Goal: Task Accomplishment & Management: Use online tool/utility

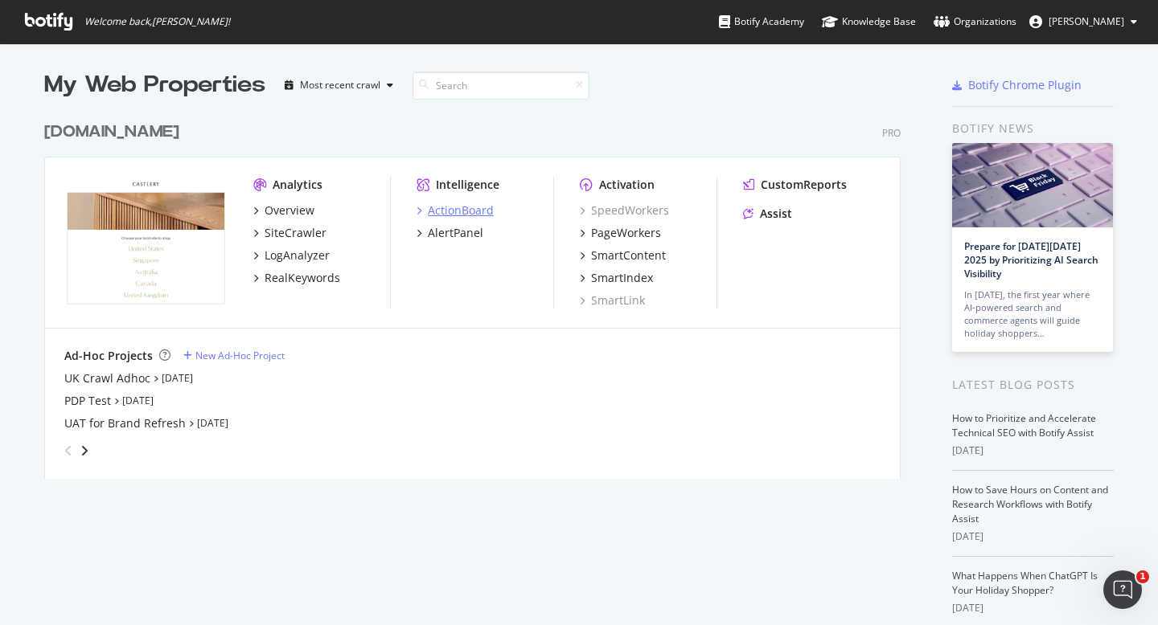
click at [467, 210] on div "ActionBoard" at bounding box center [461, 211] width 66 height 16
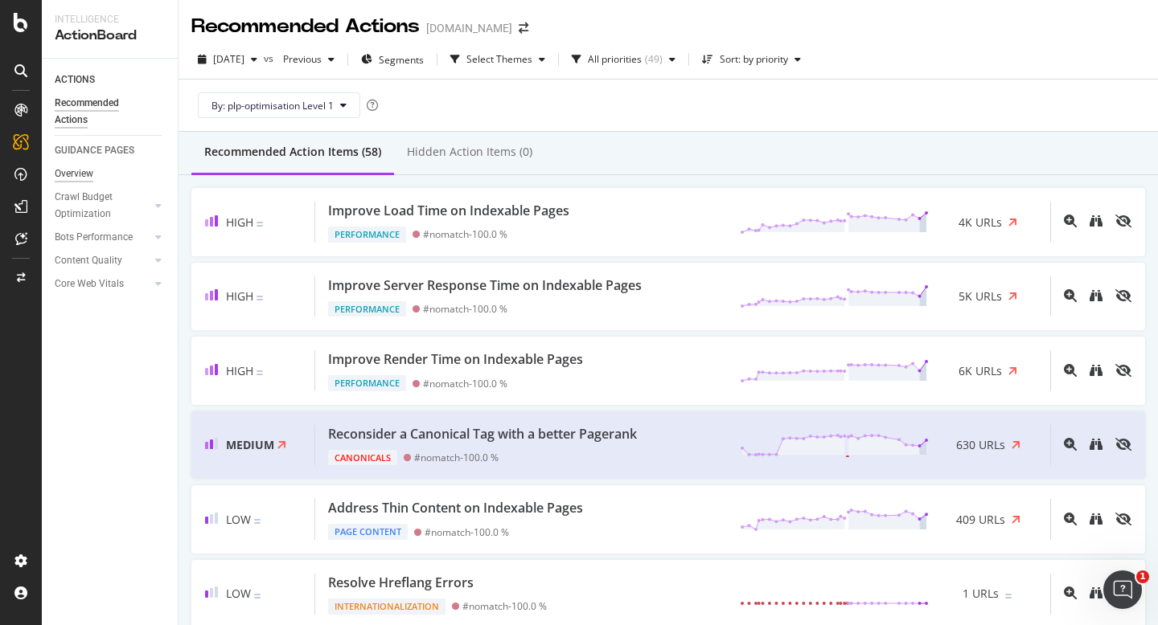
click at [80, 170] on div "Overview" at bounding box center [74, 174] width 39 height 17
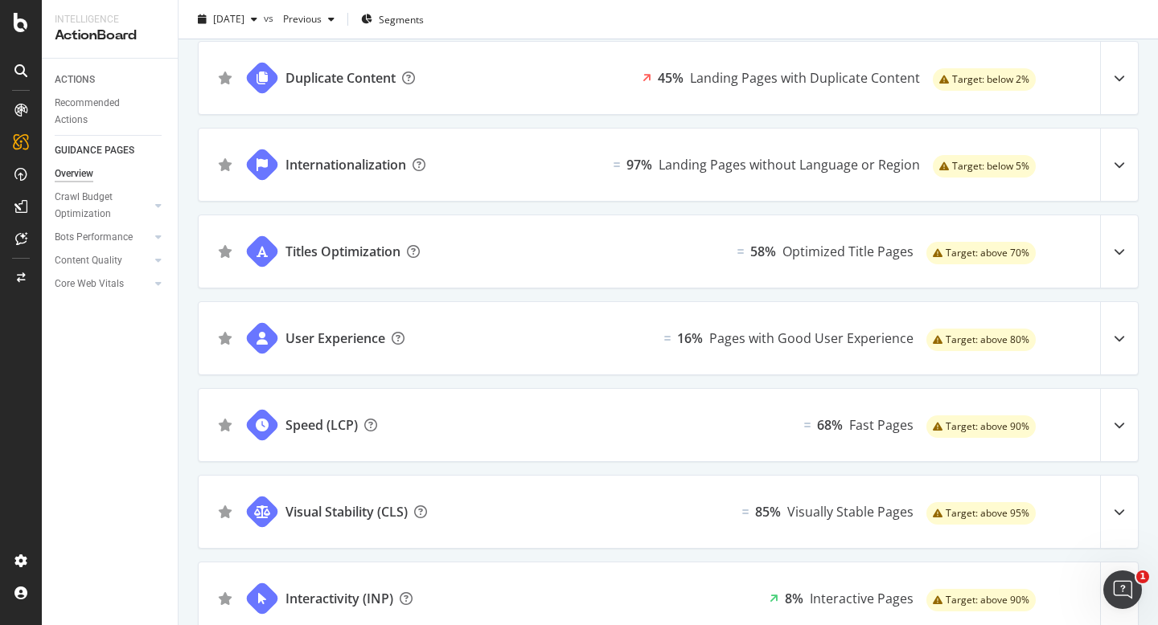
scroll to position [1125, 0]
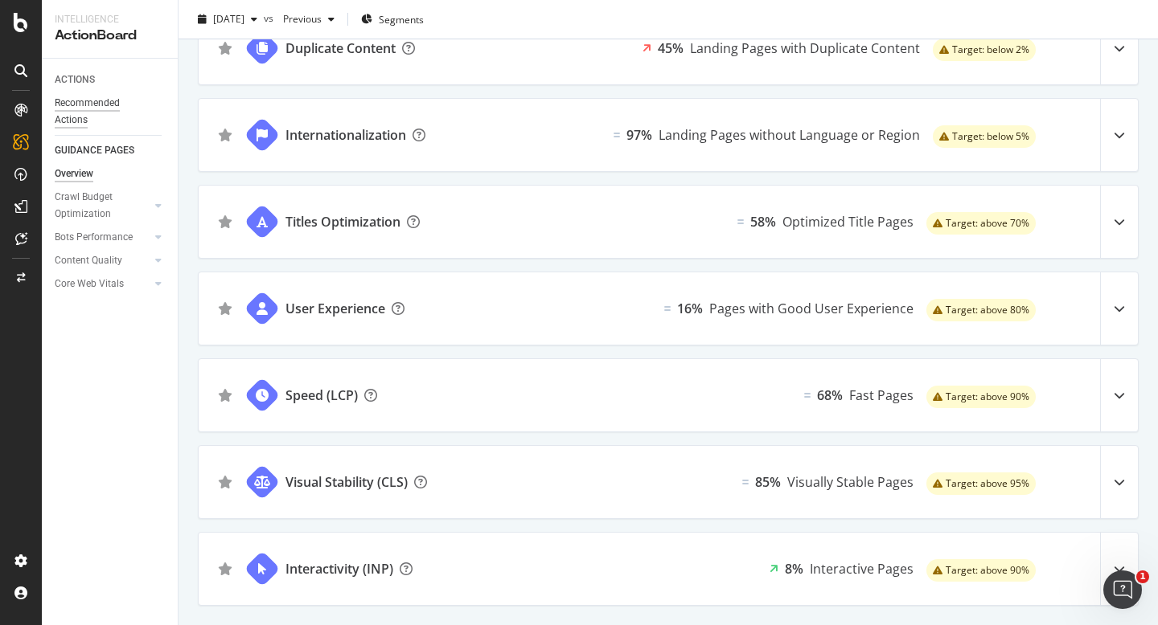
click at [81, 103] on div "Recommended Actions" at bounding box center [103, 112] width 96 height 34
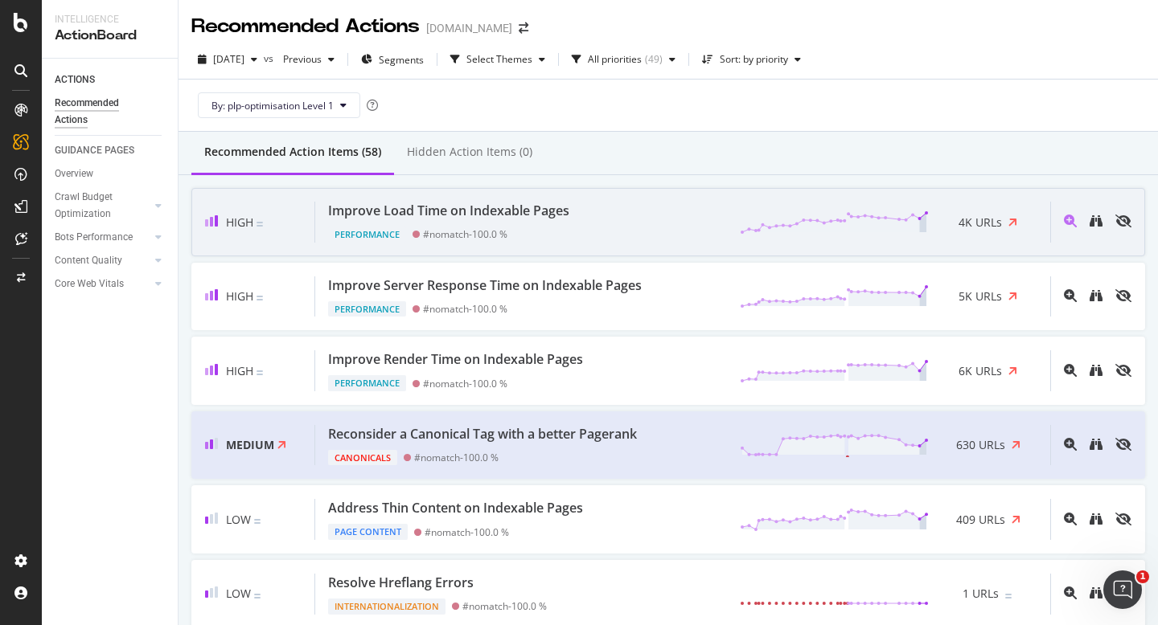
click at [568, 205] on div "Improve Load Time on Indexable Pages" at bounding box center [448, 211] width 241 height 18
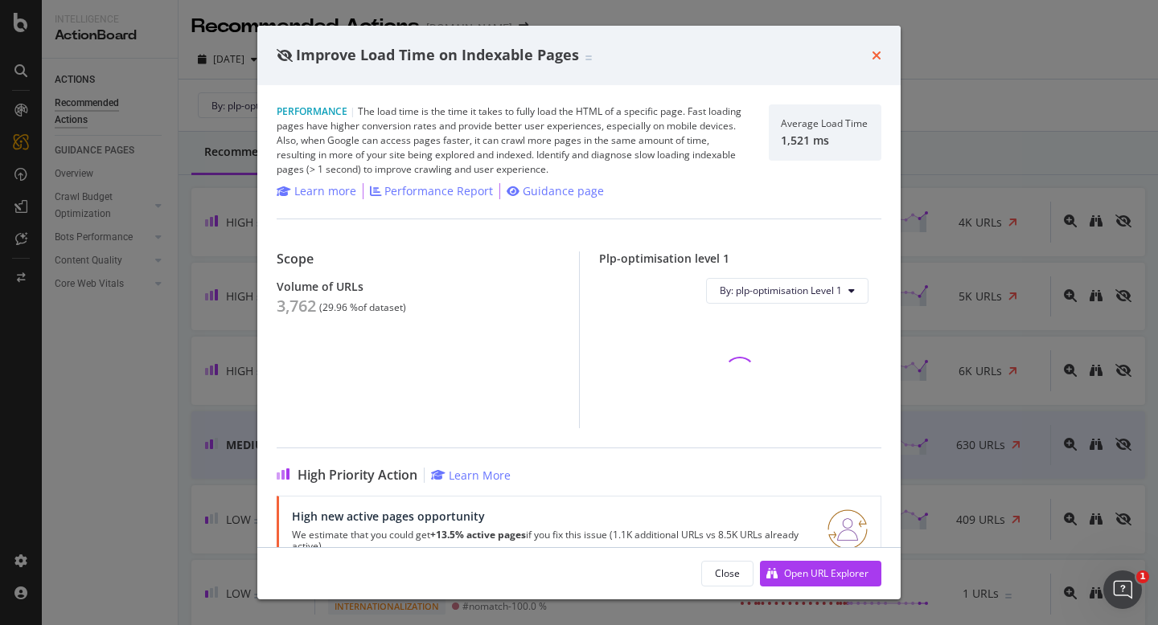
click at [875, 59] on icon "times" at bounding box center [876, 55] width 10 height 13
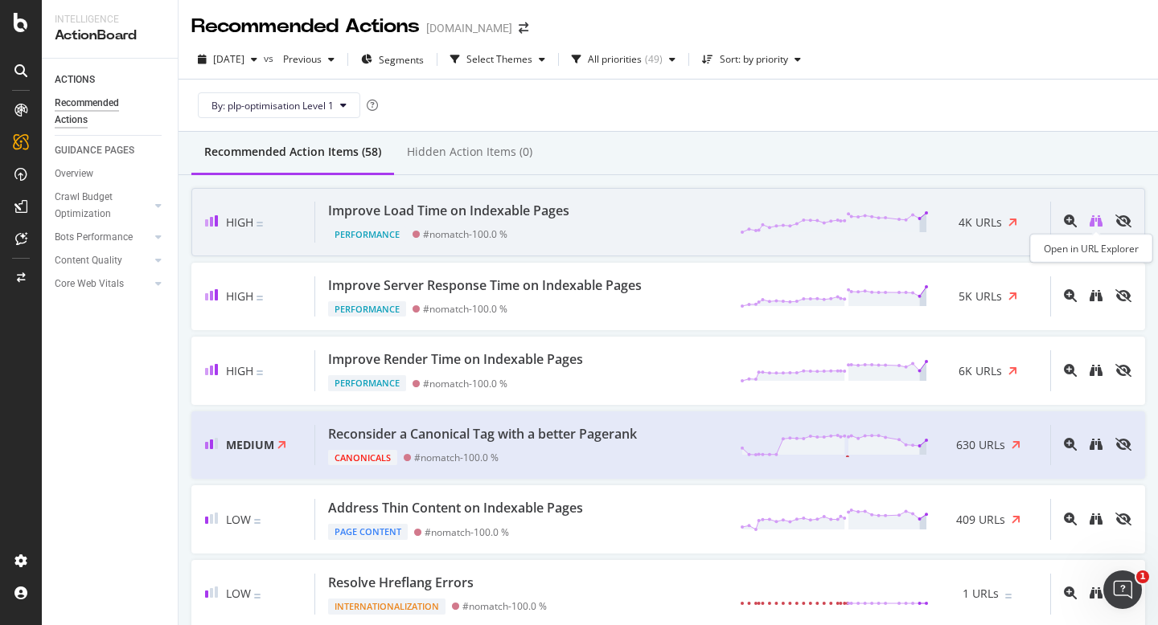
click at [1093, 224] on icon "binoculars" at bounding box center [1095, 221] width 13 height 13
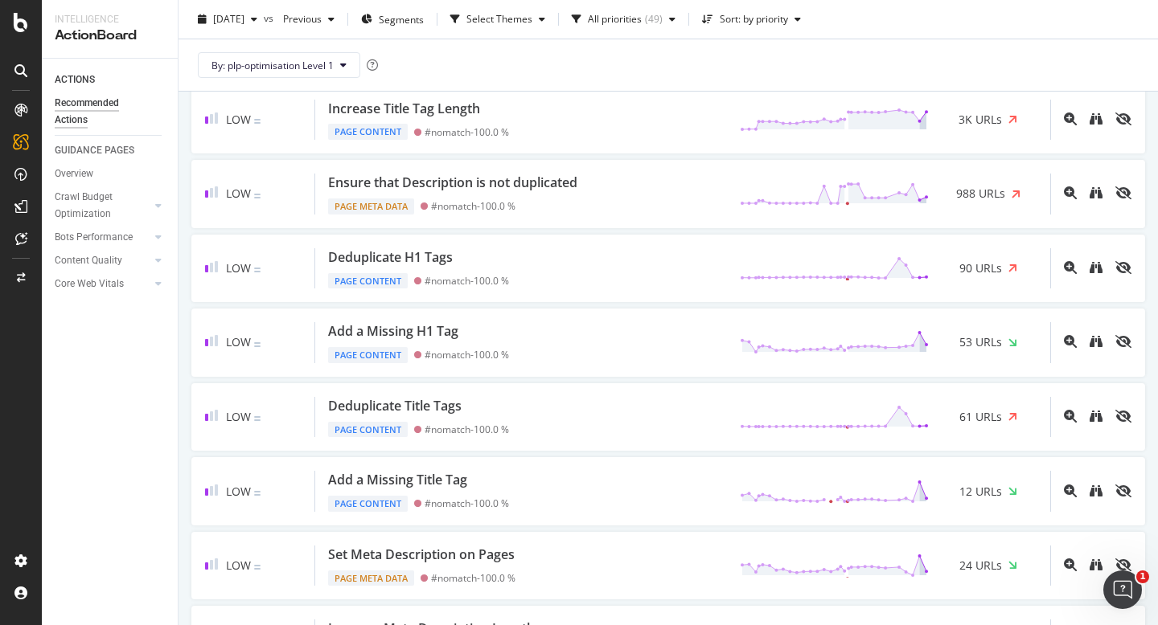
scroll to position [545, 0]
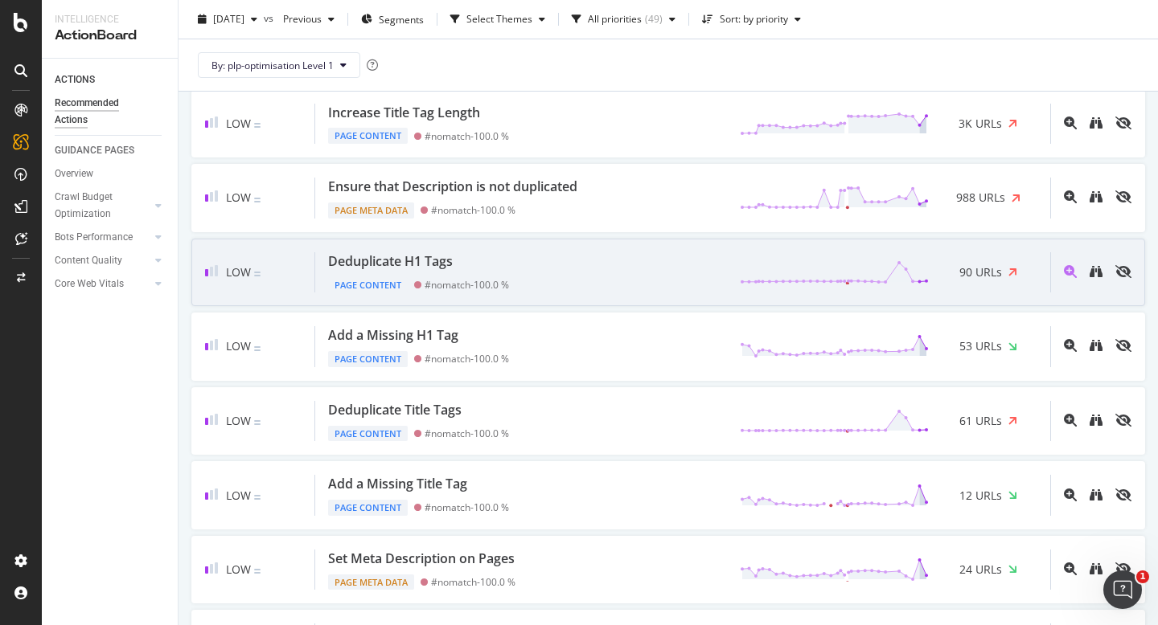
click at [609, 293] on div "Low Deduplicate H1 Tags Page Content #nomatch - 100.0 % 90 URLs" at bounding box center [667, 273] width 953 height 68
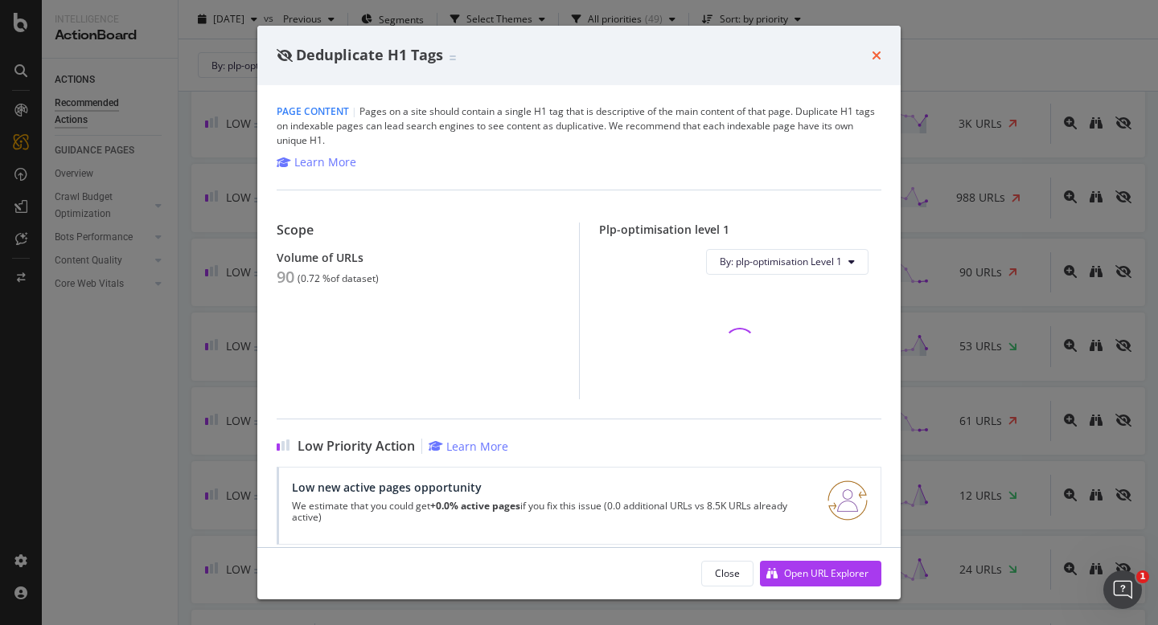
click at [880, 57] on icon "times" at bounding box center [876, 55] width 10 height 13
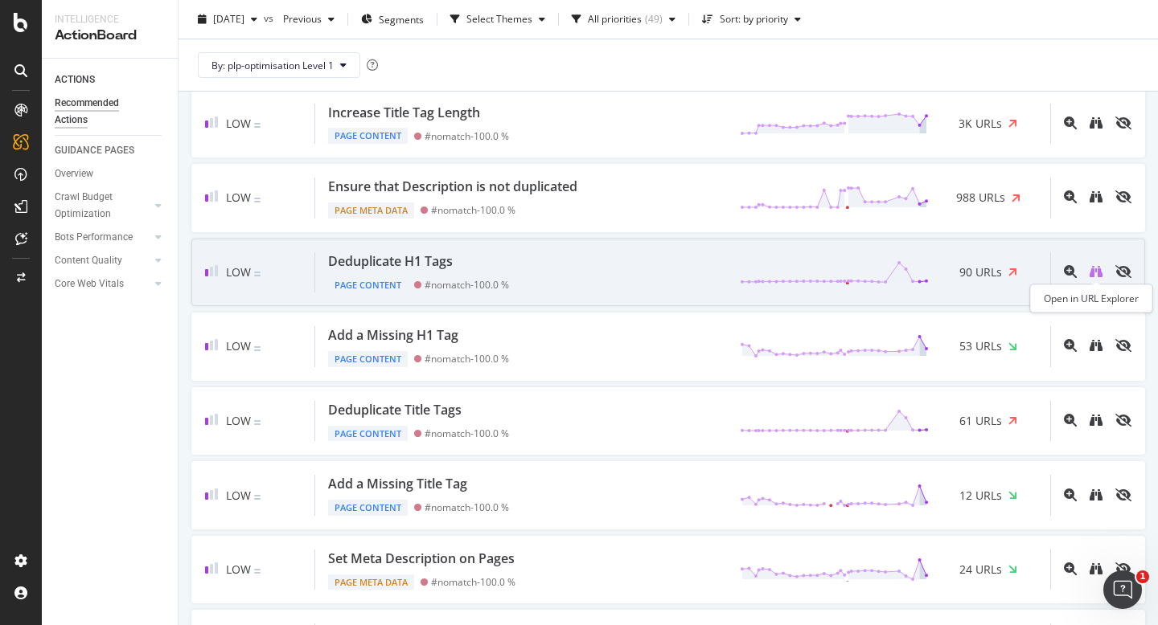
click at [1092, 273] on icon "binoculars" at bounding box center [1095, 271] width 13 height 13
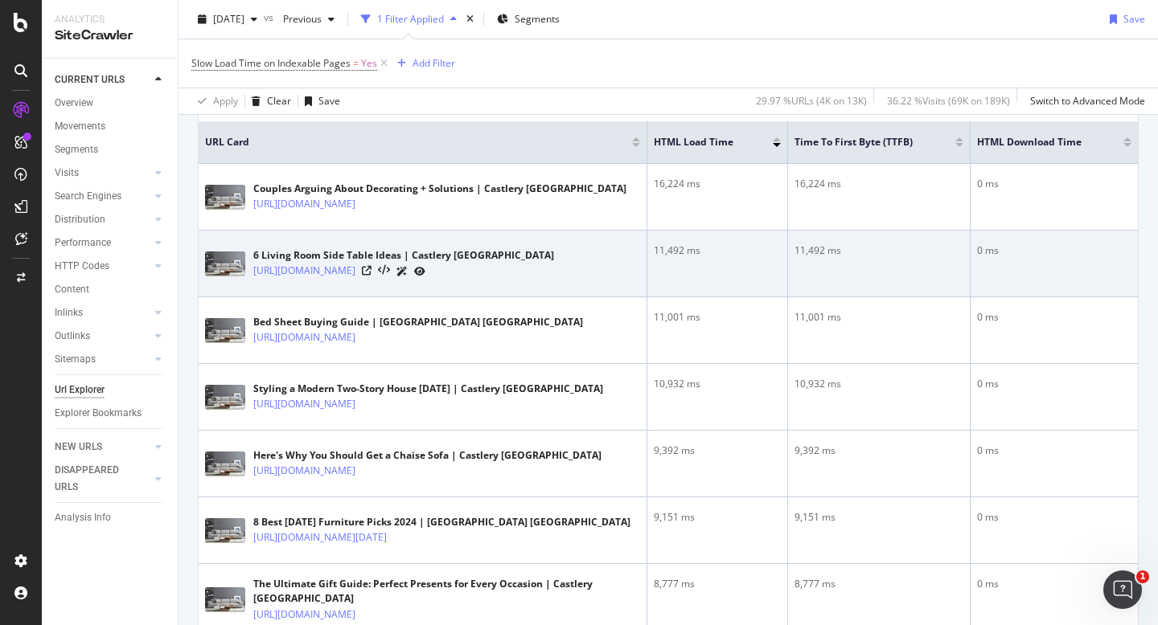
scroll to position [368, 0]
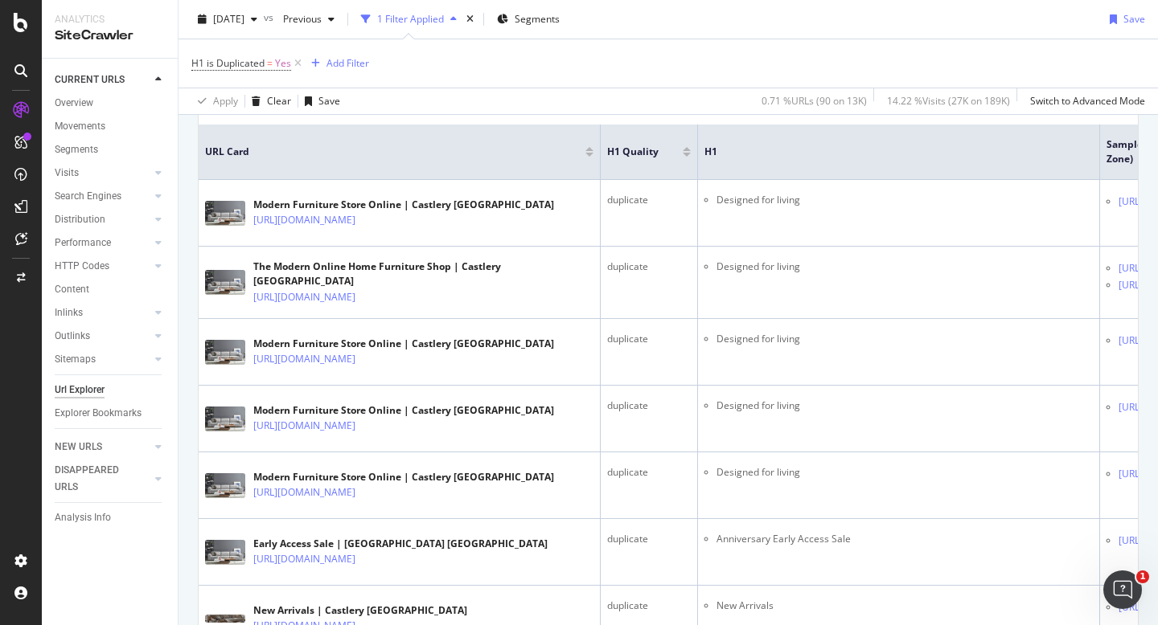
scroll to position [359, 0]
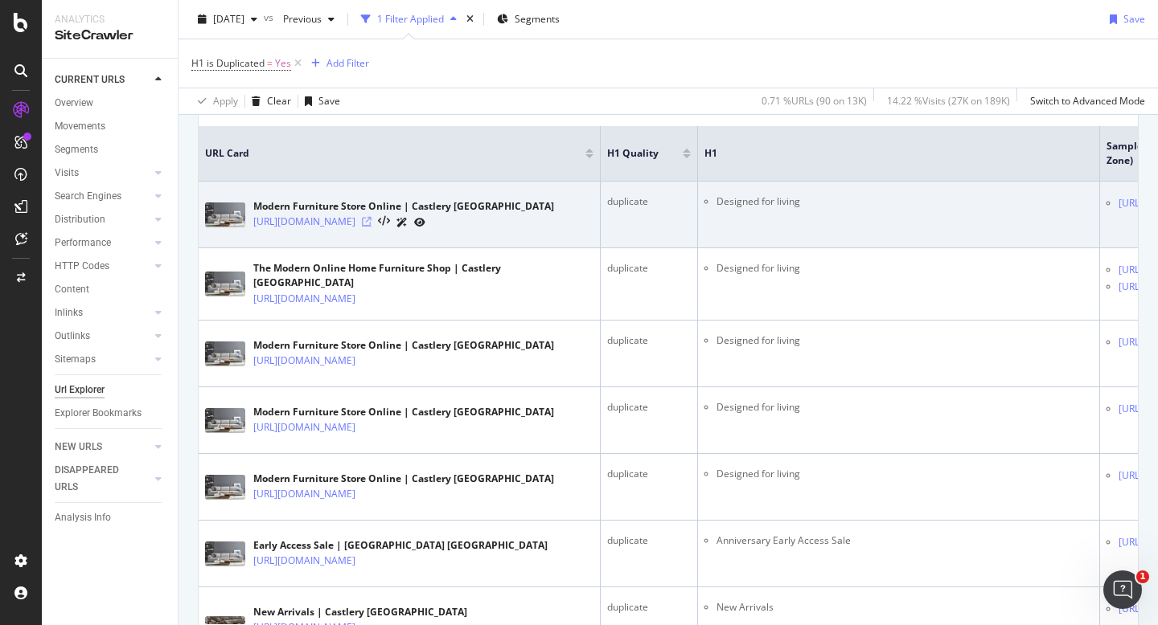
click at [371, 223] on icon at bounding box center [367, 222] width 10 height 10
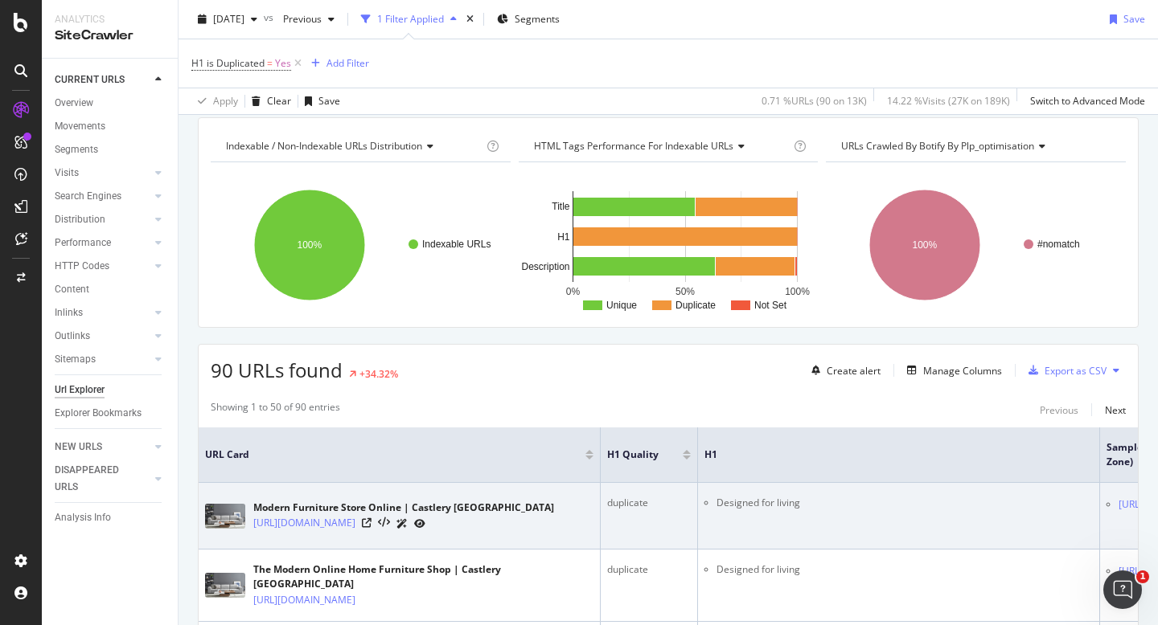
scroll to position [0, 0]
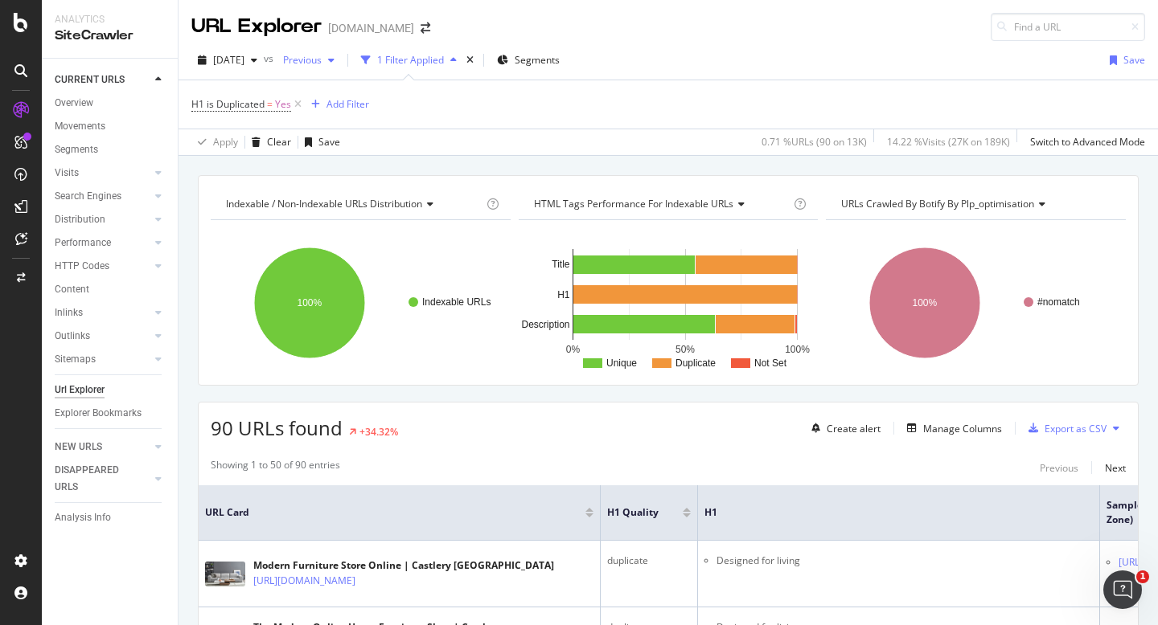
click at [322, 63] on span "Previous" at bounding box center [299, 60] width 45 height 14
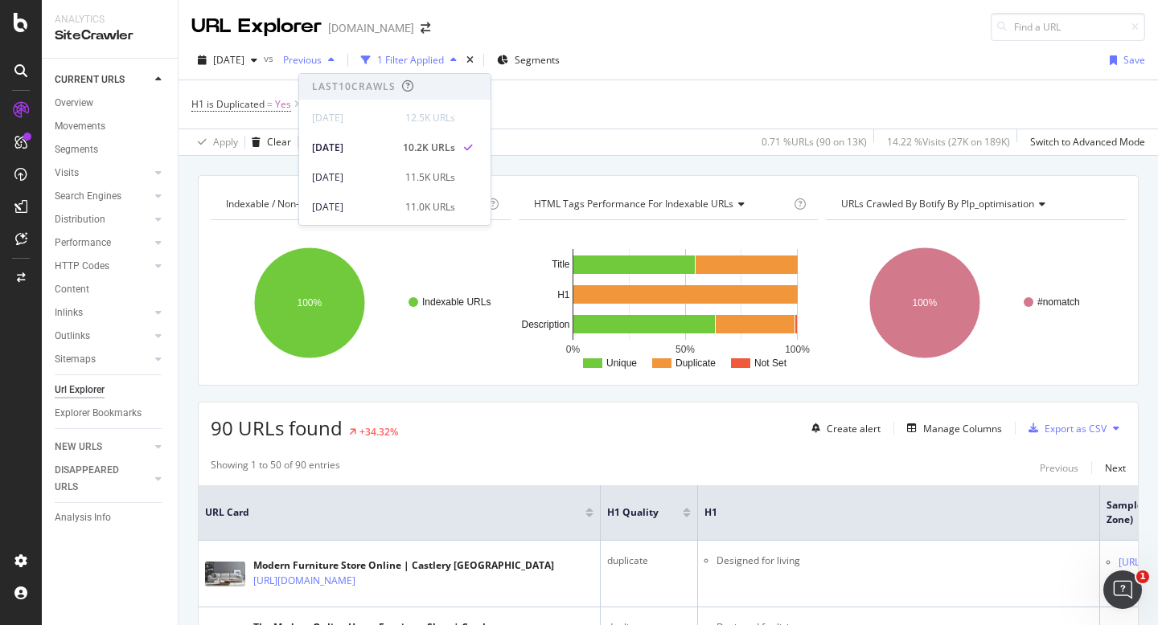
click at [322, 63] on span "Previous" at bounding box center [299, 60] width 45 height 14
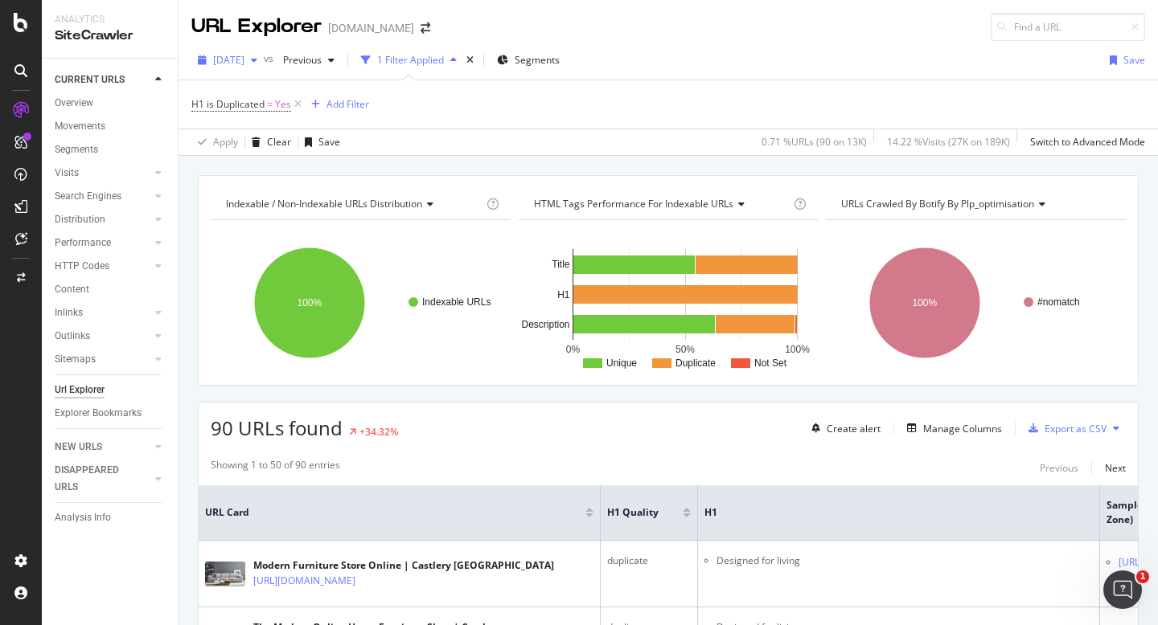
click at [244, 59] on span "[DATE]" at bounding box center [228, 60] width 31 height 14
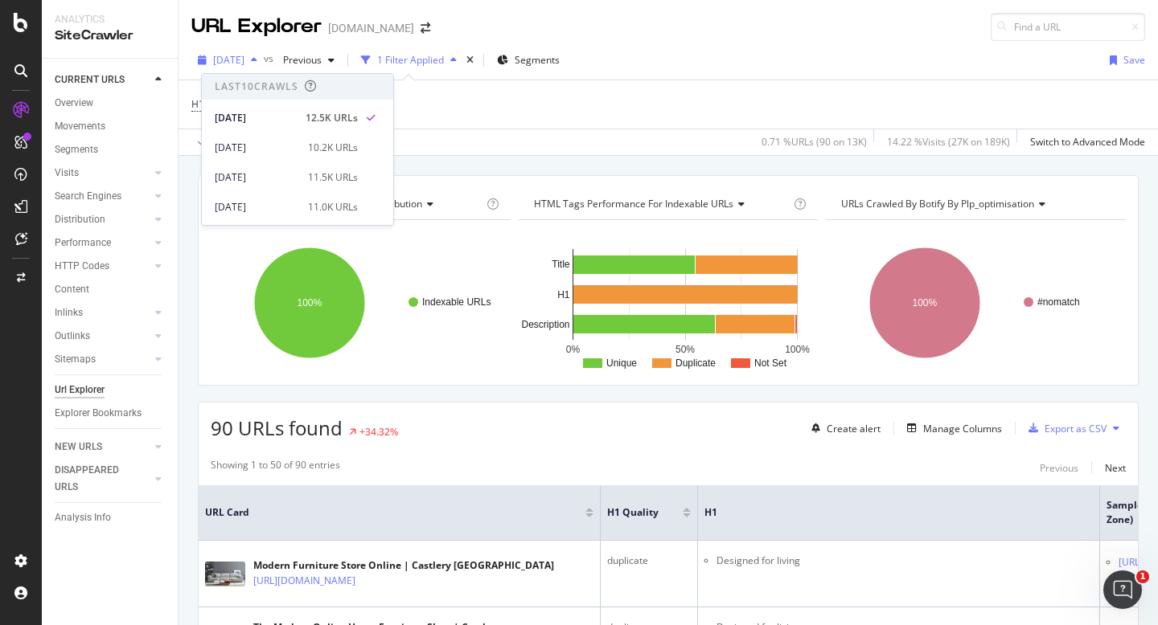
click at [244, 59] on span "[DATE]" at bounding box center [228, 60] width 31 height 14
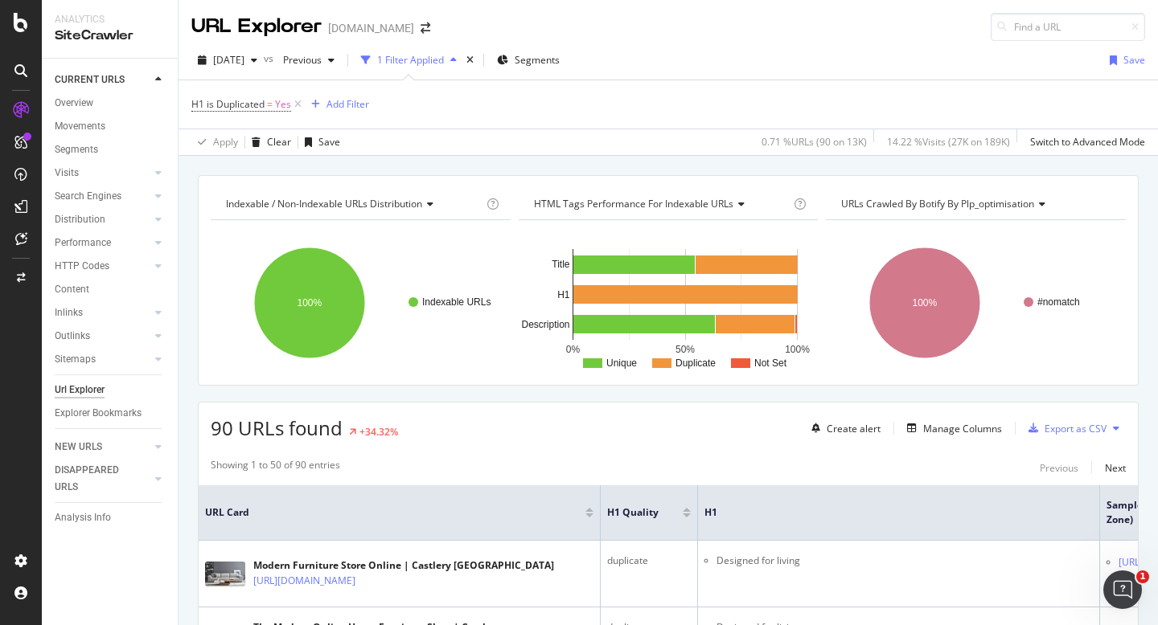
click at [154, 76] on div at bounding box center [158, 80] width 16 height 16
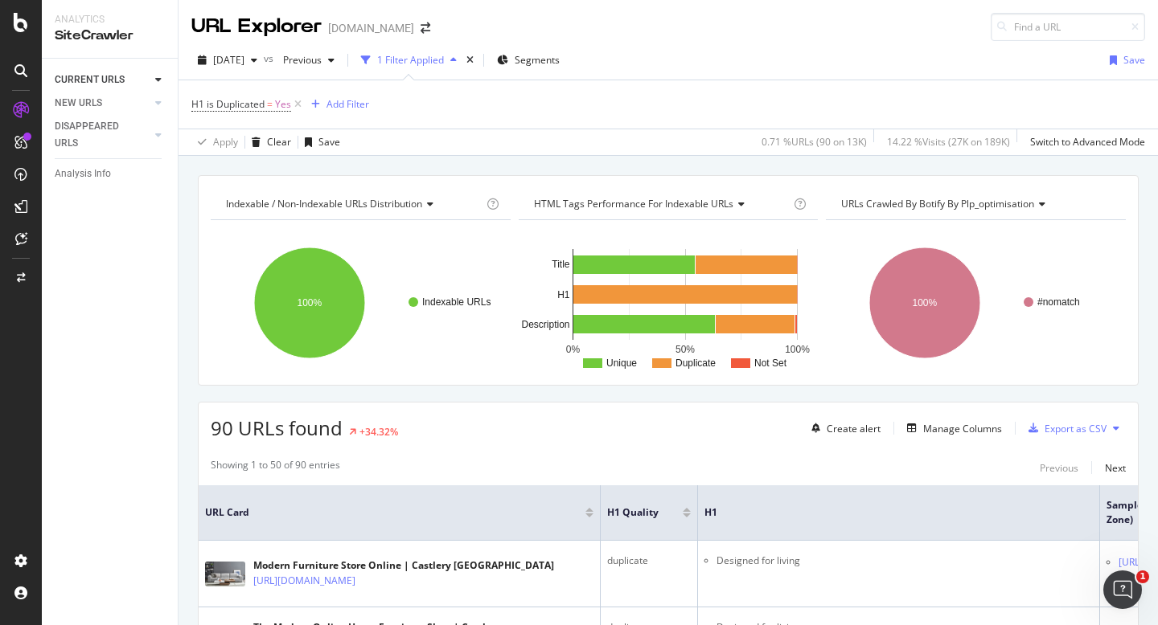
click at [144, 79] on div at bounding box center [142, 80] width 16 height 16
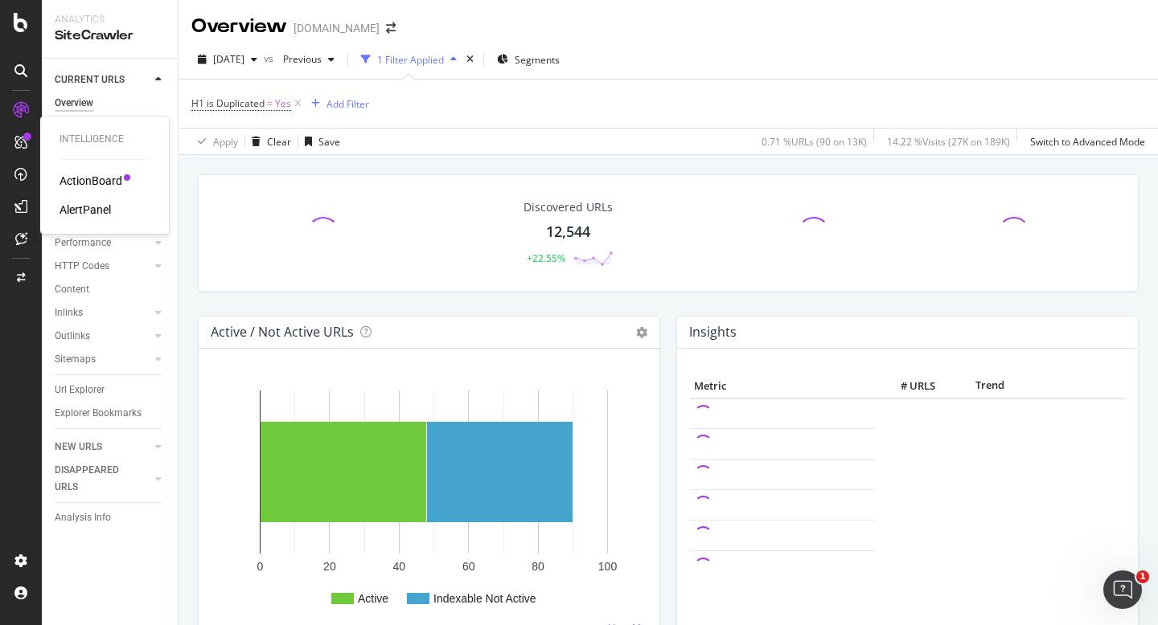
click at [88, 182] on div "ActionBoard" at bounding box center [90, 181] width 63 height 16
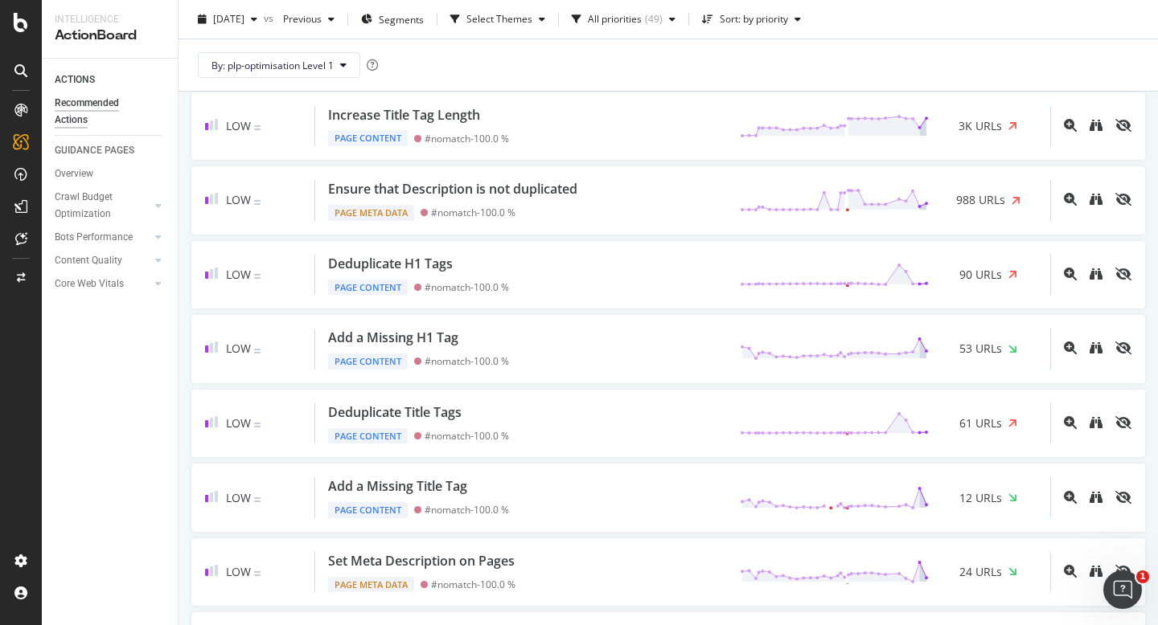
scroll to position [547, 0]
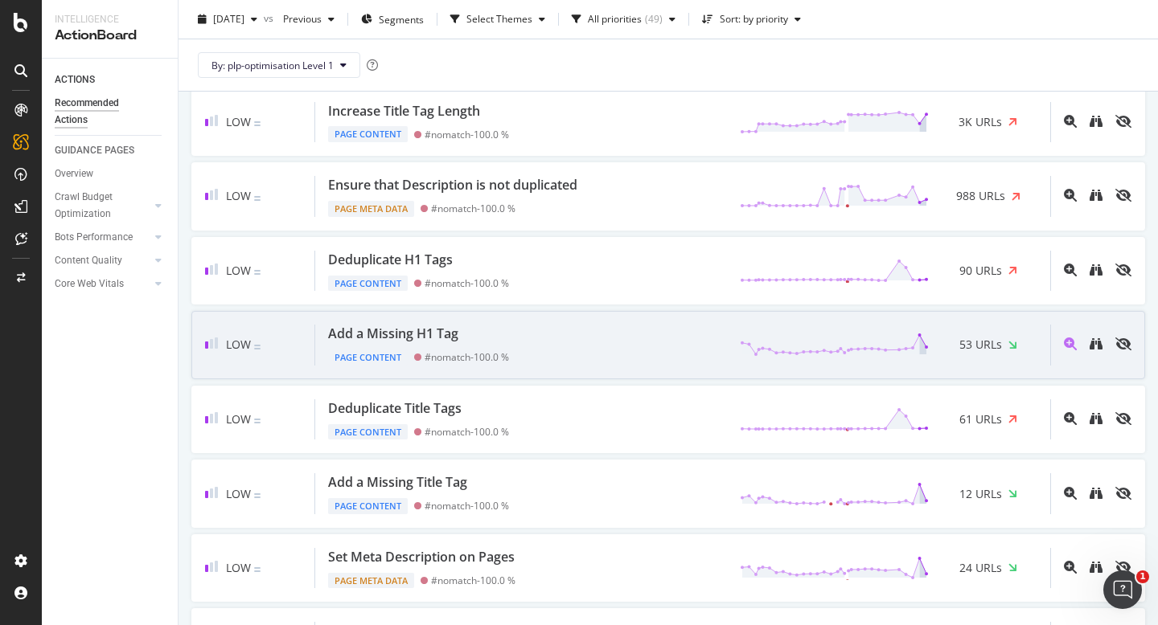
click at [535, 360] on div "Add a Missing H1 Tag Page Content #nomatch - 100.0 % 53 URLs" at bounding box center [682, 345] width 735 height 41
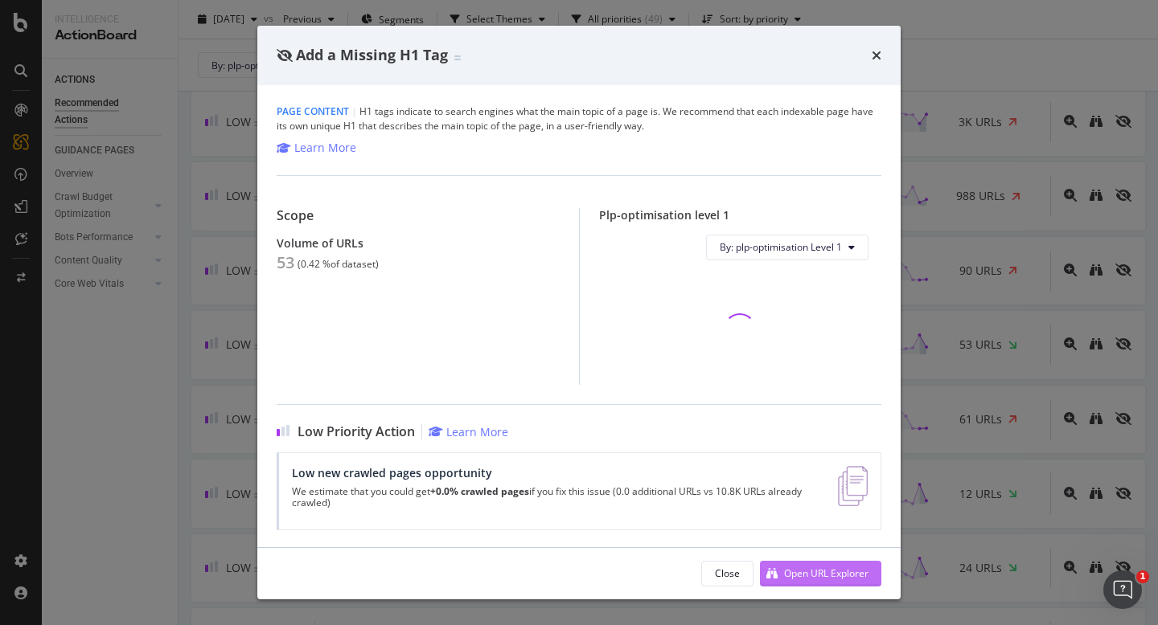
click at [804, 576] on div "Open URL Explorer" at bounding box center [826, 574] width 84 height 14
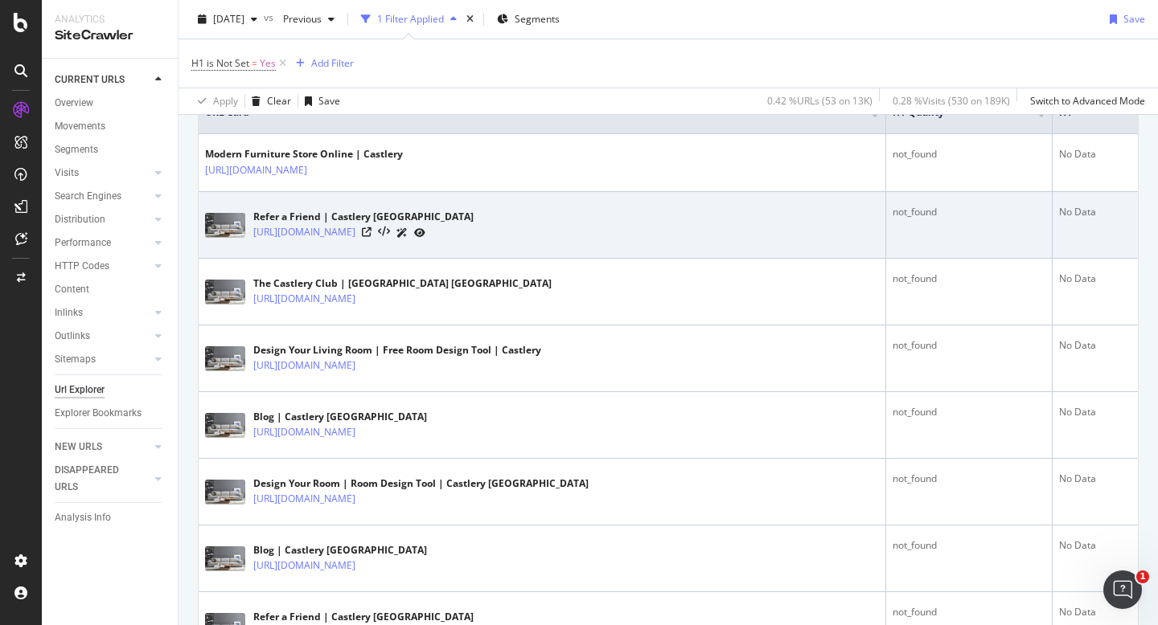
scroll to position [393, 0]
click at [371, 236] on icon at bounding box center [367, 233] width 10 height 10
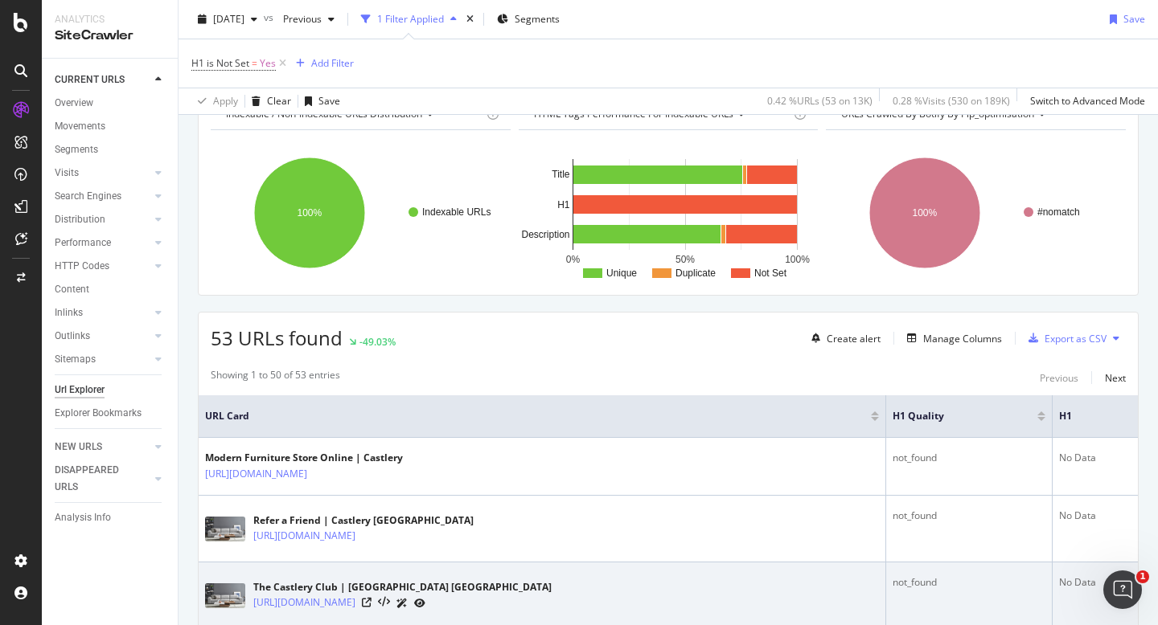
scroll to position [0, 0]
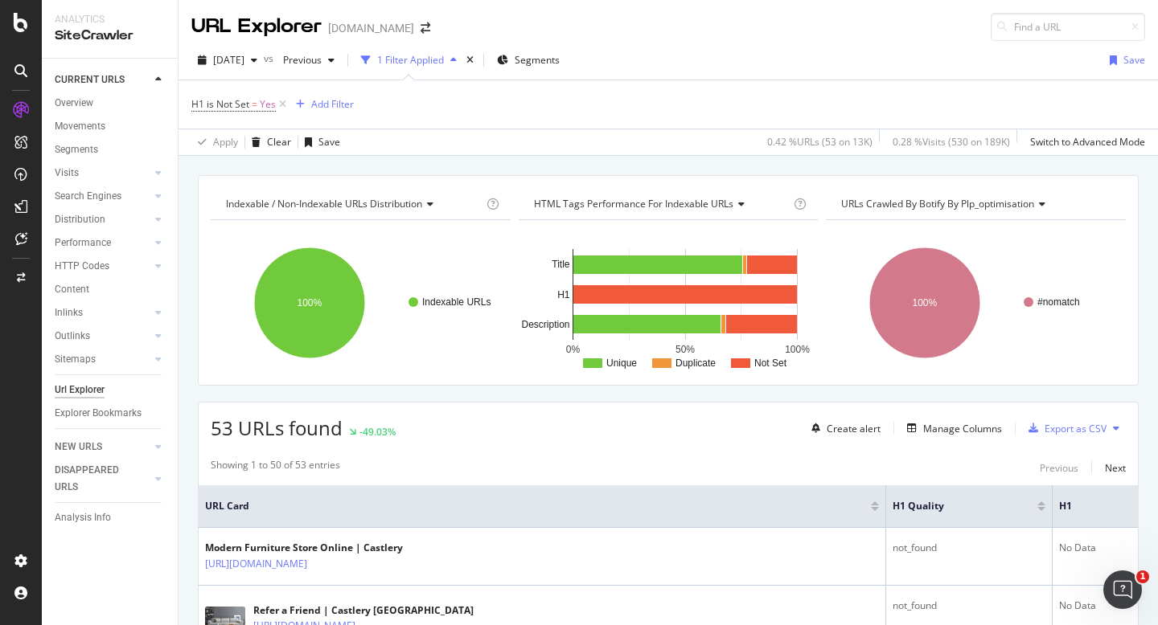
click at [874, 55] on div "2025 Sep. 21st vs Previous 1 Filter Applied Segments Save" at bounding box center [667, 63] width 979 height 32
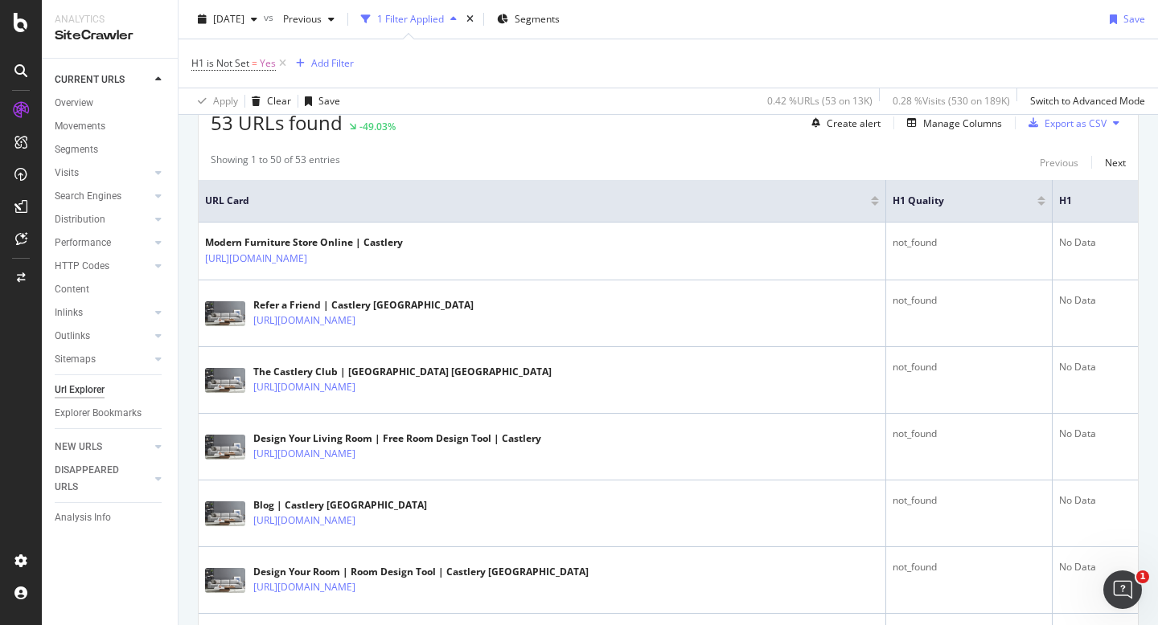
scroll to position [317, 0]
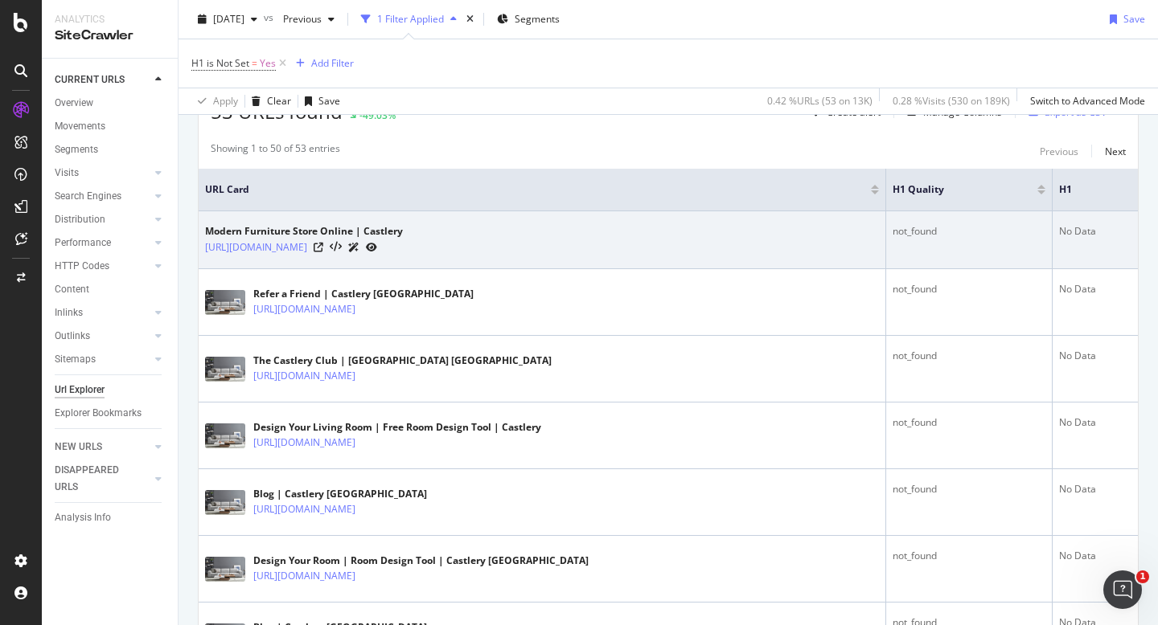
click at [339, 246] on div at bounding box center [346, 247] width 64 height 17
click at [323, 248] on icon at bounding box center [319, 248] width 10 height 10
click at [323, 247] on icon at bounding box center [319, 248] width 10 height 10
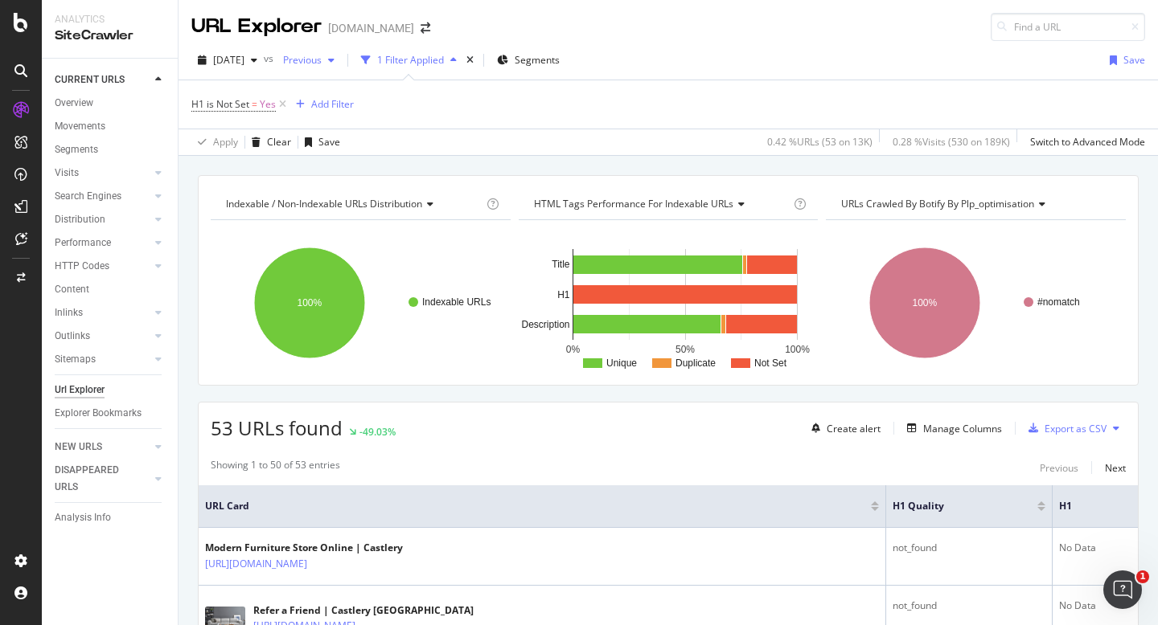
click at [322, 66] on span "Previous" at bounding box center [299, 60] width 45 height 14
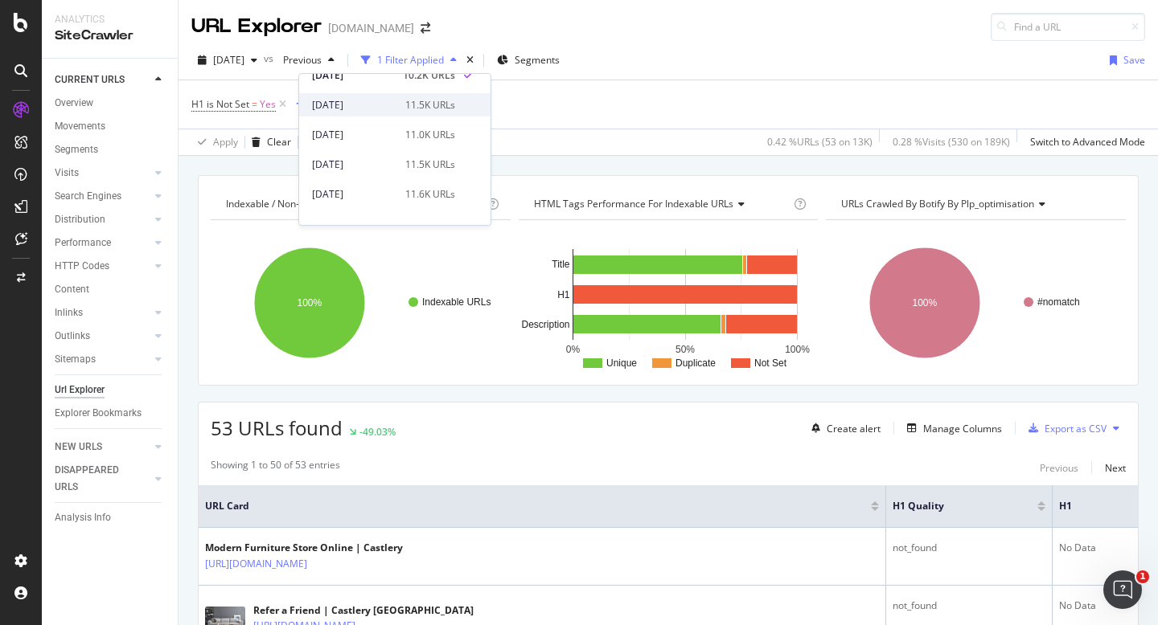
scroll to position [76, 0]
click at [385, 167] on div "2025 Aug. 24th" at bounding box center [354, 161] width 84 height 14
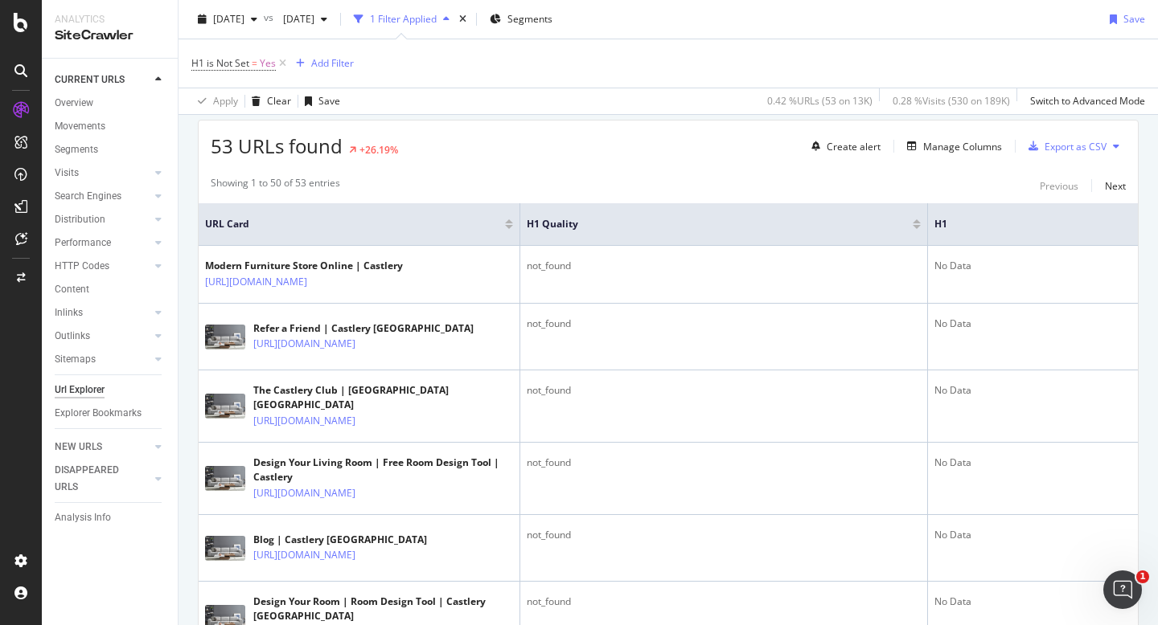
scroll to position [281, 0]
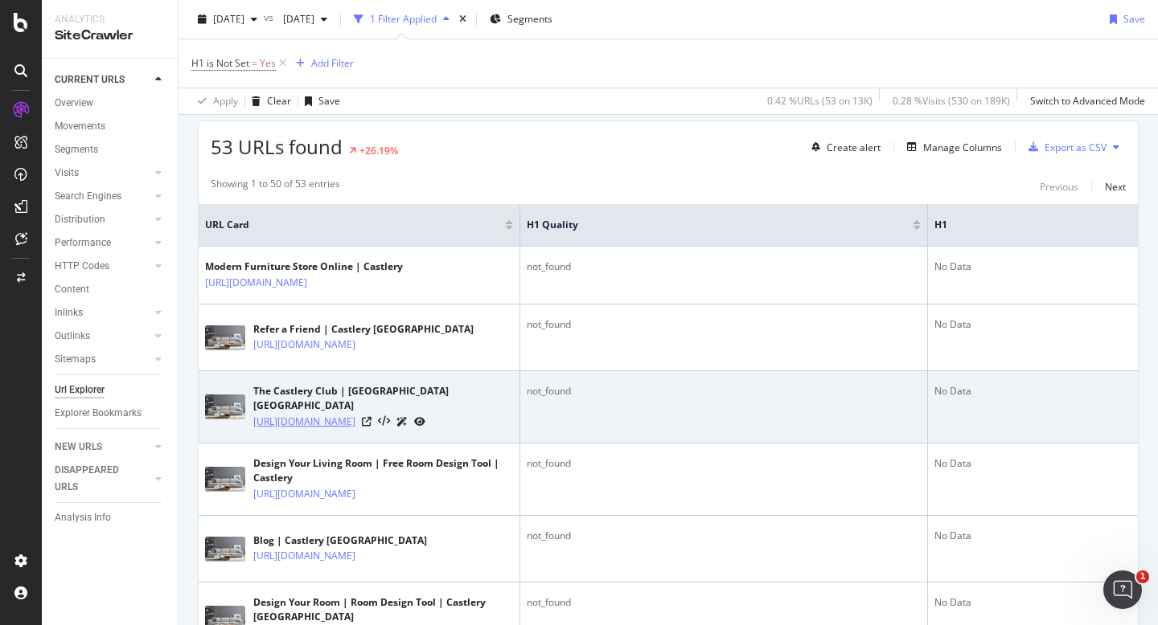
click at [355, 414] on link "https://www.castlery.com/us/the-castlery-club" at bounding box center [304, 422] width 102 height 16
click at [371, 417] on icon at bounding box center [367, 422] width 10 height 10
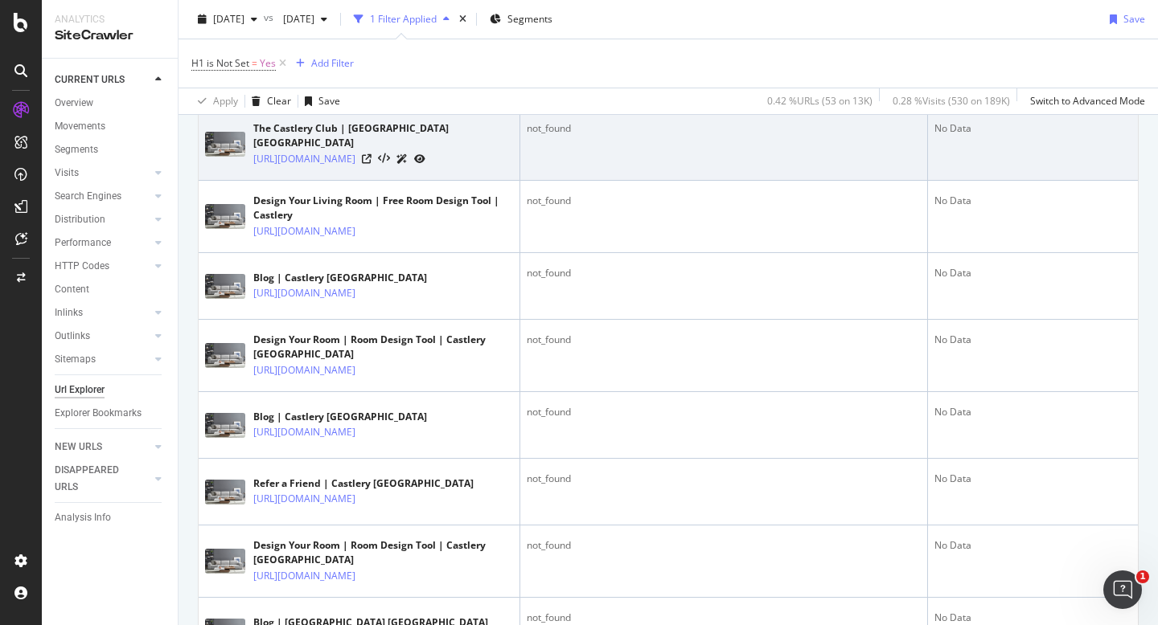
scroll to position [551, 0]
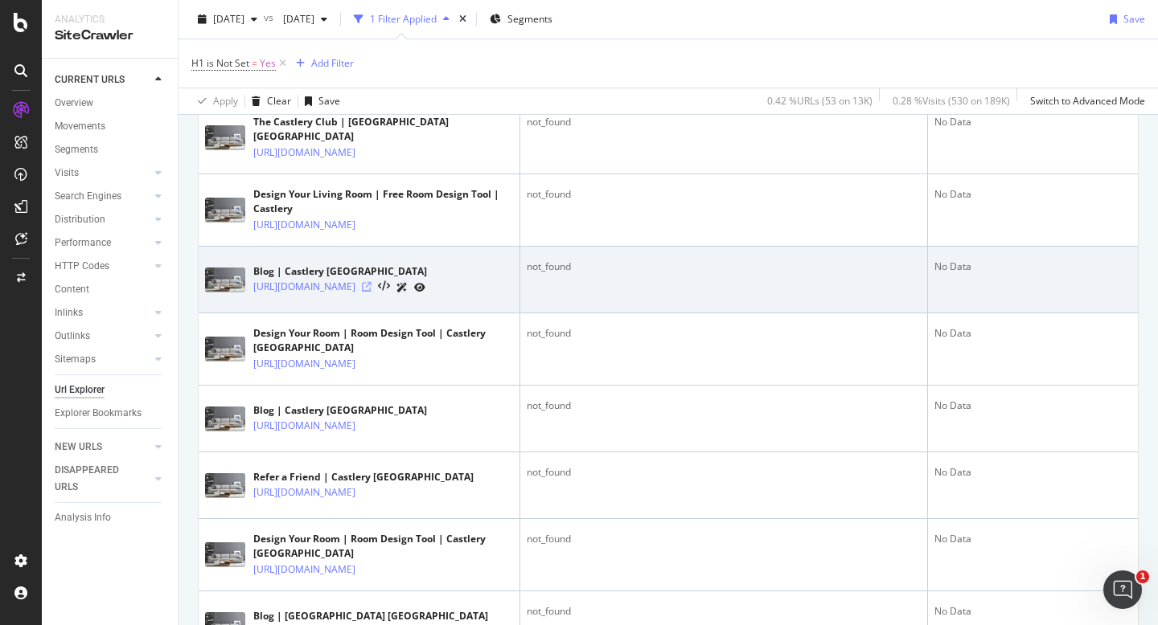
click at [371, 292] on icon at bounding box center [367, 287] width 10 height 10
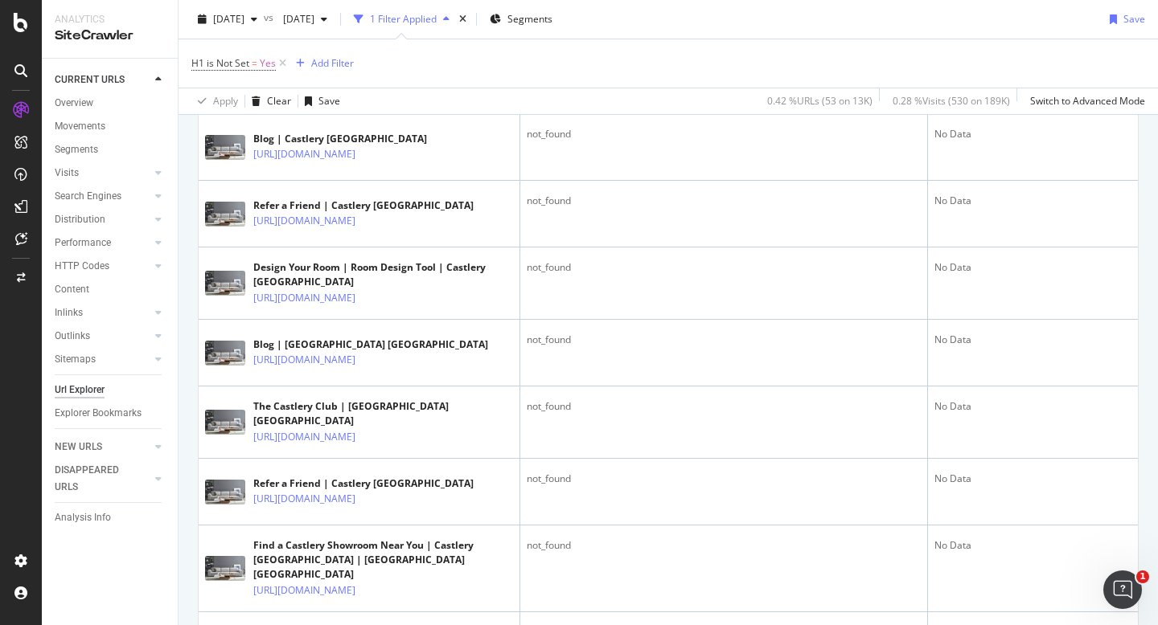
scroll to position [850, 0]
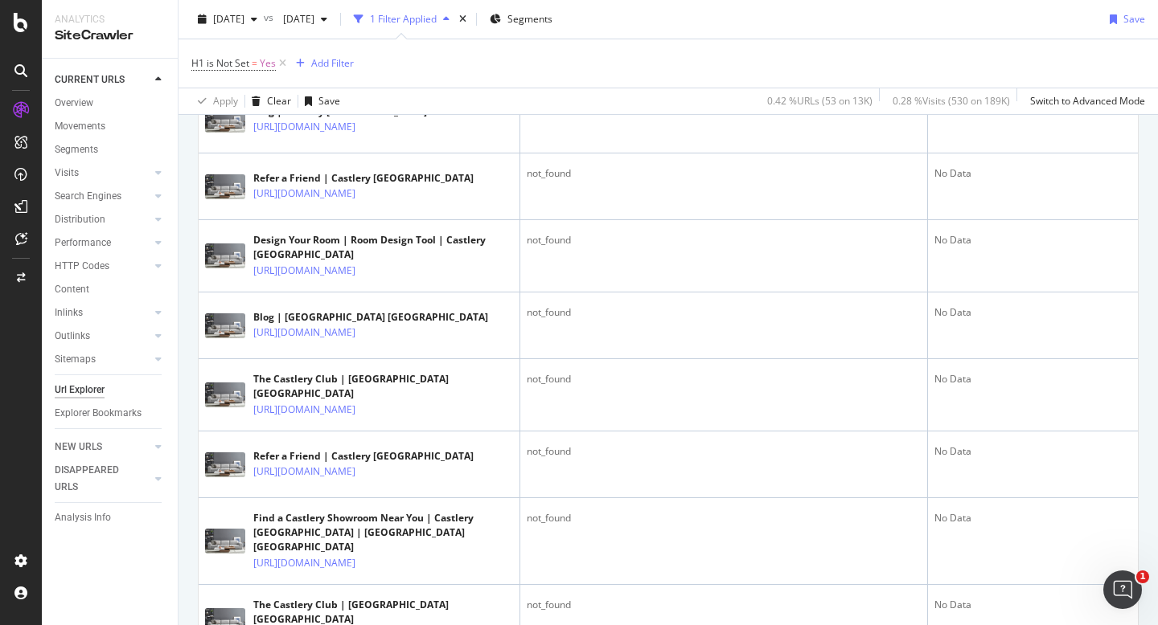
click at [152, 486] on div "DISAPPEARED URLS" at bounding box center [116, 479] width 123 height 40
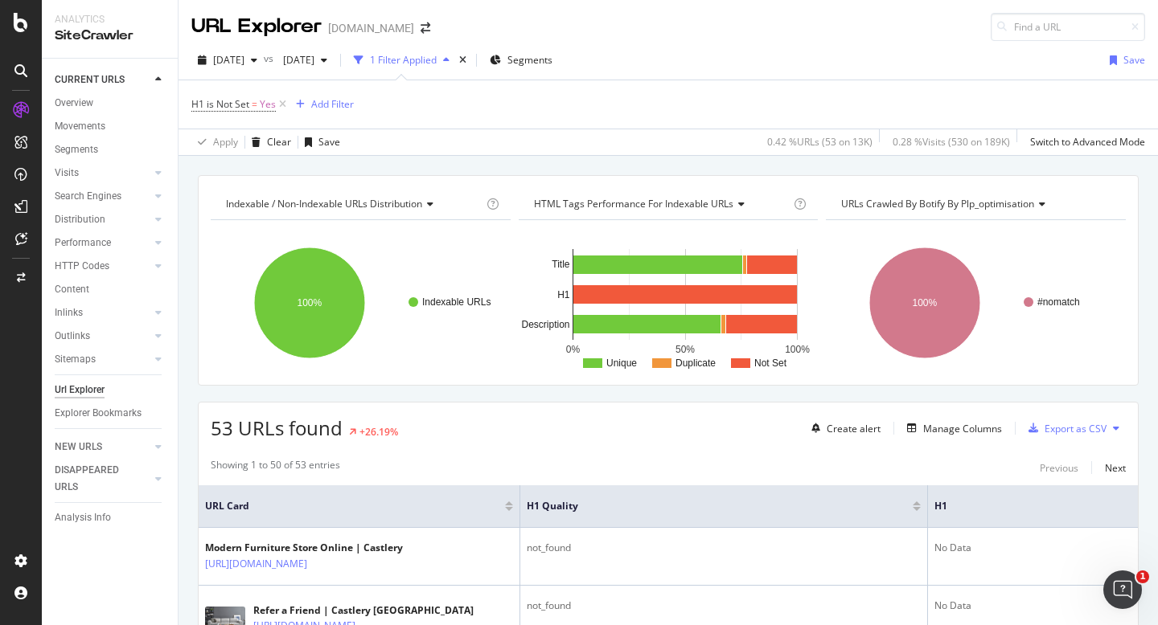
scroll to position [18, 0]
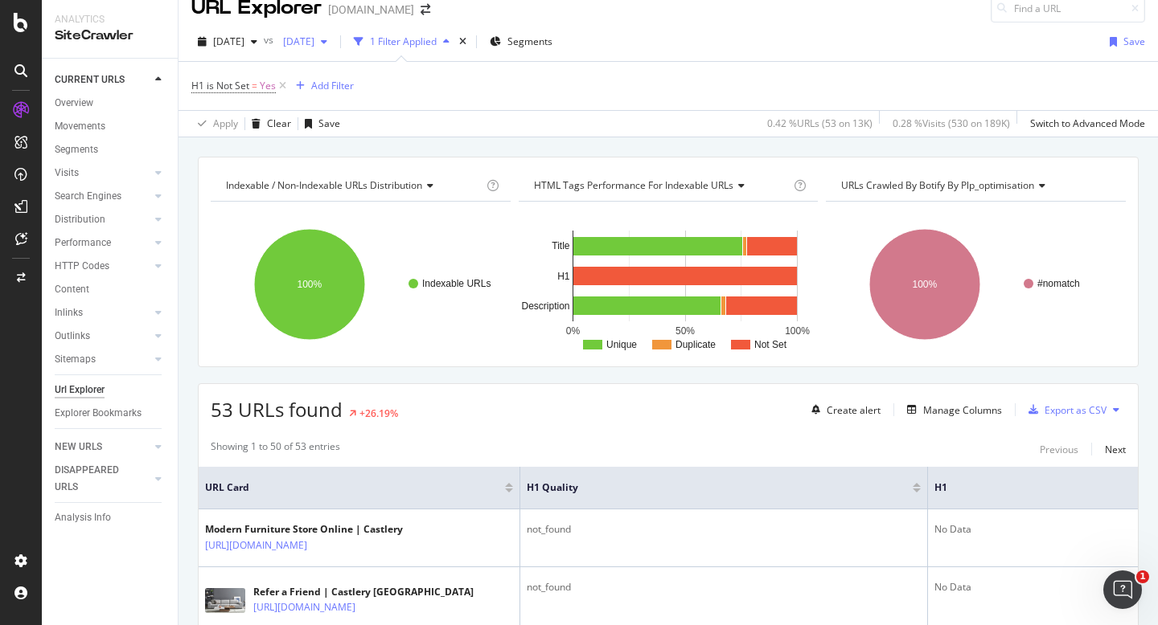
click at [314, 46] on span "2025 Aug. 24th" at bounding box center [296, 42] width 38 height 14
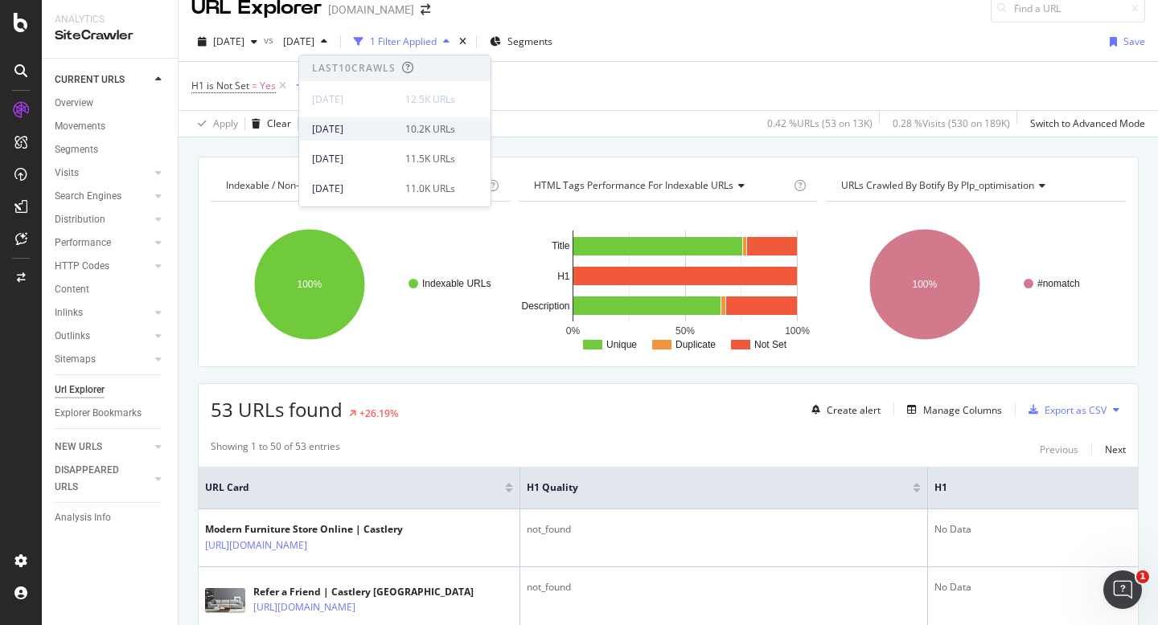
click at [367, 126] on div "2025 Sep. 14th" at bounding box center [354, 129] width 84 height 14
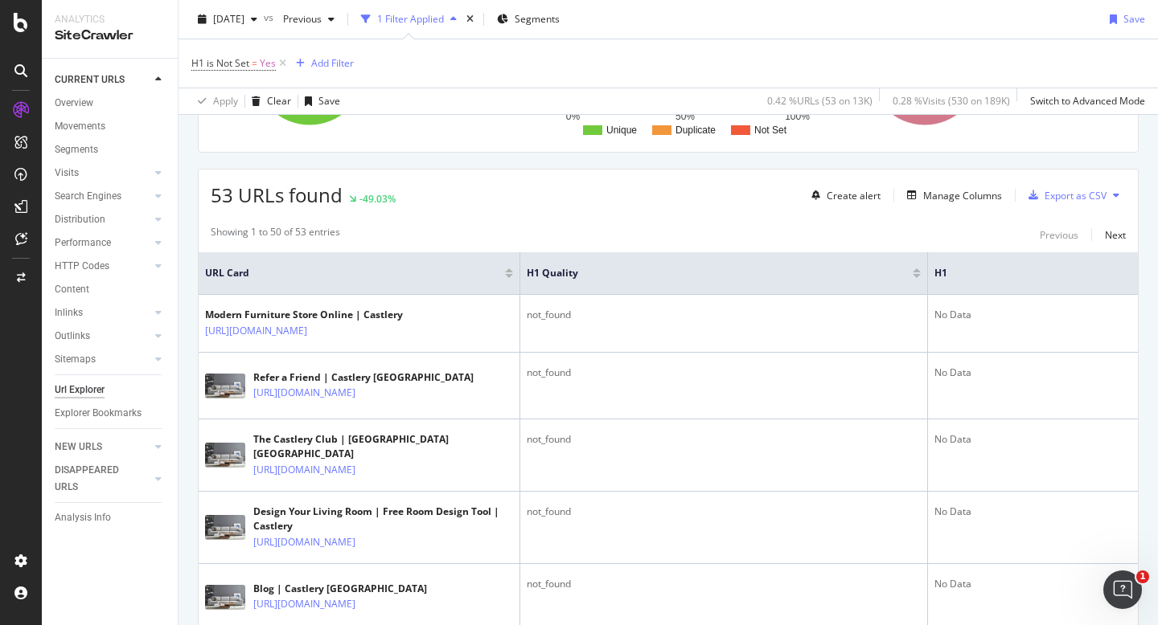
scroll to position [283, 0]
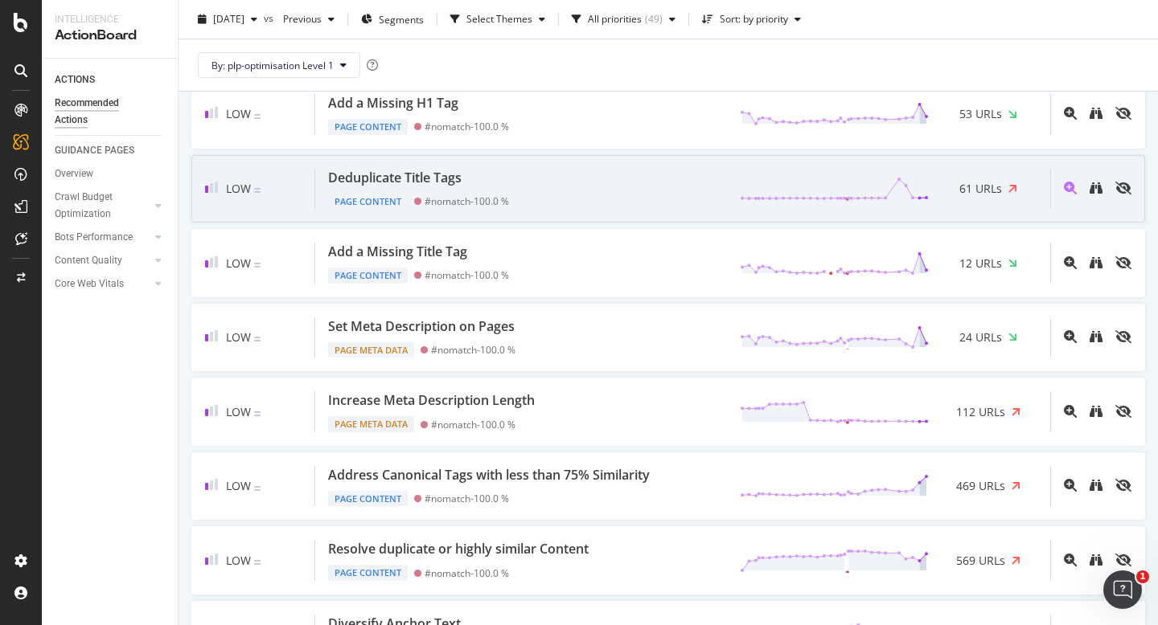
scroll to position [776, 0]
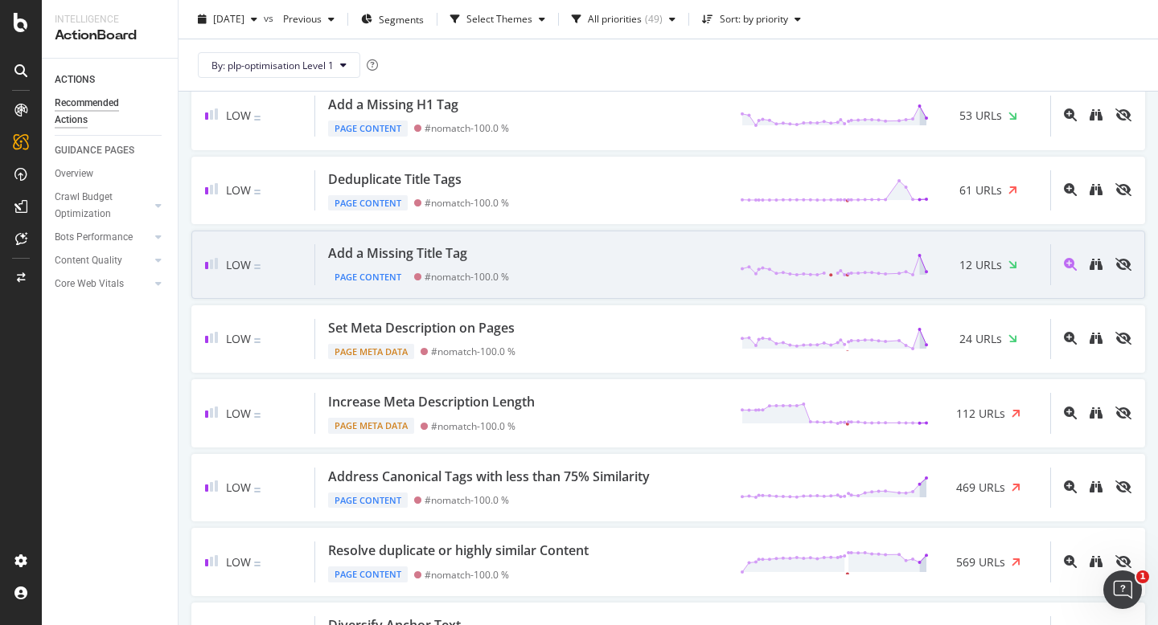
click at [547, 278] on div "Add a Missing Title Tag Page Content #nomatch - 100.0 % 12 URLs" at bounding box center [682, 264] width 735 height 41
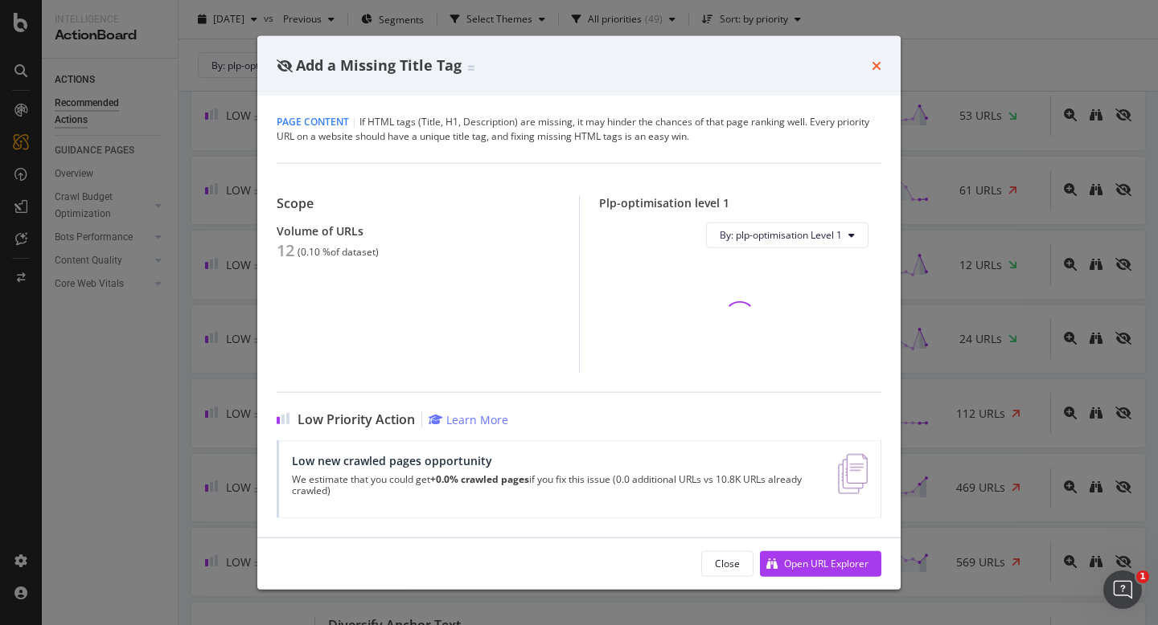
click at [874, 65] on icon "times" at bounding box center [876, 65] width 10 height 13
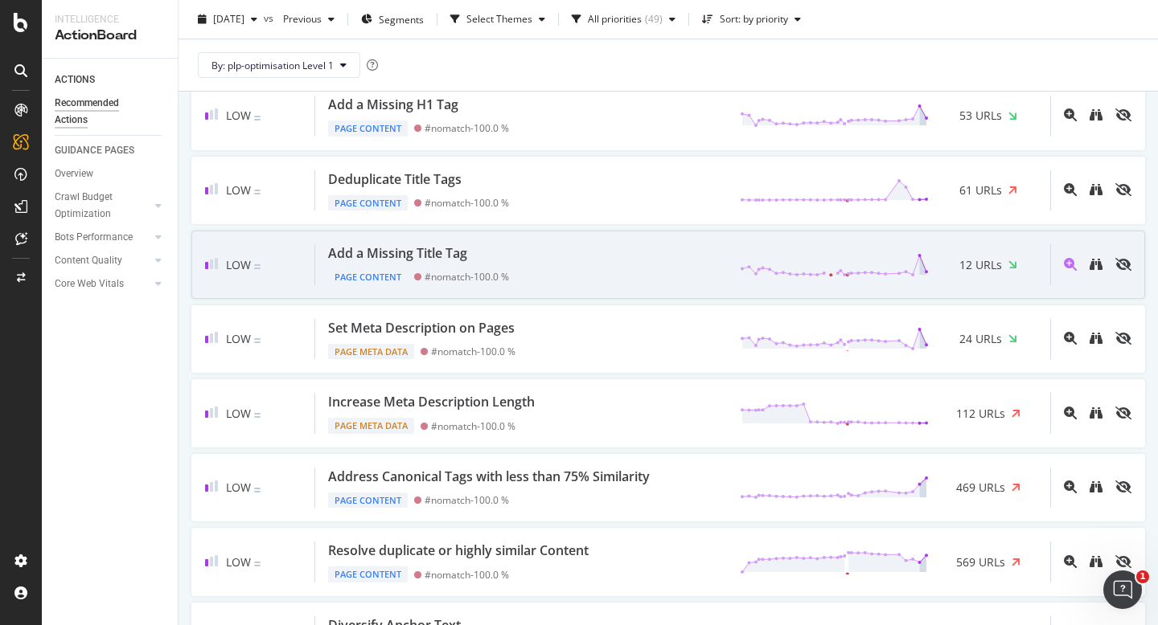
click at [421, 252] on div "Add a Missing Title Tag" at bounding box center [397, 253] width 139 height 18
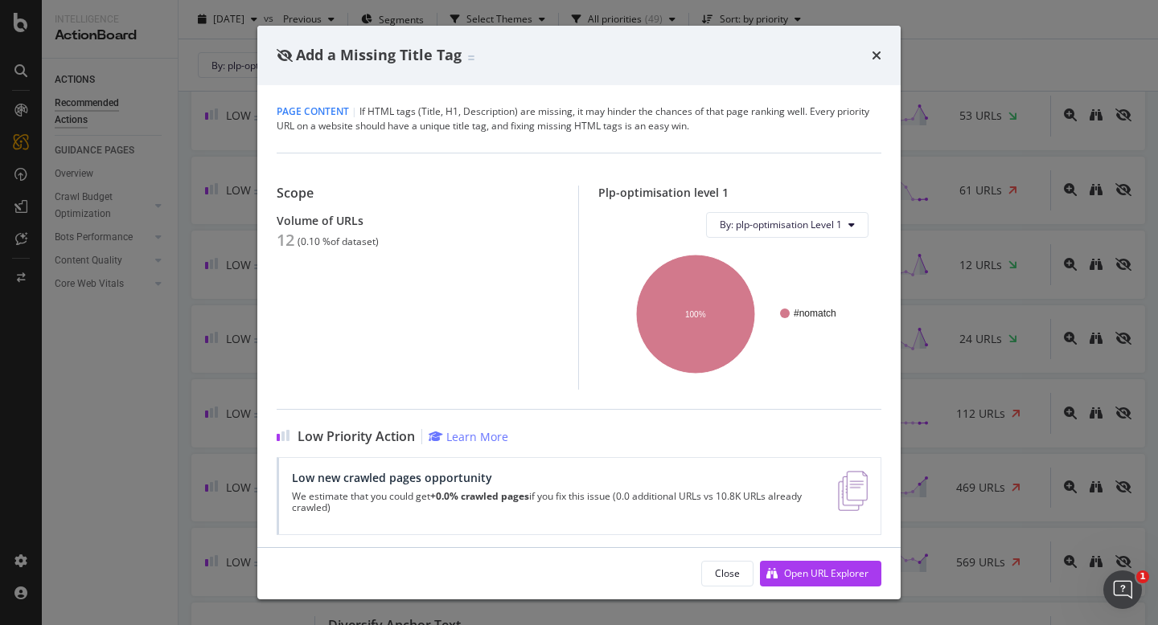
click at [791, 553] on div "Close Open URL Explorer" at bounding box center [578, 573] width 643 height 51
click at [804, 568] on div "Open URL Explorer" at bounding box center [826, 574] width 84 height 14
click at [871, 69] on div "Add a Missing Title Tag" at bounding box center [578, 55] width 643 height 59
click at [875, 58] on icon "times" at bounding box center [876, 55] width 10 height 13
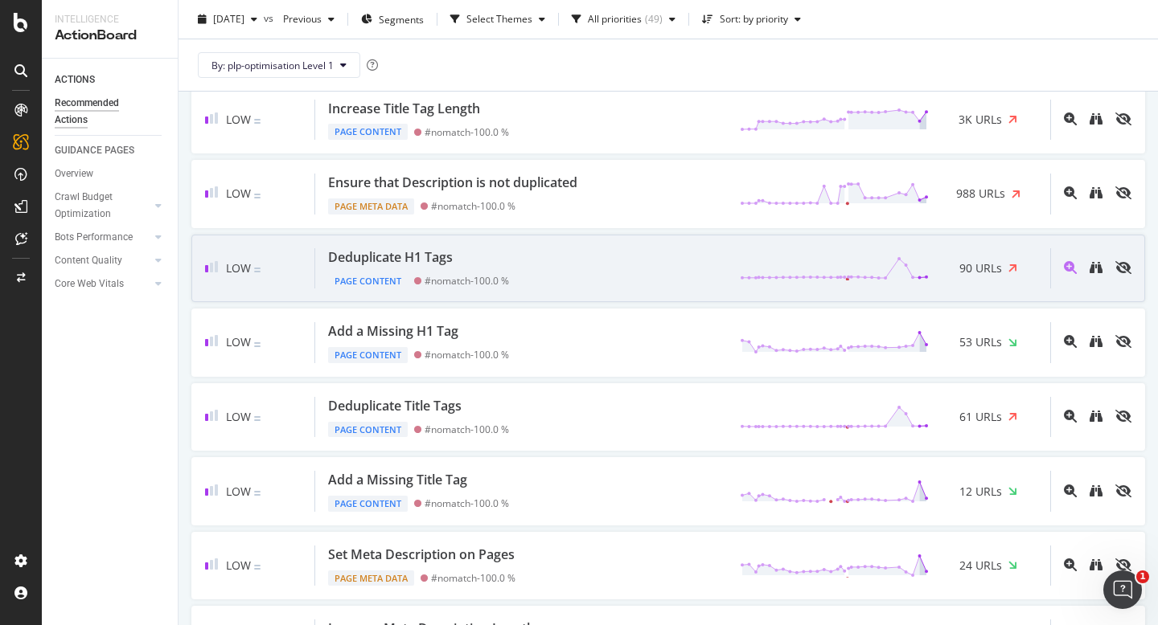
scroll to position [583, 0]
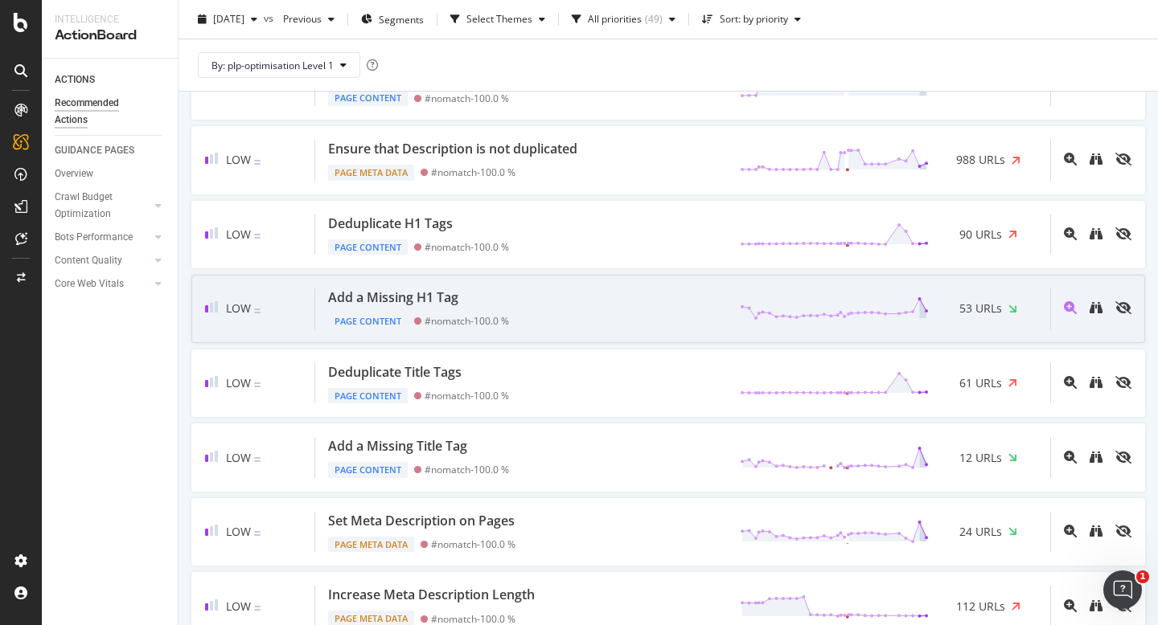
click at [567, 316] on div "Add a Missing H1 Tag Page Content #nomatch - 100.0 % 53 URLs" at bounding box center [682, 309] width 735 height 41
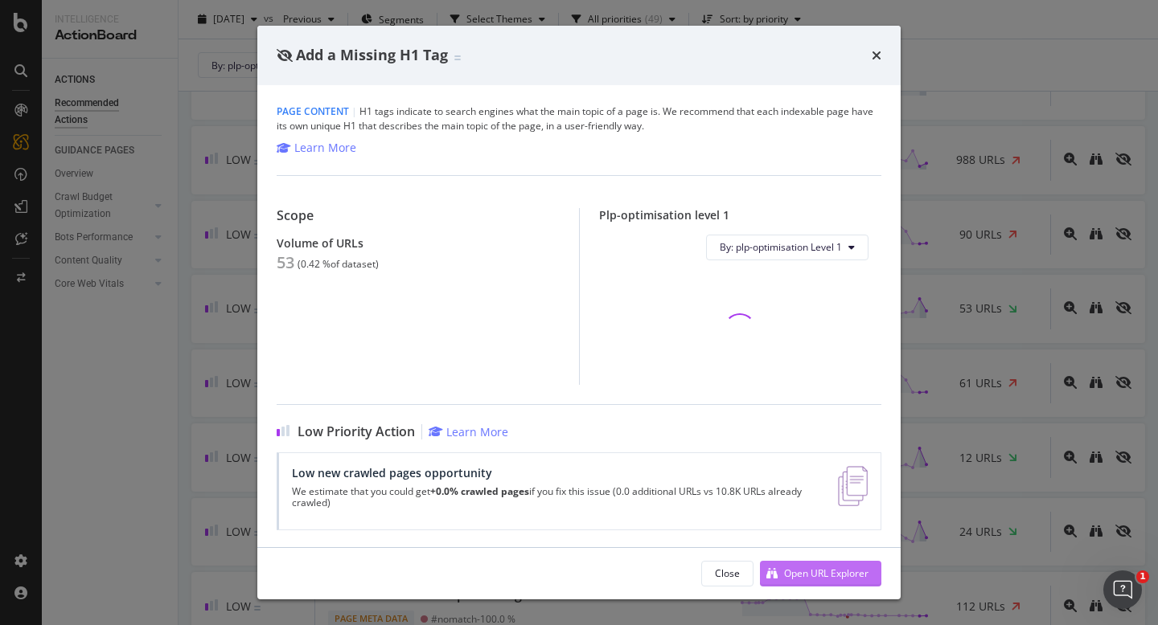
click at [792, 573] on div "Open URL Explorer" at bounding box center [826, 574] width 84 height 14
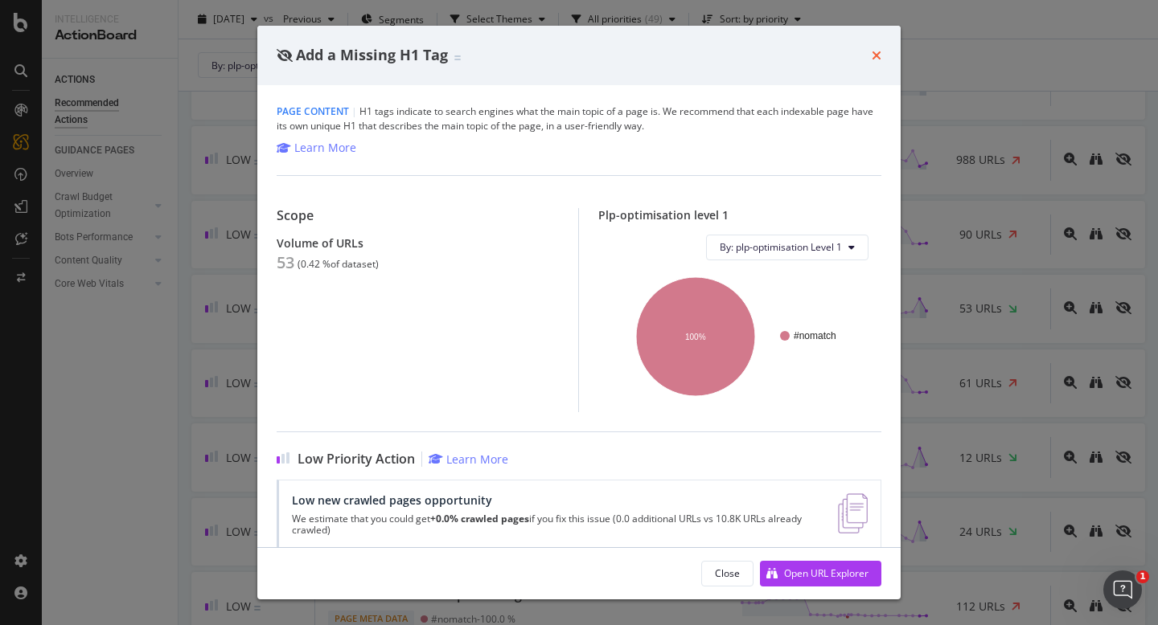
click at [879, 51] on icon "times" at bounding box center [876, 55] width 10 height 13
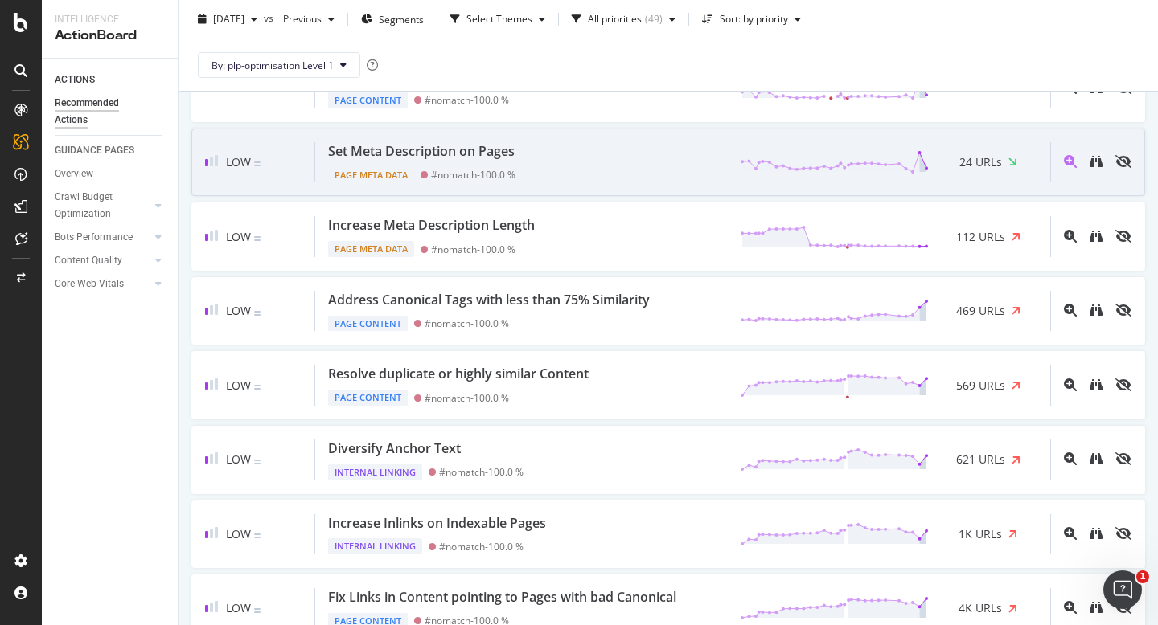
scroll to position [954, 0]
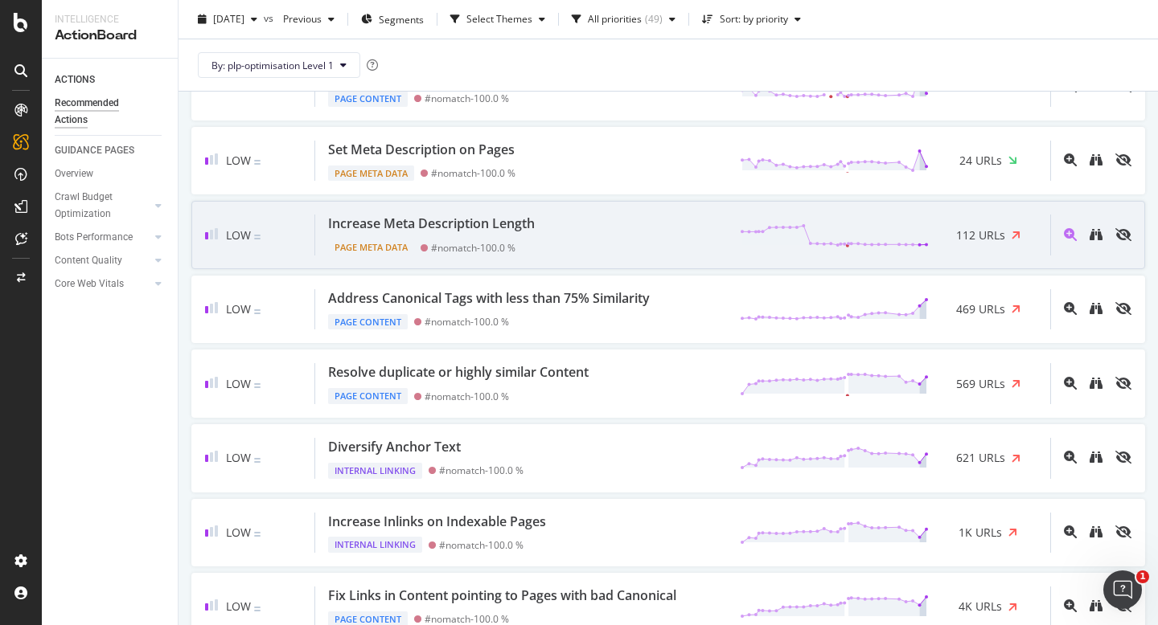
click at [506, 224] on div "Increase Meta Description Length" at bounding box center [431, 224] width 207 height 18
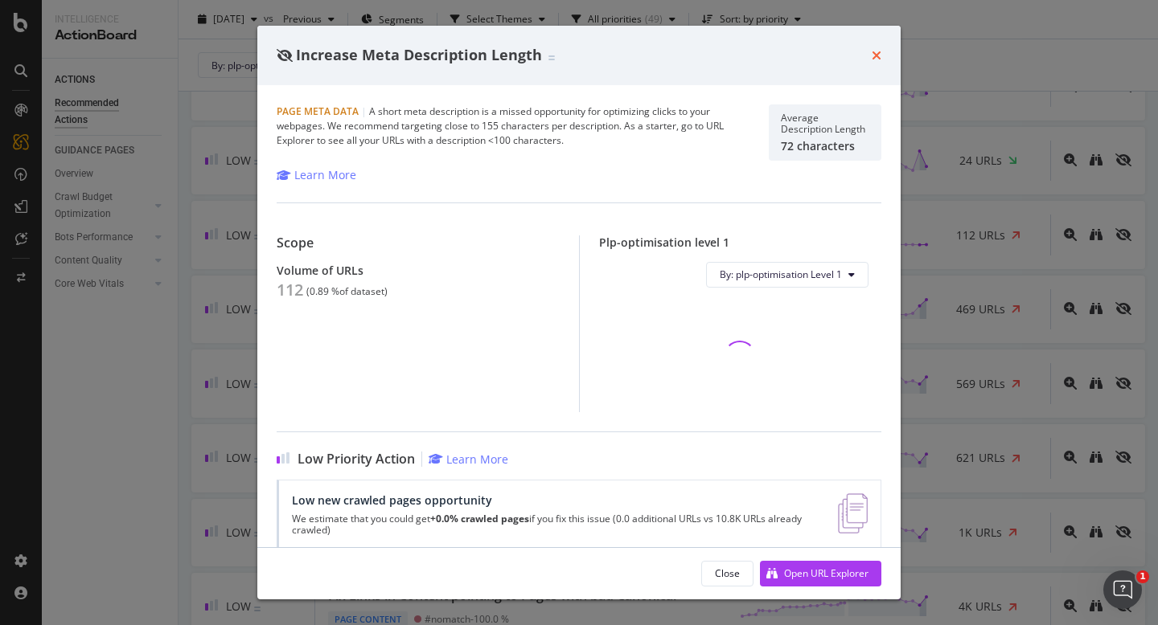
click at [874, 58] on icon "times" at bounding box center [876, 55] width 10 height 13
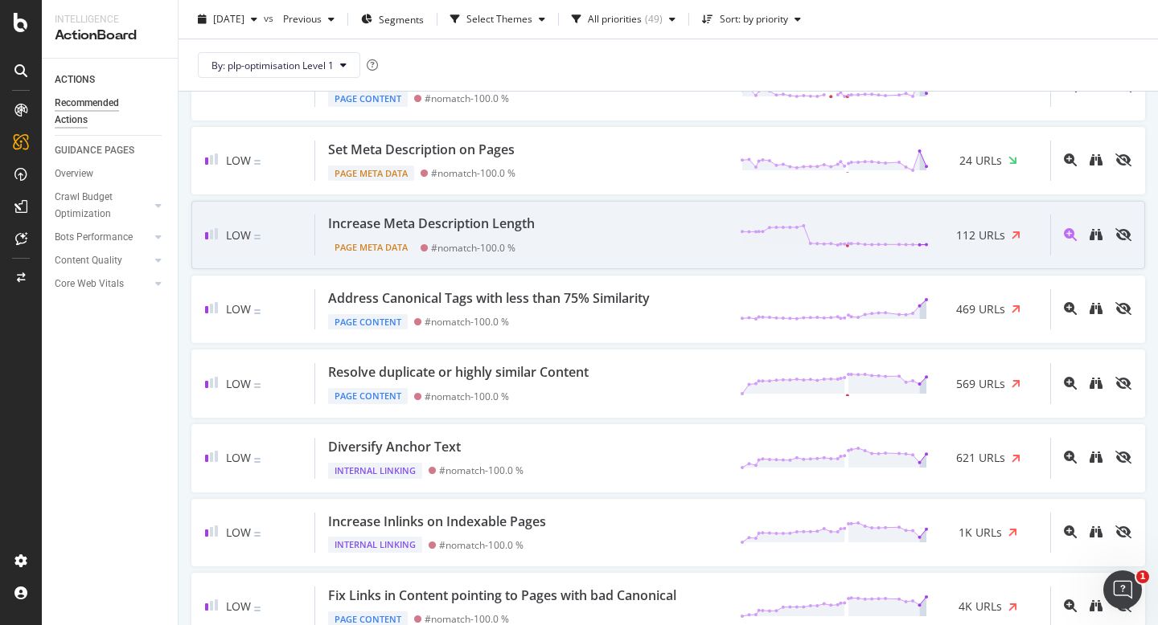
click at [609, 260] on div "Low Increase Meta Description Length Page Meta Data #nomatch - 100.0 % 112 URLs" at bounding box center [667, 235] width 953 height 68
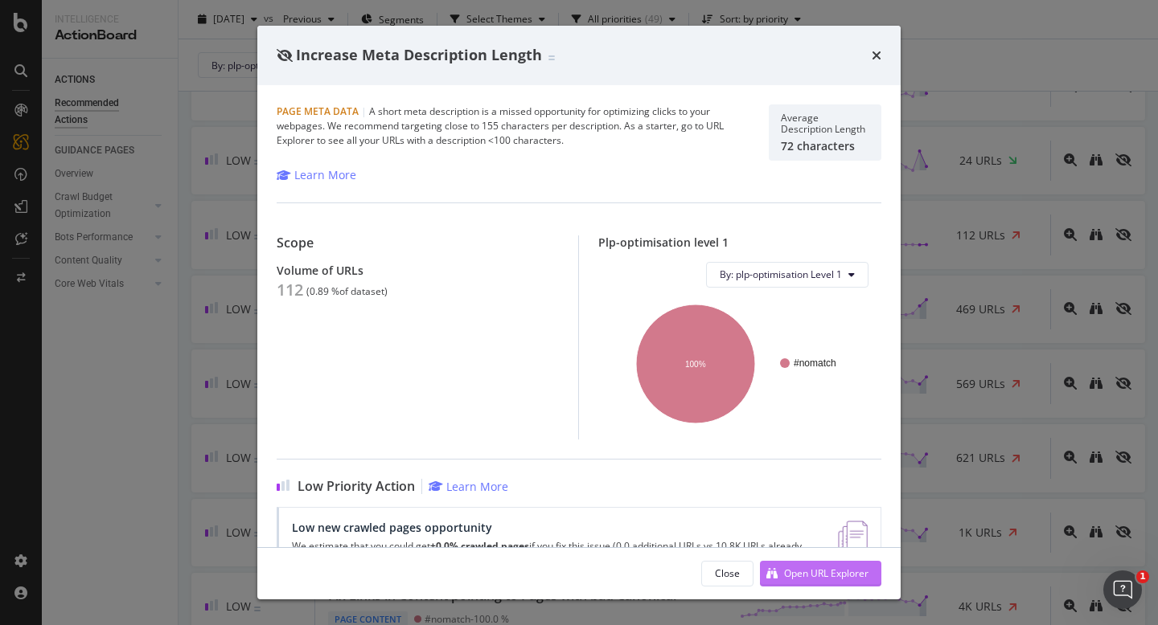
click at [793, 576] on div "Open URL Explorer" at bounding box center [826, 574] width 84 height 14
click at [876, 53] on icon "times" at bounding box center [876, 55] width 10 height 13
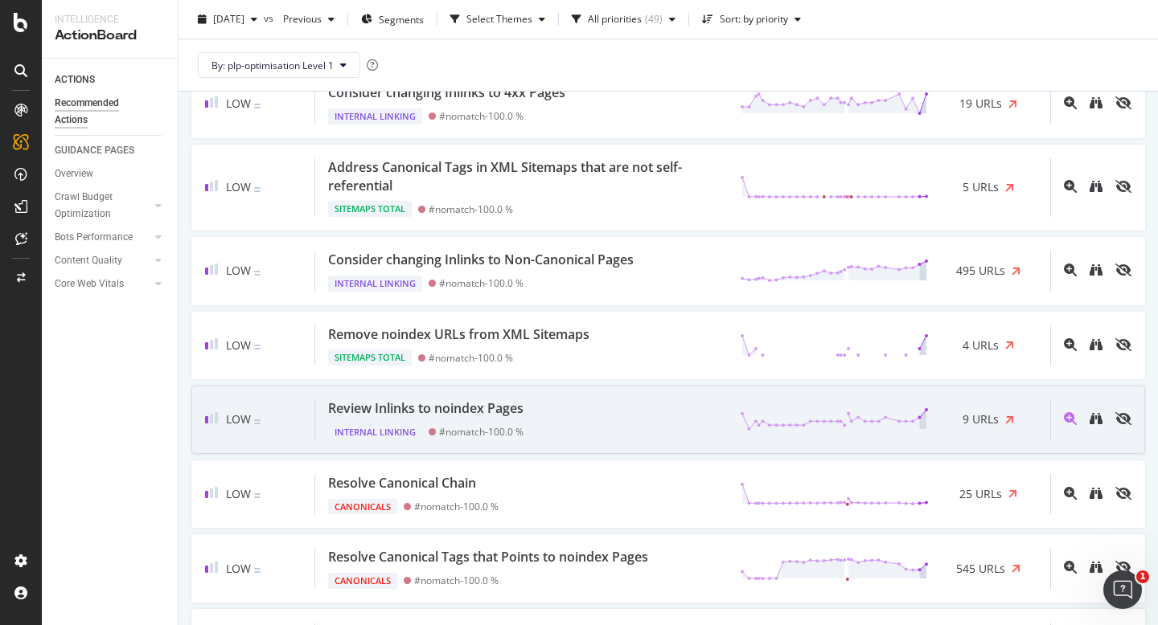
scroll to position [2260, 0]
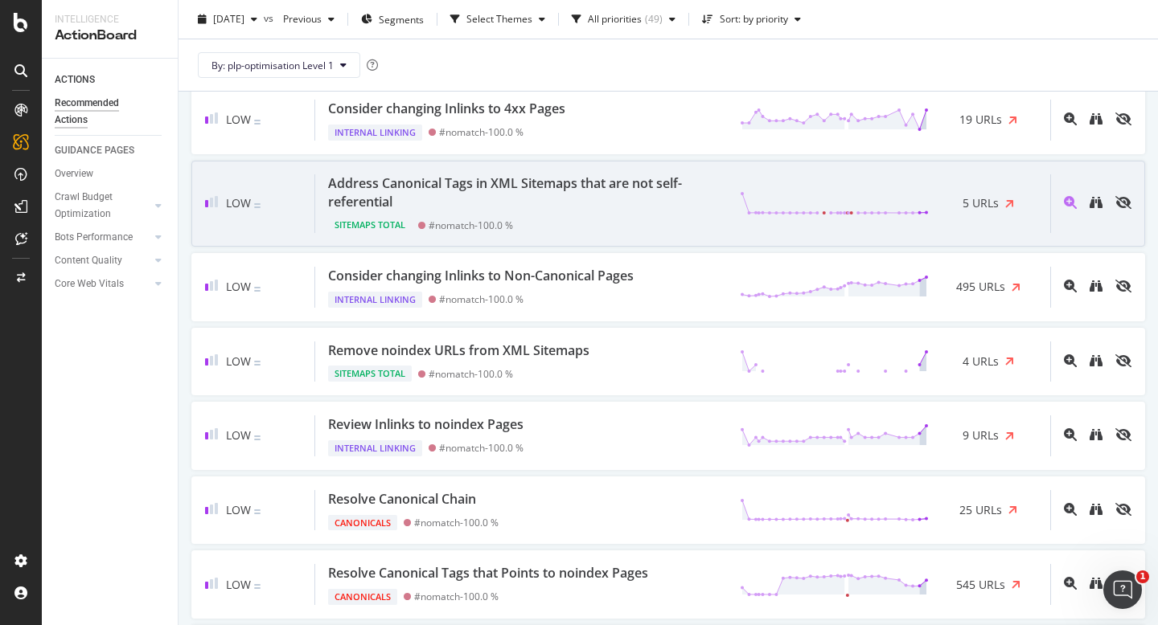
click at [578, 196] on div "Address Canonical Tags in XML Sitemaps that are not self-referential" at bounding box center [524, 192] width 392 height 37
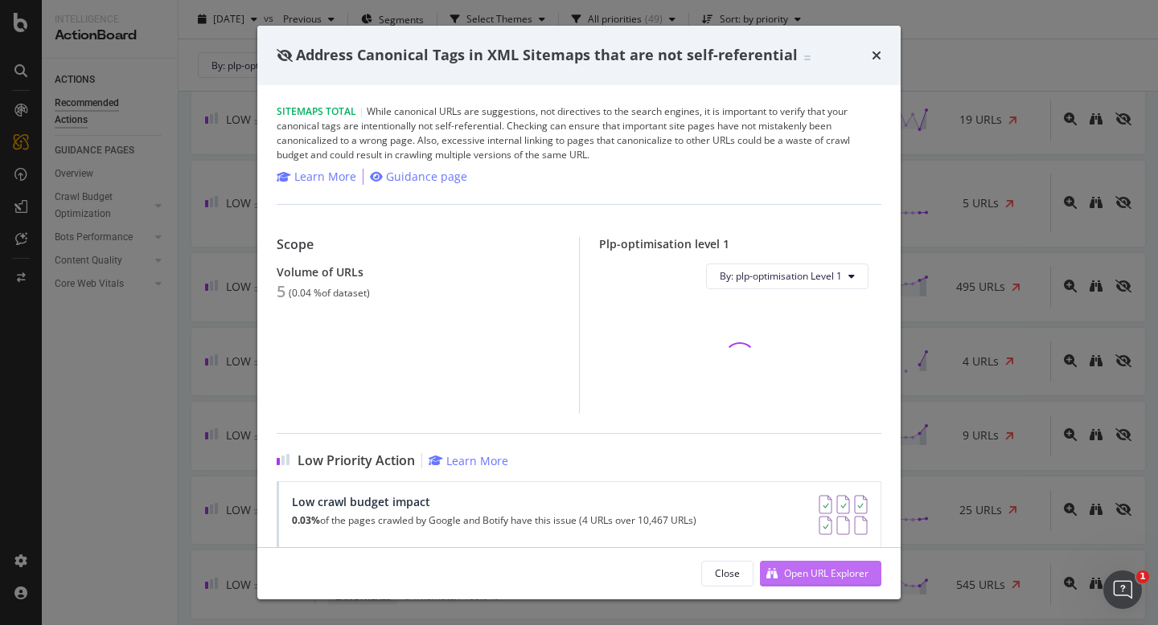
click at [799, 572] on div "Open URL Explorer" at bounding box center [826, 574] width 84 height 14
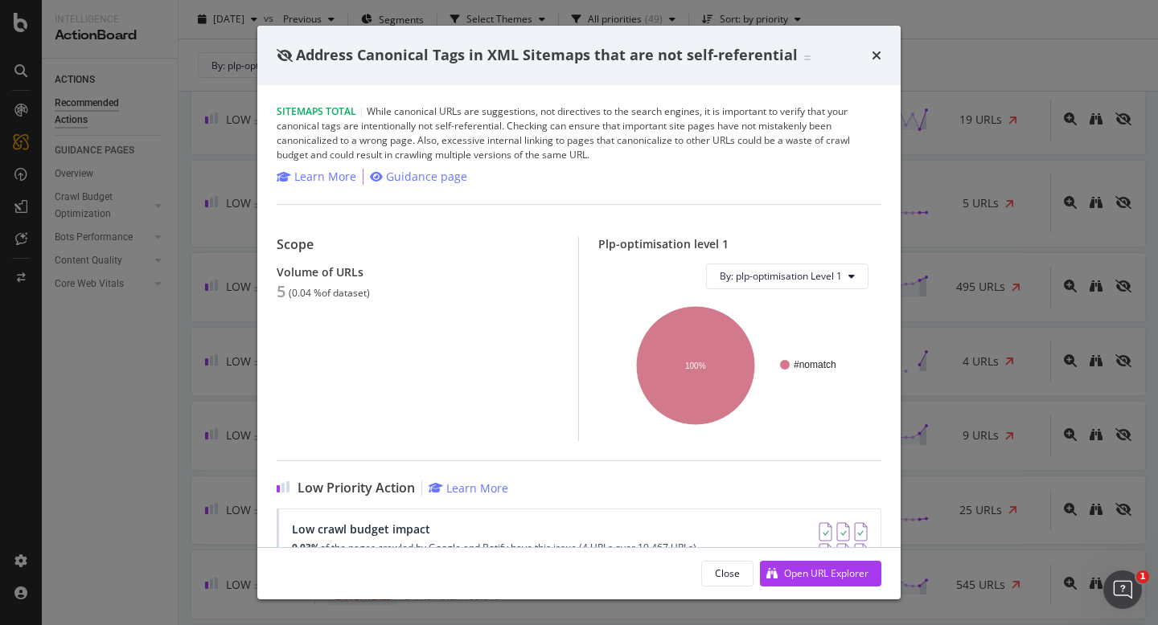
click at [873, 44] on div "Address Canonical Tags in XML Sitemaps that are not self-referential" at bounding box center [578, 55] width 643 height 59
click at [873, 50] on icon "times" at bounding box center [876, 55] width 10 height 13
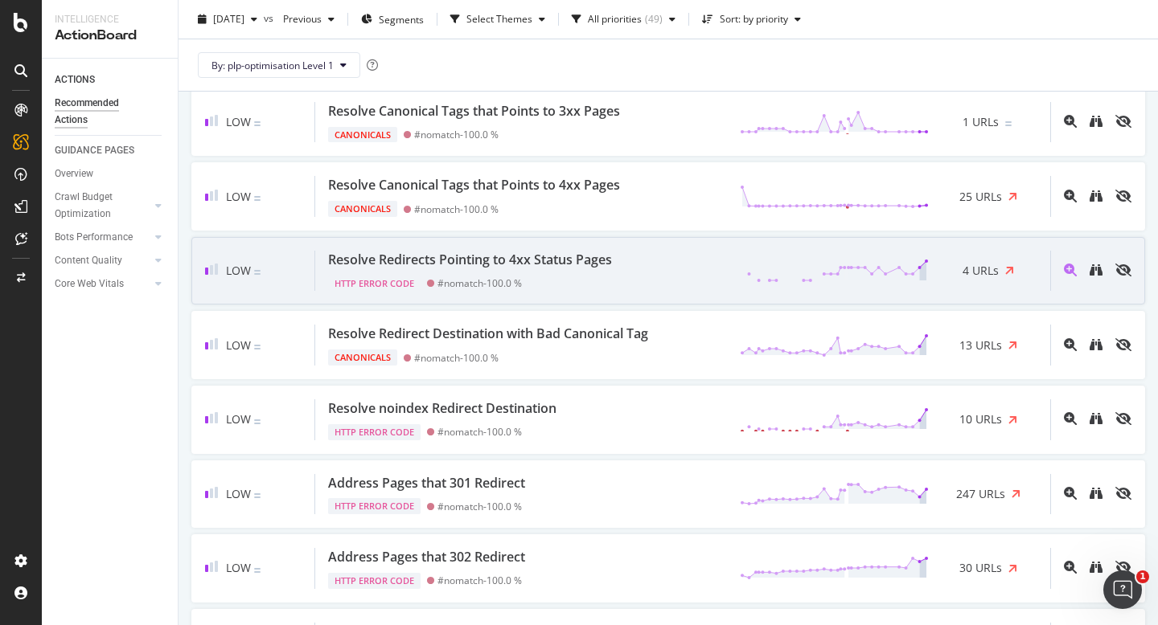
scroll to position [2799, 0]
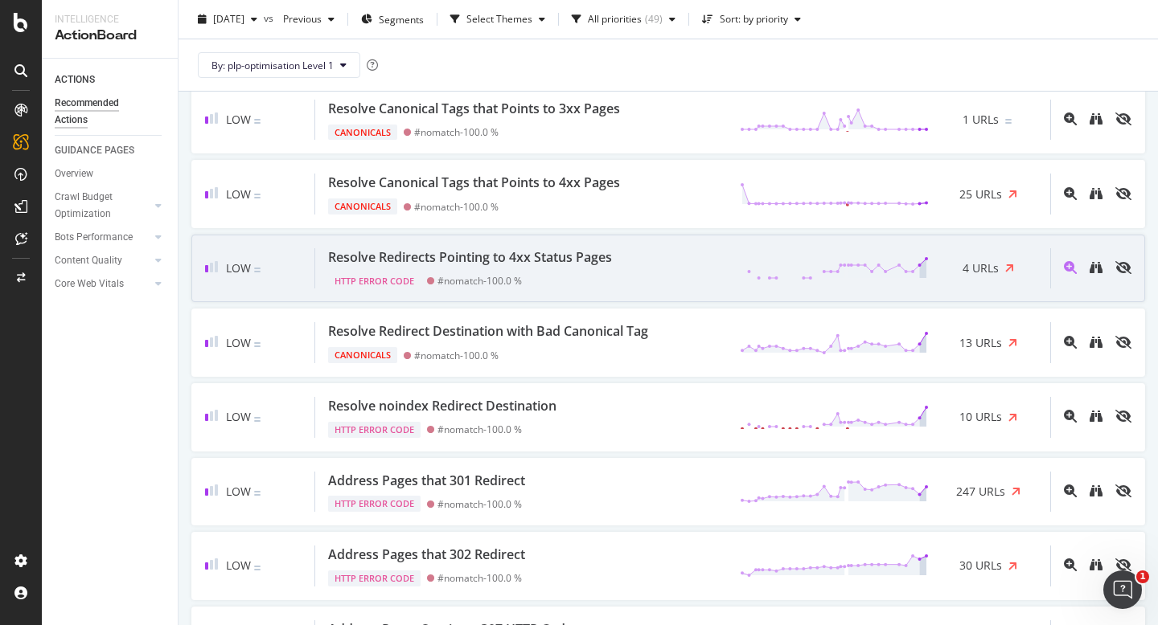
click at [588, 277] on div "HTTP Error Code #nomatch - 100.0 %" at bounding box center [473, 278] width 290 height 23
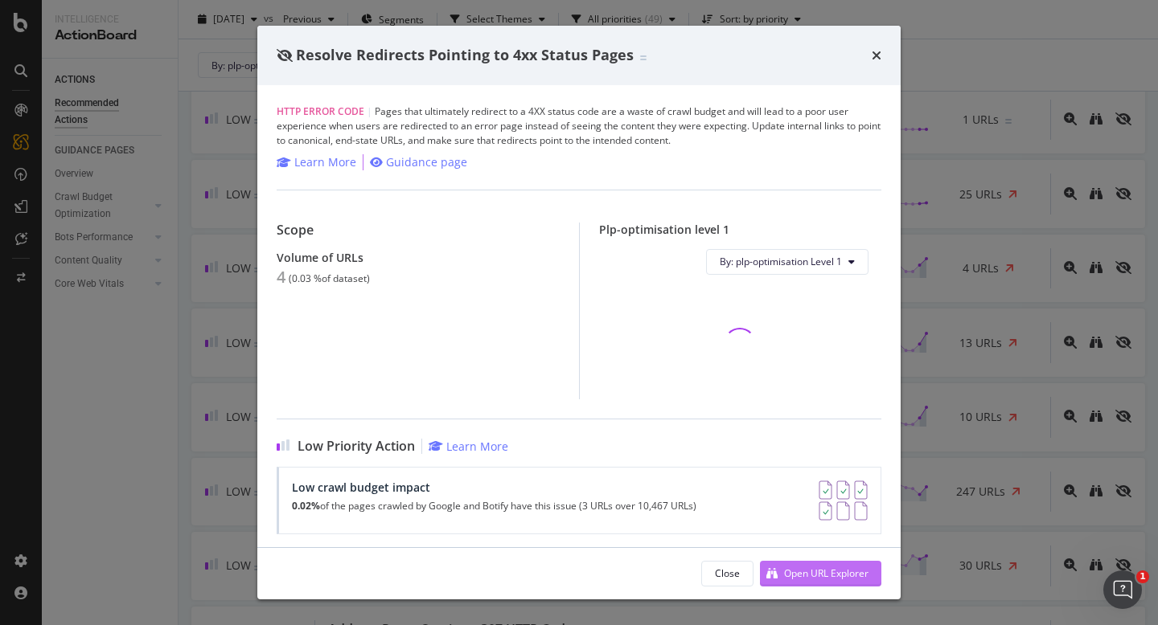
click at [789, 575] on div "Open URL Explorer" at bounding box center [826, 574] width 84 height 14
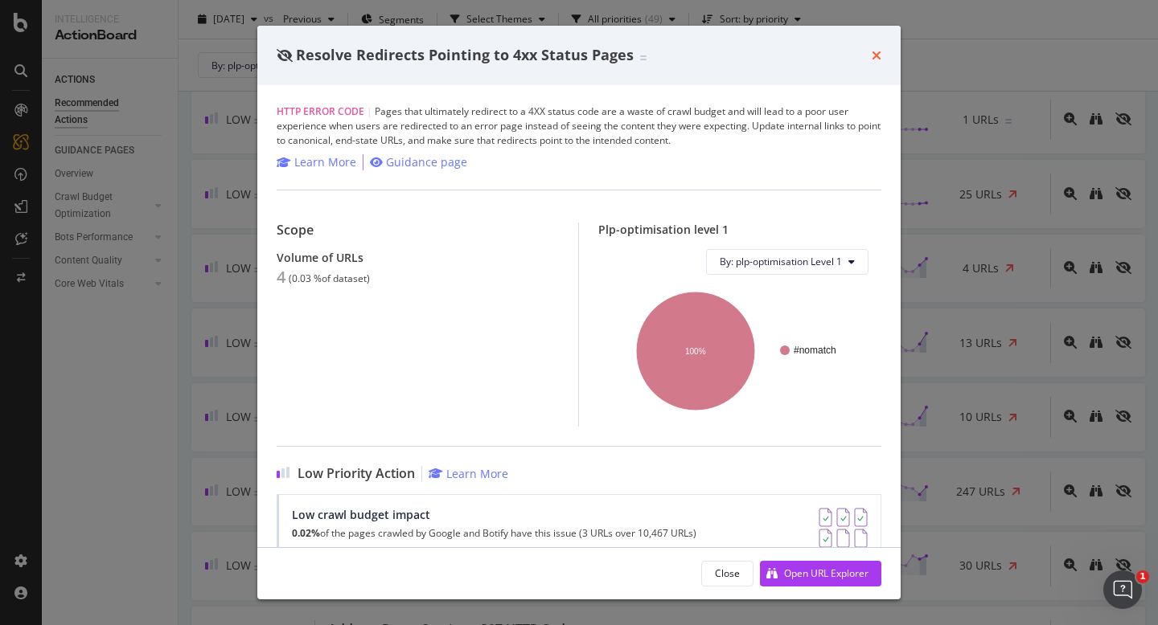
click at [878, 59] on icon "times" at bounding box center [876, 55] width 10 height 13
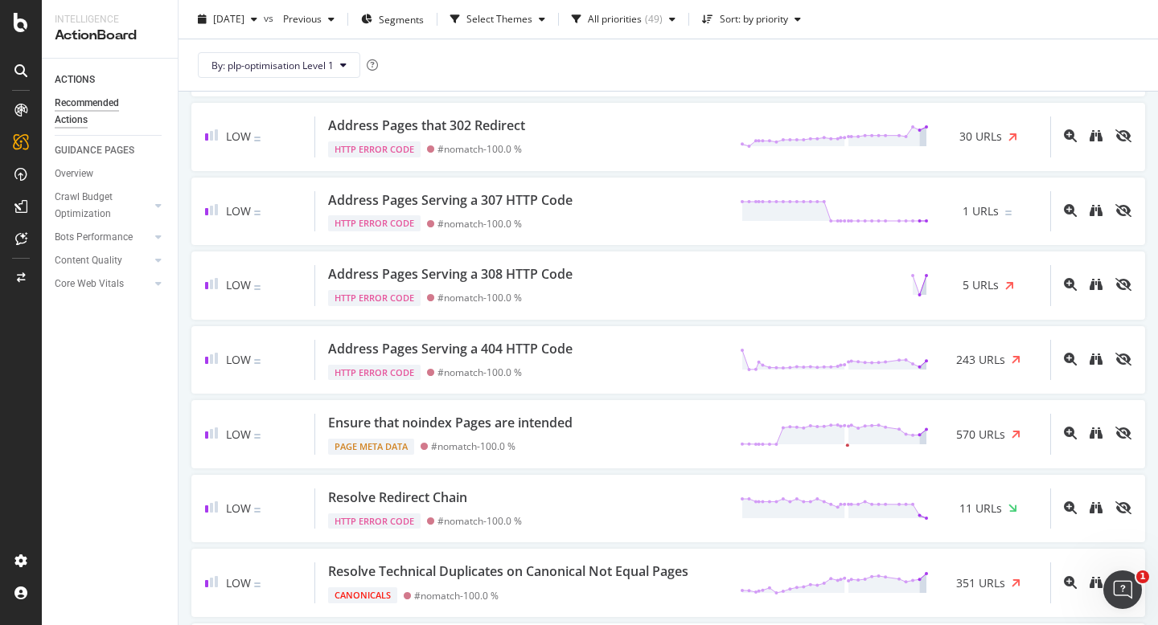
scroll to position [3232, 0]
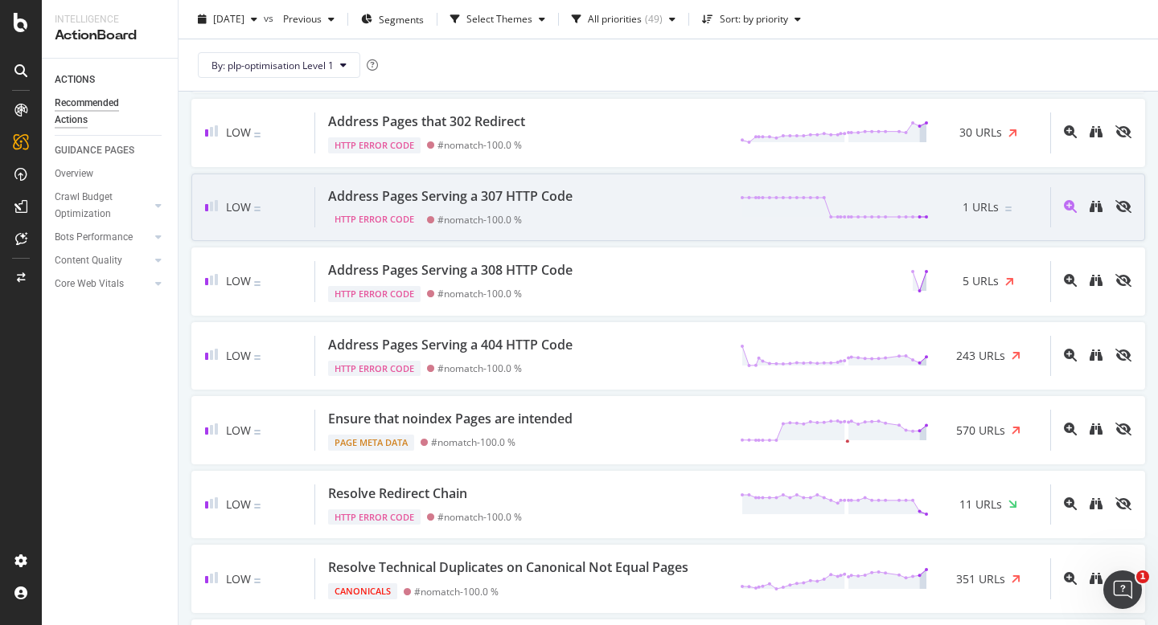
click at [492, 205] on div "Address Pages Serving a 307 HTTP Code" at bounding box center [450, 196] width 244 height 18
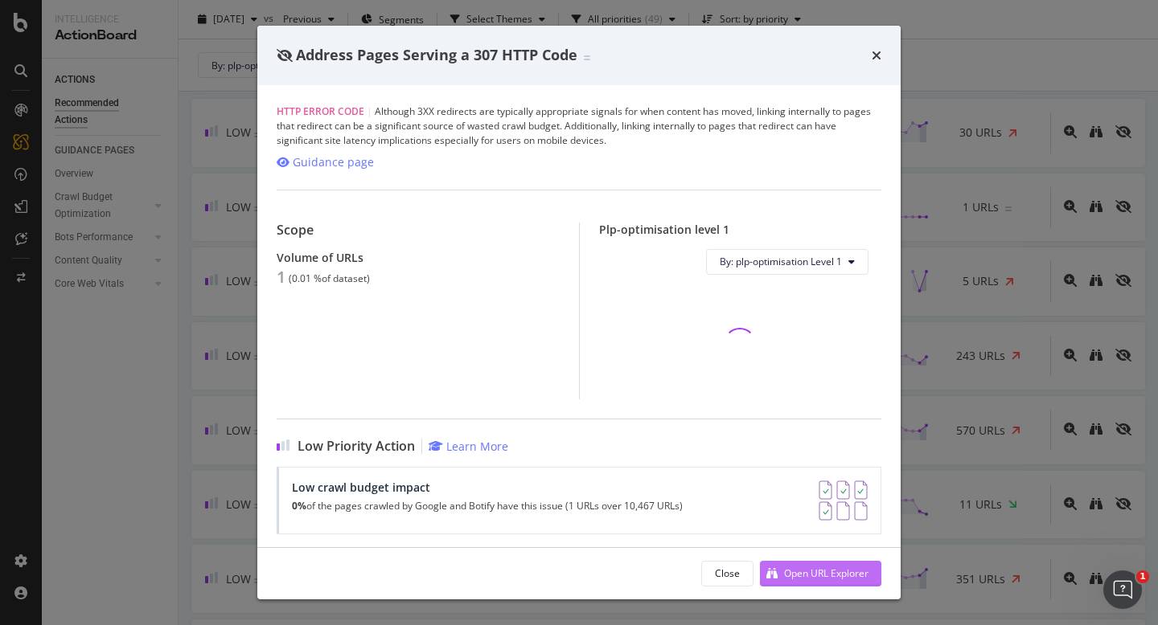
click at [784, 579] on div "Open URL Explorer" at bounding box center [826, 574] width 84 height 14
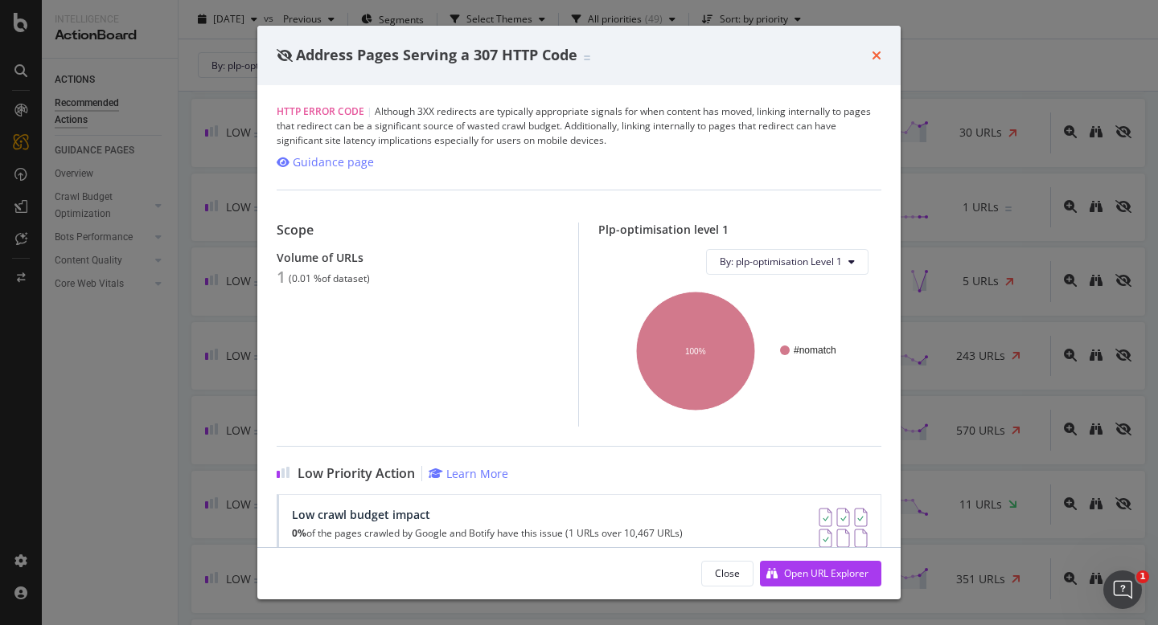
click at [880, 53] on icon "times" at bounding box center [876, 55] width 10 height 13
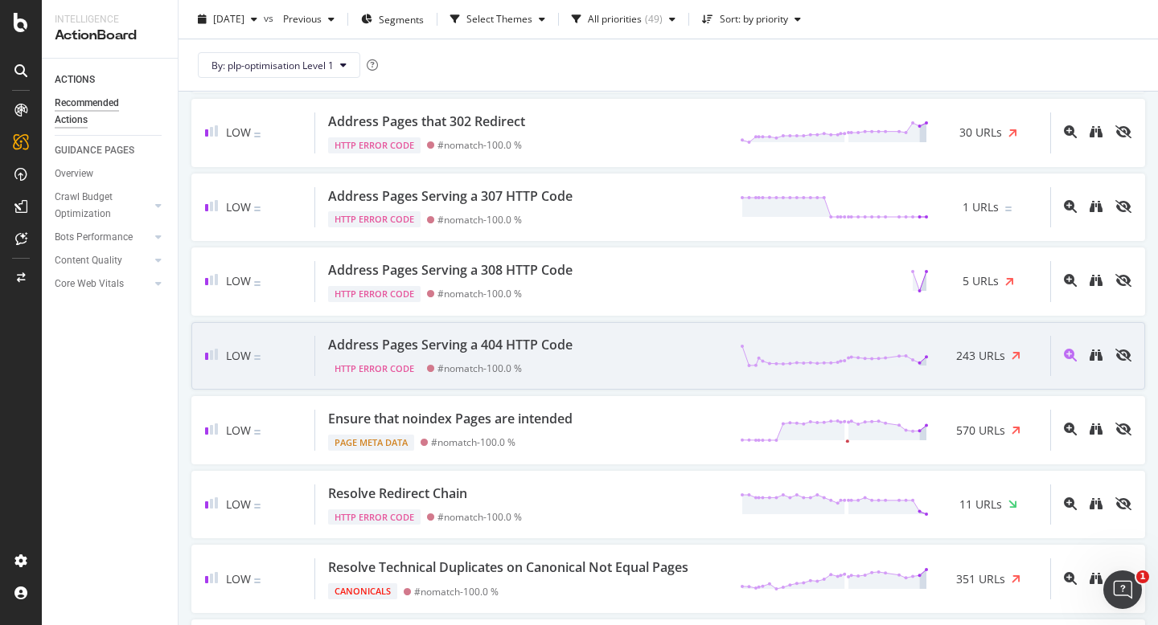
click at [558, 359] on div "HTTP Error Code #nomatch - 100.0 %" at bounding box center [453, 366] width 251 height 23
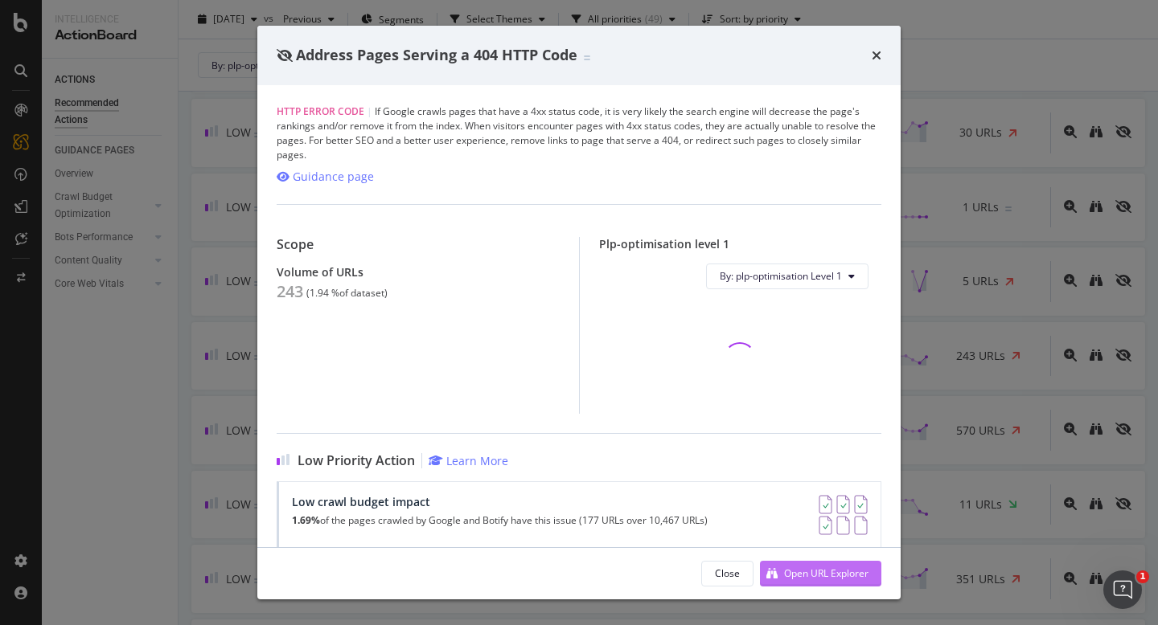
click at [781, 581] on div "Open URL Explorer" at bounding box center [814, 574] width 109 height 24
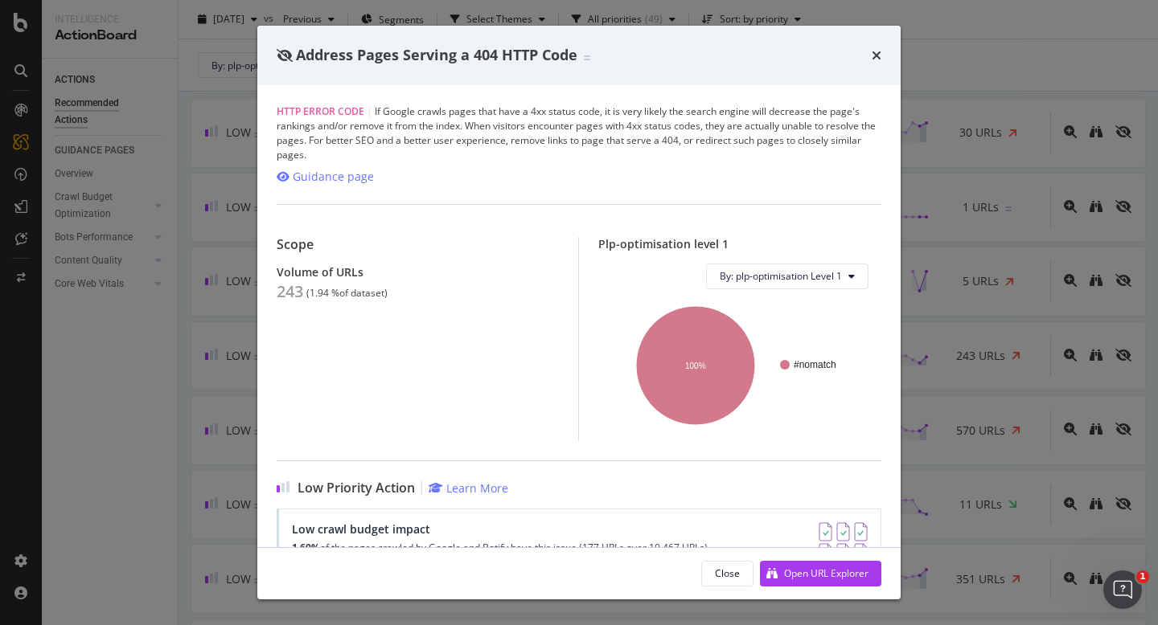
click at [881, 58] on div "Address Pages Serving a 404 HTTP Code" at bounding box center [578, 55] width 643 height 59
click at [876, 57] on icon "times" at bounding box center [876, 55] width 10 height 13
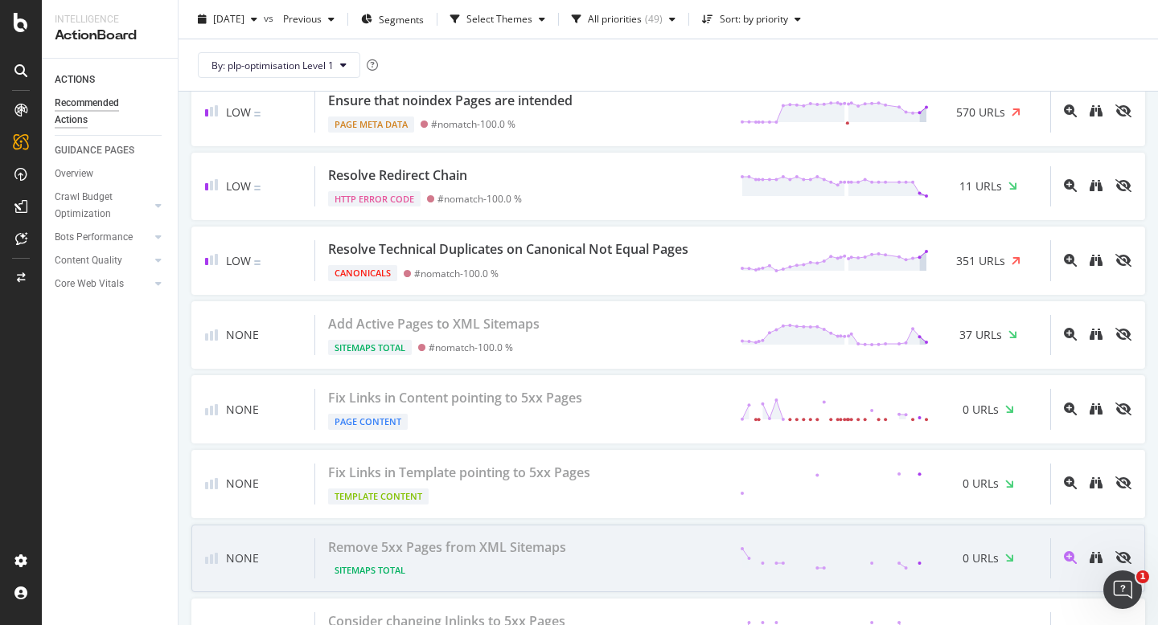
scroll to position [3548, 0]
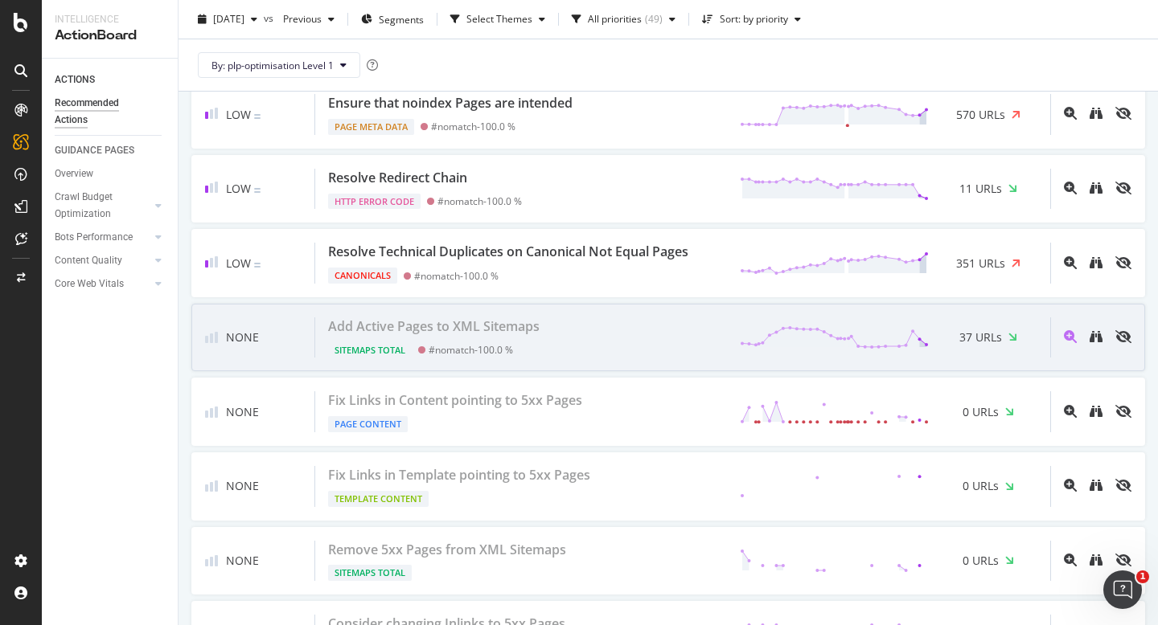
click at [450, 340] on div "Sitemaps Total #nomatch - 100.0 %" at bounding box center [437, 347] width 218 height 23
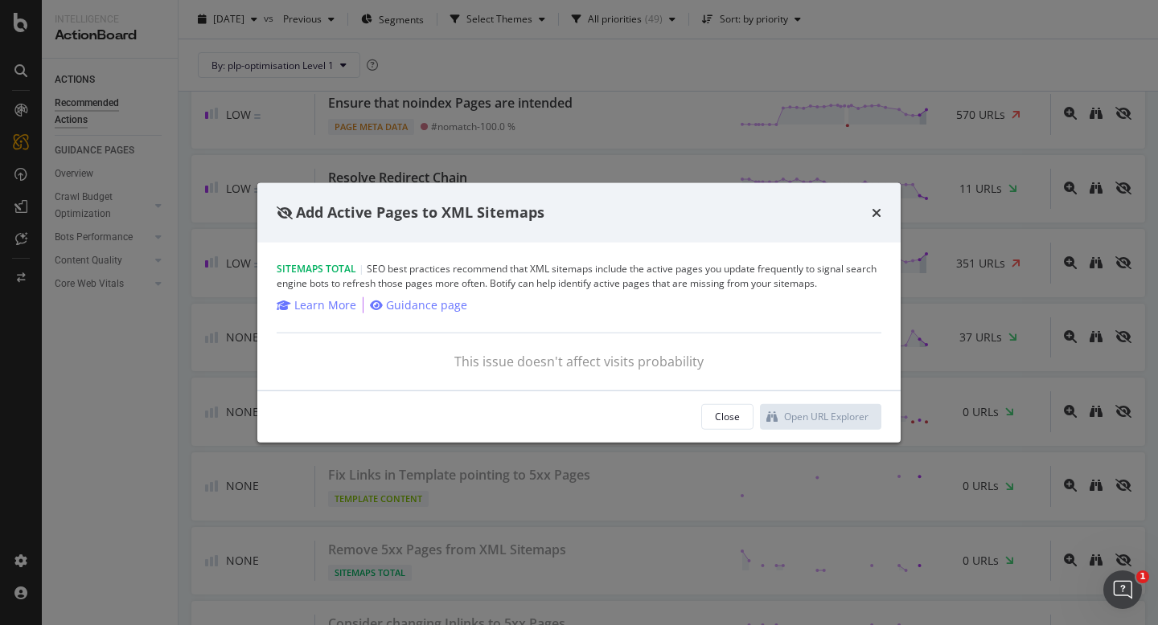
click at [871, 209] on div "Add Active Pages to XML Sitemaps" at bounding box center [579, 213] width 605 height 21
click at [892, 203] on div "Add Active Pages to XML Sitemaps" at bounding box center [578, 212] width 643 height 59
click at [887, 207] on div "Add Active Pages to XML Sitemaps" at bounding box center [578, 212] width 643 height 59
click at [881, 208] on div "Add Active Pages to XML Sitemaps" at bounding box center [578, 212] width 643 height 59
click at [874, 214] on icon "times" at bounding box center [876, 213] width 10 height 13
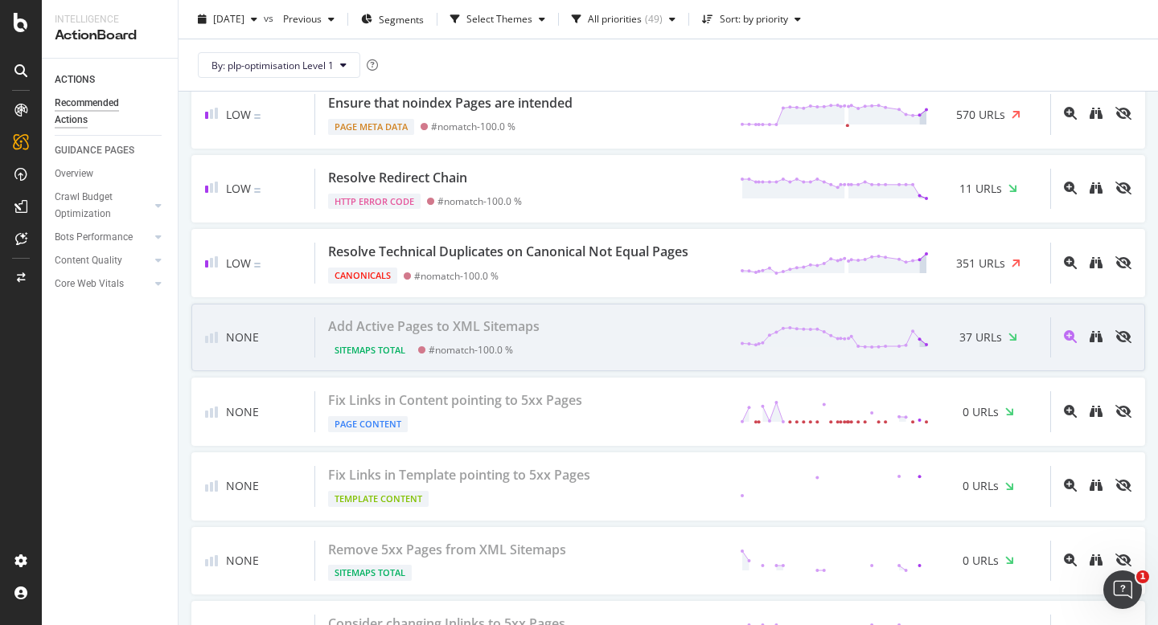
click at [498, 322] on div "Add Active Pages to XML Sitemaps" at bounding box center [433, 327] width 211 height 18
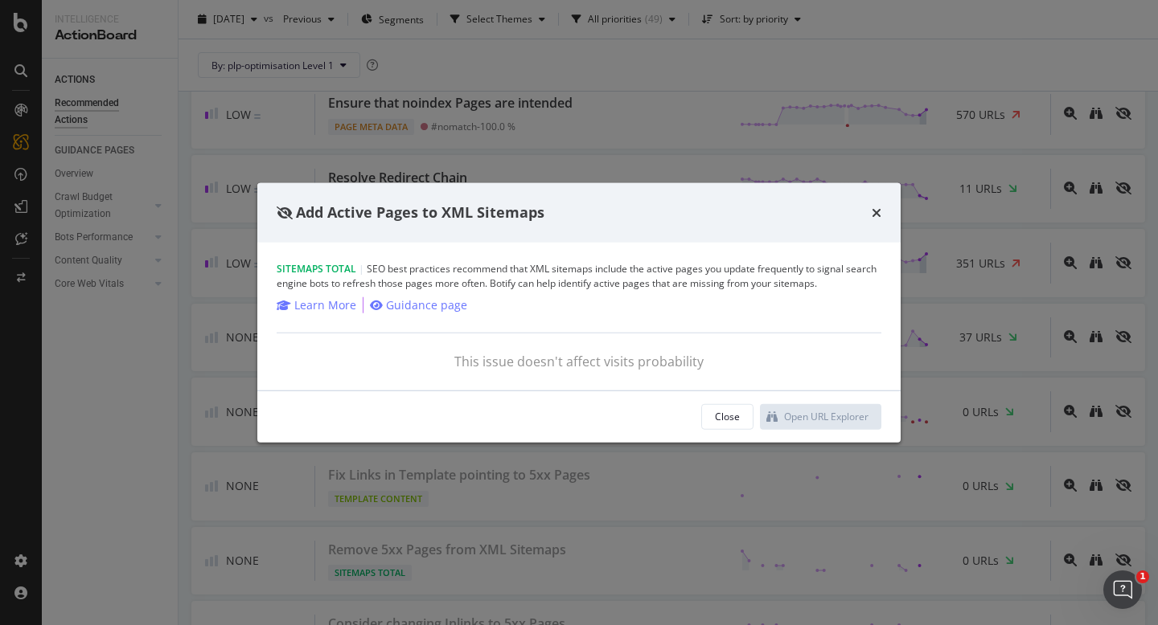
click at [879, 204] on div "times" at bounding box center [876, 213] width 10 height 21
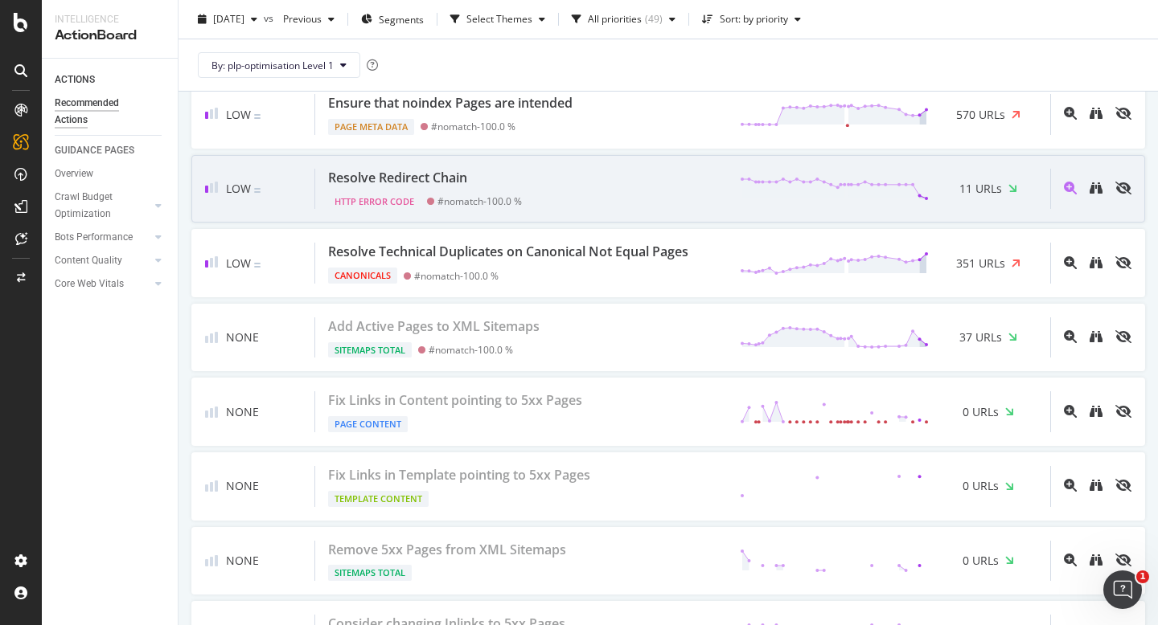
click at [877, 210] on div "Low Resolve Redirect Chain HTTP Error Code #nomatch - 100.0 % 11 URLs" at bounding box center [667, 189] width 953 height 68
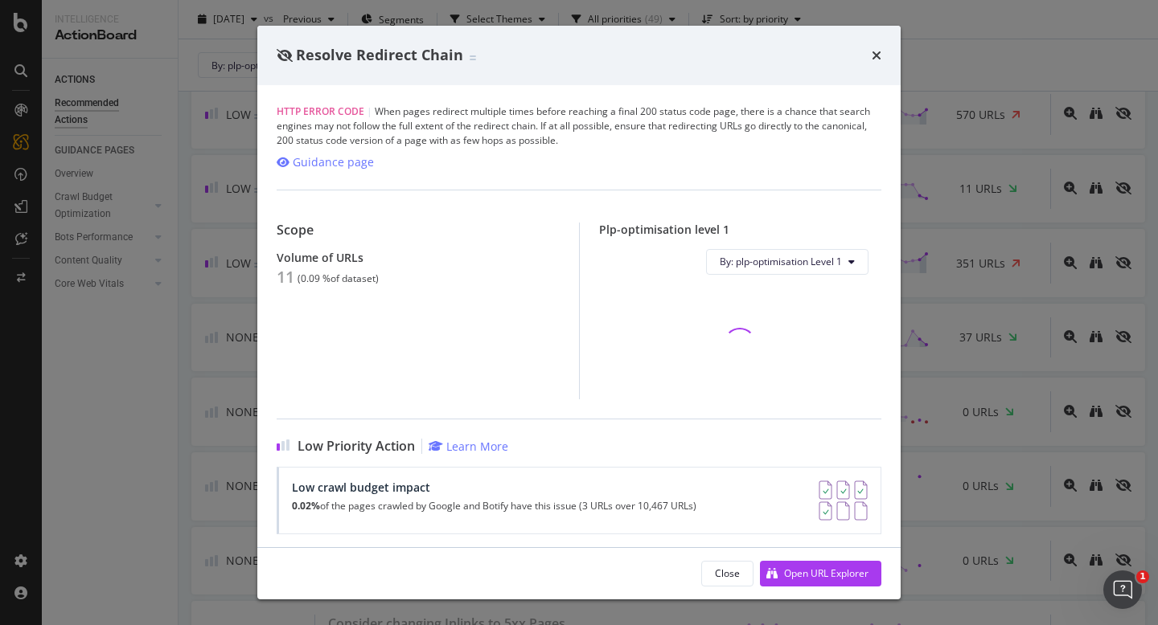
click at [877, 47] on div "times" at bounding box center [876, 55] width 10 height 21
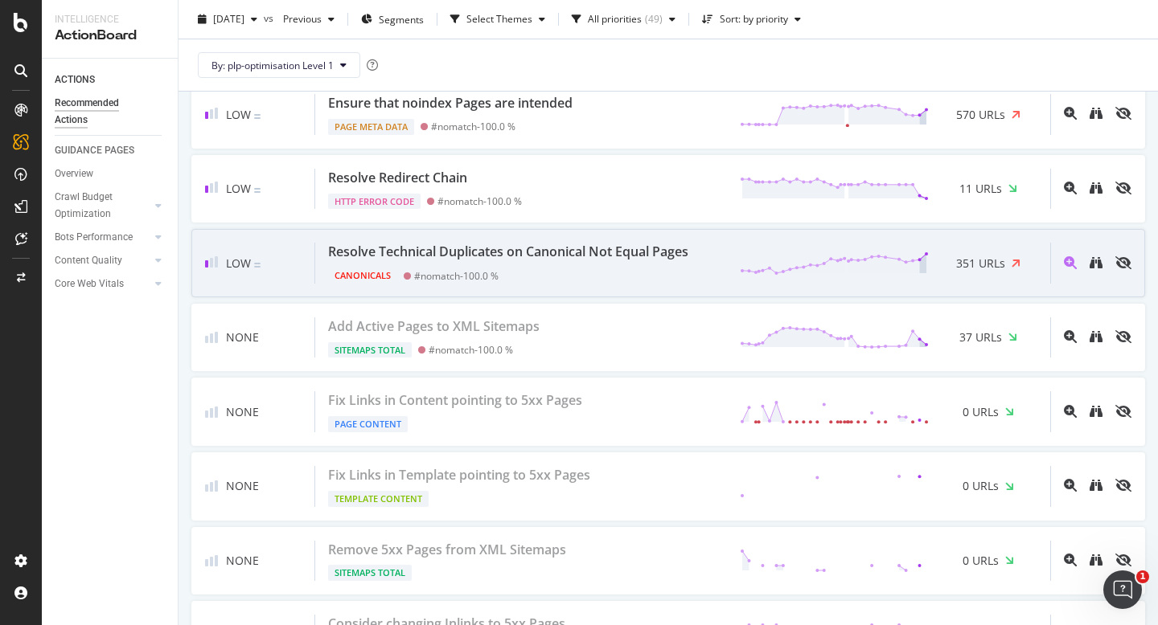
click at [585, 272] on div "Canonicals #nomatch - 100.0 %" at bounding box center [511, 272] width 367 height 23
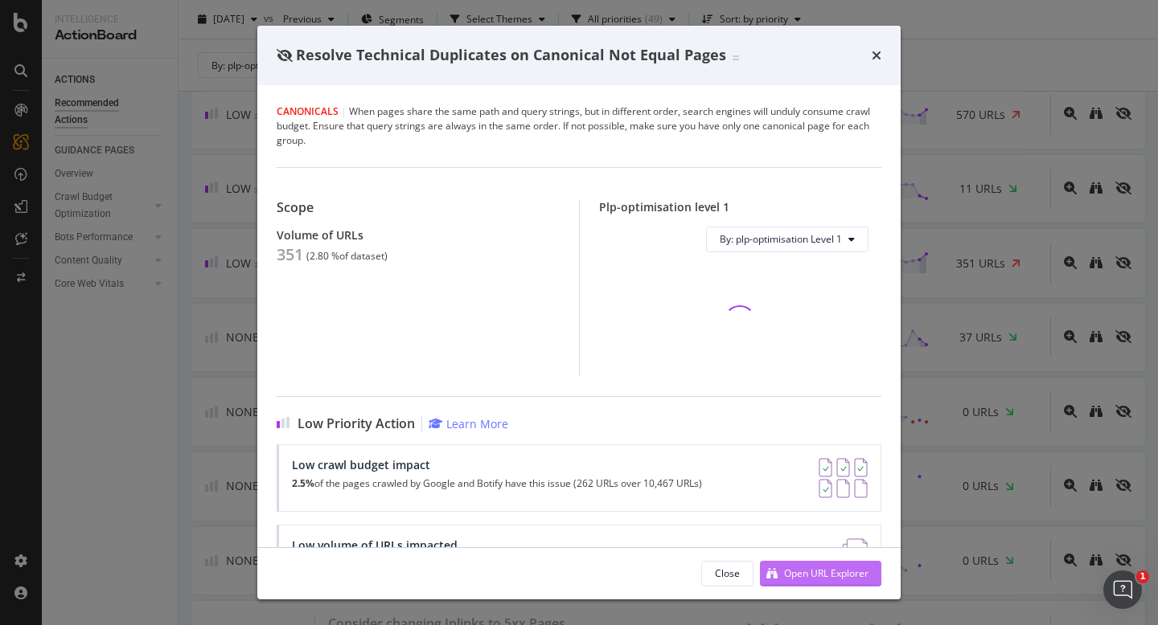
click at [781, 574] on div "Open URL Explorer" at bounding box center [814, 574] width 109 height 24
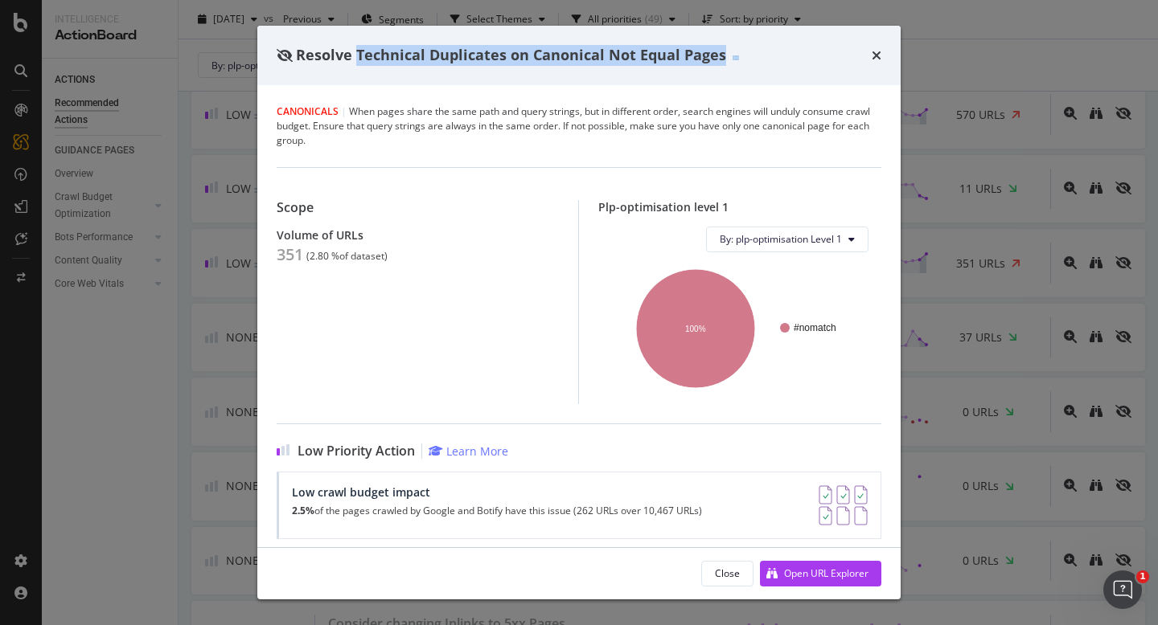
drag, startPoint x: 357, startPoint y: 55, endPoint x: 707, endPoint y: 67, distance: 349.9
click at [707, 67] on div "Resolve Technical Duplicates on Canonical Not Equal Pages" at bounding box center [578, 55] width 643 height 59
copy span "Technical Duplicates on Canonical Not Equal Pages"
click at [878, 55] on icon "times" at bounding box center [876, 55] width 10 height 13
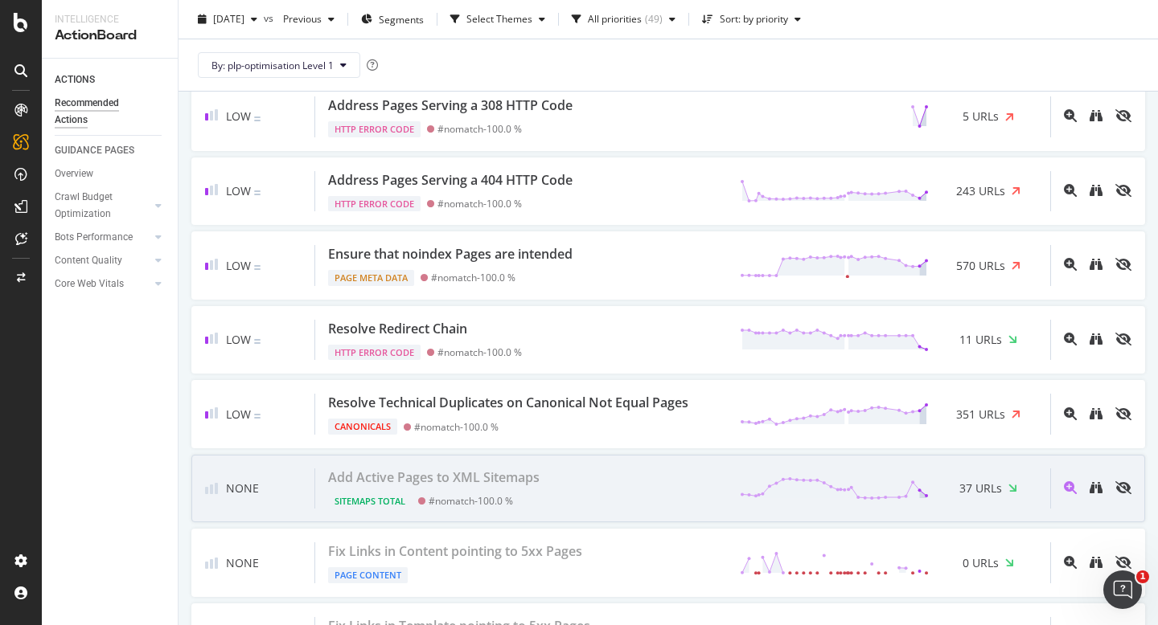
scroll to position [3387, 0]
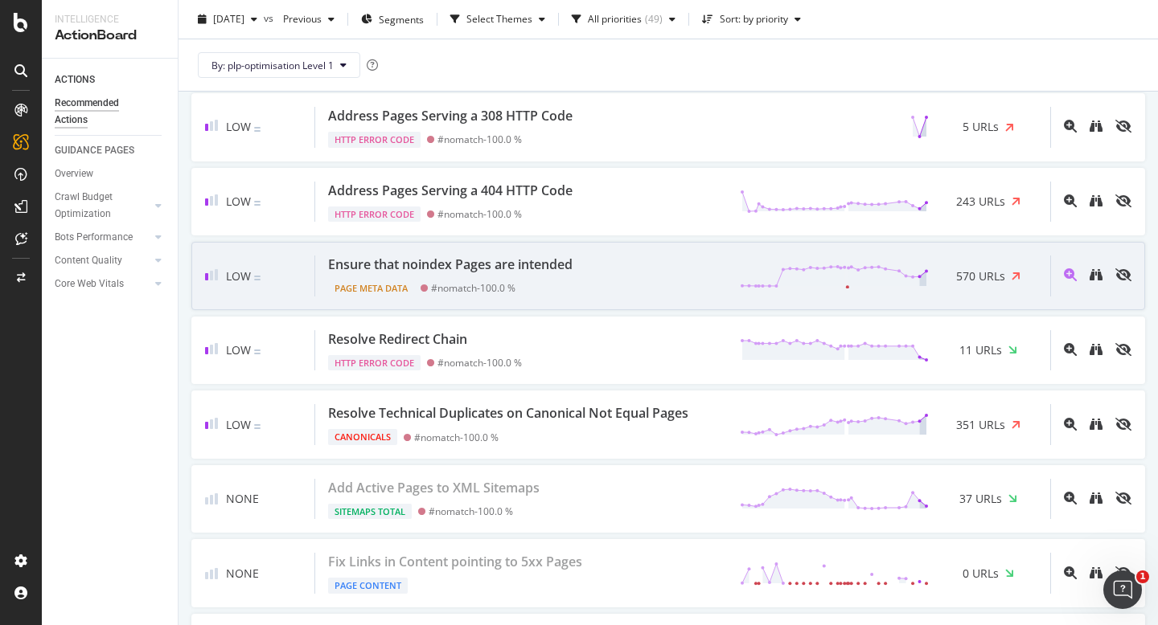
click at [565, 271] on div "Ensure that noindex Pages are intended" at bounding box center [450, 265] width 244 height 18
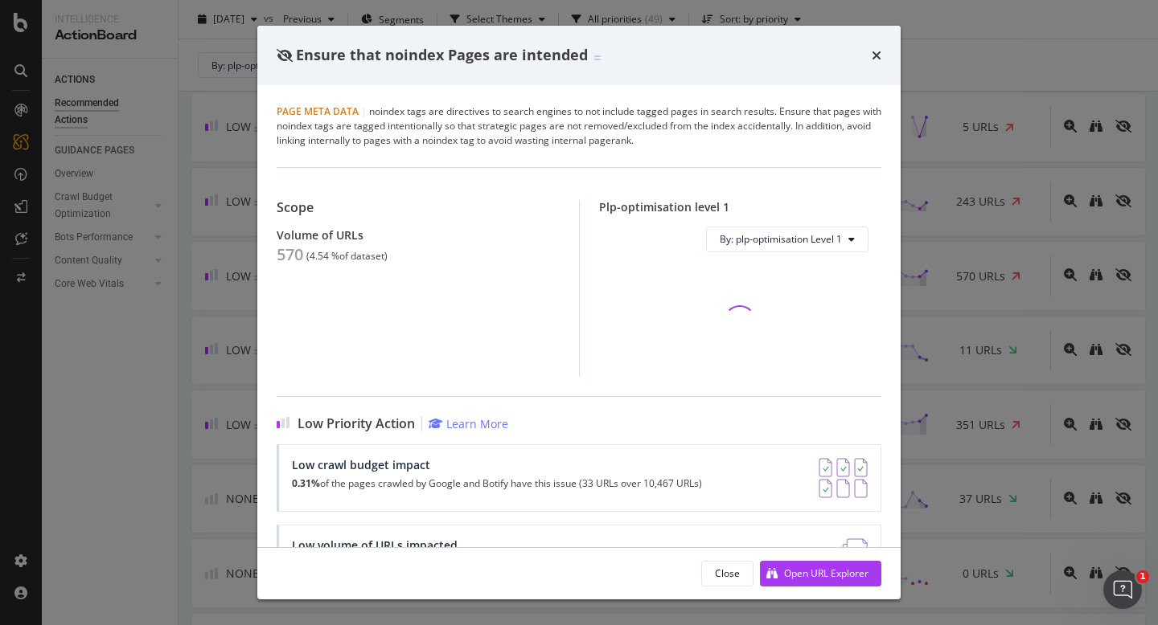
click at [870, 56] on div "Ensure that noindex Pages are intended" at bounding box center [579, 55] width 605 height 21
click at [873, 54] on icon "times" at bounding box center [876, 55] width 10 height 13
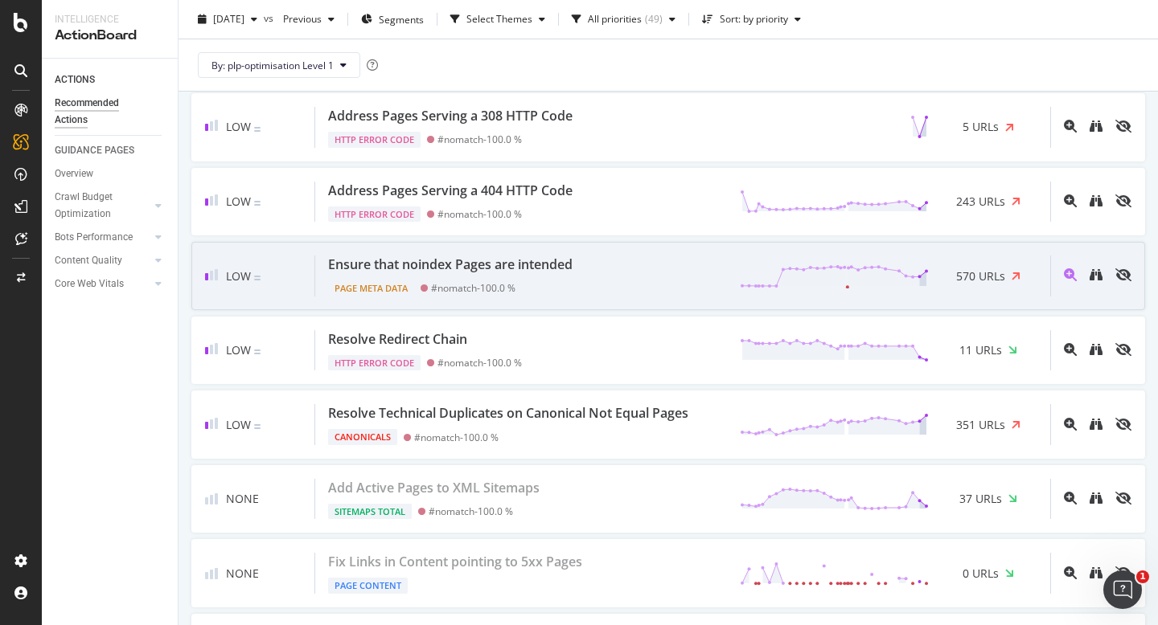
click at [703, 282] on div "Ensure that noindex Pages are intended Page Meta Data #nomatch - 100.0 % 570 UR…" at bounding box center [682, 276] width 735 height 41
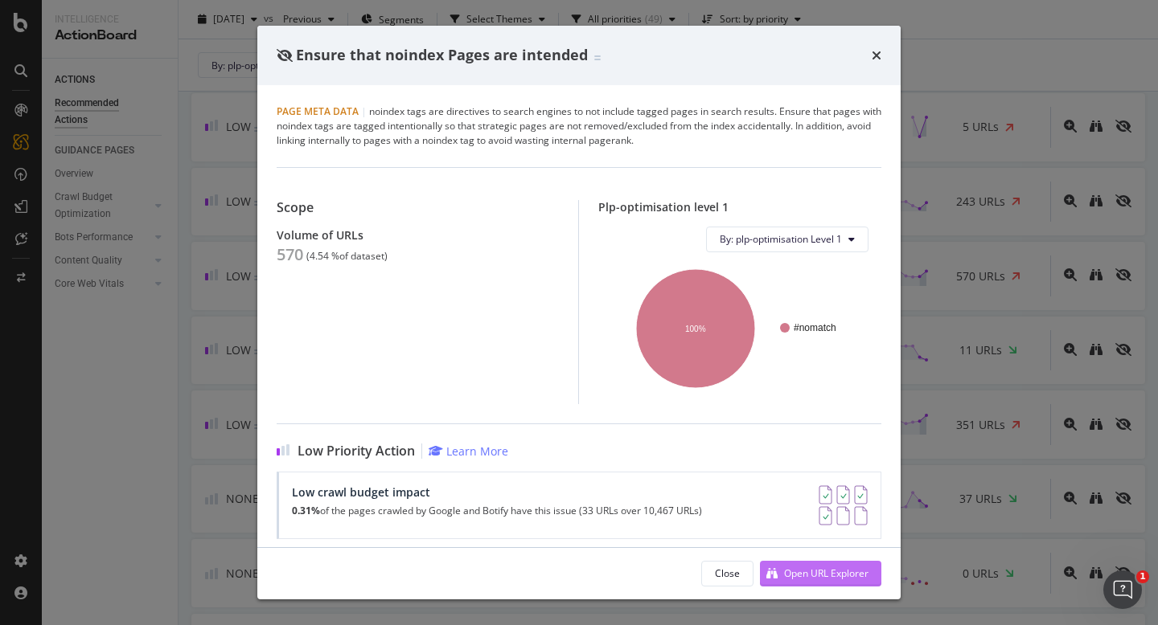
click at [774, 580] on div "Open URL Explorer" at bounding box center [814, 574] width 109 height 24
click at [877, 55] on icon "times" at bounding box center [876, 55] width 10 height 13
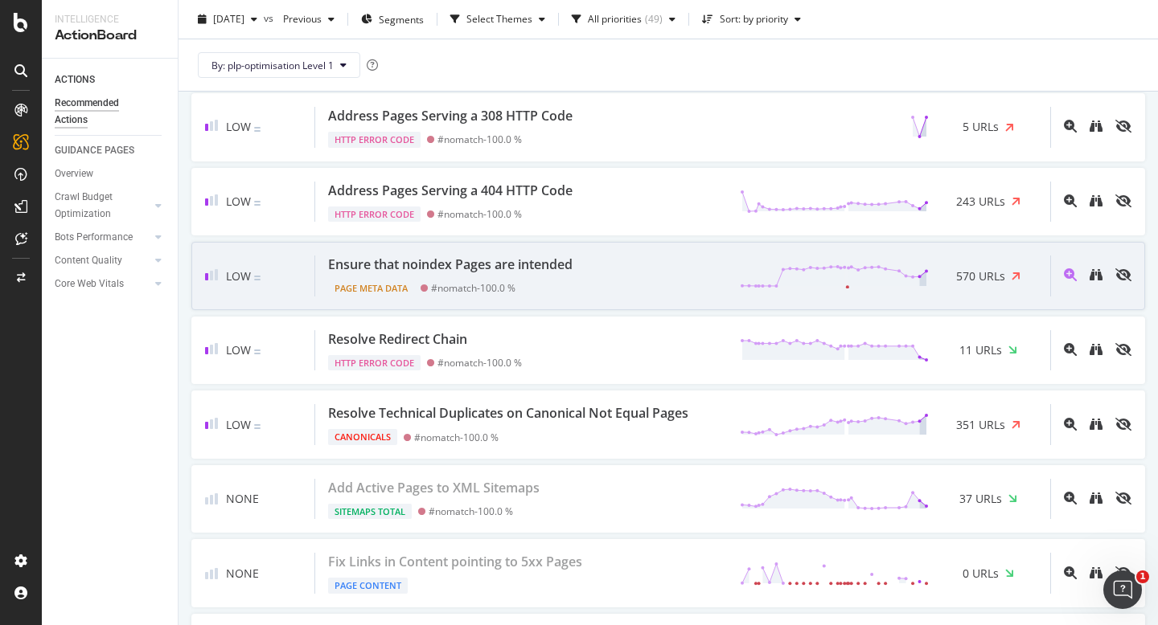
click at [466, 264] on div "Ensure that noindex Pages are intended" at bounding box center [450, 265] width 244 height 18
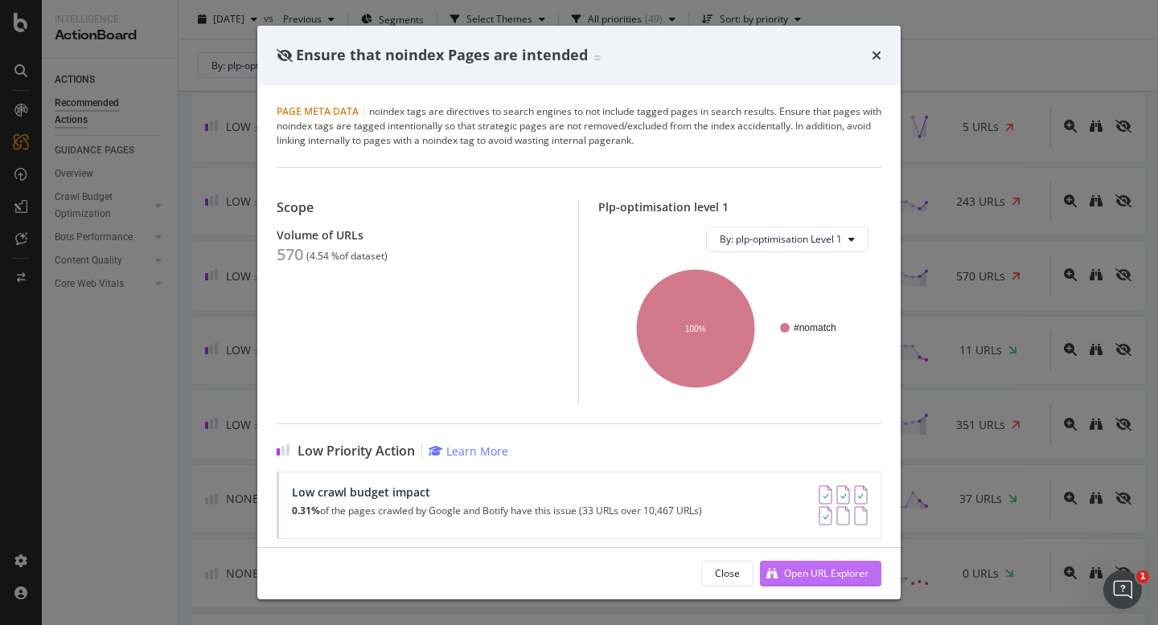
click at [794, 572] on div "Open URL Explorer" at bounding box center [826, 574] width 84 height 14
click at [867, 47] on div "Ensure that noindex Pages are intended" at bounding box center [579, 55] width 605 height 21
click at [878, 51] on icon "times" at bounding box center [876, 55] width 10 height 13
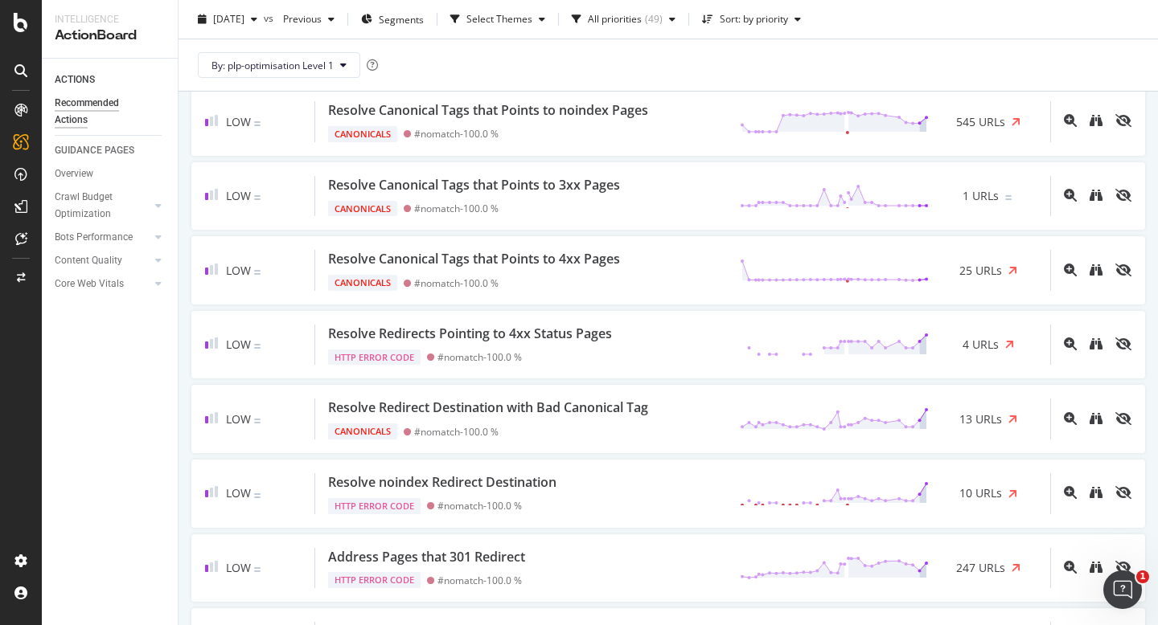
scroll to position [2724, 0]
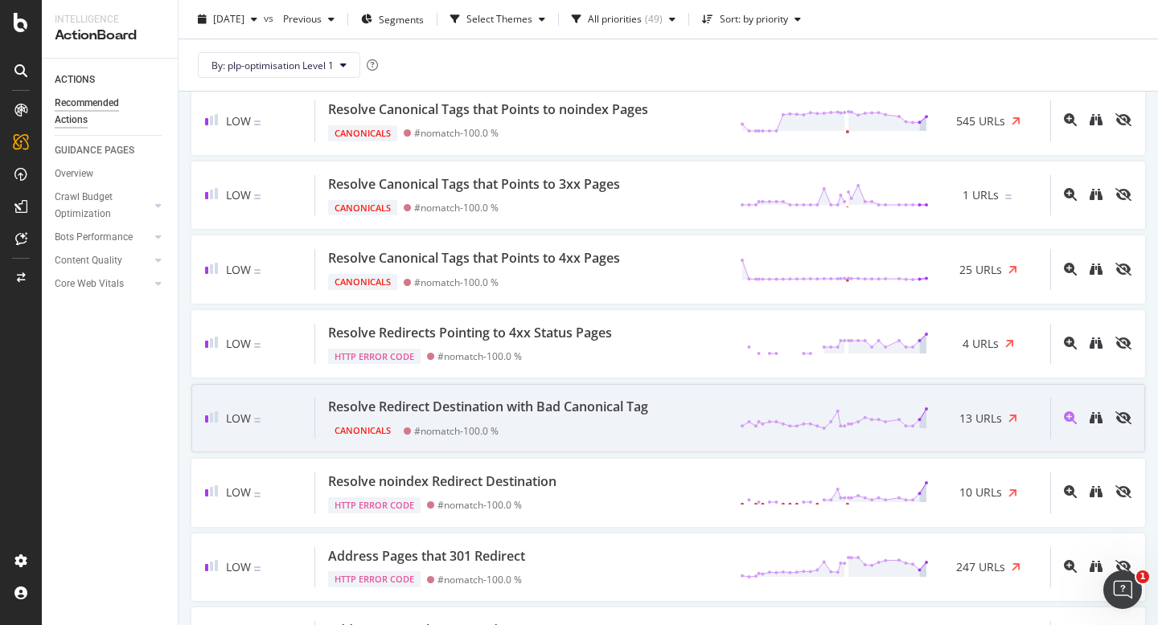
click at [478, 408] on div "Resolve Redirect Destination with Bad Canonical Tag" at bounding box center [488, 407] width 320 height 18
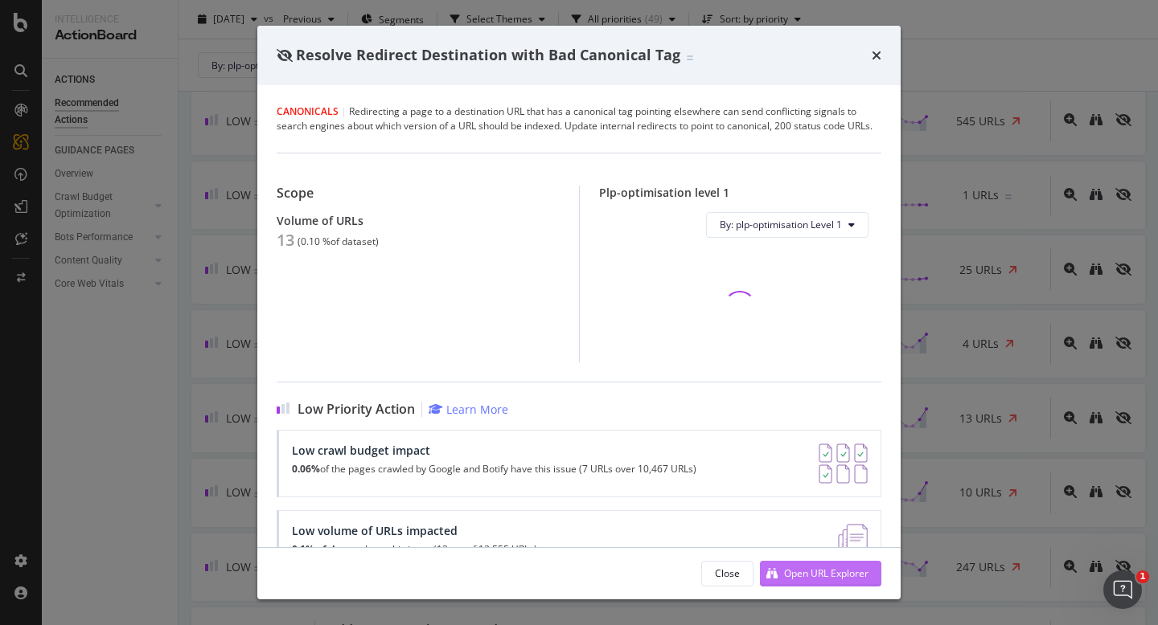
click at [823, 577] on div "Open URL Explorer" at bounding box center [826, 574] width 84 height 14
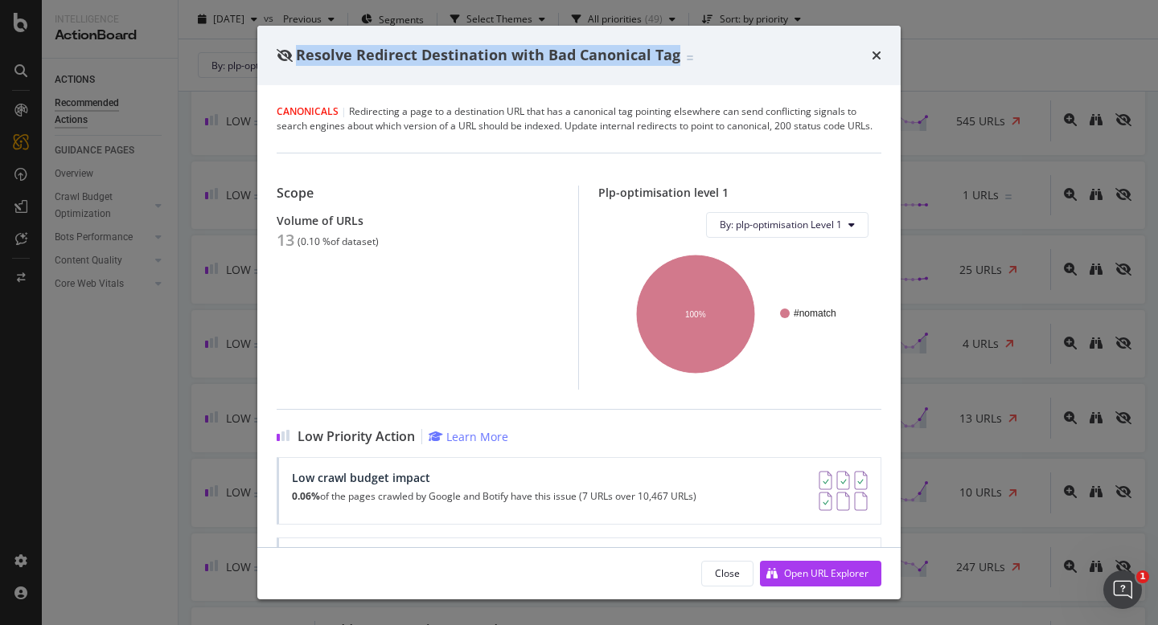
drag, startPoint x: 676, startPoint y: 55, endPoint x: 299, endPoint y: 47, distance: 377.1
click at [299, 47] on div "Resolve Redirect Destination with Bad Canonical Tag" at bounding box center [485, 55] width 416 height 21
copy span "Resolve Redirect Destination with Bad Canonical Tag"
click at [879, 56] on icon "times" at bounding box center [876, 55] width 10 height 13
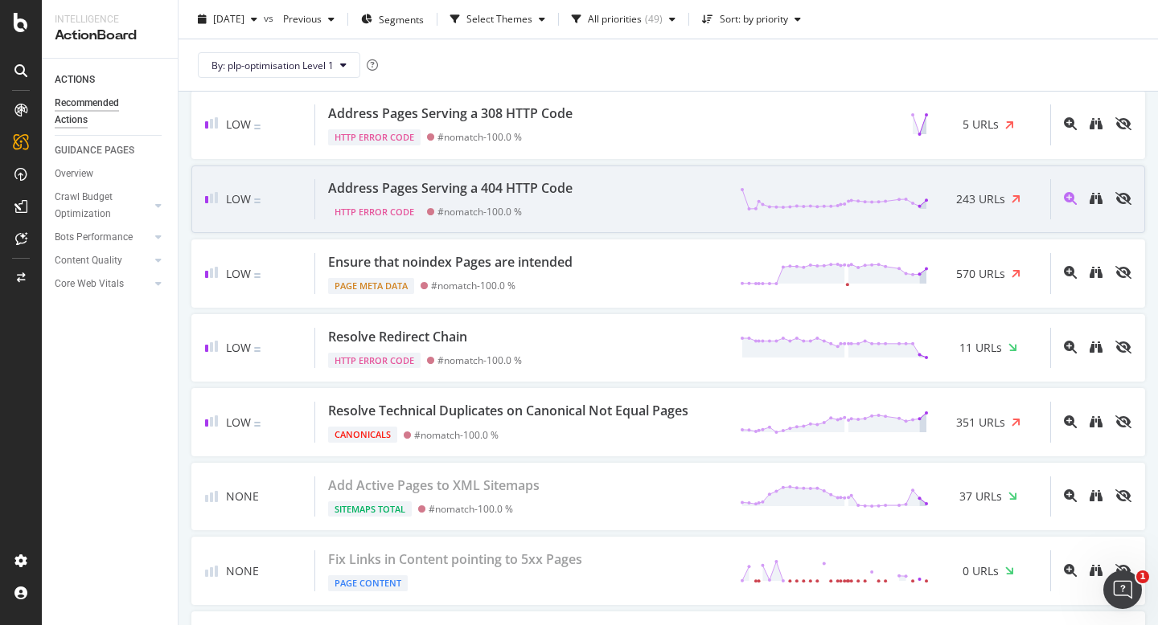
scroll to position [3404, 0]
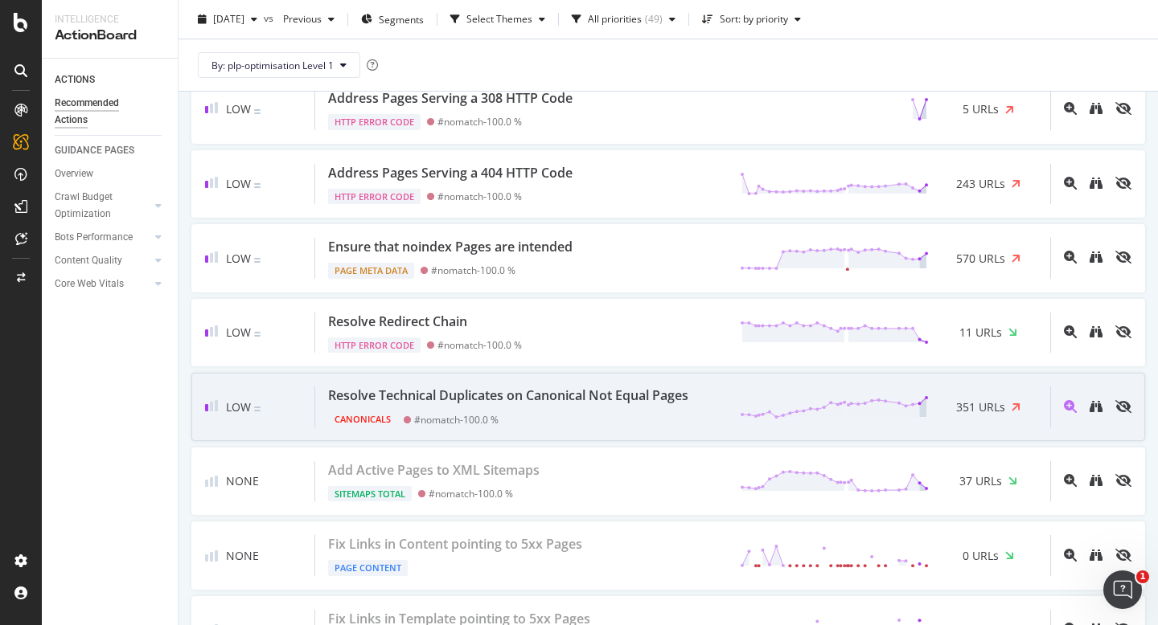
click at [592, 401] on div "Resolve Technical Duplicates on Canonical Not Equal Pages" at bounding box center [508, 396] width 360 height 18
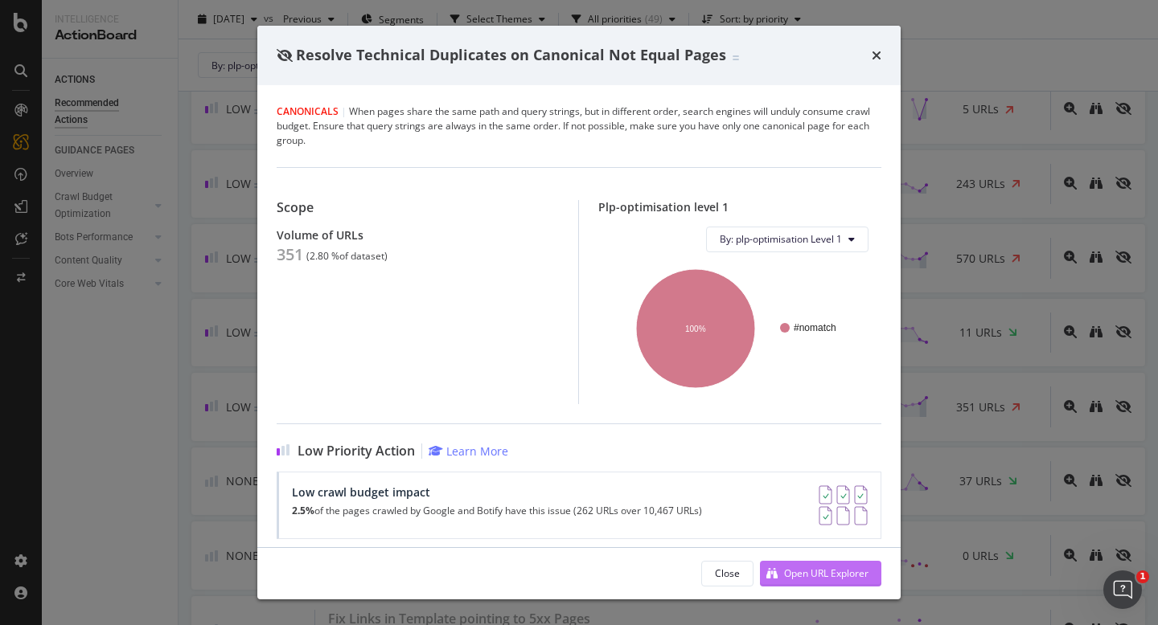
click at [838, 574] on div "Open URL Explorer" at bounding box center [826, 574] width 84 height 14
click at [877, 56] on icon "times" at bounding box center [876, 55] width 10 height 13
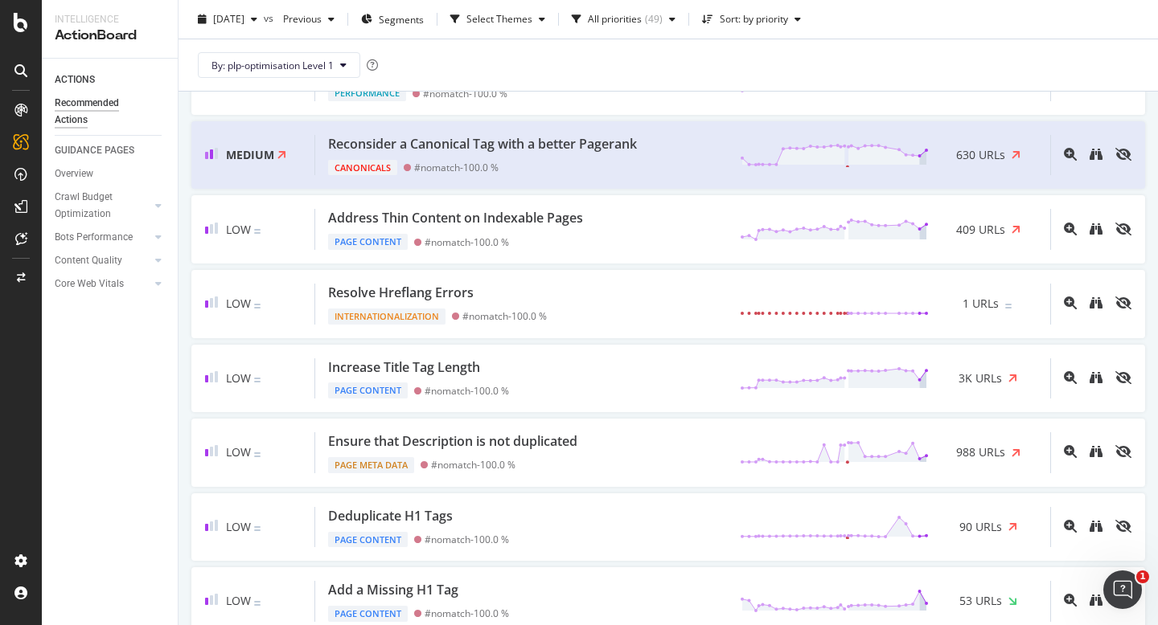
scroll to position [310, 0]
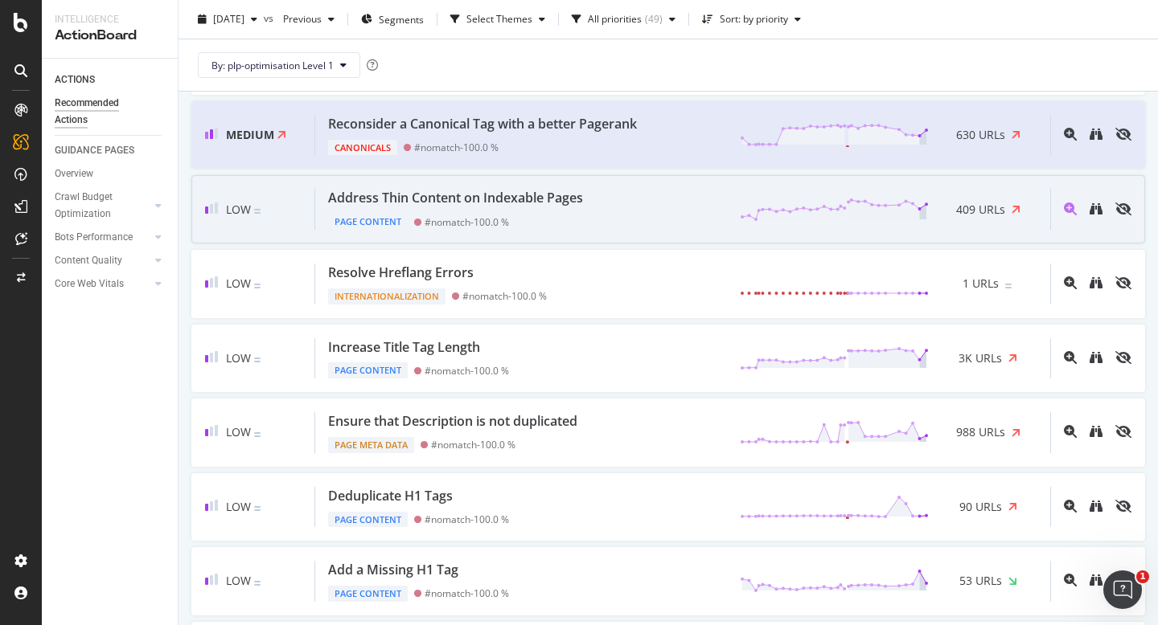
click at [588, 221] on div "Page Content #nomatch - 100.0 %" at bounding box center [458, 218] width 261 height 23
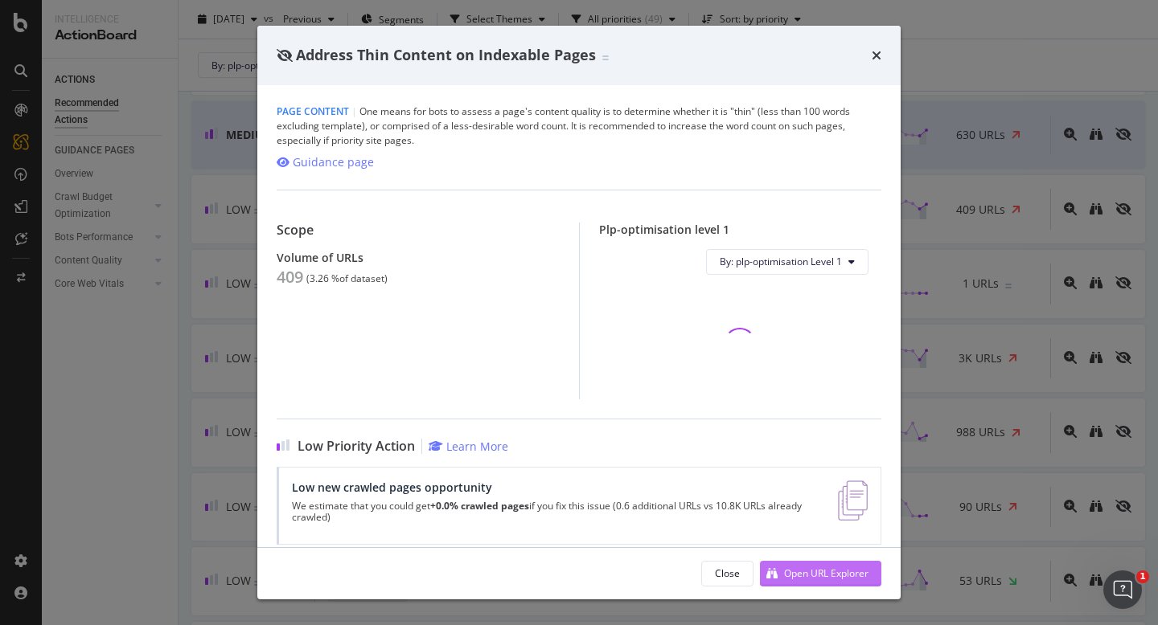
click at [777, 578] on div "Open URL Explorer" at bounding box center [814, 574] width 109 height 24
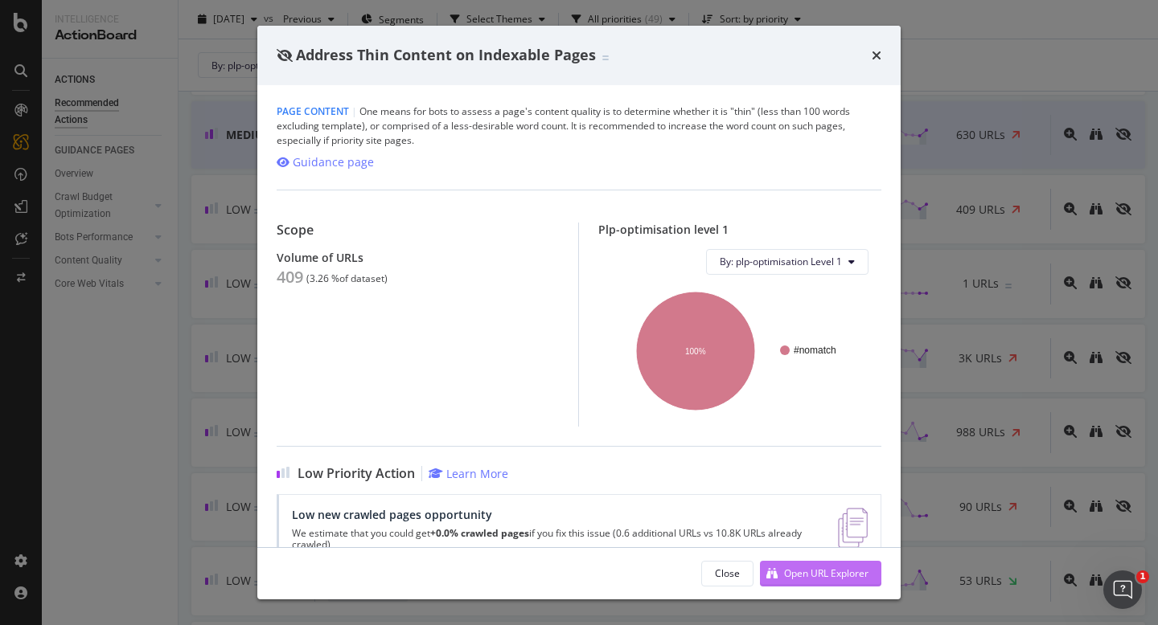
click at [815, 573] on div "Open URL Explorer" at bounding box center [826, 574] width 84 height 14
click at [851, 64] on div "Address Thin Content on Indexable Pages" at bounding box center [579, 55] width 605 height 21
click at [873, 64] on div "times" at bounding box center [876, 55] width 10 height 21
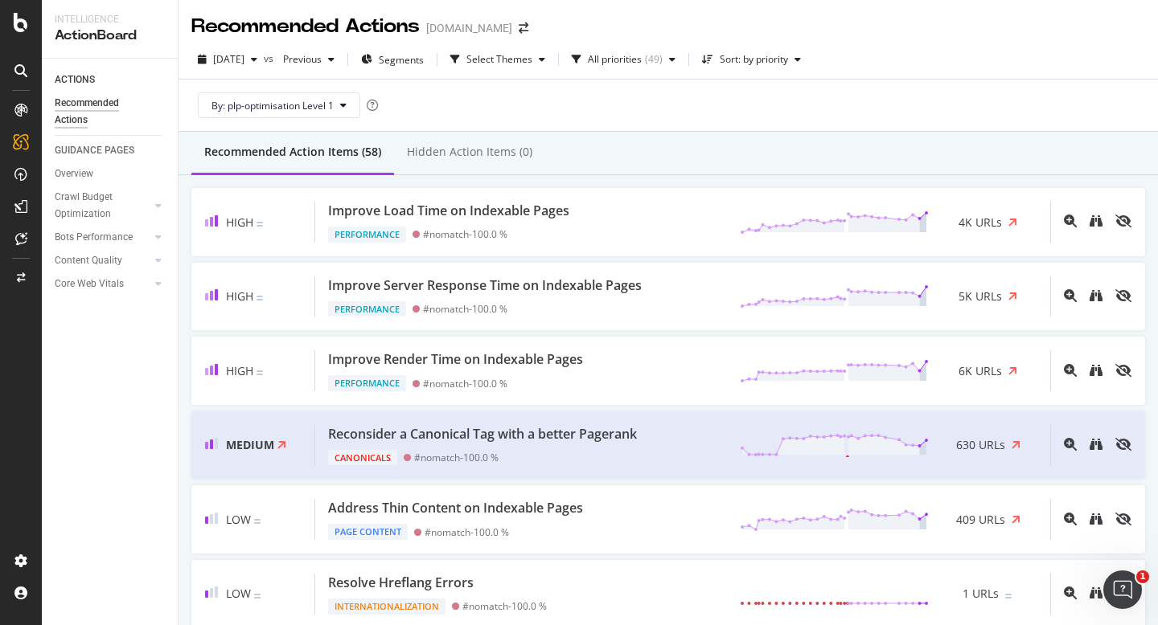
scroll to position [184, 0]
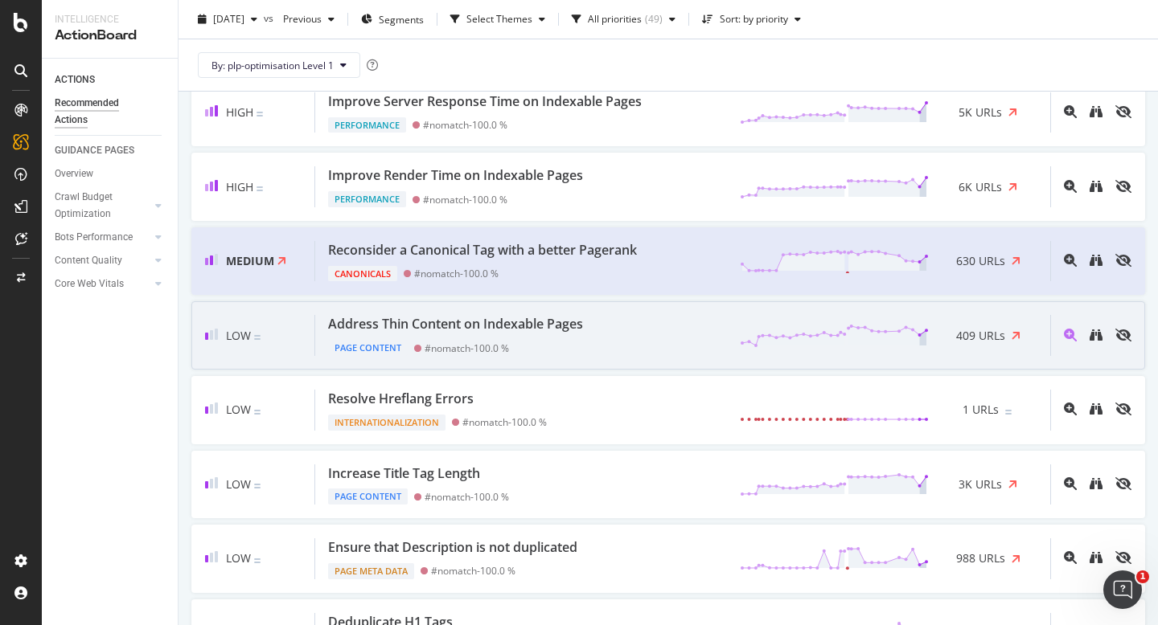
click at [574, 325] on div "Address Thin Content on Indexable Pages" at bounding box center [455, 324] width 255 height 18
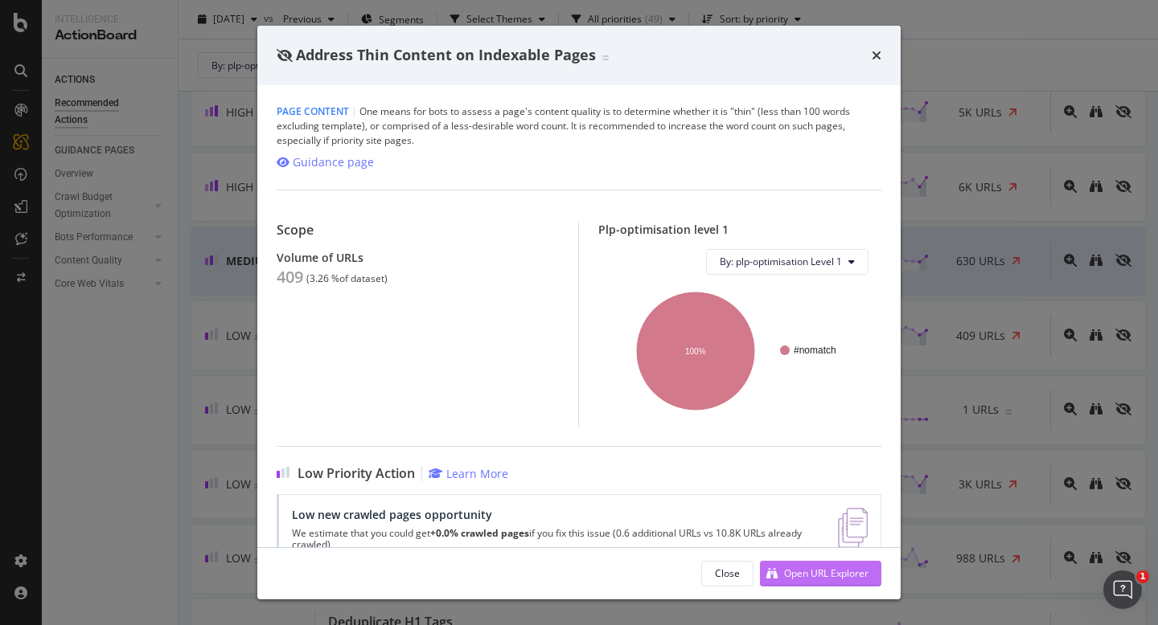
click at [839, 576] on div "Open URL Explorer" at bounding box center [826, 574] width 84 height 14
click at [872, 57] on icon "times" at bounding box center [876, 55] width 10 height 13
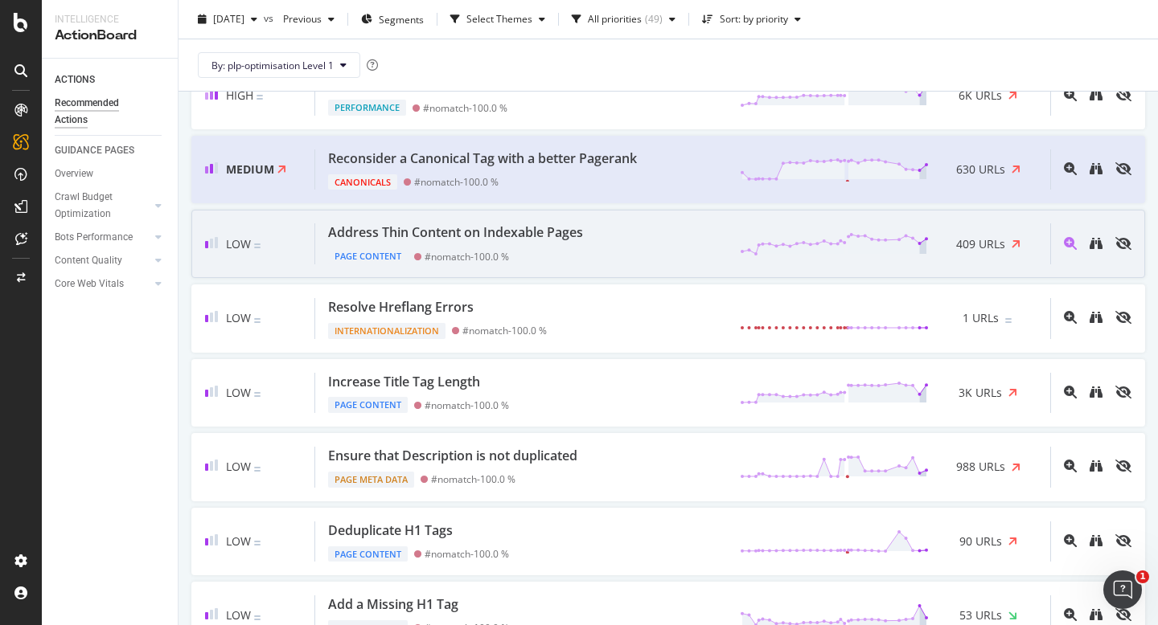
scroll to position [275, 0]
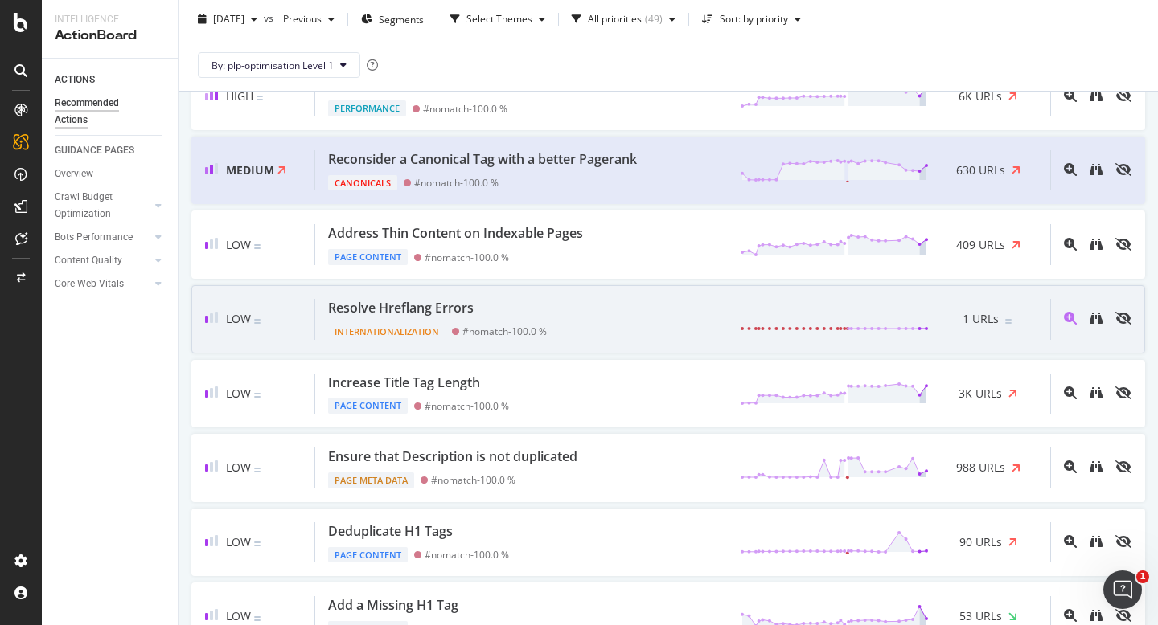
click at [498, 312] on div "Resolve Hreflang Errors" at bounding box center [437, 308] width 219 height 18
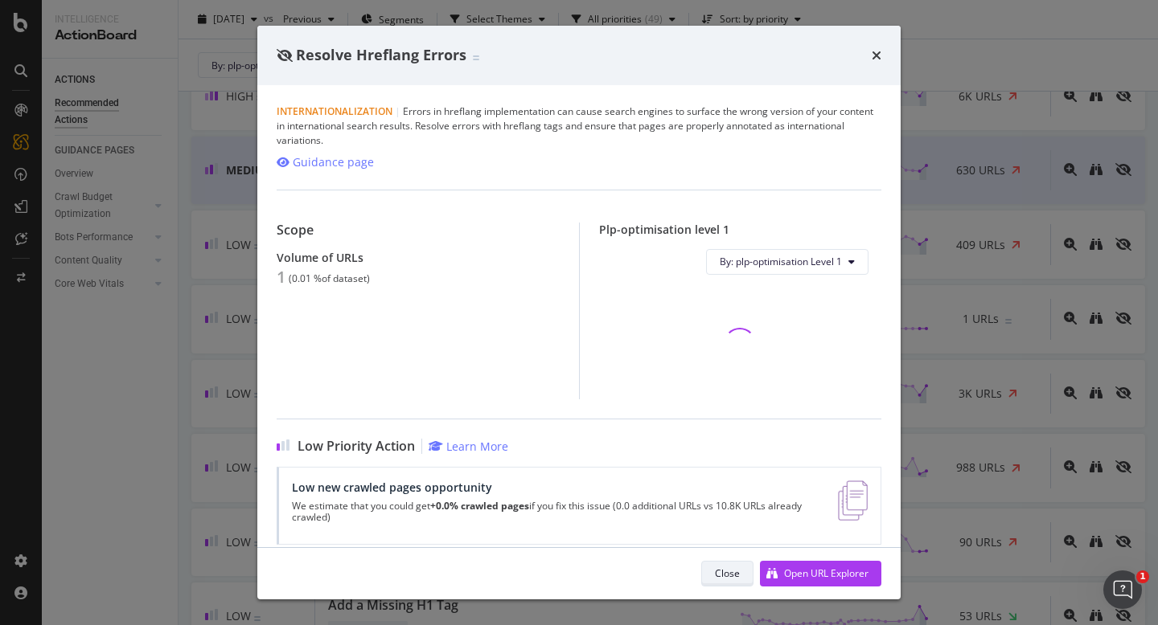
click at [711, 569] on button "Close" at bounding box center [727, 574] width 52 height 26
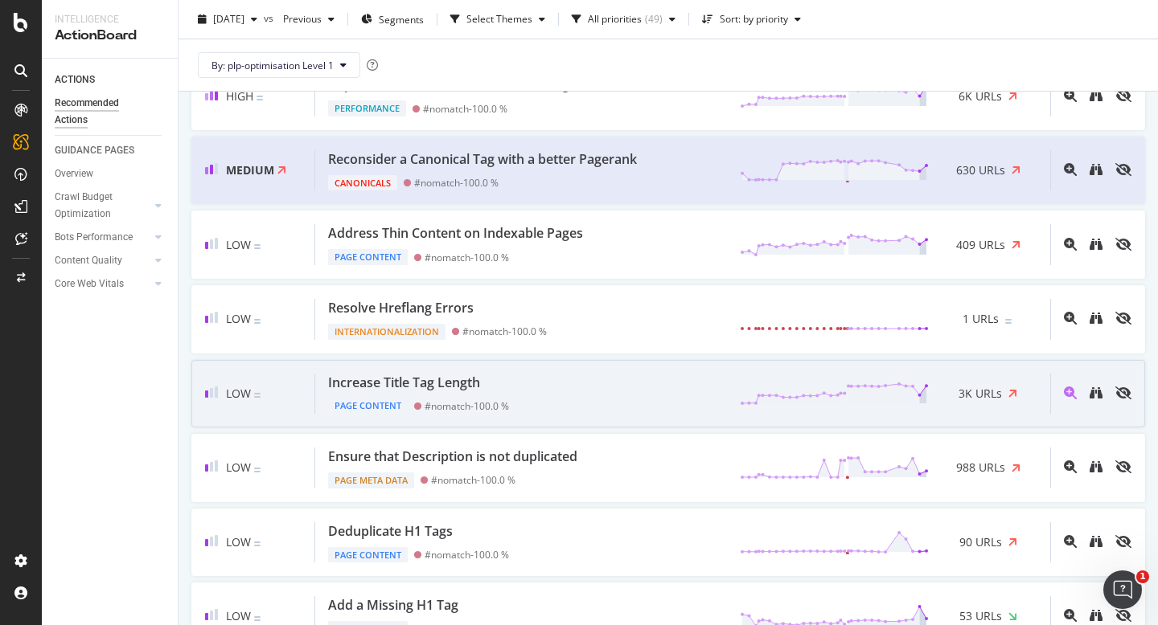
click at [612, 392] on div "Increase Title Tag Length Page Content #nomatch - 100.0 % 3K URLs" at bounding box center [682, 394] width 735 height 41
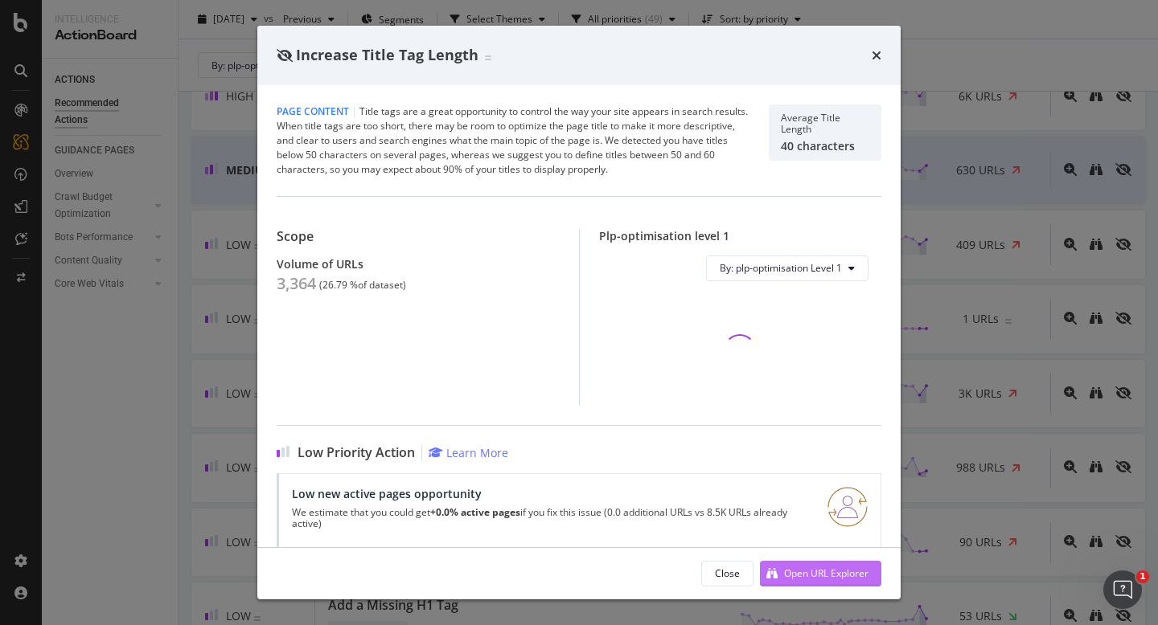
click at [784, 564] on div "Open URL Explorer" at bounding box center [814, 574] width 109 height 24
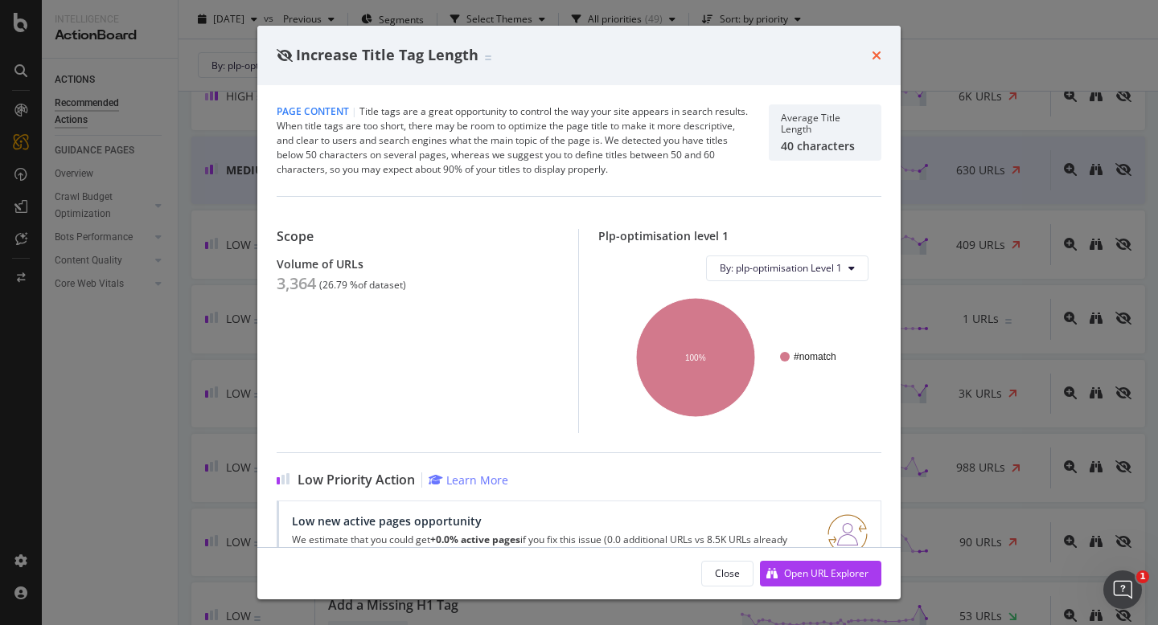
click at [874, 53] on icon "times" at bounding box center [876, 55] width 10 height 13
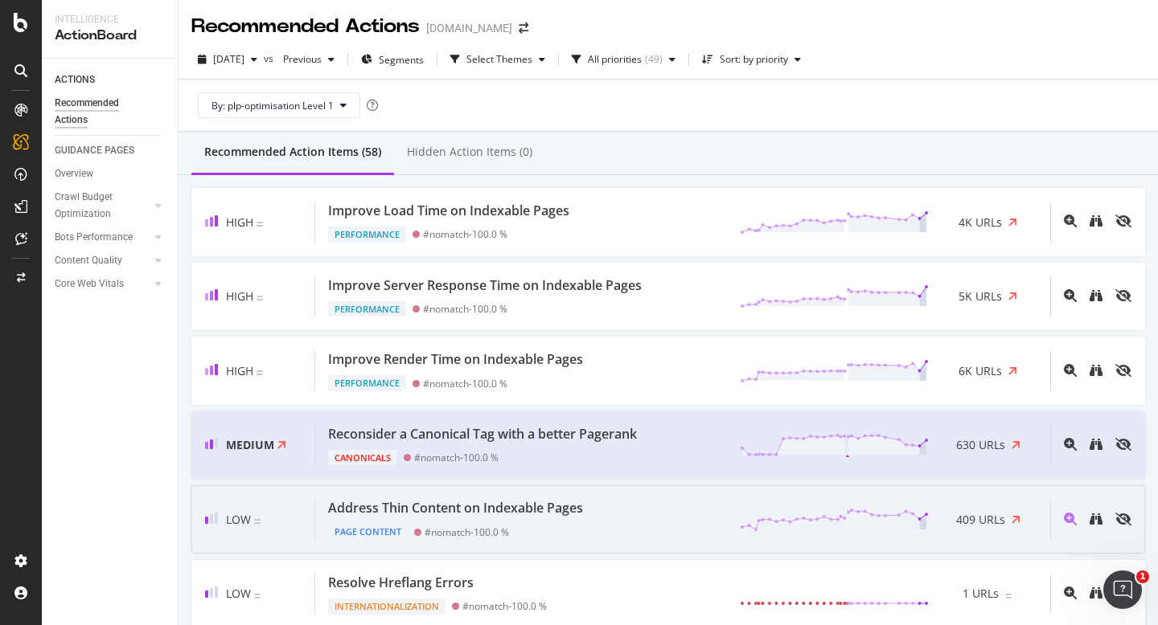
scroll to position [11, 0]
click at [572, 501] on div "Address Thin Content on Indexable Pages" at bounding box center [455, 508] width 255 height 18
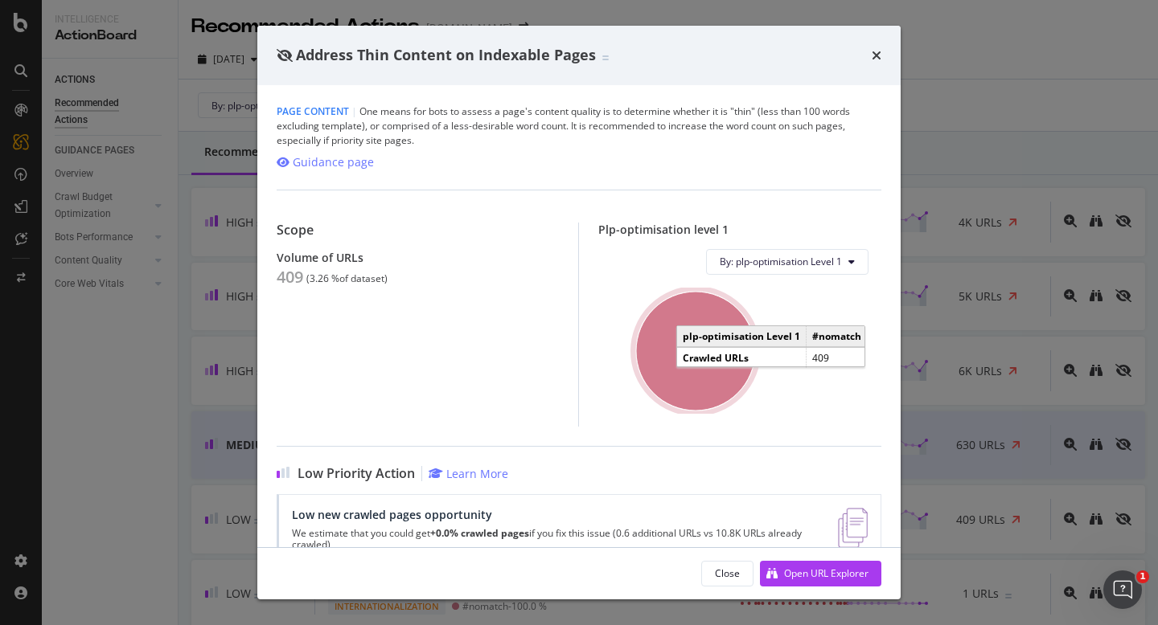
scroll to position [43, 0]
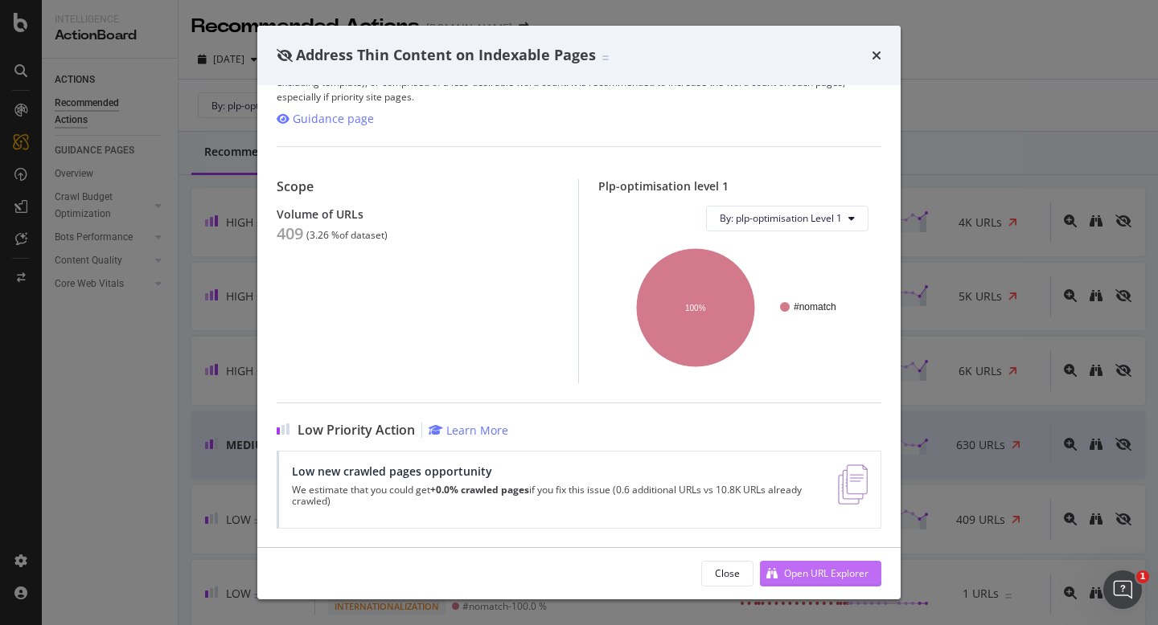
click at [790, 578] on div "Open URL Explorer" at bounding box center [826, 574] width 84 height 14
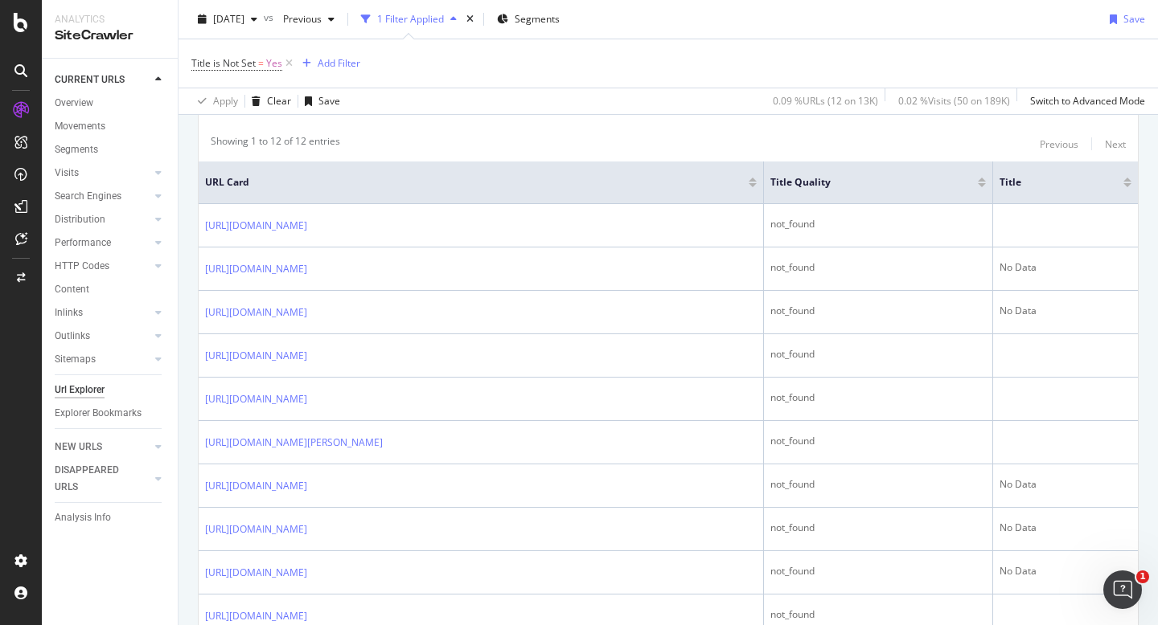
scroll to position [325, 0]
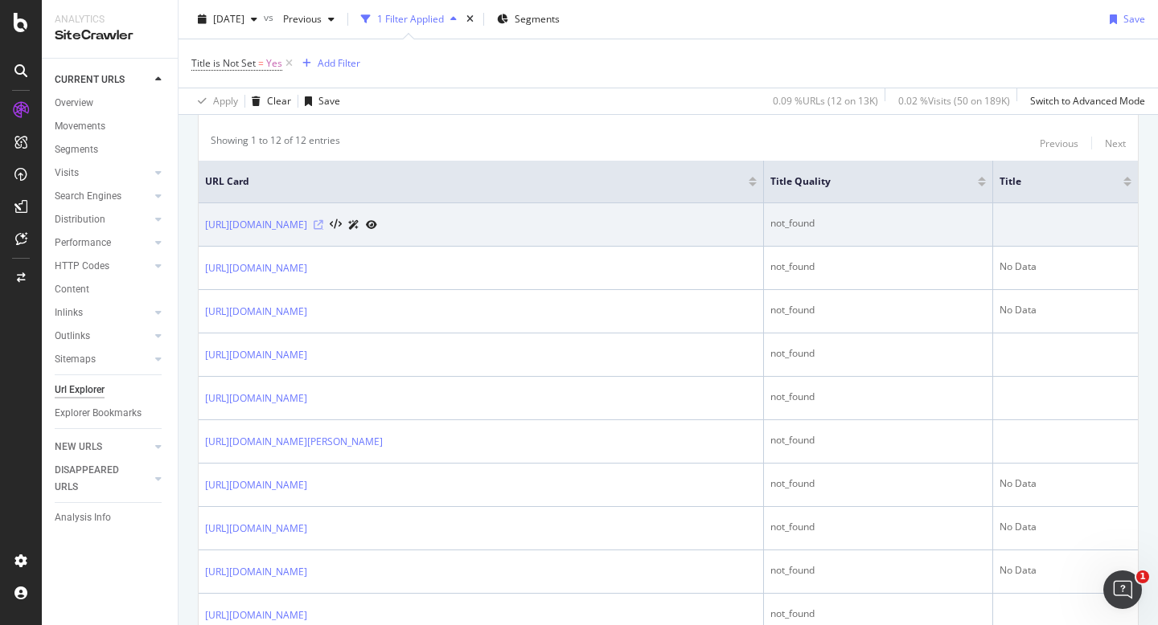
click at [323, 226] on icon at bounding box center [319, 225] width 10 height 10
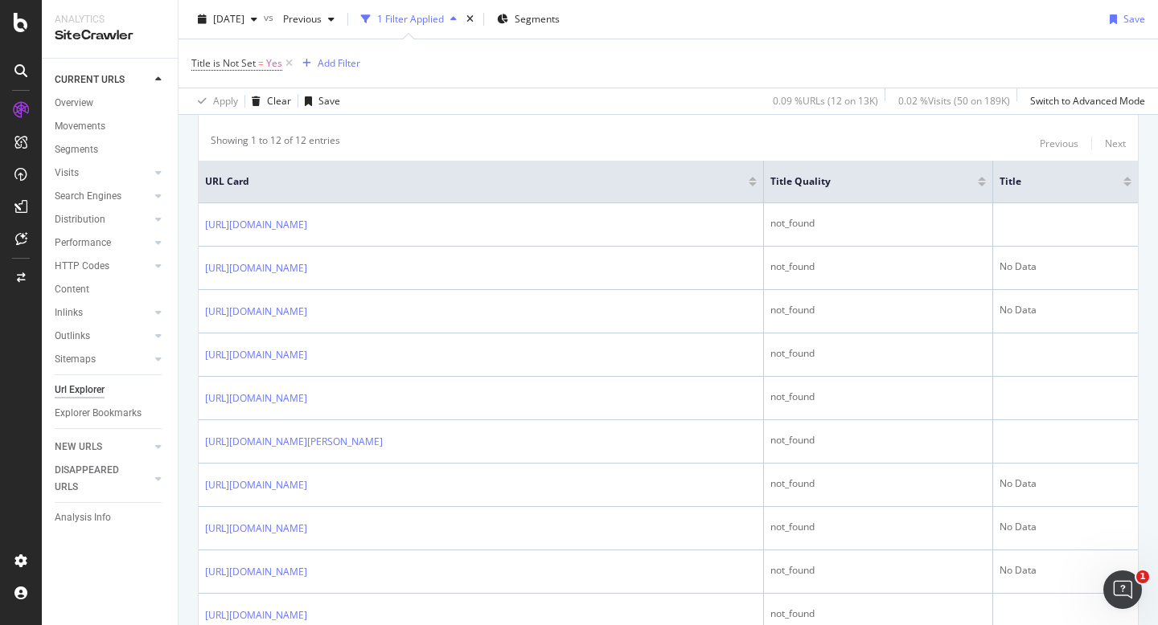
scroll to position [0, 0]
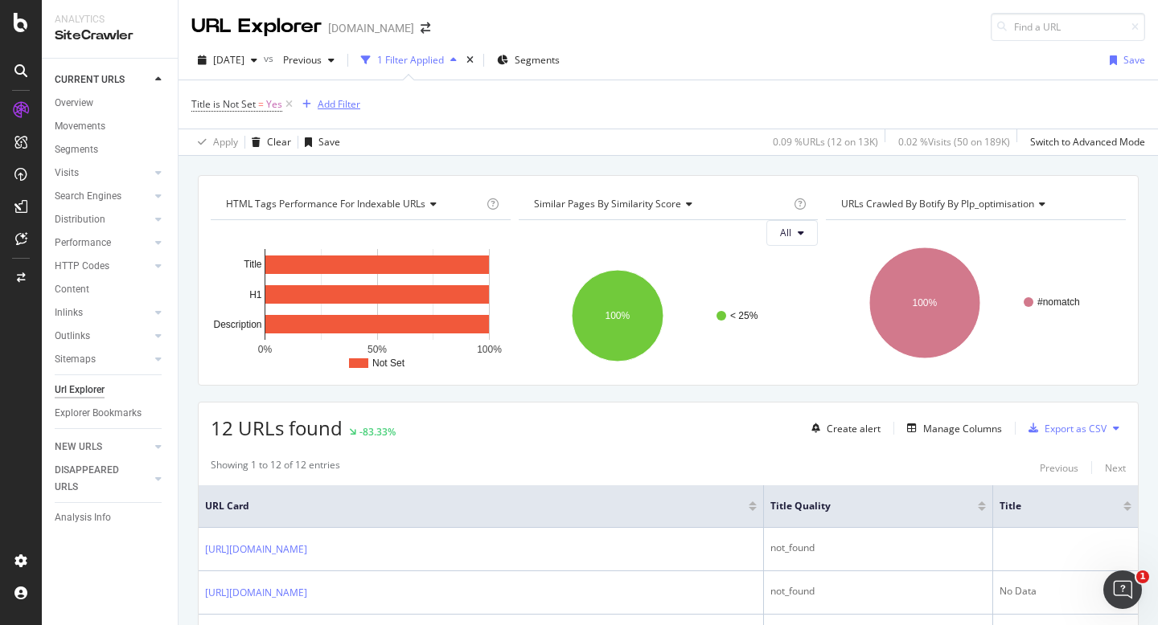
click at [338, 97] on div "Add Filter" at bounding box center [339, 104] width 43 height 14
click at [658, 92] on div "Title is Not Set = Yes Add Filter" at bounding box center [667, 104] width 953 height 48
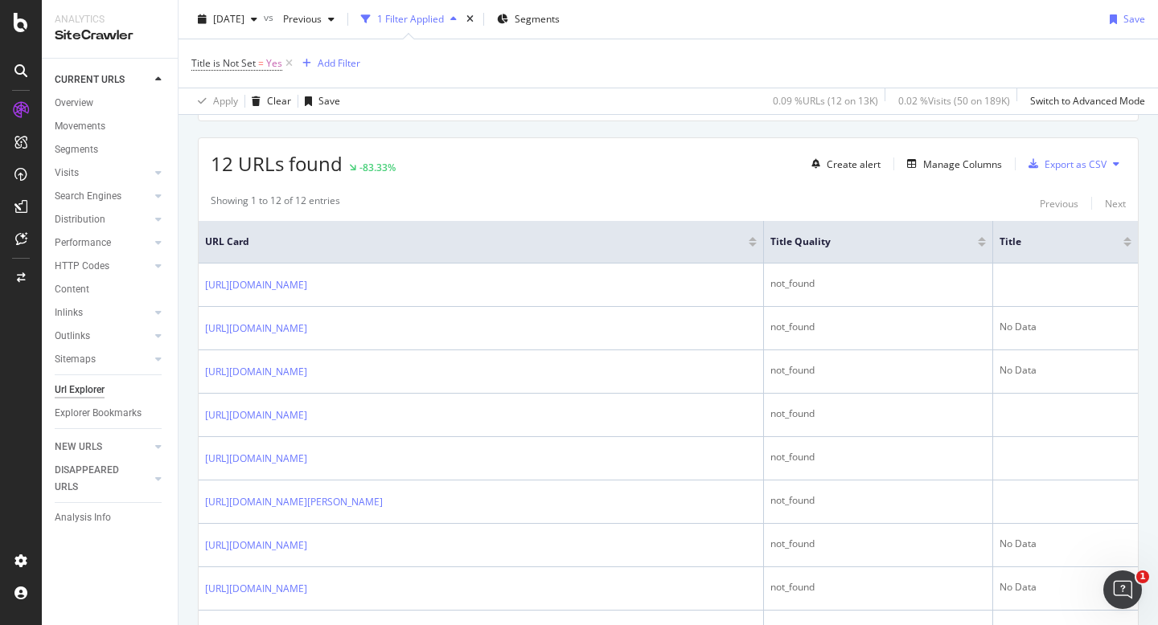
scroll to position [265, 0]
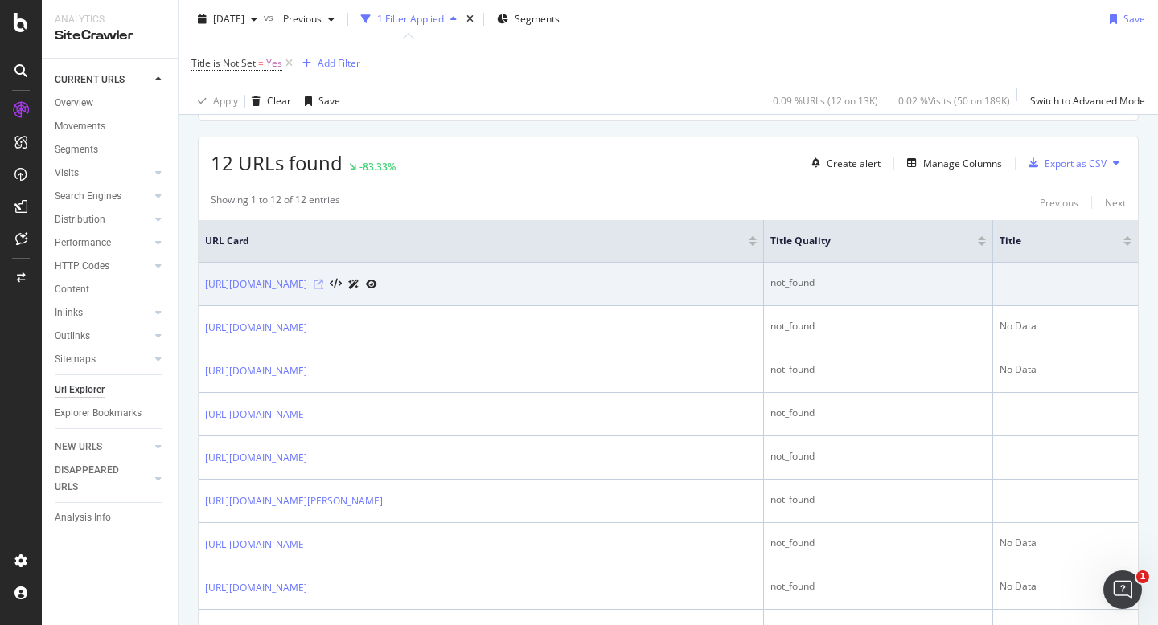
click at [323, 284] on icon at bounding box center [319, 285] width 10 height 10
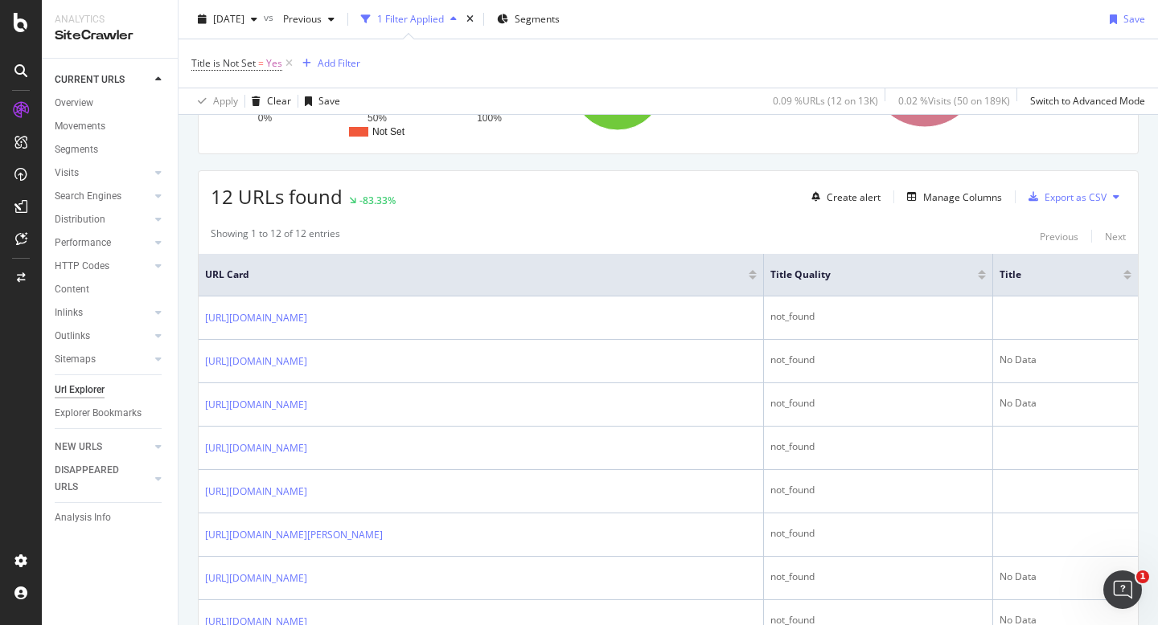
scroll to position [236, 0]
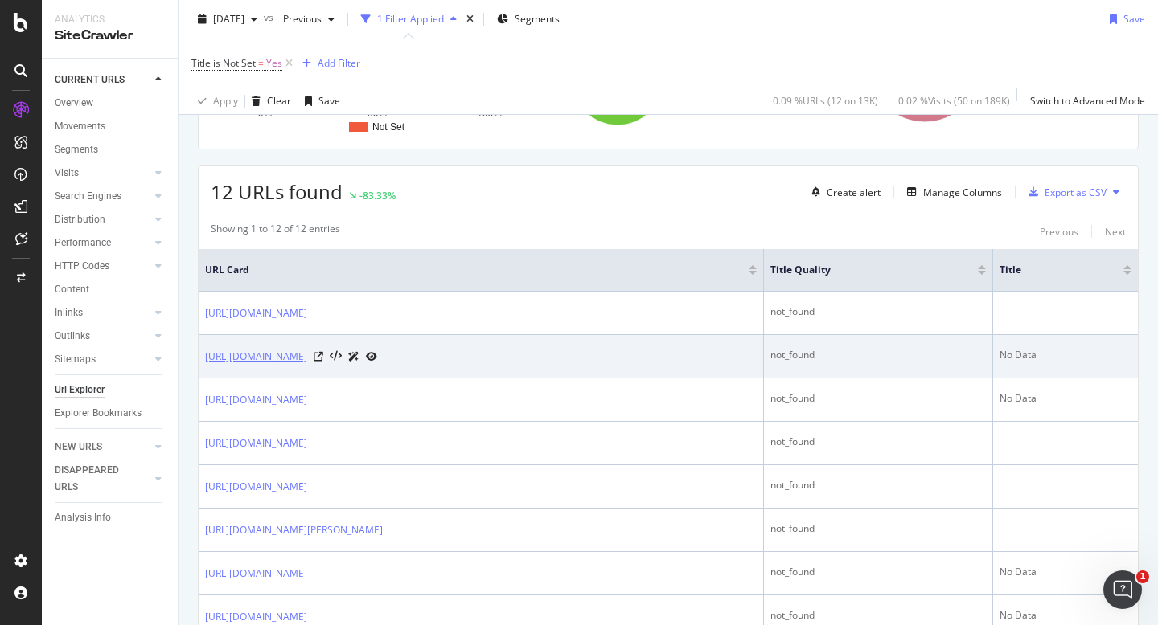
click at [307, 360] on link "[URL][DOMAIN_NAME]" at bounding box center [256, 357] width 102 height 16
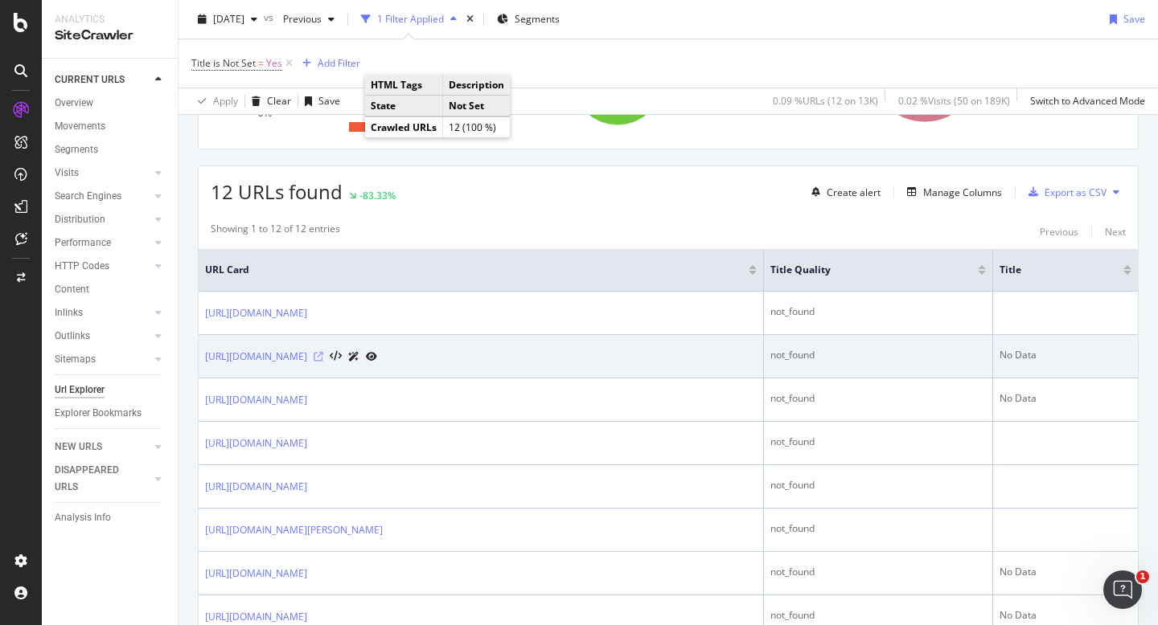
click at [323, 361] on icon at bounding box center [319, 357] width 10 height 10
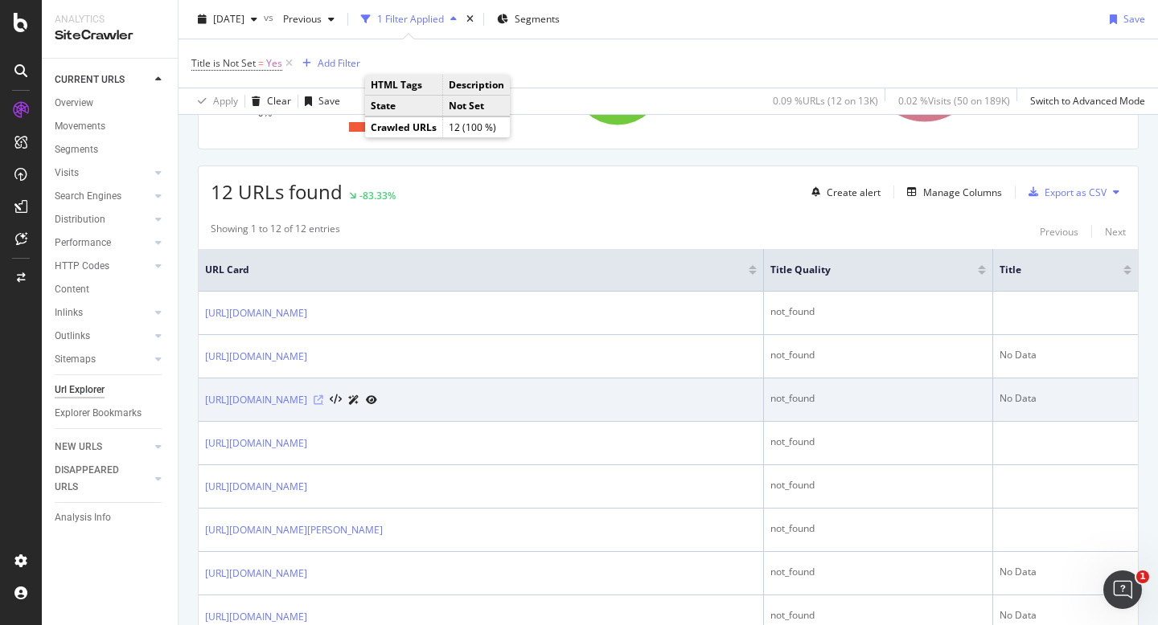
click at [323, 401] on icon at bounding box center [319, 401] width 10 height 10
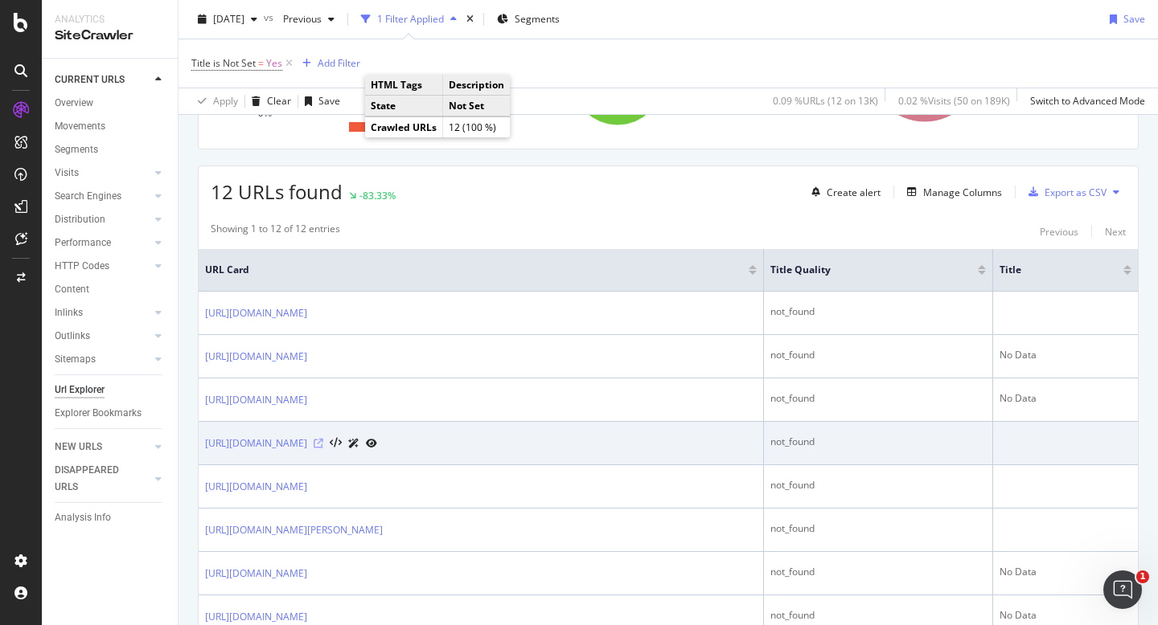
click at [323, 446] on icon at bounding box center [319, 444] width 10 height 10
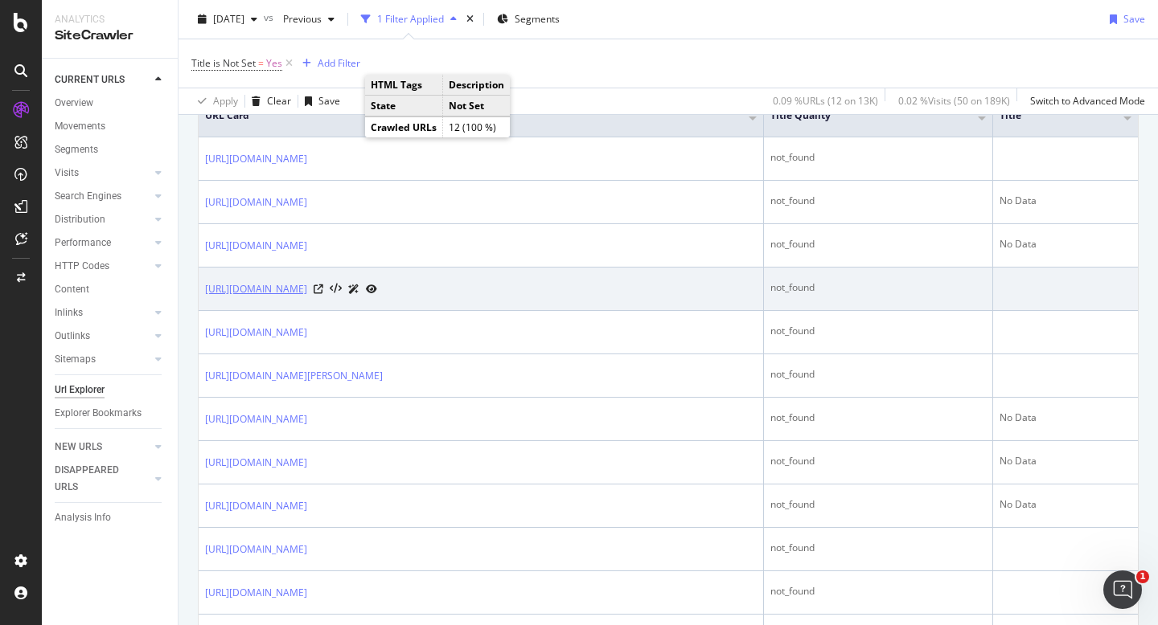
scroll to position [395, 0]
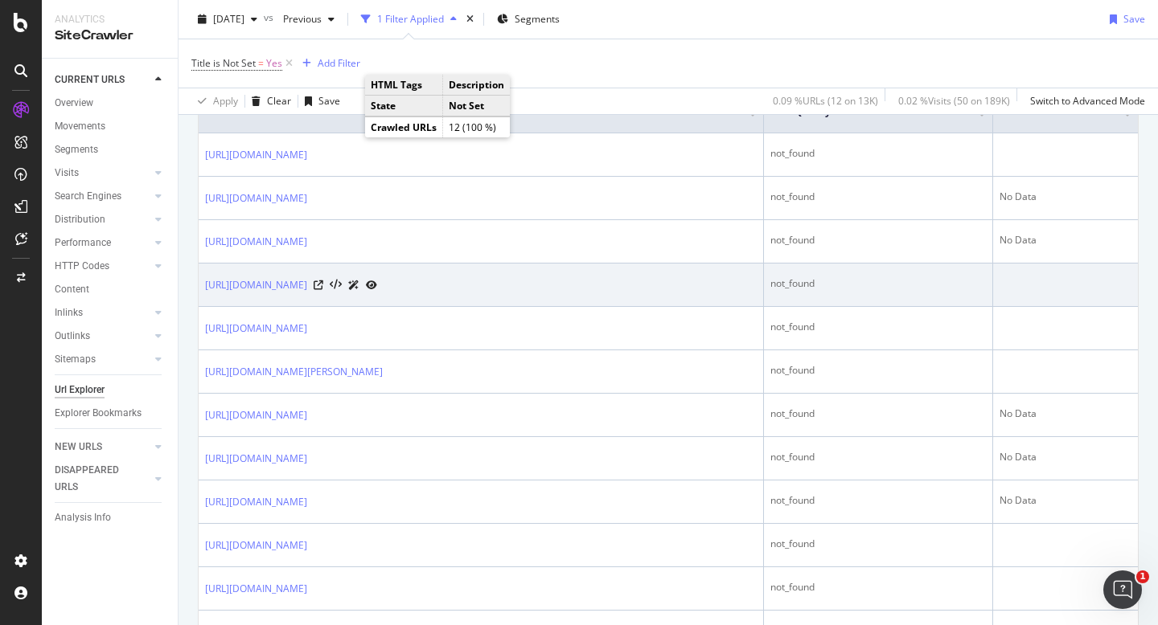
click at [377, 285] on div at bounding box center [346, 285] width 64 height 17
click at [323, 284] on icon at bounding box center [319, 286] width 10 height 10
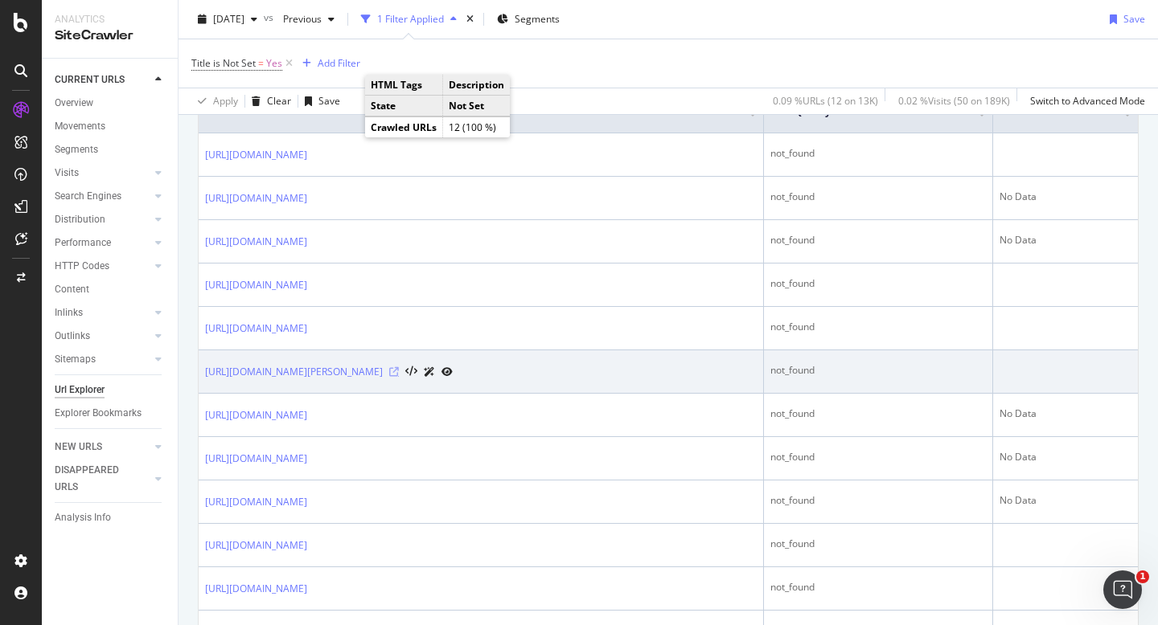
click at [399, 371] on icon at bounding box center [394, 372] width 10 height 10
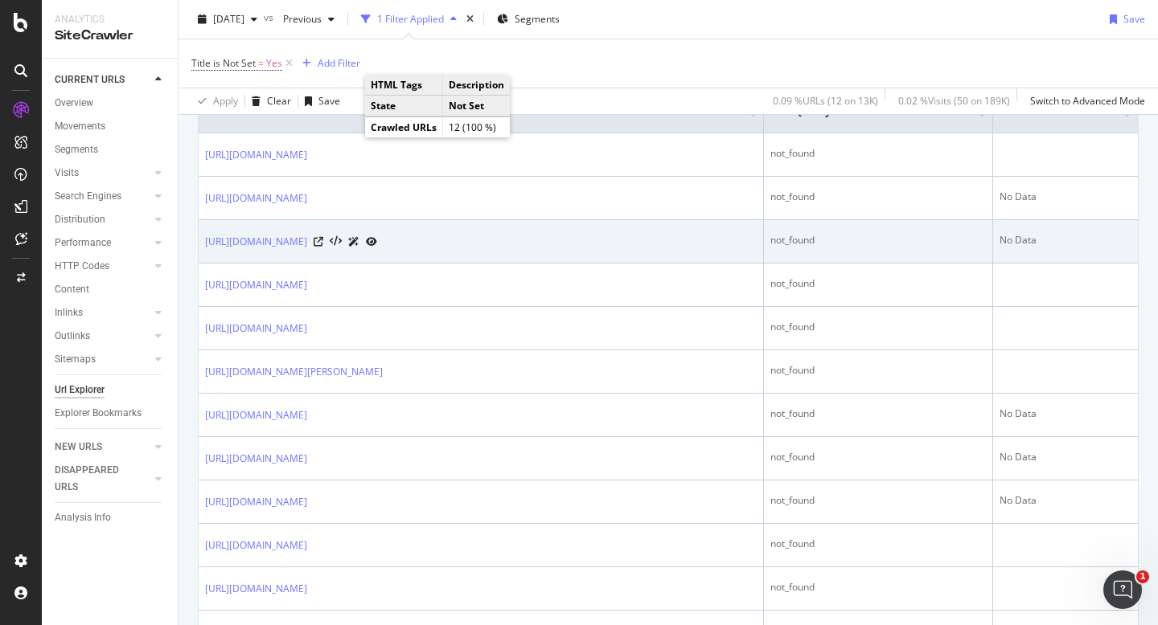
scroll to position [0, 0]
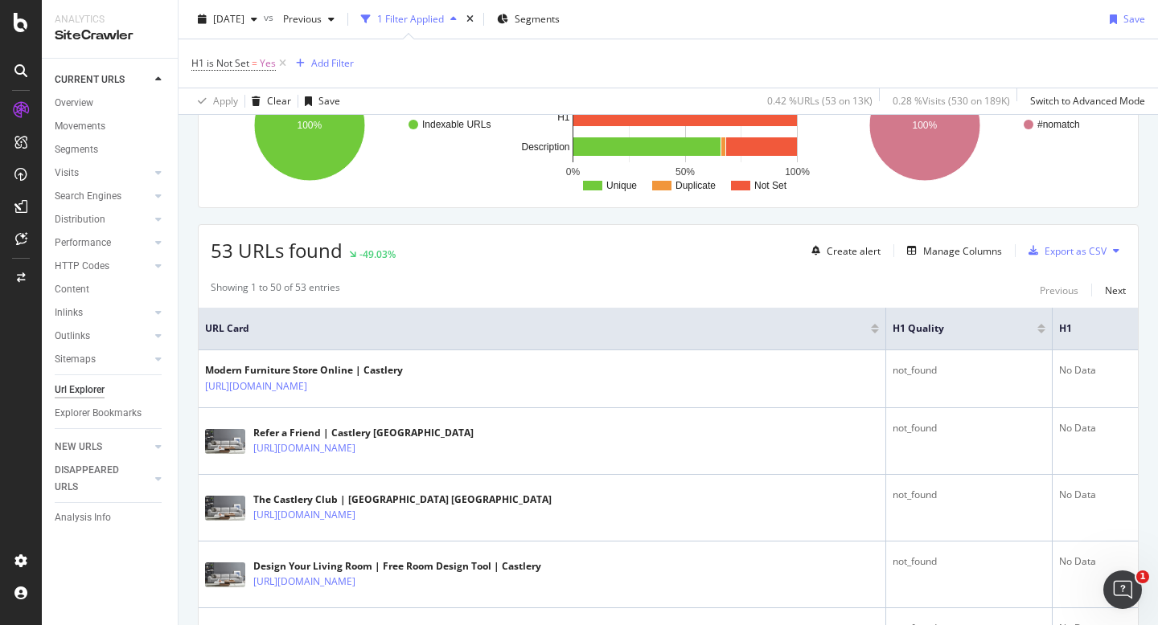
scroll to position [187, 0]
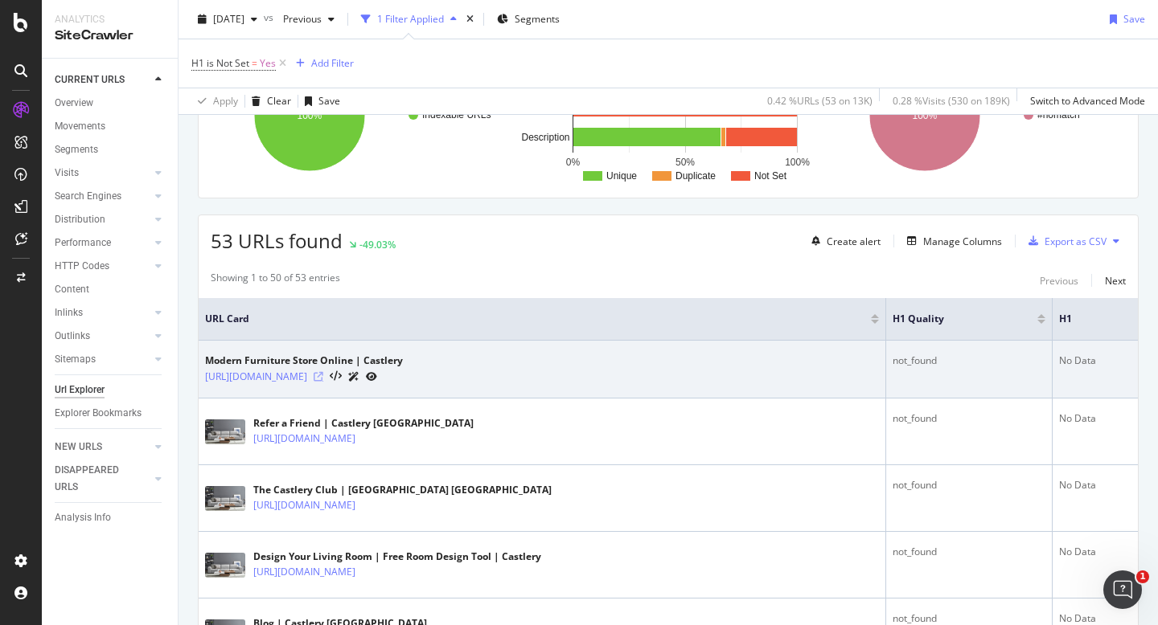
click at [323, 381] on icon at bounding box center [319, 377] width 10 height 10
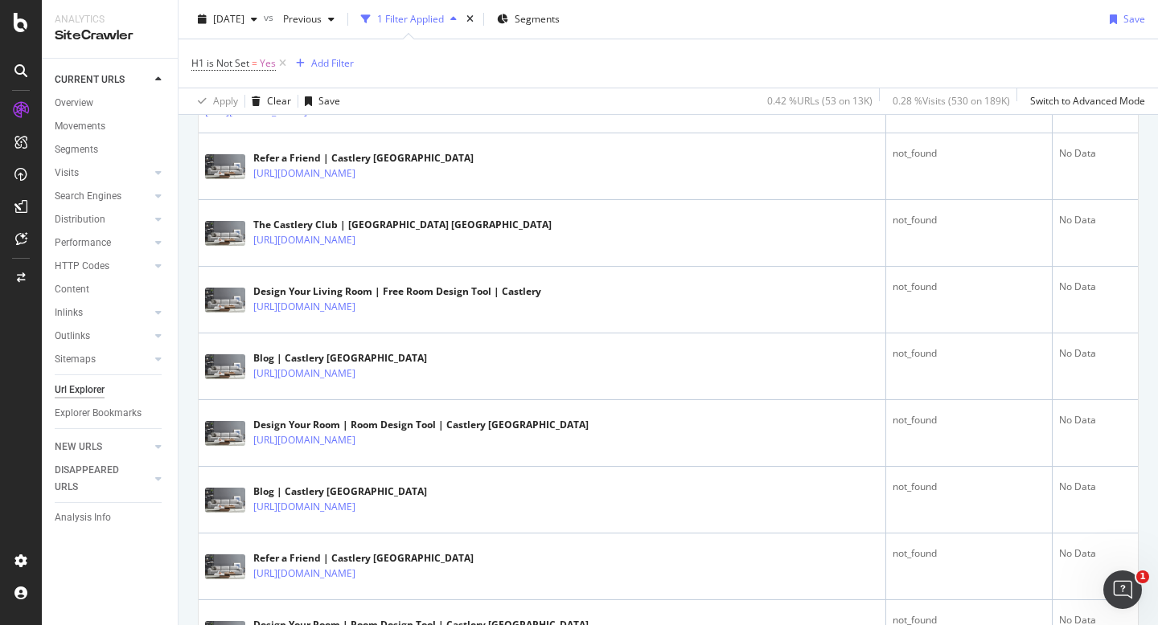
scroll to position [483, 0]
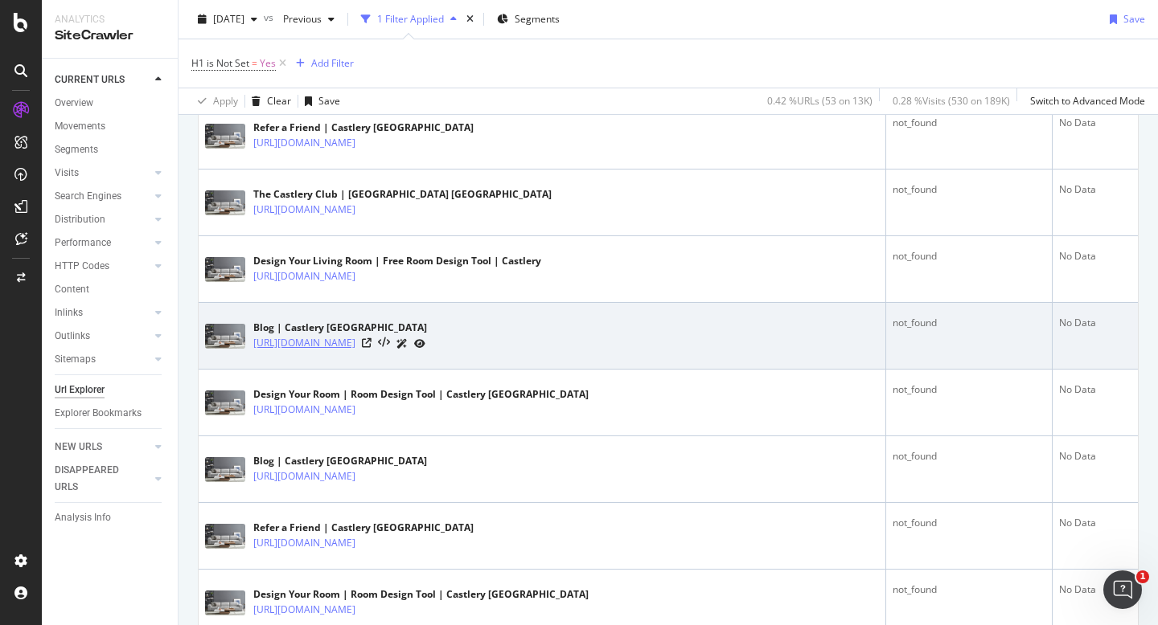
click at [355, 348] on link "https://www.castlery.com/us/blog" at bounding box center [304, 343] width 102 height 16
click at [371, 343] on icon at bounding box center [367, 343] width 10 height 10
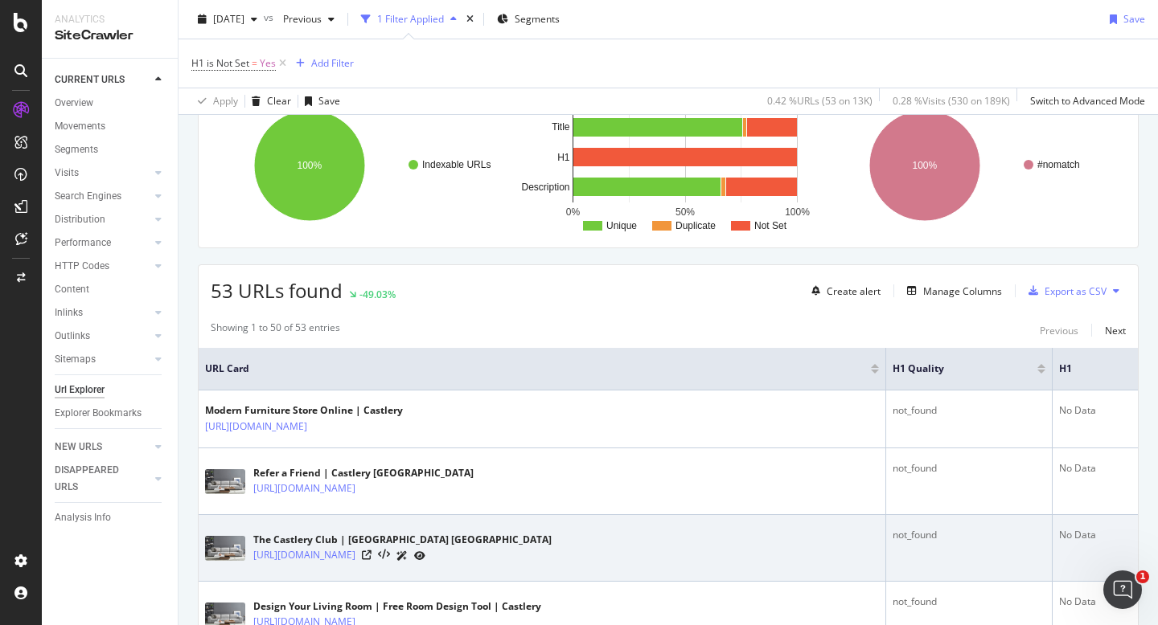
scroll to position [0, 0]
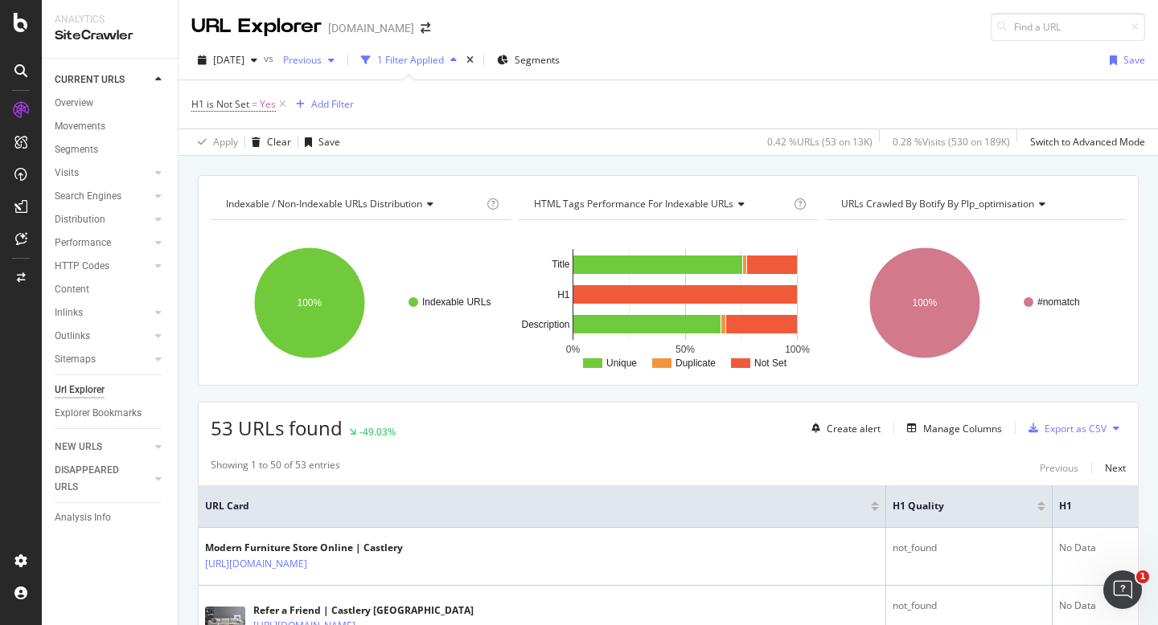
click at [322, 56] on span "Previous" at bounding box center [299, 60] width 45 height 14
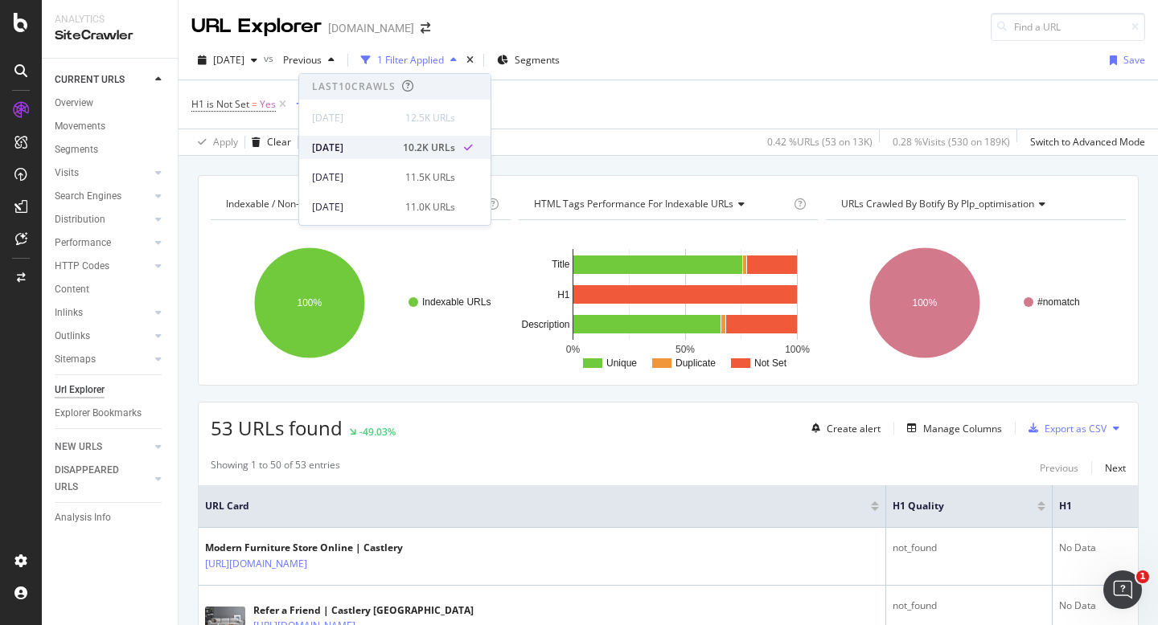
click at [383, 141] on div "2025 Sep. 14th" at bounding box center [352, 148] width 81 height 14
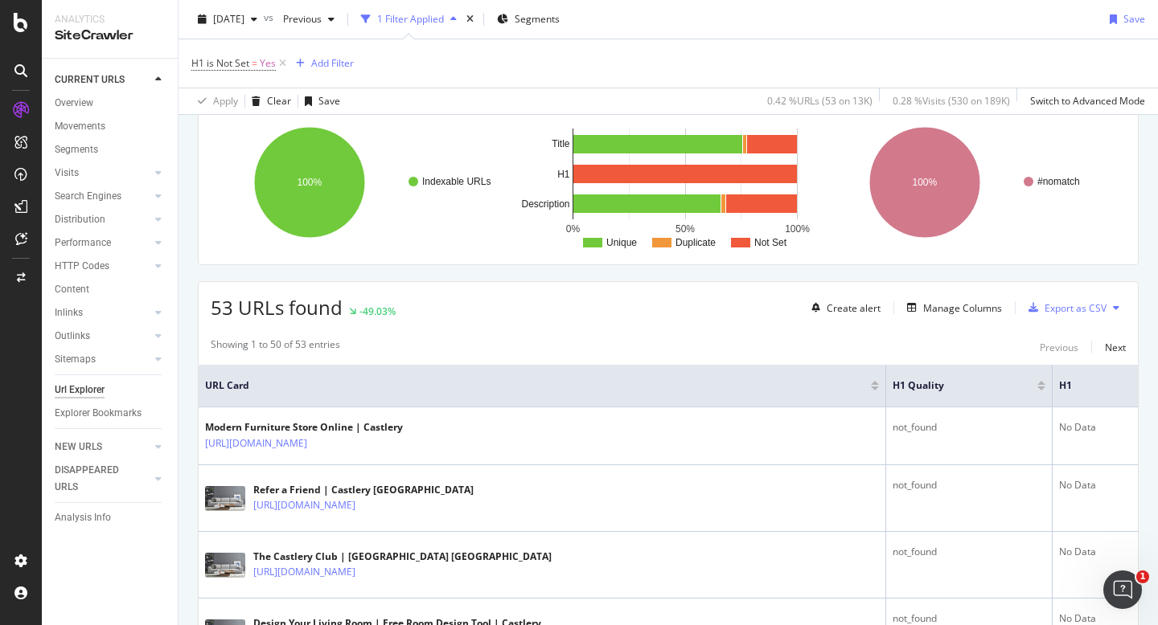
scroll to position [146, 0]
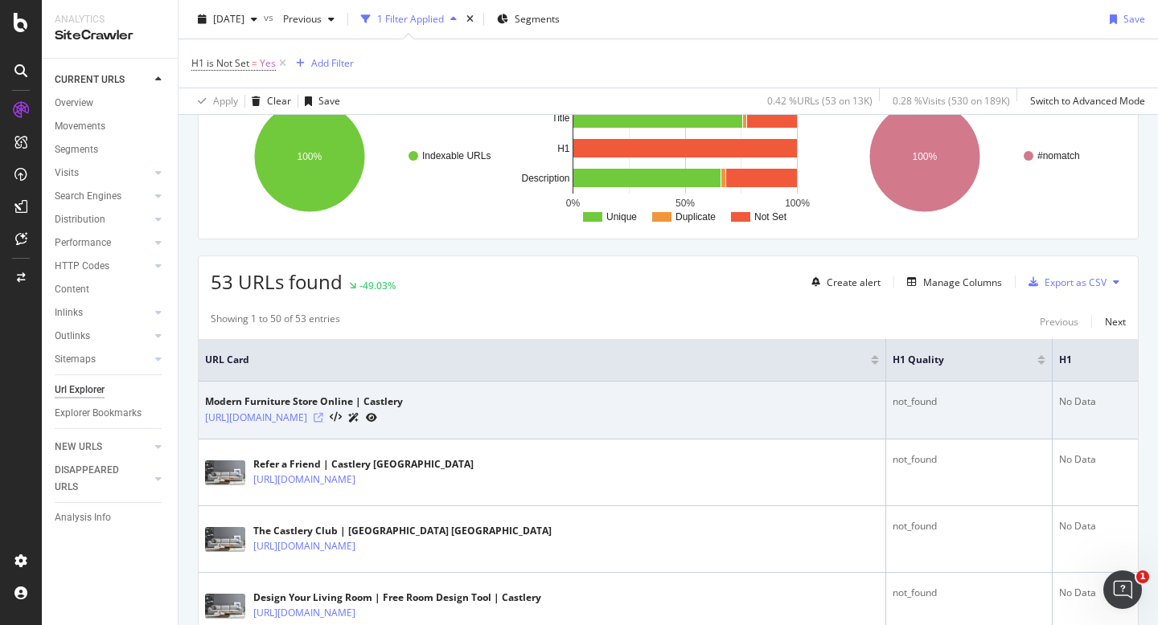
click at [323, 420] on icon at bounding box center [319, 418] width 10 height 10
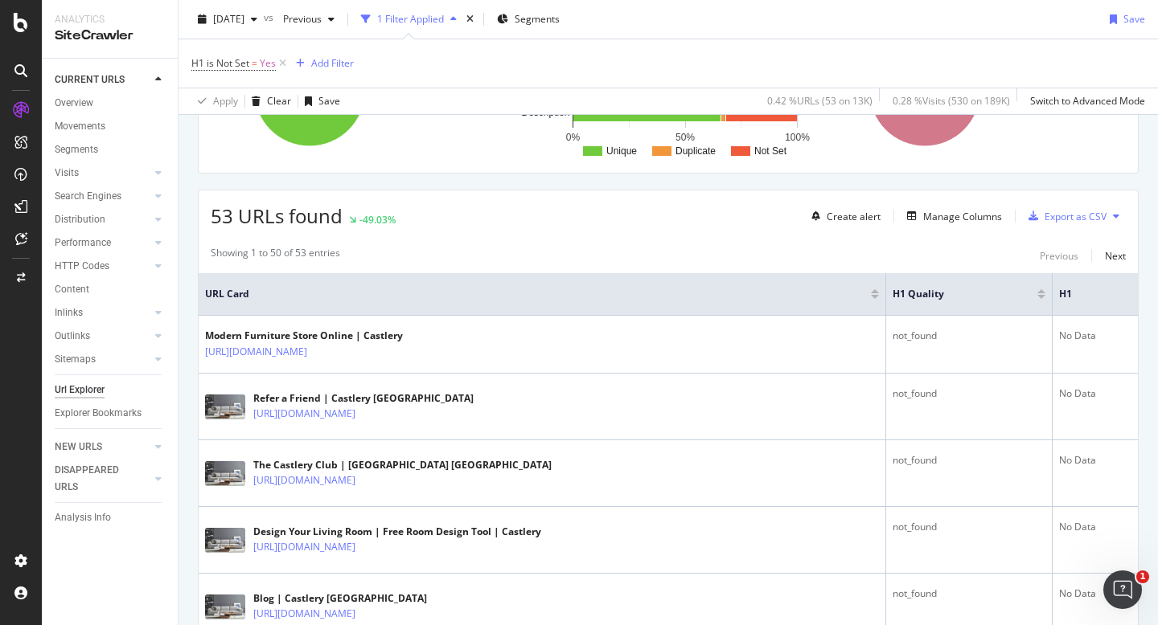
scroll to position [214, 0]
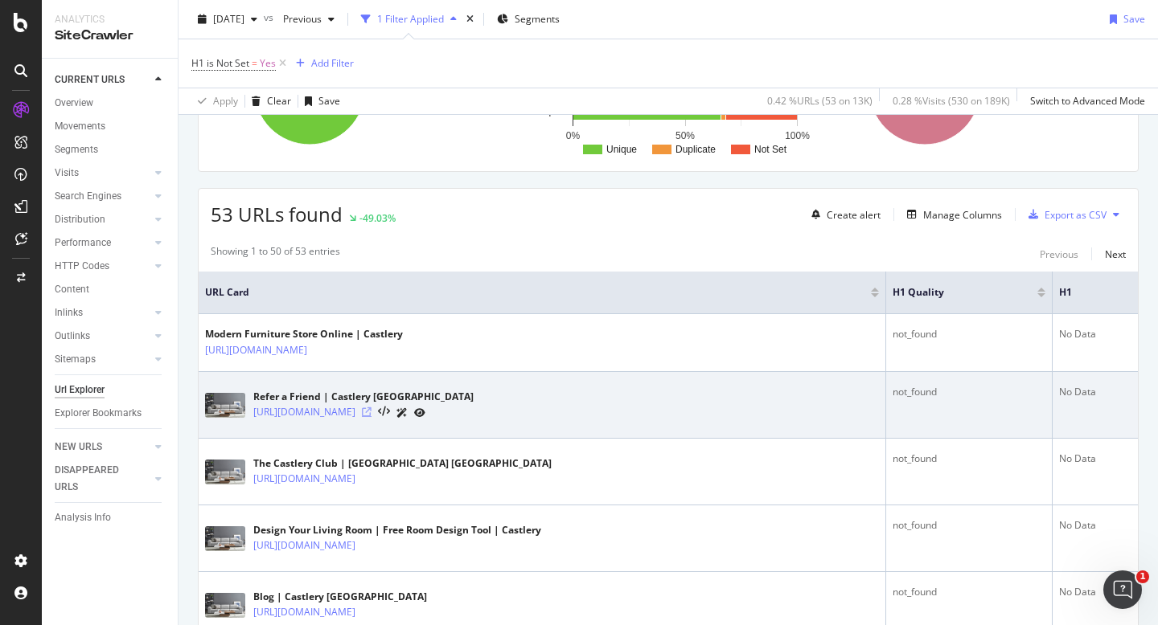
click at [371, 413] on icon at bounding box center [367, 413] width 10 height 10
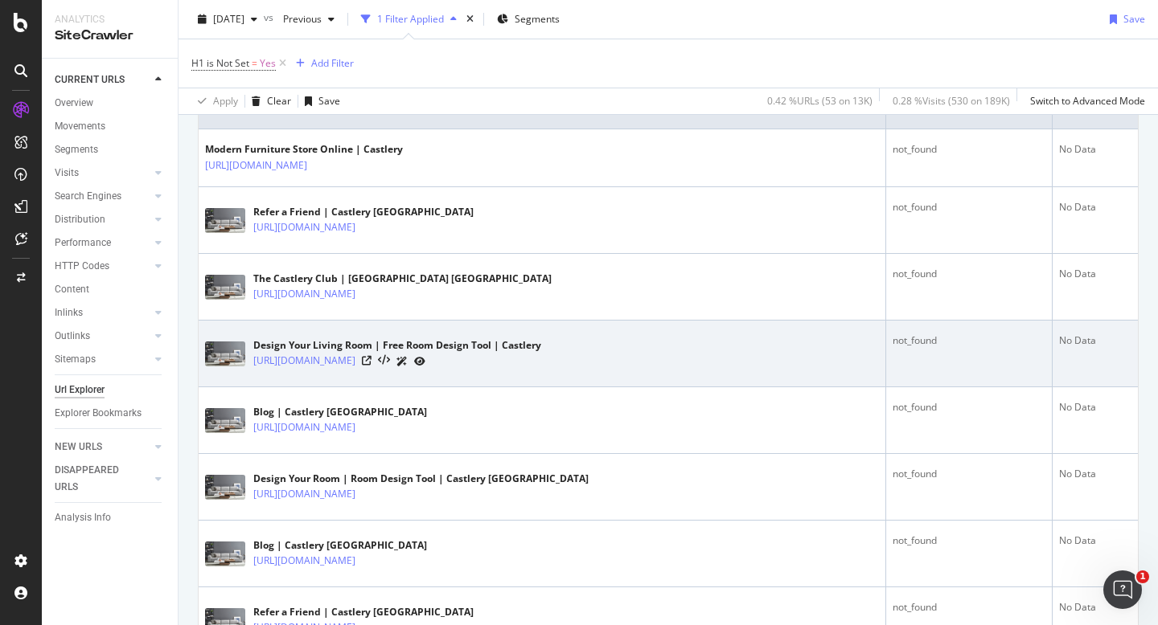
scroll to position [506, 0]
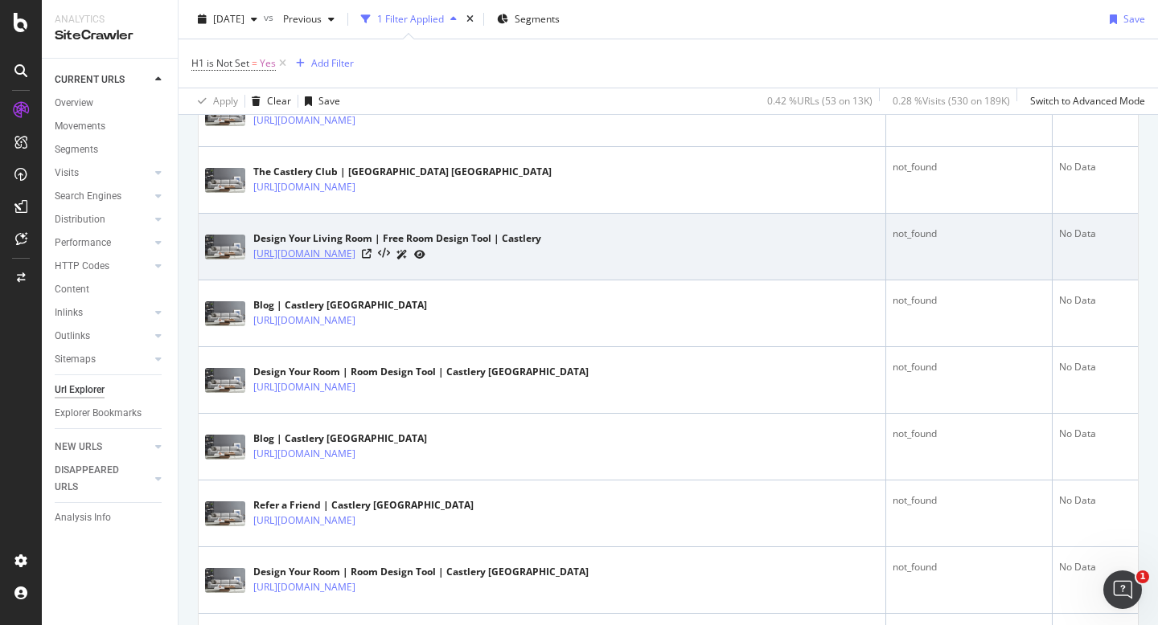
click at [355, 252] on link "[URL][DOMAIN_NAME]" at bounding box center [304, 254] width 102 height 16
click at [371, 252] on icon at bounding box center [367, 254] width 10 height 10
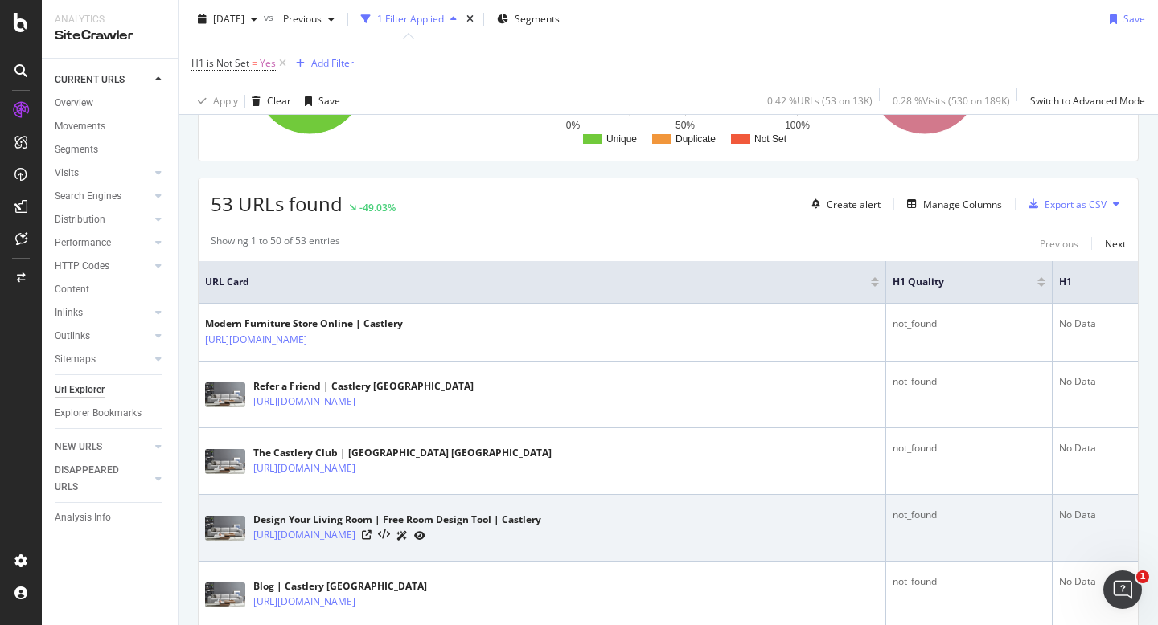
scroll to position [0, 0]
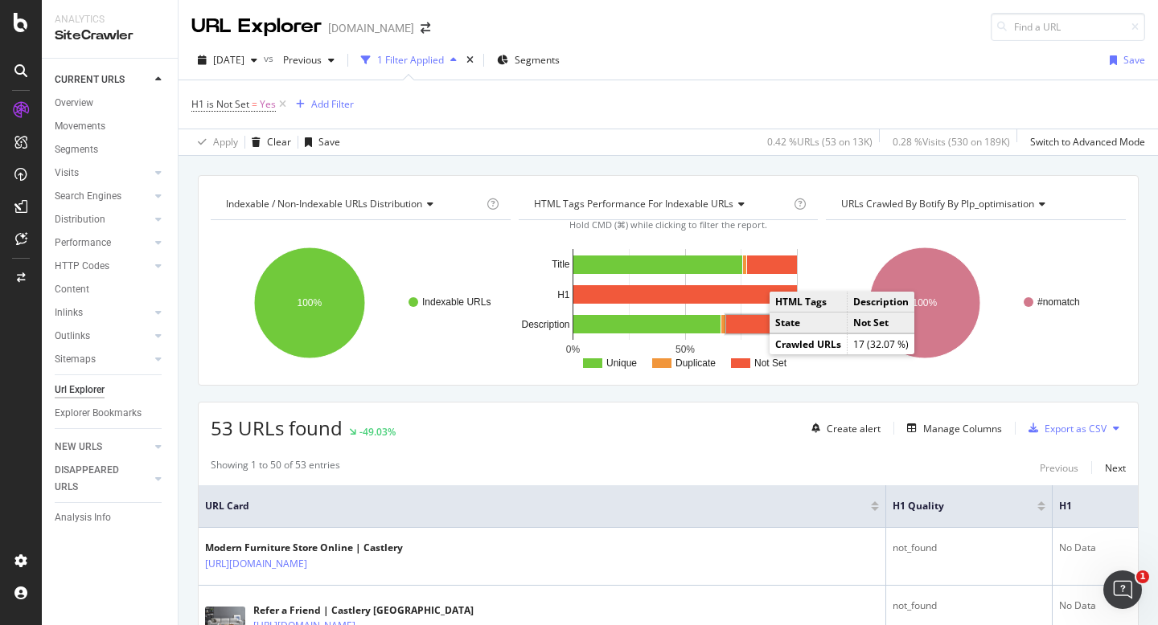
click at [750, 328] on rect "A chart." at bounding box center [761, 324] width 71 height 18
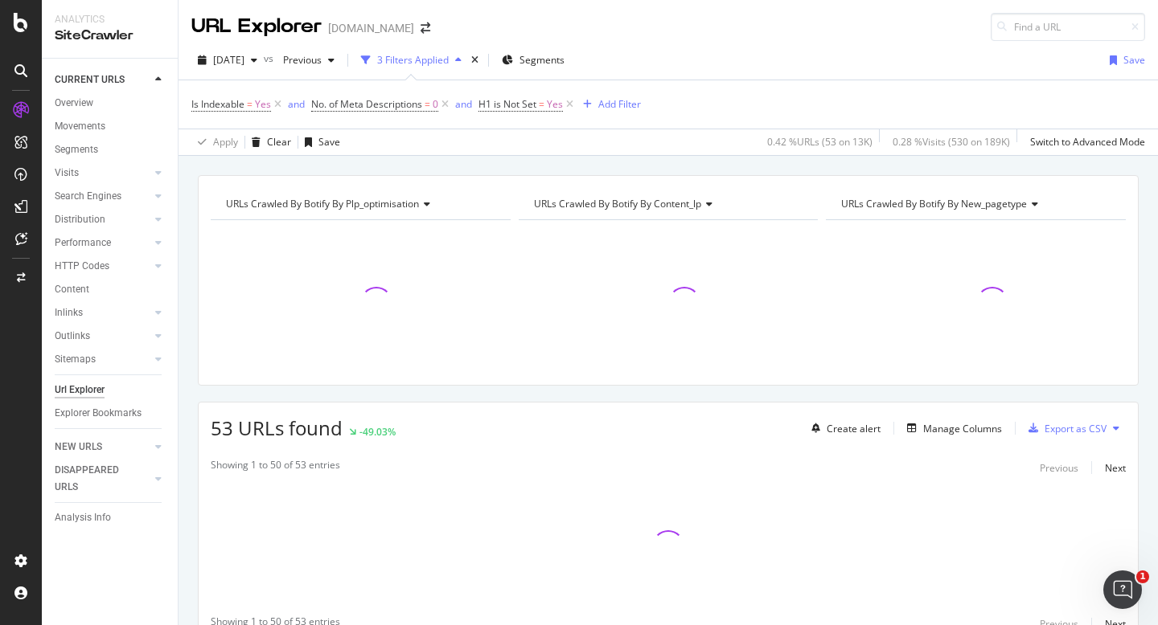
scroll to position [74, 0]
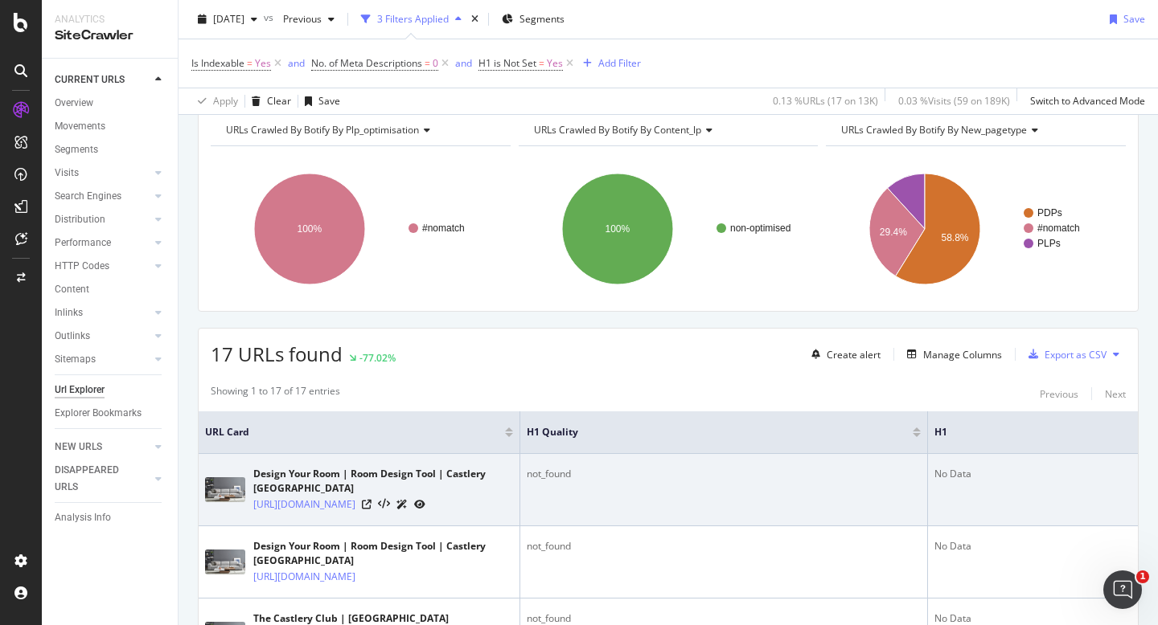
click at [425, 504] on div at bounding box center [394, 504] width 64 height 17
click at [371, 500] on icon at bounding box center [367, 505] width 10 height 10
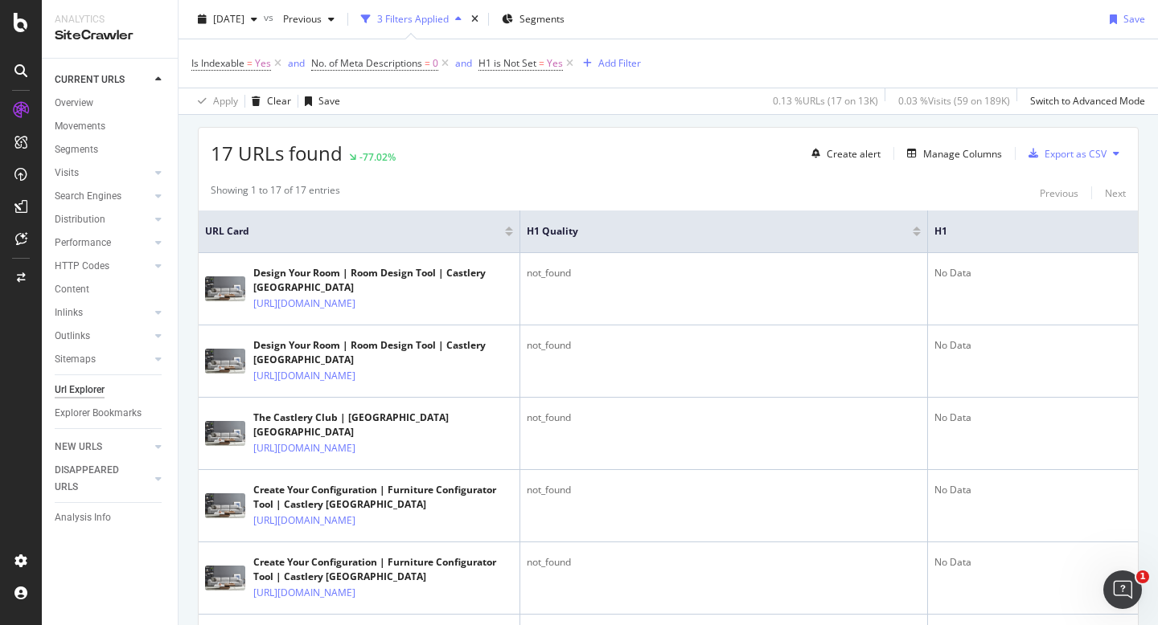
scroll to position [277, 0]
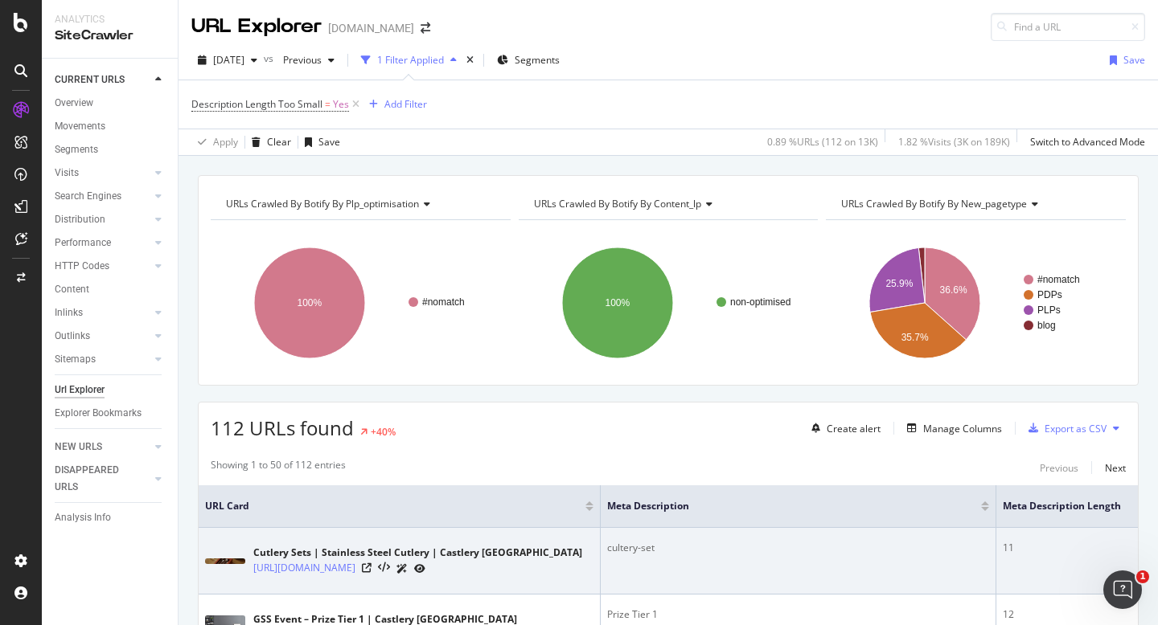
scroll to position [119, 0]
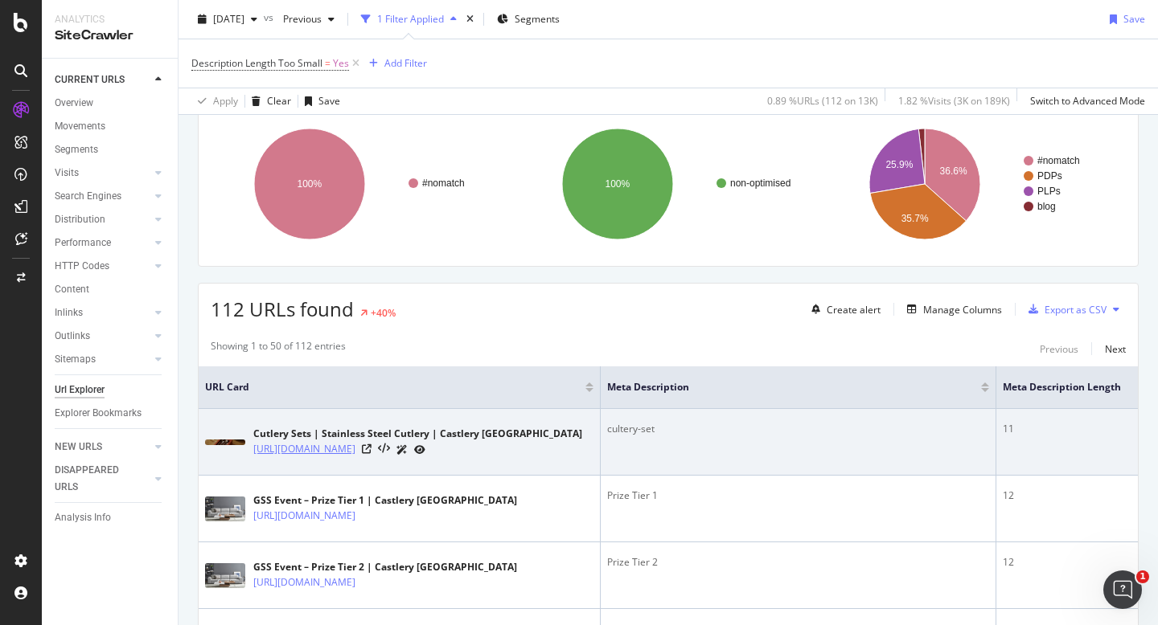
click at [355, 449] on link "https://www.castlery.com/sg/accessories/cutlery-set" at bounding box center [304, 449] width 102 height 16
click at [425, 444] on div at bounding box center [394, 449] width 64 height 17
click at [371, 449] on icon at bounding box center [367, 450] width 10 height 10
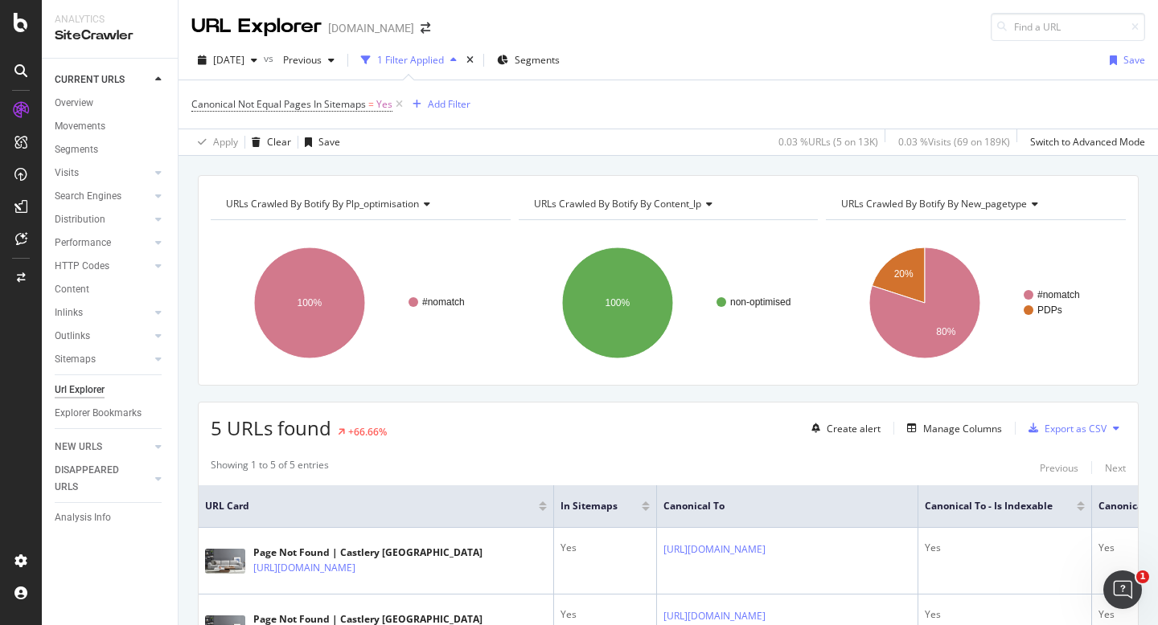
scroll to position [336, 0]
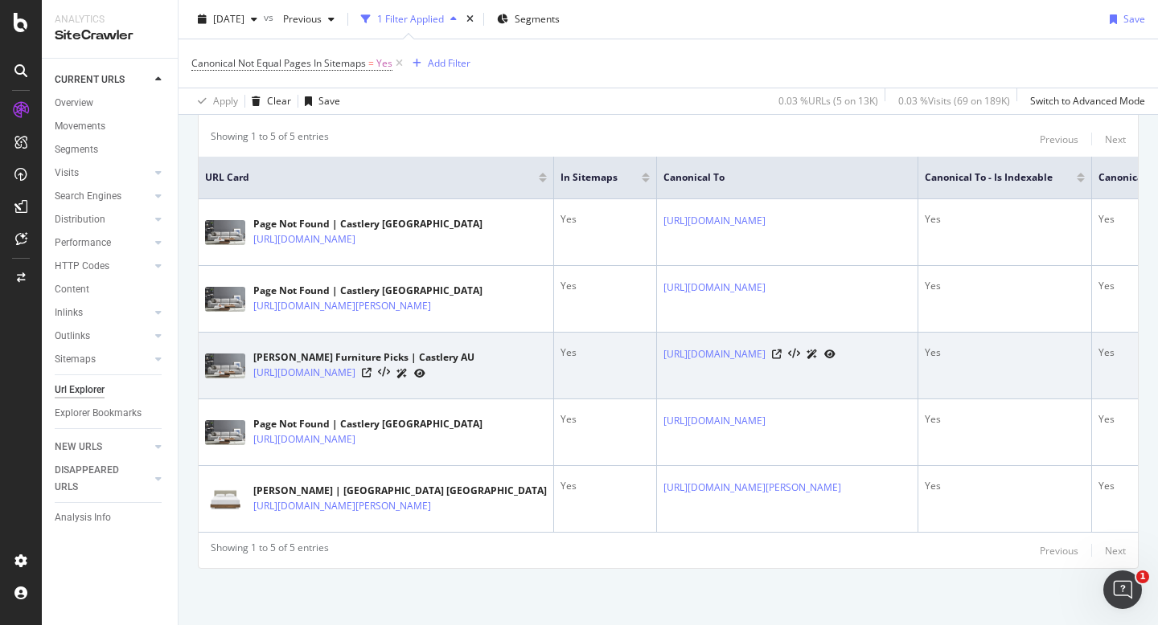
click at [425, 371] on div at bounding box center [394, 373] width 64 height 17
click at [371, 373] on icon at bounding box center [367, 373] width 10 height 10
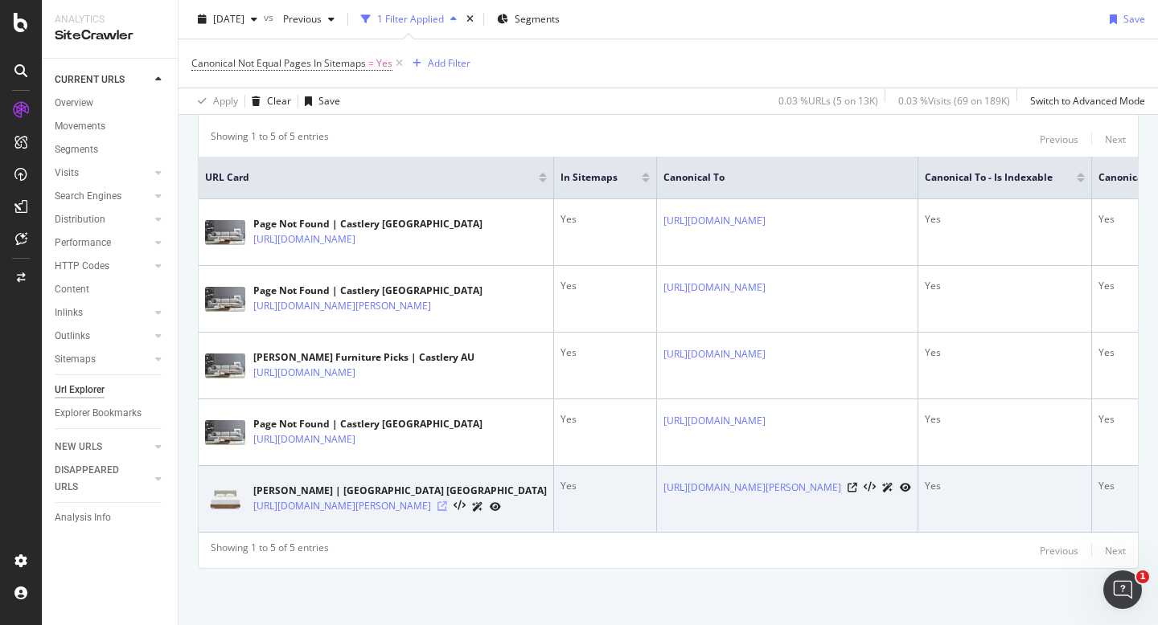
click at [447, 504] on icon at bounding box center [442, 507] width 10 height 10
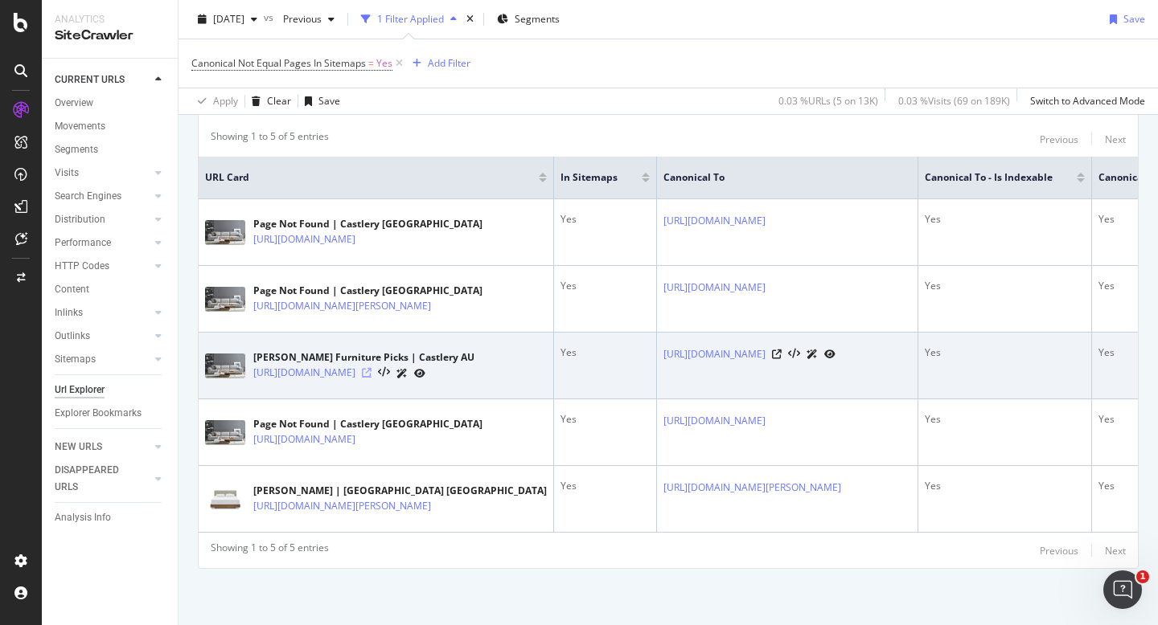
click at [371, 373] on icon at bounding box center [367, 373] width 10 height 10
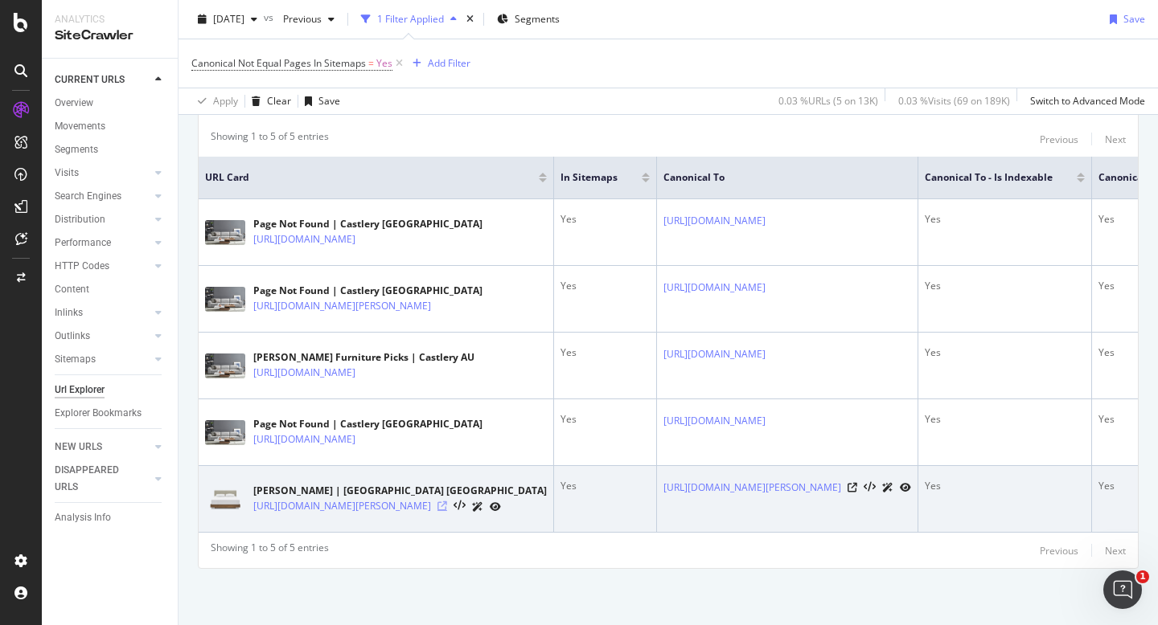
click at [447, 505] on icon at bounding box center [442, 507] width 10 height 10
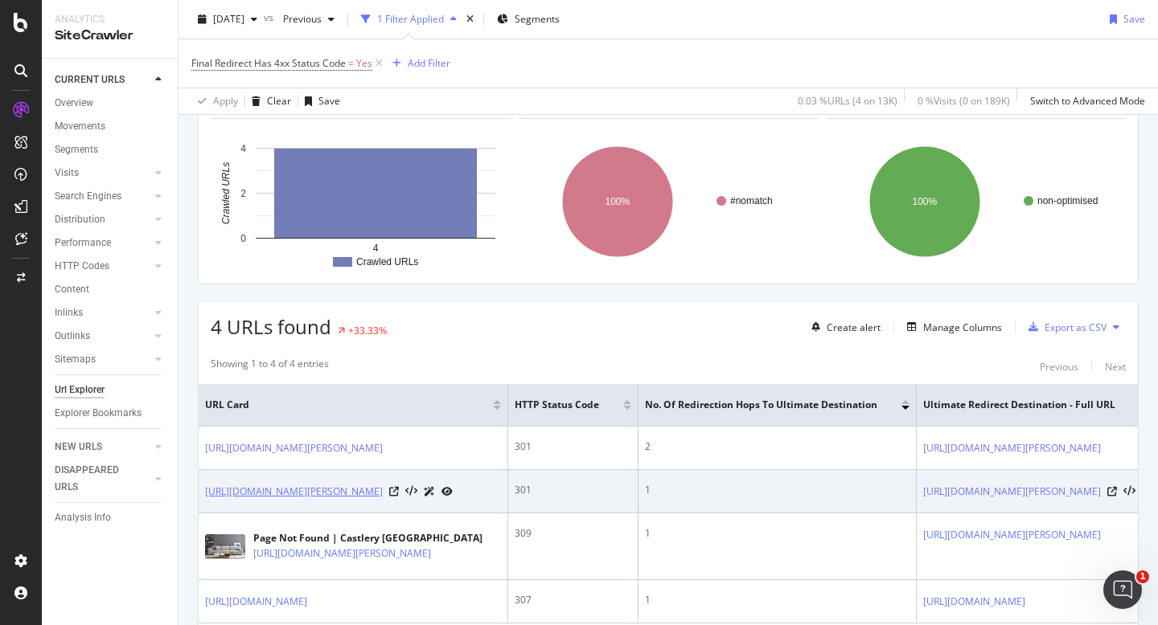
scroll to position [102, 0]
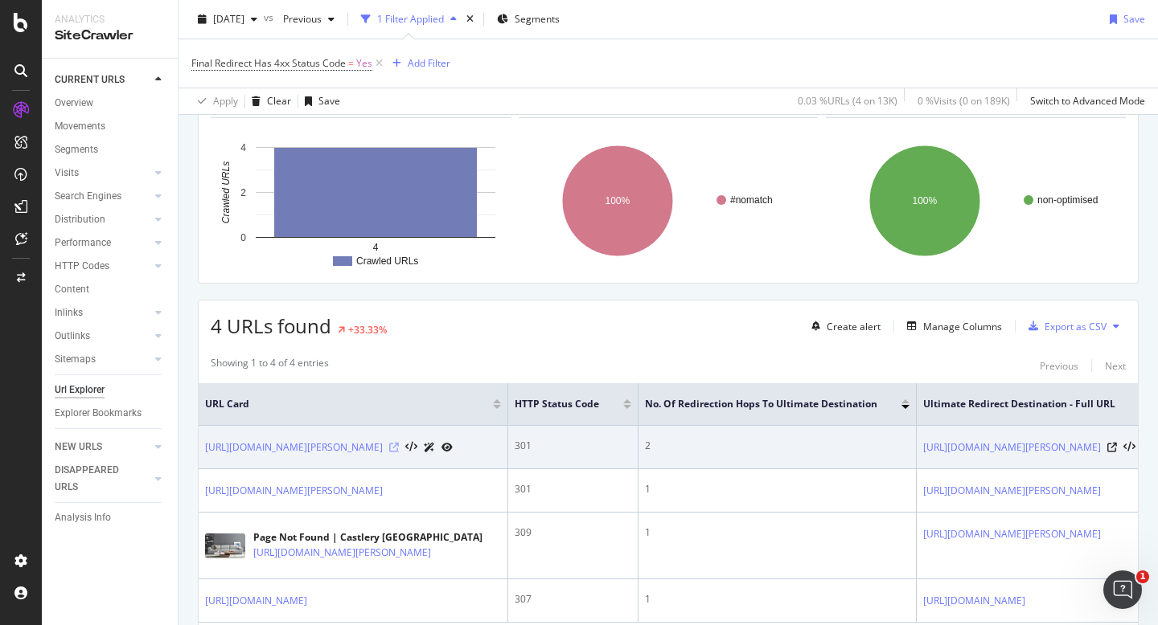
click at [399, 453] on icon at bounding box center [394, 448] width 10 height 10
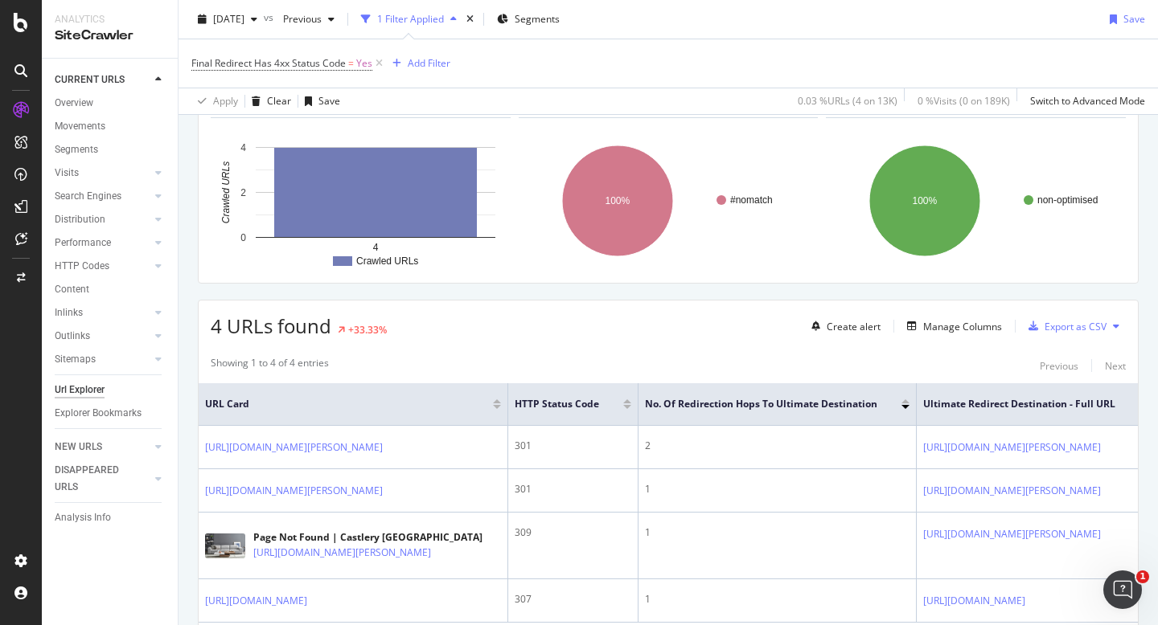
scroll to position [0, 0]
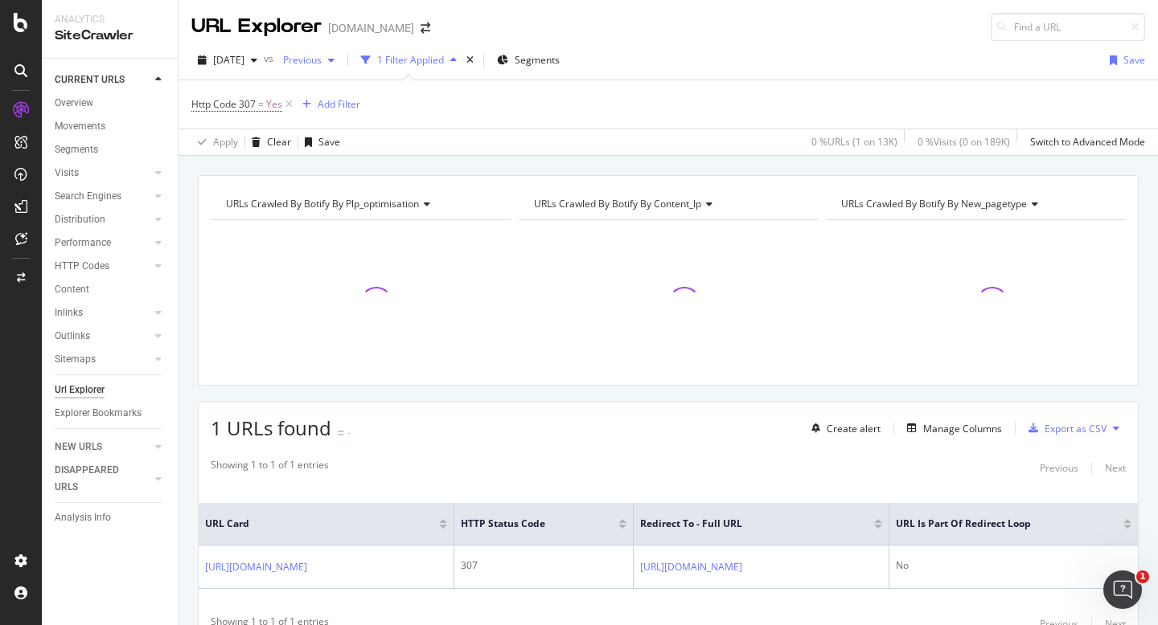
click at [322, 61] on span "Previous" at bounding box center [299, 60] width 45 height 14
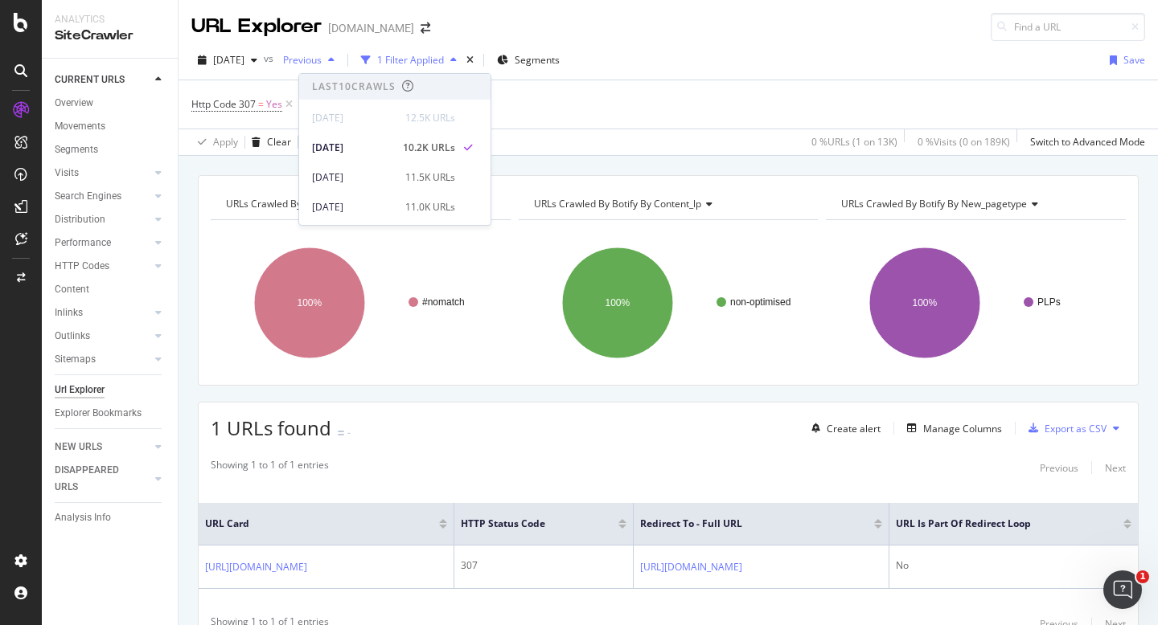
click at [322, 61] on span "Previous" at bounding box center [299, 60] width 45 height 14
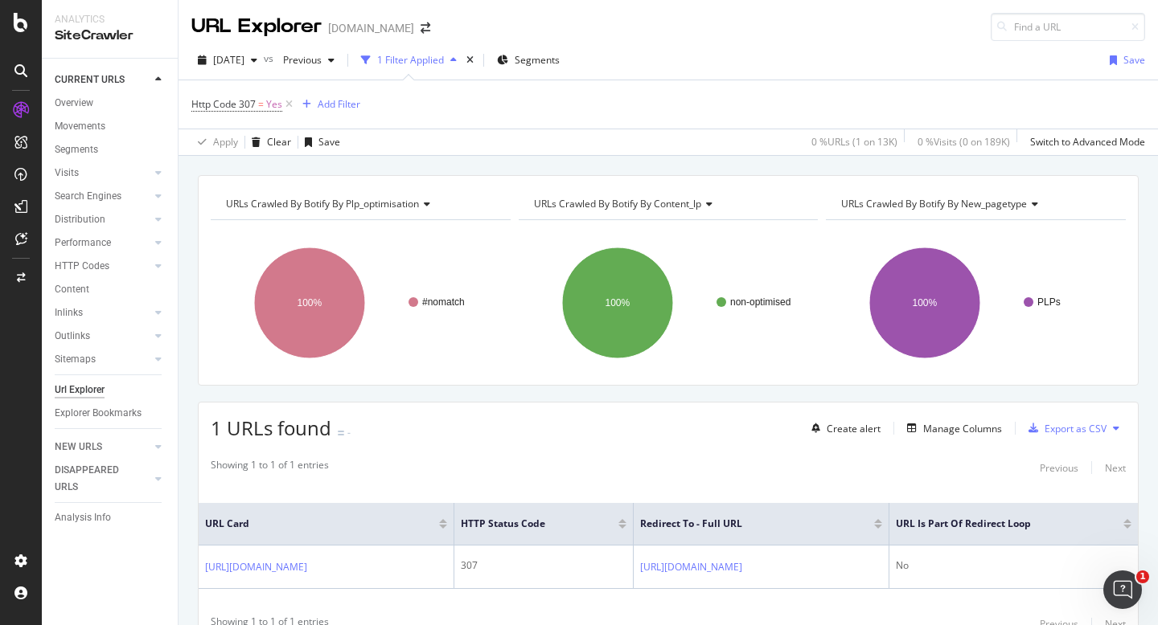
scroll to position [74, 0]
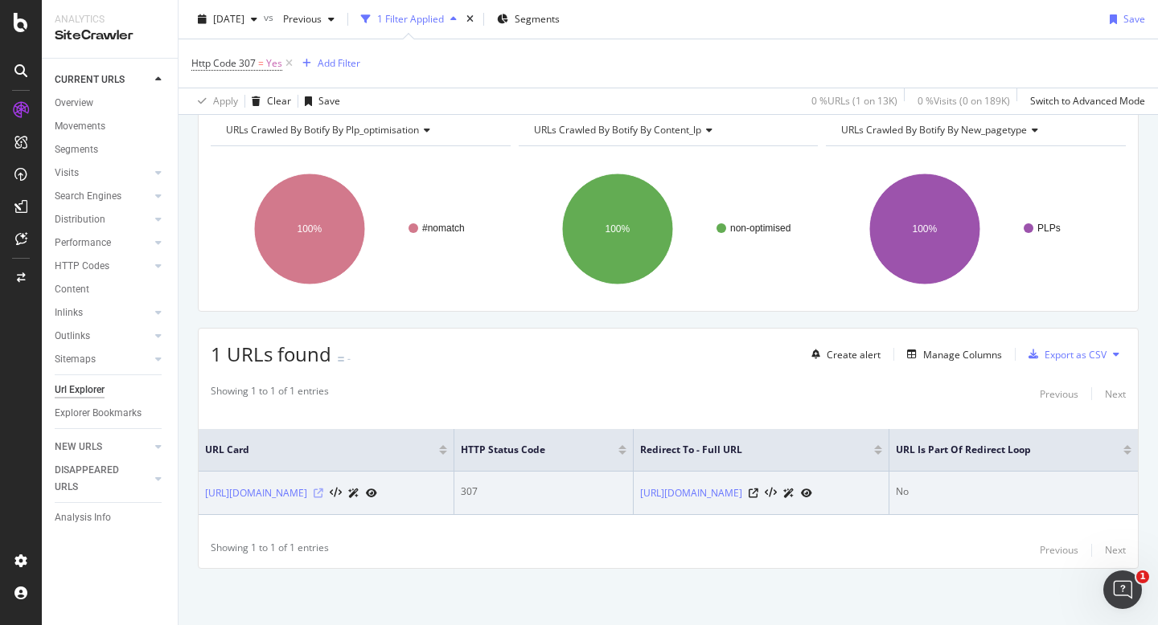
click at [323, 491] on icon at bounding box center [319, 494] width 10 height 10
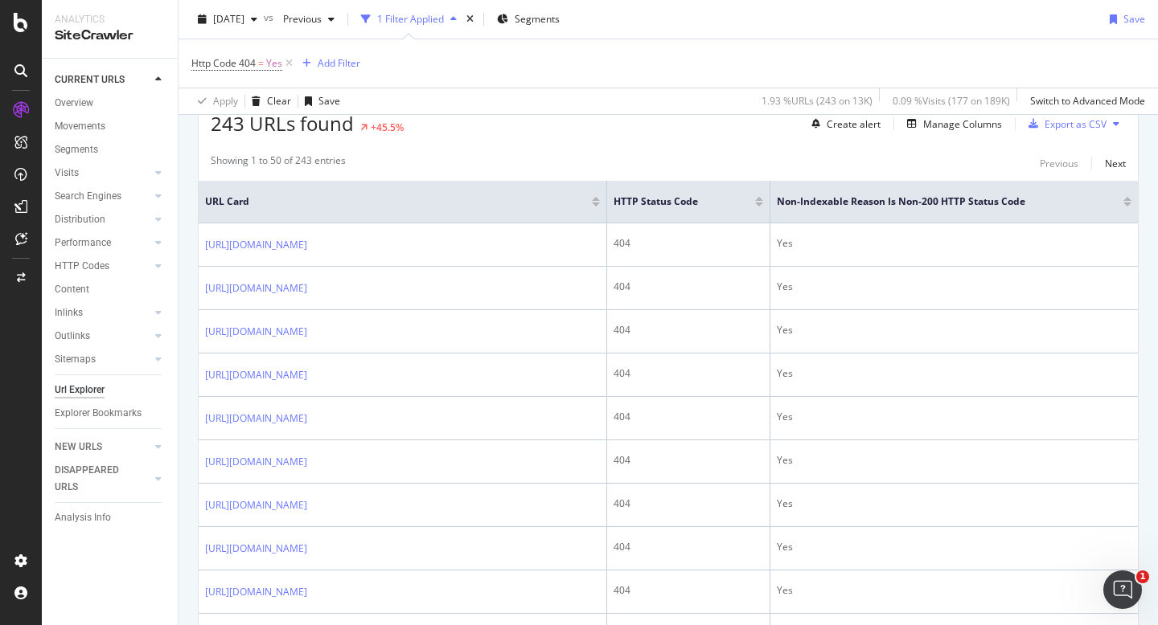
scroll to position [305, 0]
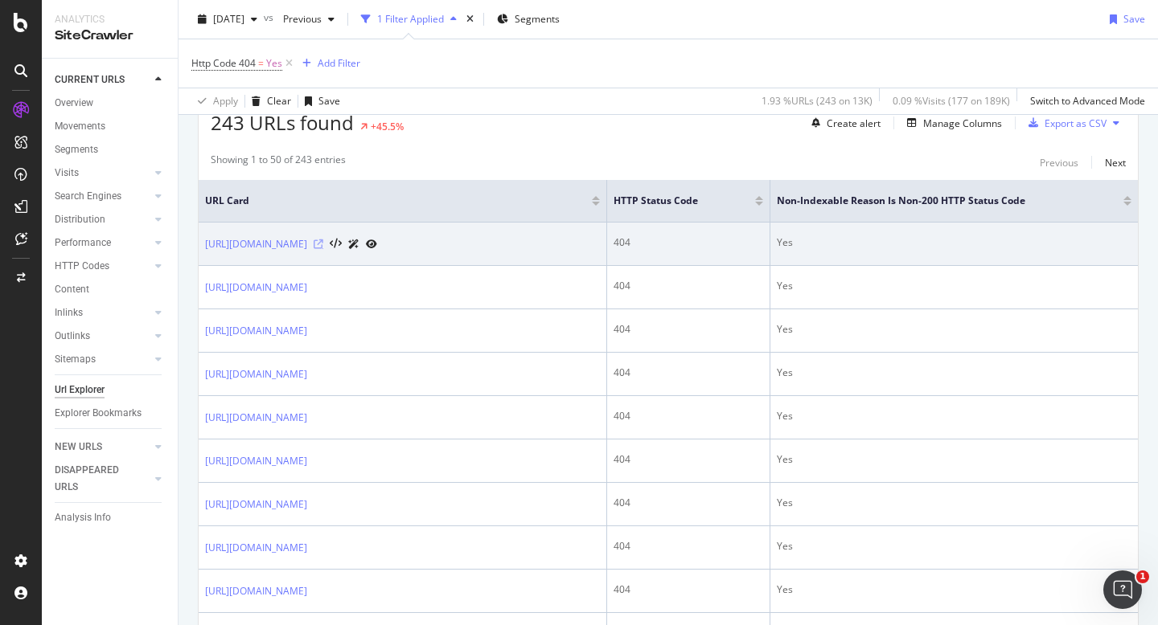
click at [323, 244] on icon at bounding box center [319, 245] width 10 height 10
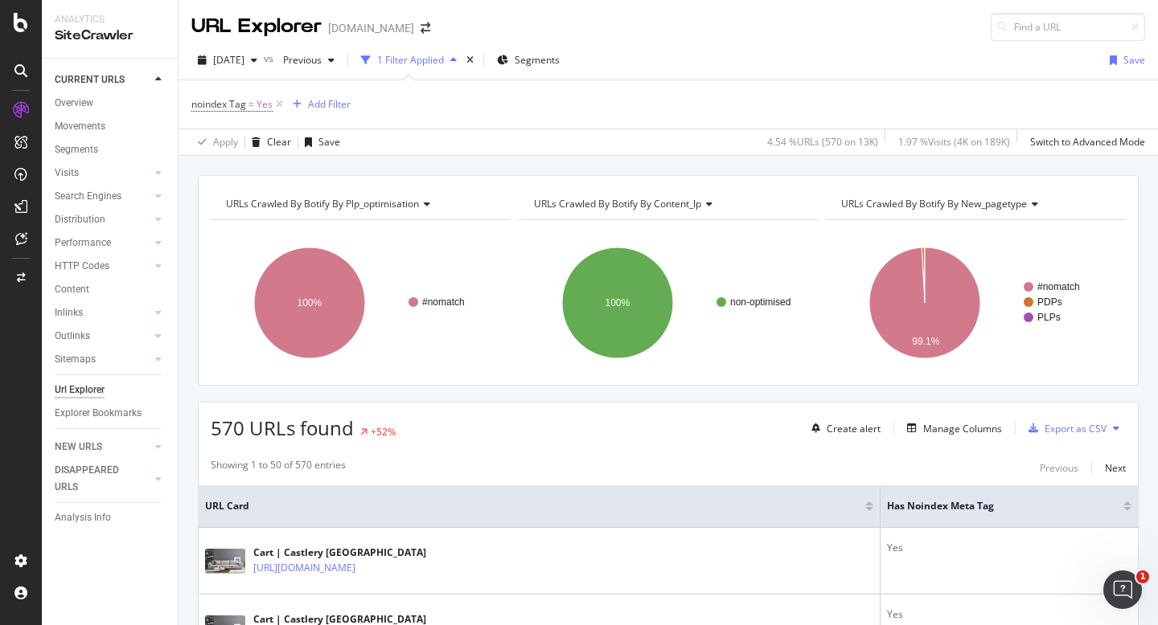
scroll to position [189, 0]
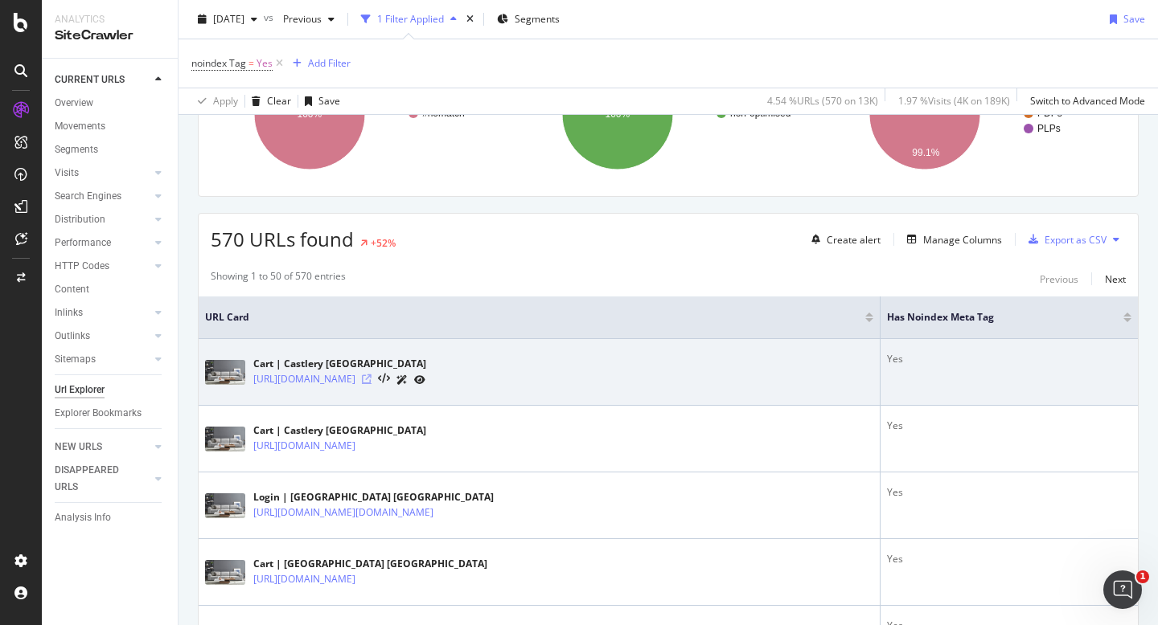
click at [371, 381] on icon at bounding box center [367, 380] width 10 height 10
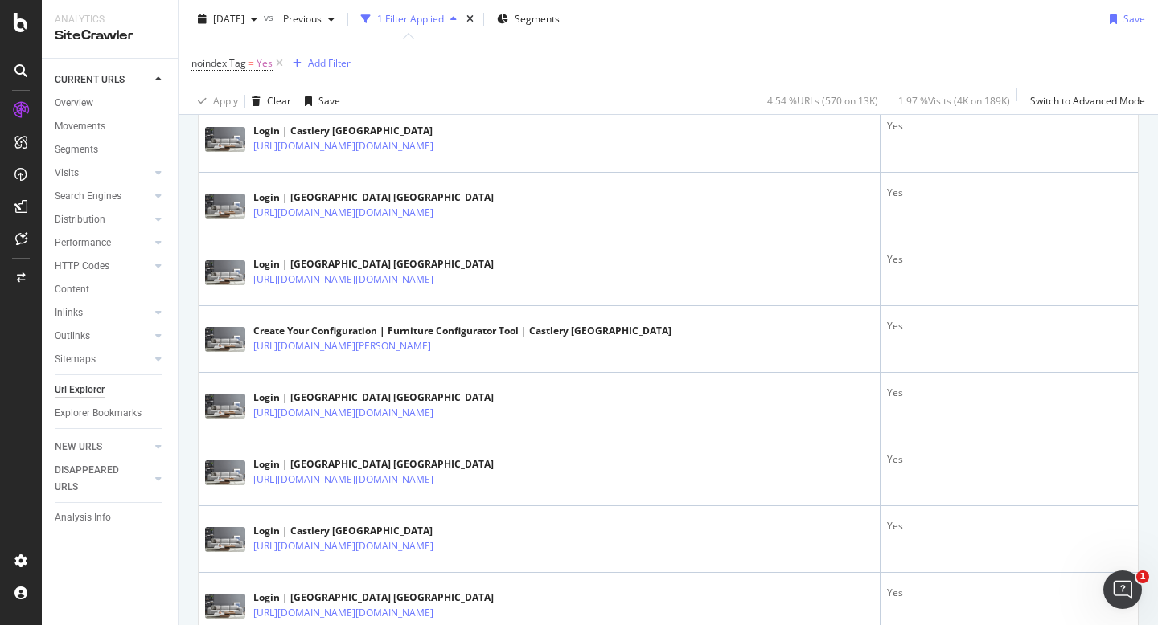
scroll to position [3228, 0]
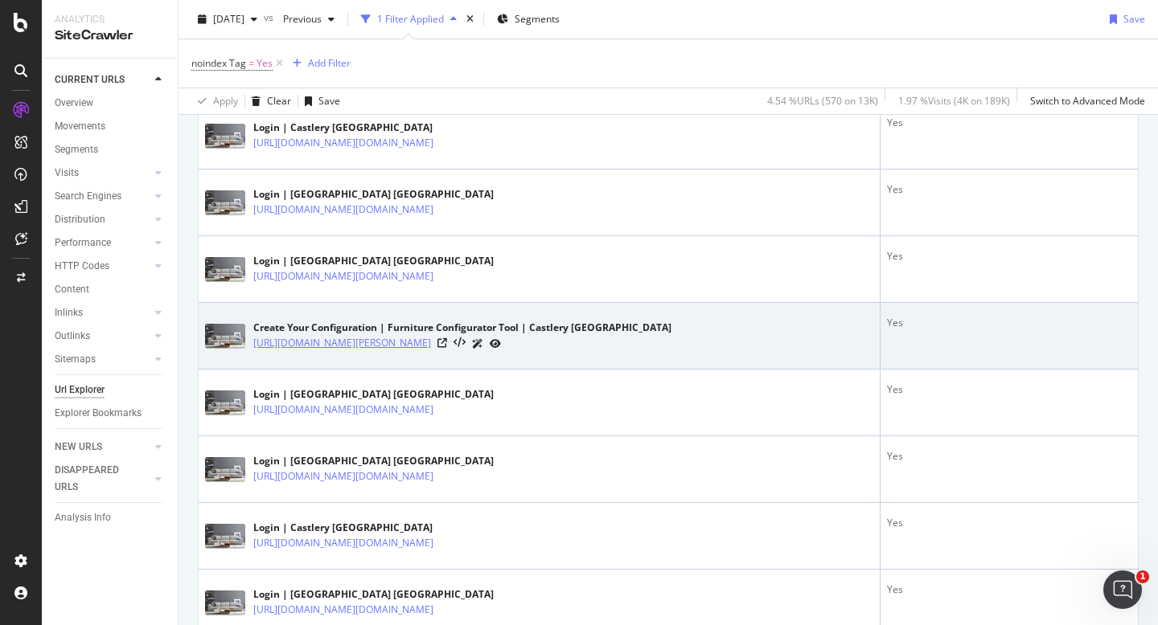
click at [326, 351] on link "[URL][DOMAIN_NAME][PERSON_NAME]" at bounding box center [342, 343] width 178 height 16
click at [447, 348] on icon at bounding box center [442, 343] width 10 height 10
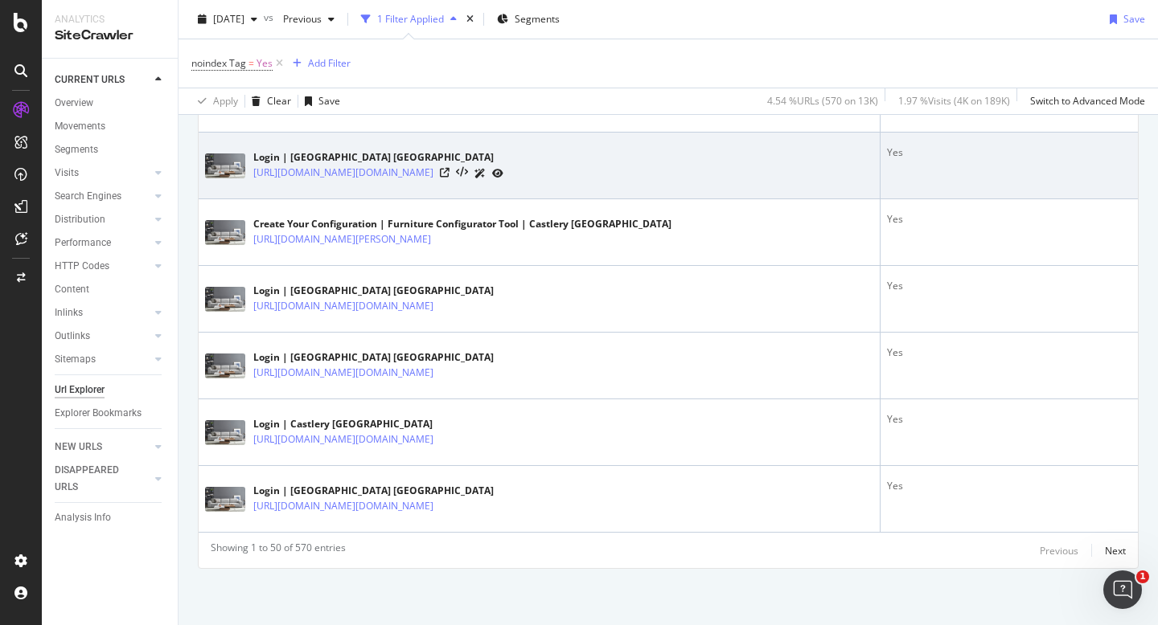
scroll to position [3467, 0]
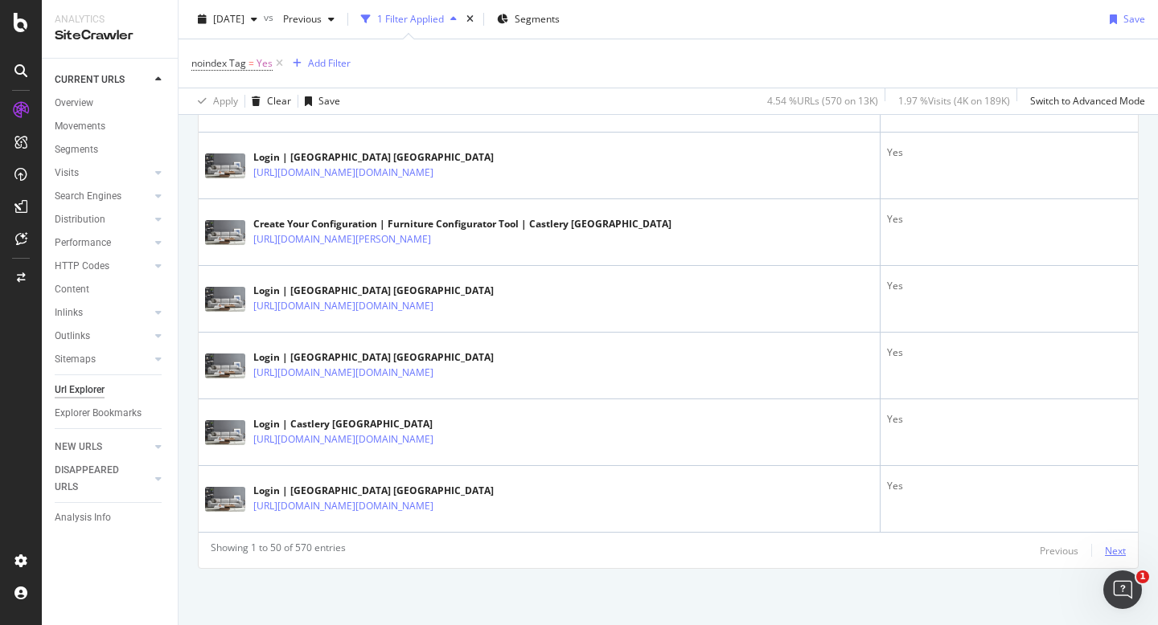
click at [1109, 542] on div "Next" at bounding box center [1115, 551] width 21 height 18
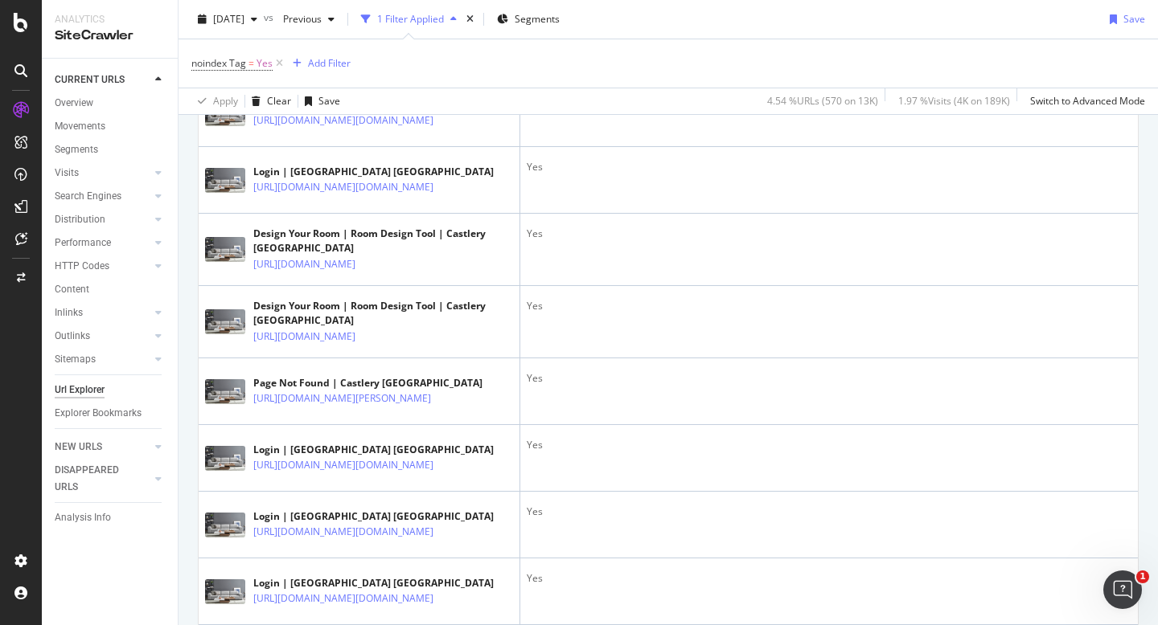
scroll to position [0, 0]
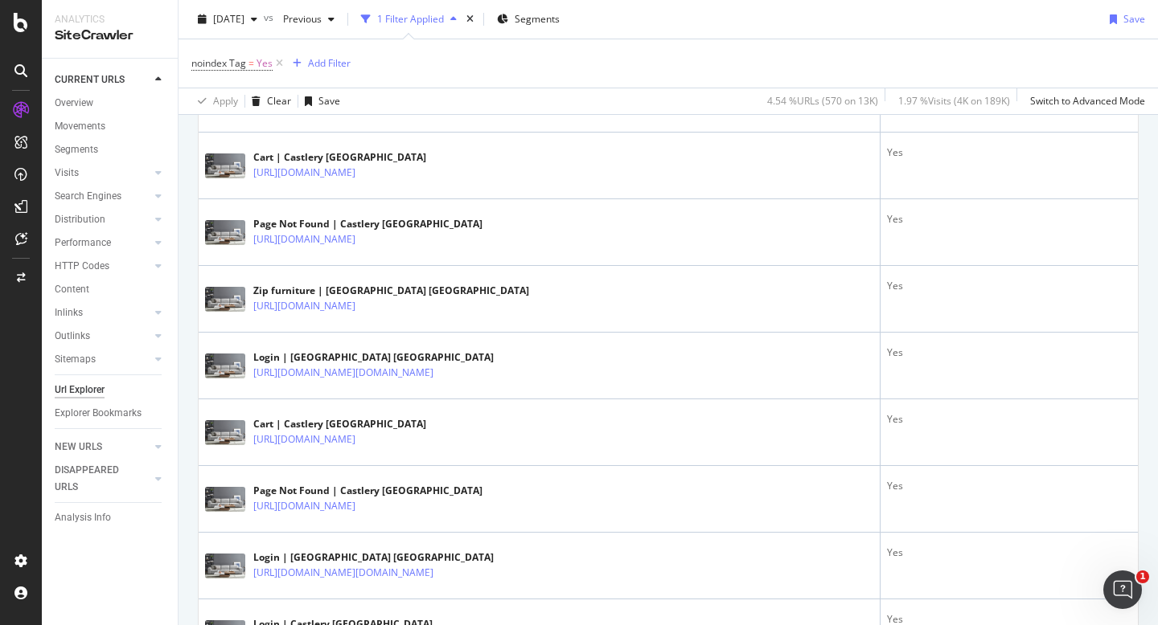
scroll to position [731, 0]
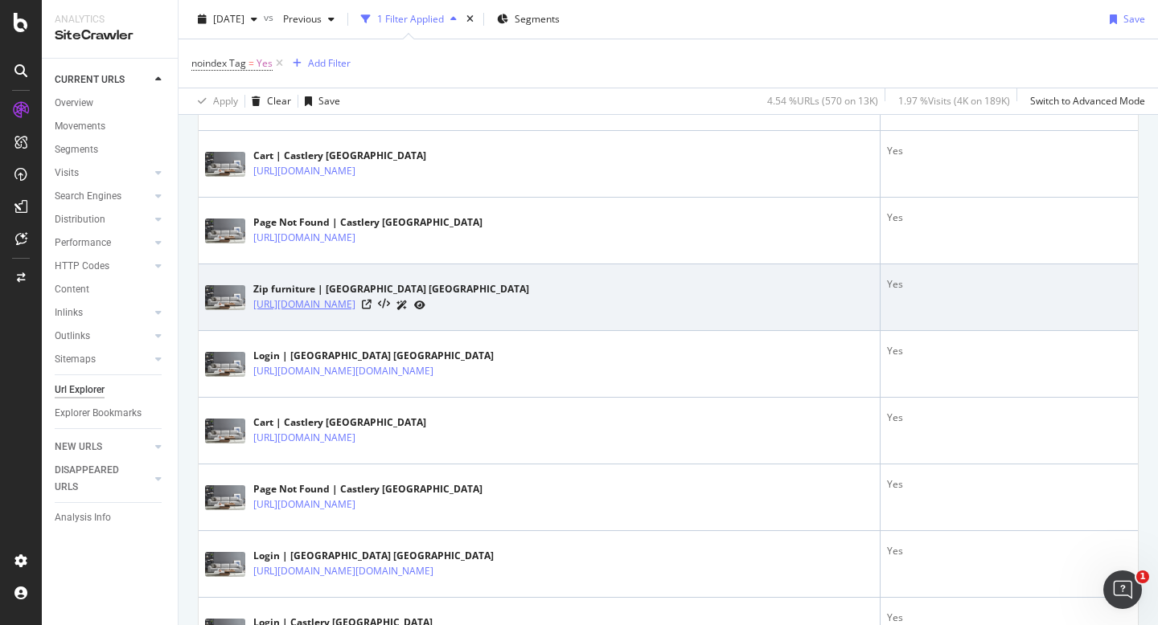
click at [355, 303] on link "https://www.castlery.com/au/zip" at bounding box center [304, 305] width 102 height 16
click at [371, 304] on icon at bounding box center [367, 305] width 10 height 10
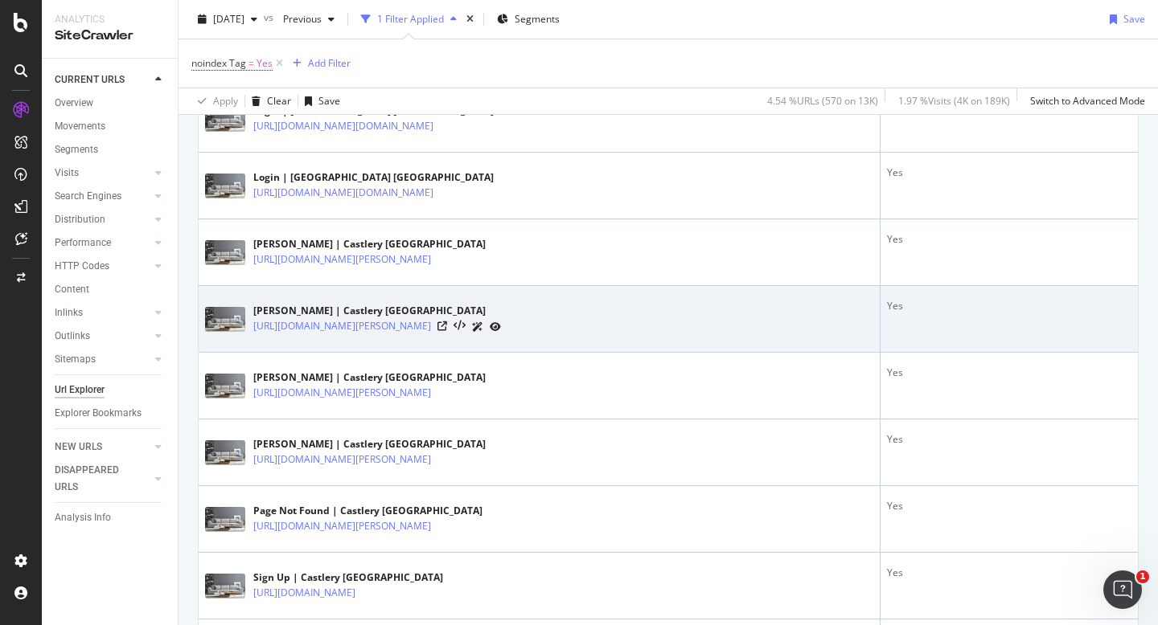
scroll to position [1515, 0]
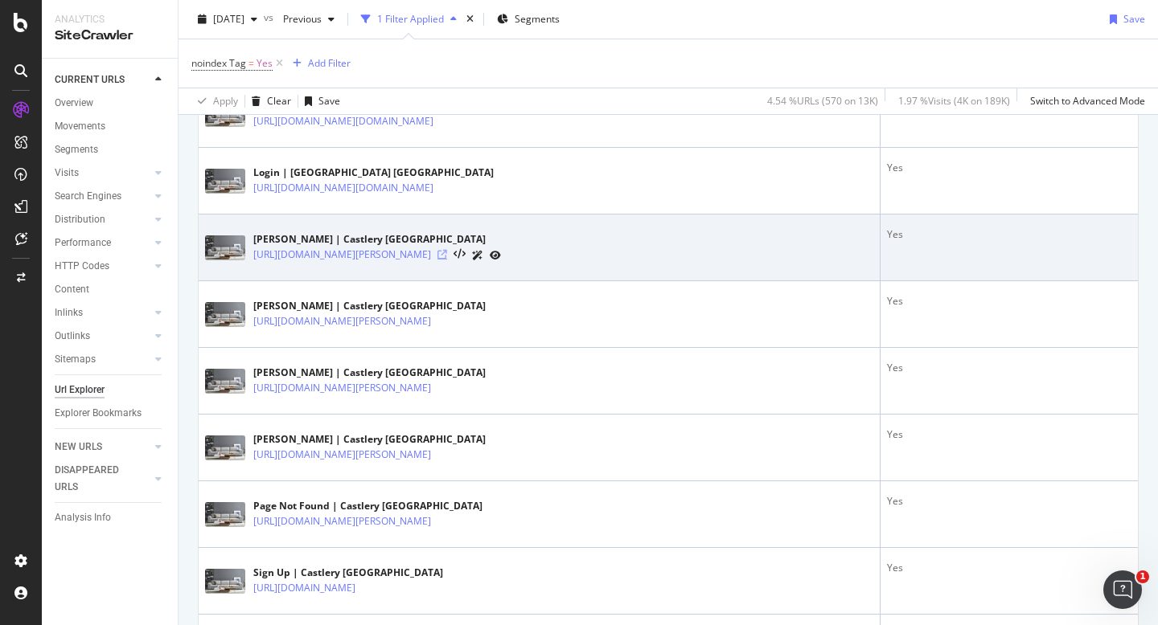
click at [447, 255] on icon at bounding box center [442, 255] width 10 height 10
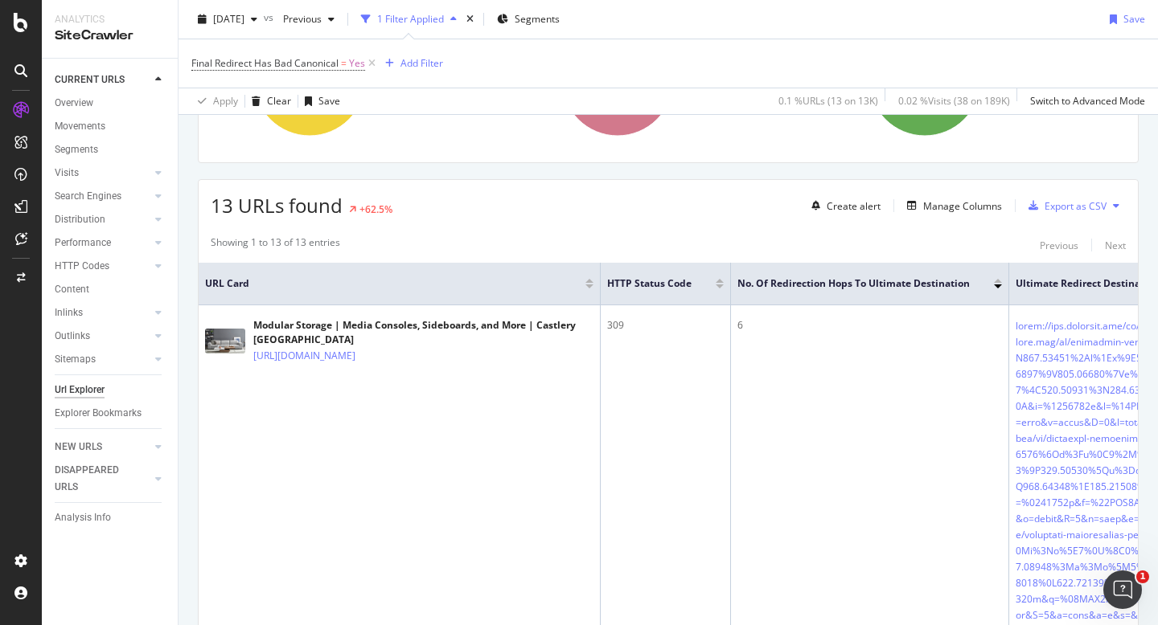
scroll to position [256, 0]
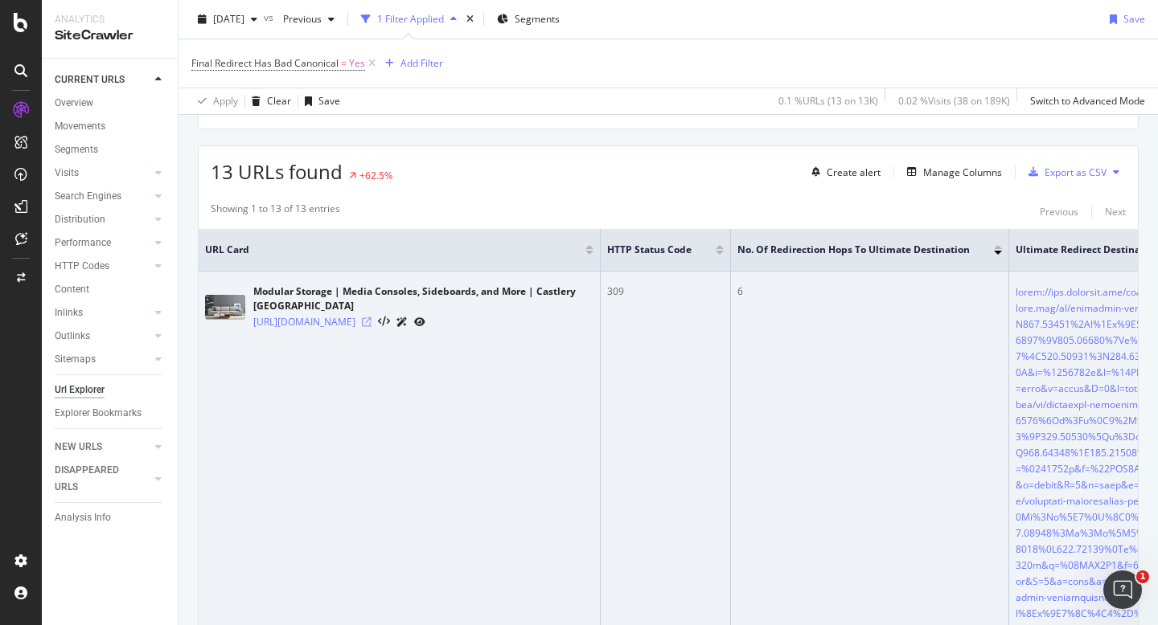
click at [371, 318] on icon at bounding box center [367, 323] width 10 height 10
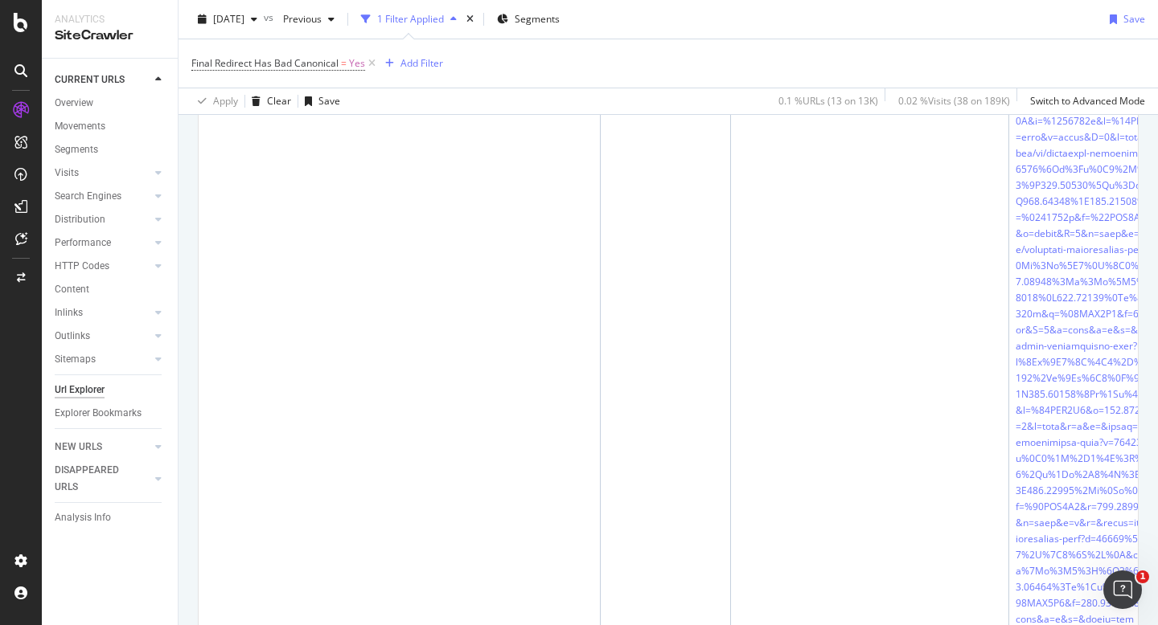
scroll to position [0, 0]
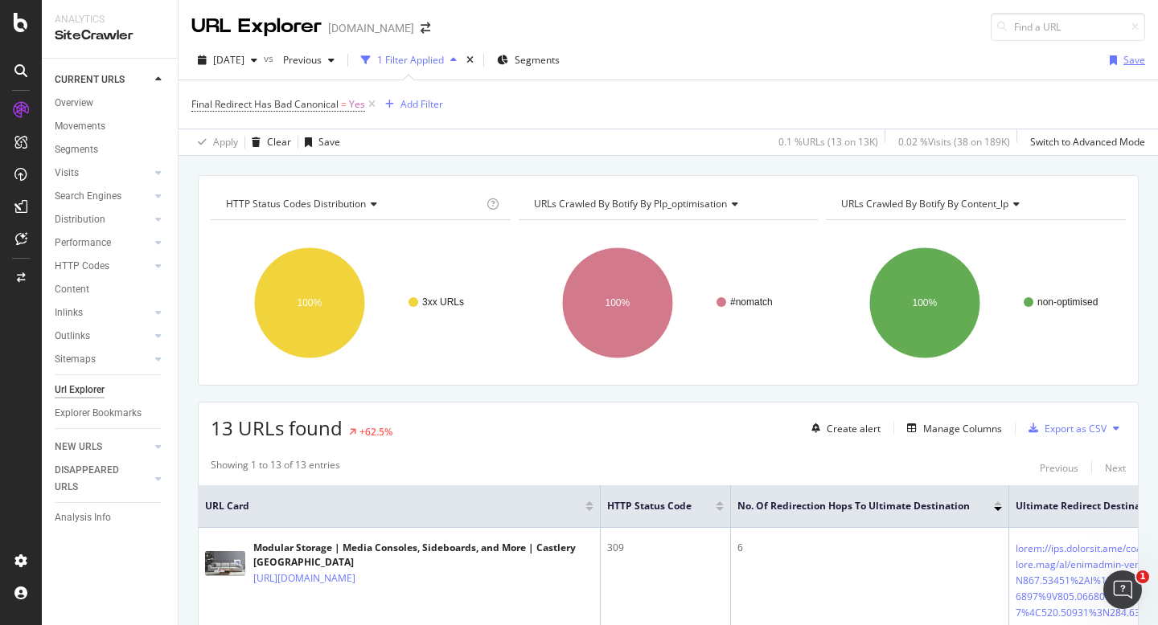
click at [1139, 56] on div "Save" at bounding box center [1134, 60] width 22 height 14
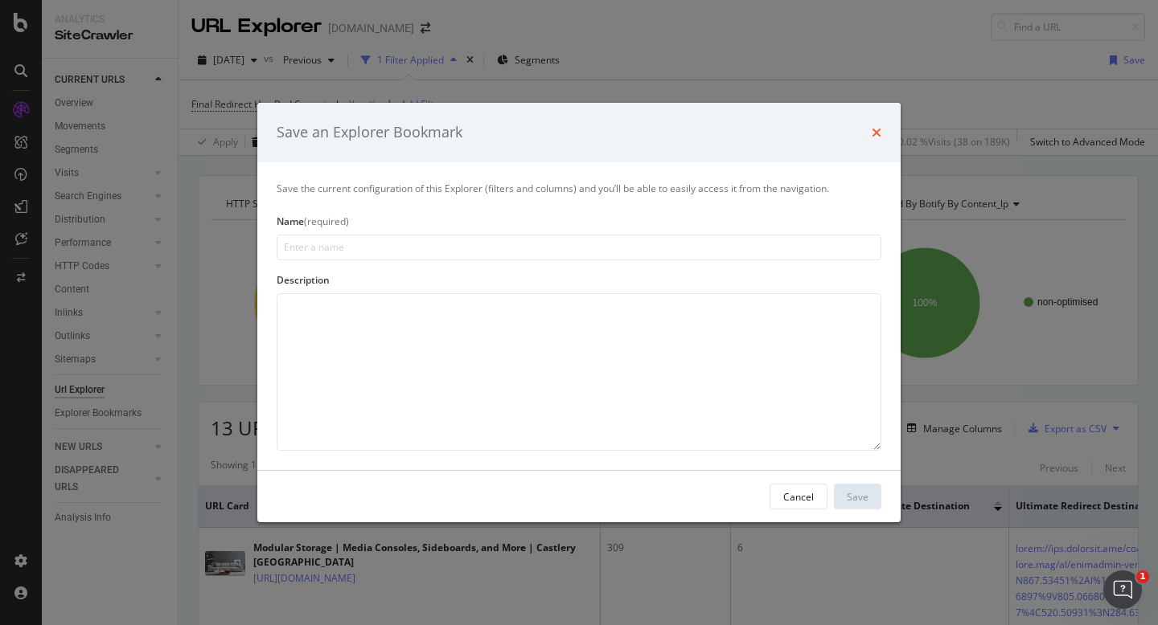
click at [874, 126] on icon "times" at bounding box center [876, 132] width 10 height 13
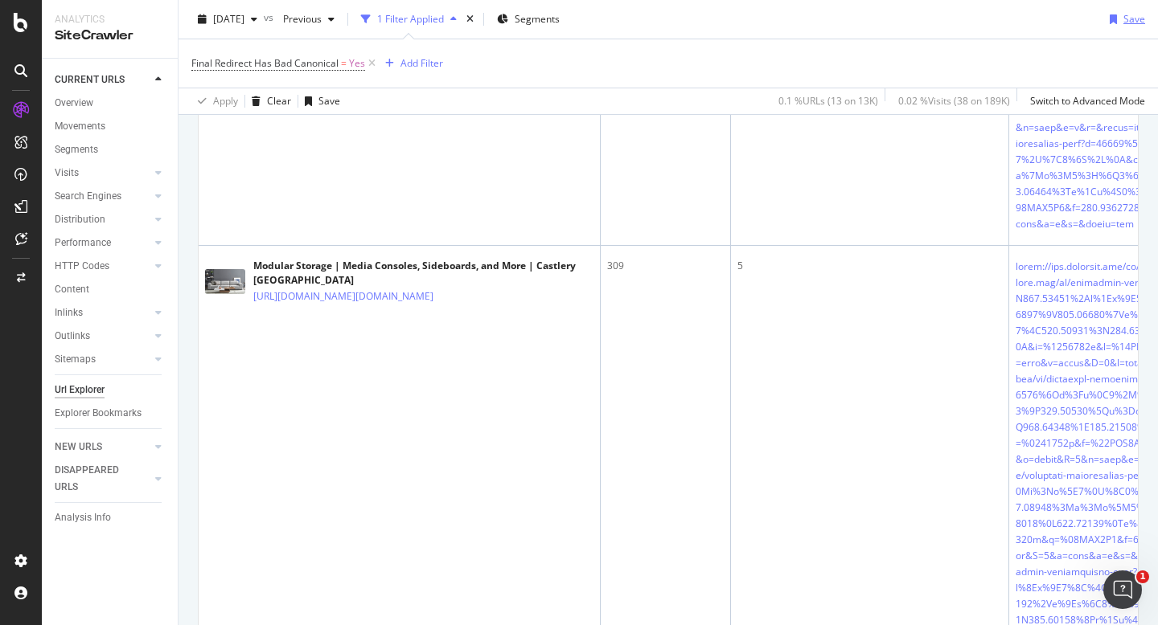
scroll to position [904, 0]
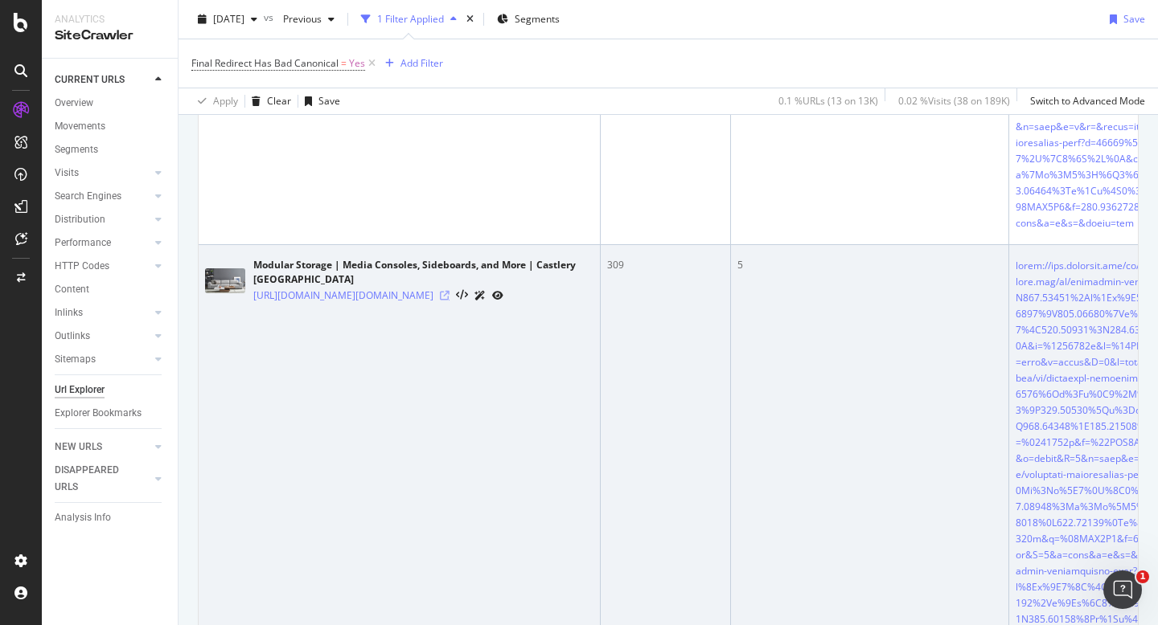
click at [449, 301] on icon at bounding box center [445, 296] width 10 height 10
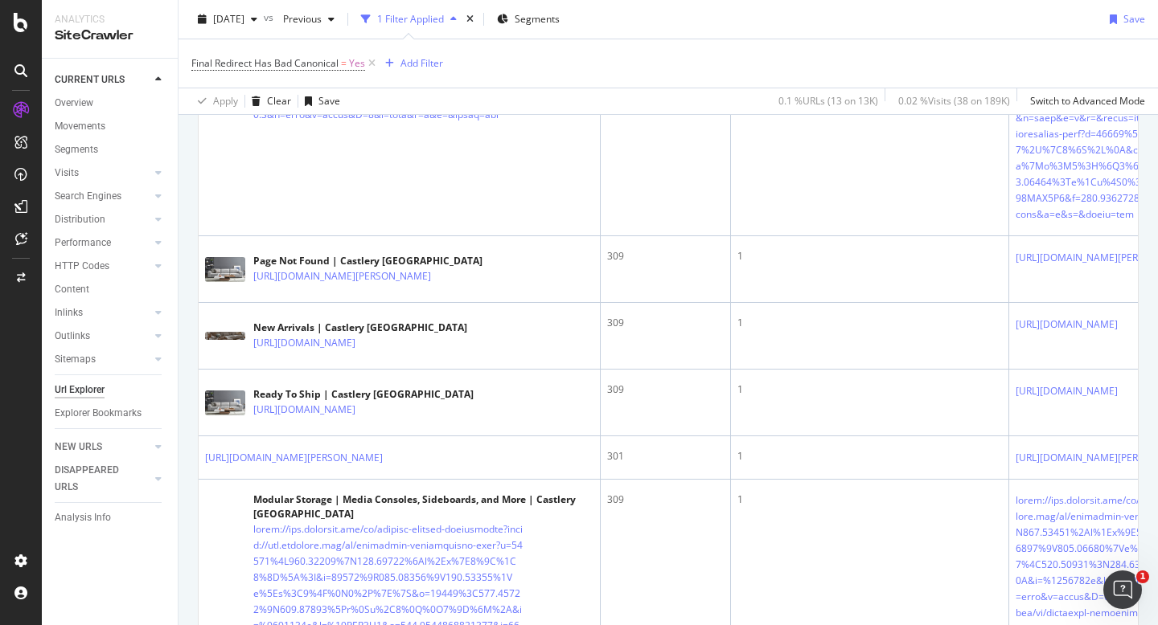
scroll to position [3447, 0]
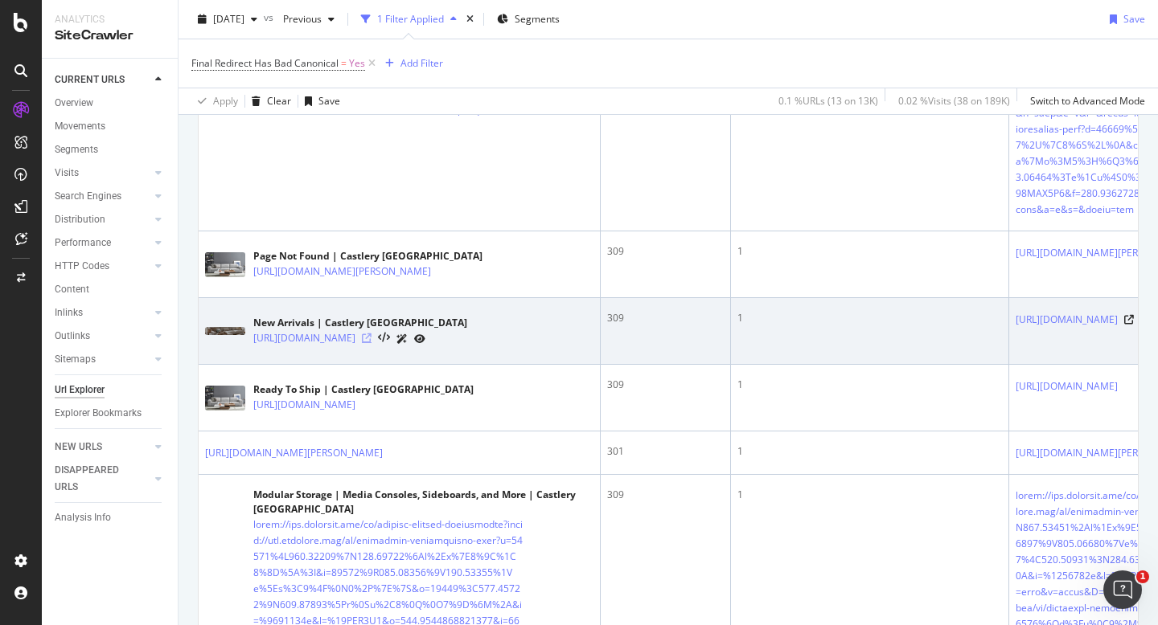
click at [371, 343] on icon at bounding box center [367, 339] width 10 height 10
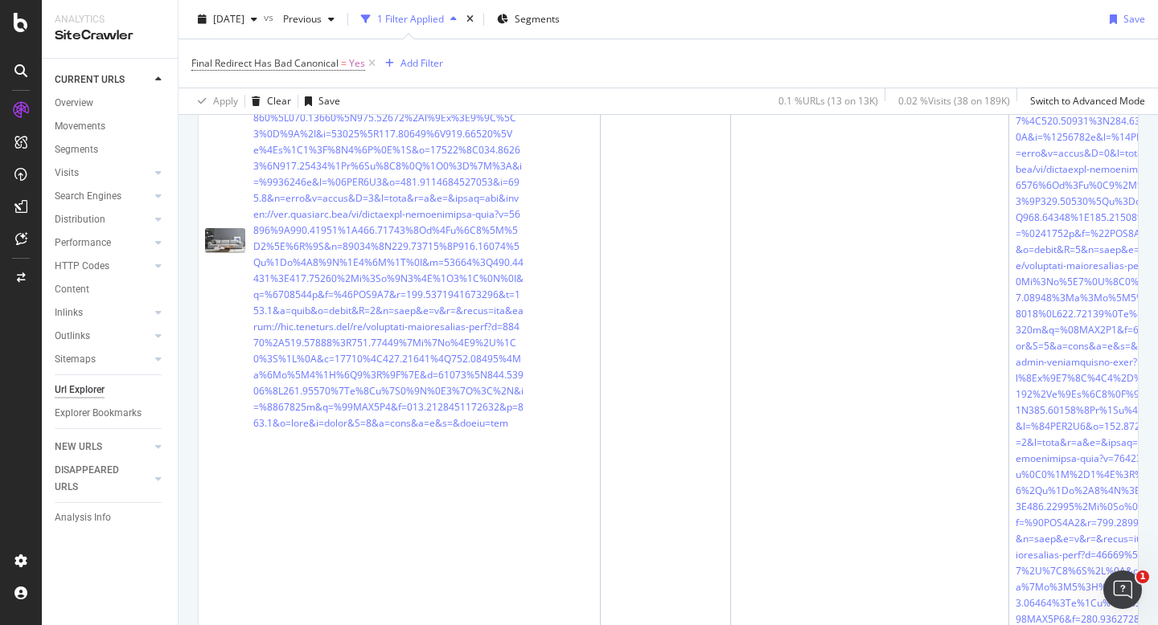
scroll to position [1842, 0]
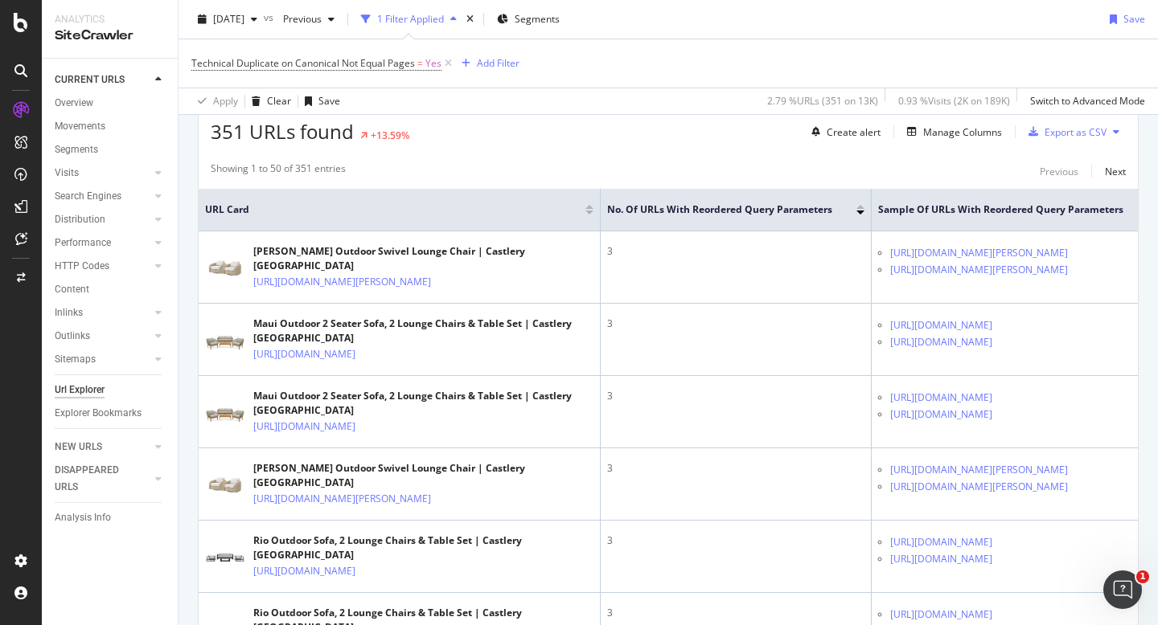
scroll to position [313, 0]
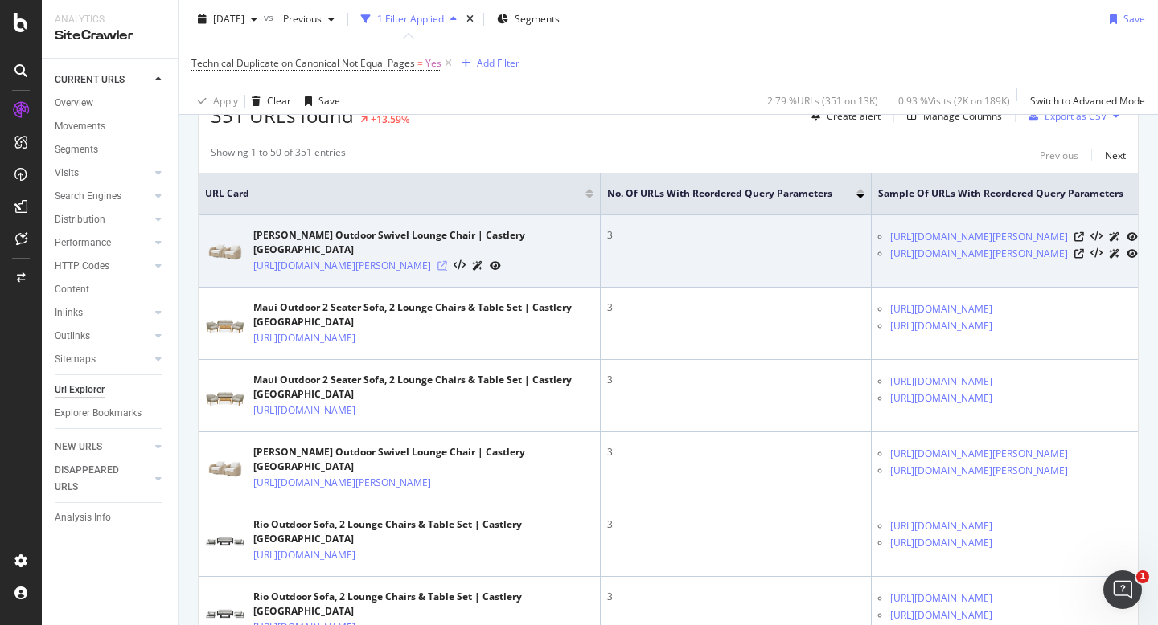
click at [447, 270] on icon at bounding box center [442, 266] width 10 height 10
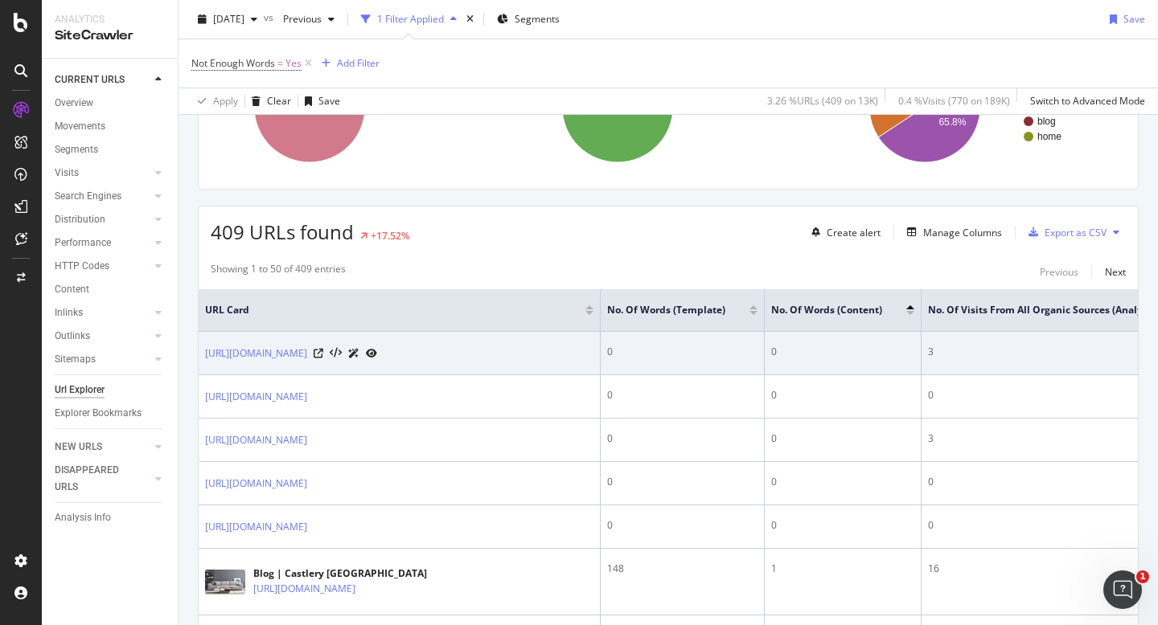
scroll to position [223, 0]
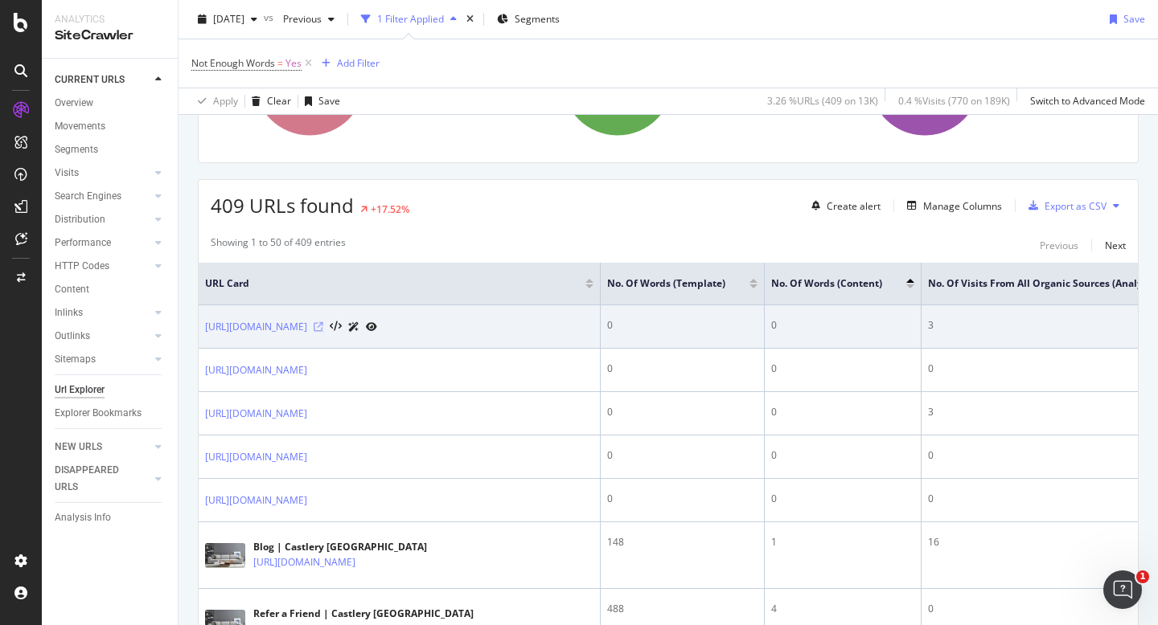
click at [323, 325] on icon at bounding box center [319, 327] width 10 height 10
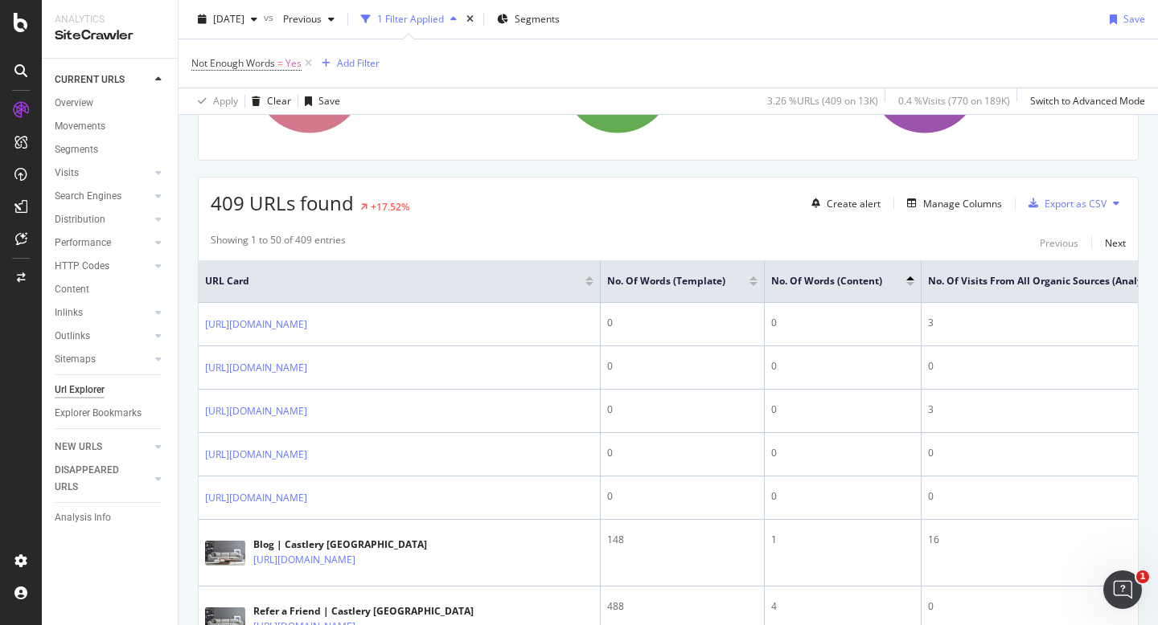
scroll to position [227, 0]
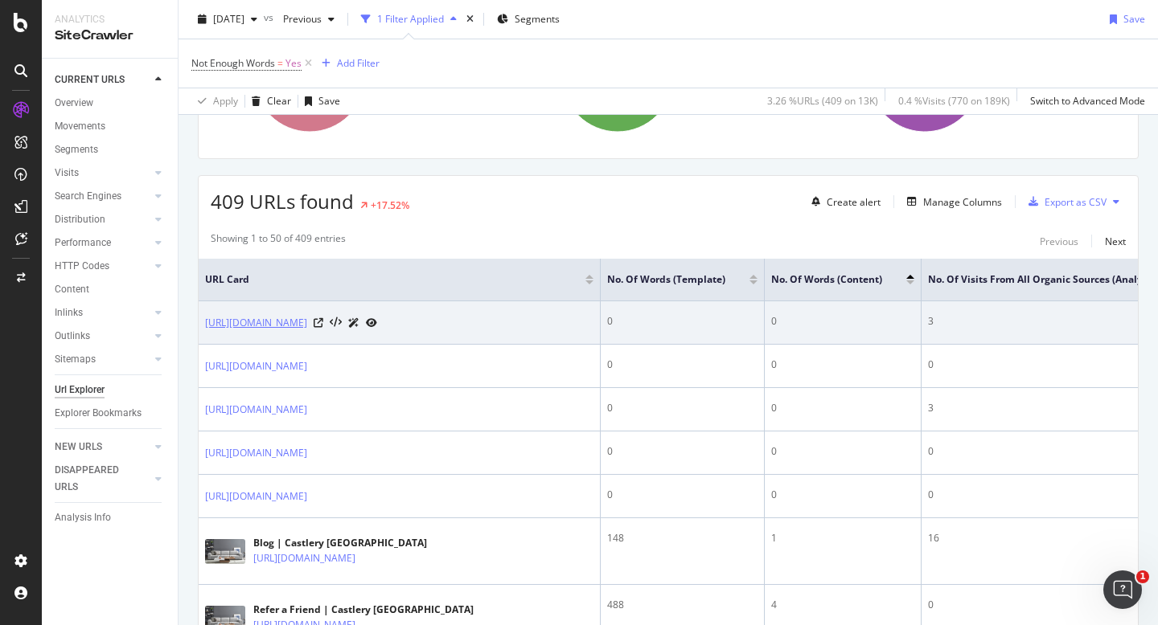
click at [307, 324] on link "[URL][DOMAIN_NAME]" at bounding box center [256, 323] width 102 height 16
click at [323, 322] on icon at bounding box center [319, 323] width 10 height 10
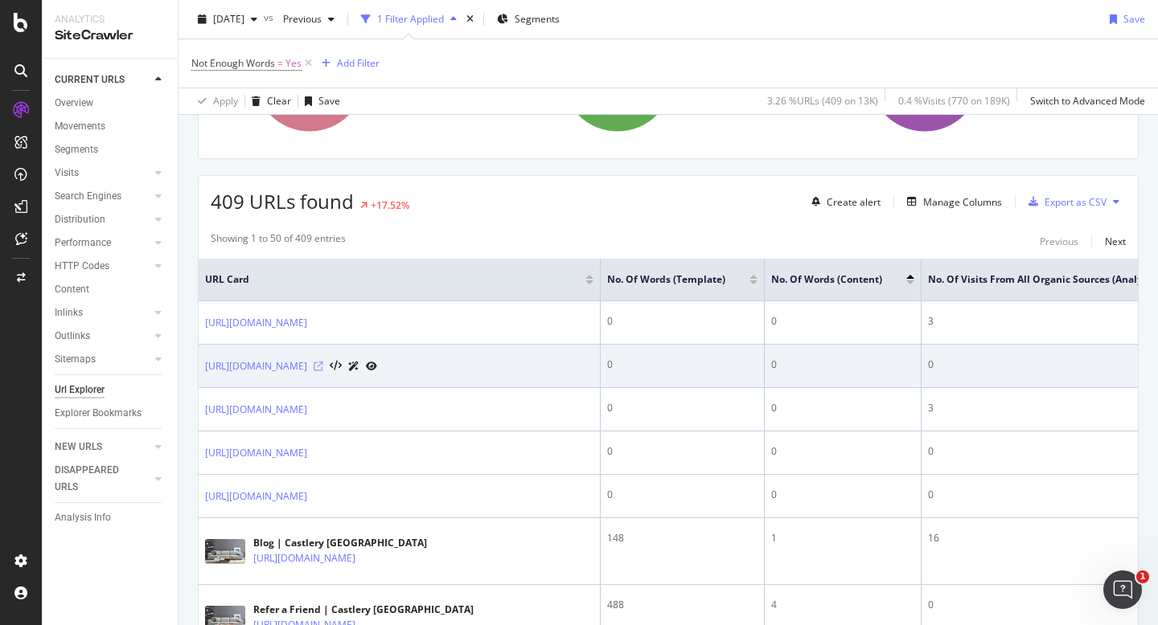
click at [323, 371] on icon at bounding box center [319, 367] width 10 height 10
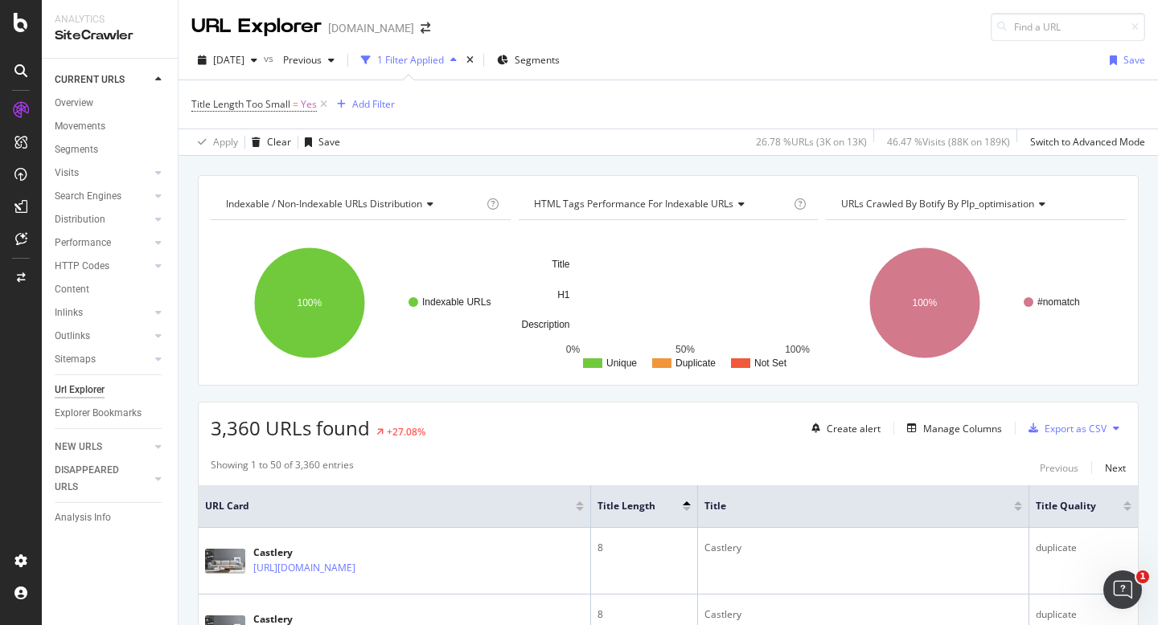
scroll to position [212, 0]
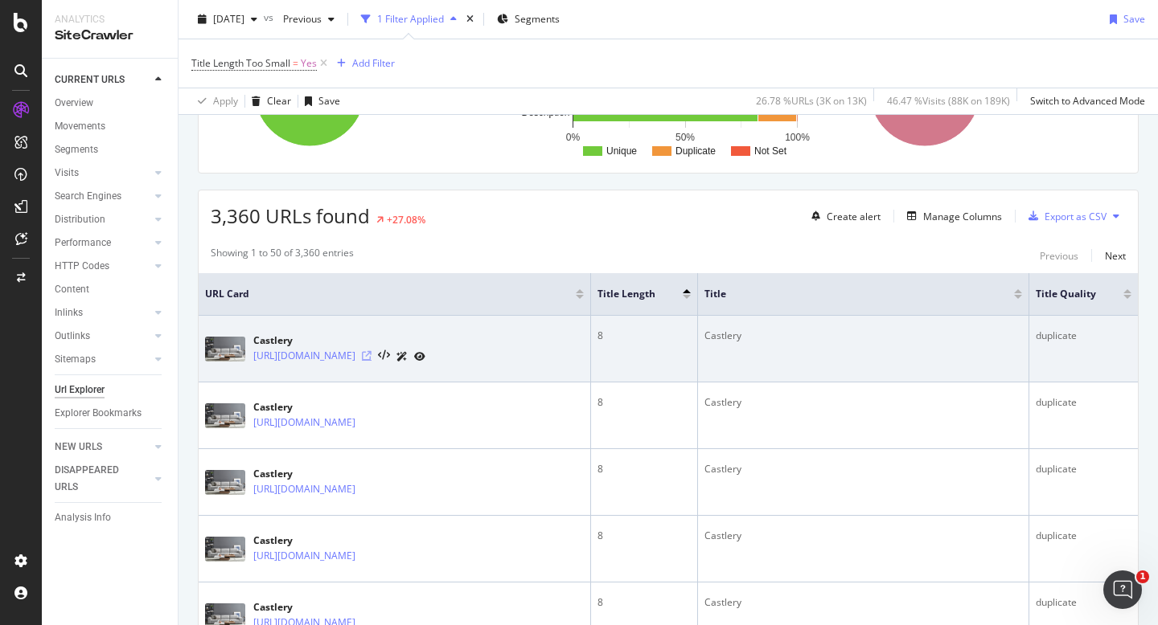
click at [371, 357] on icon at bounding box center [367, 356] width 10 height 10
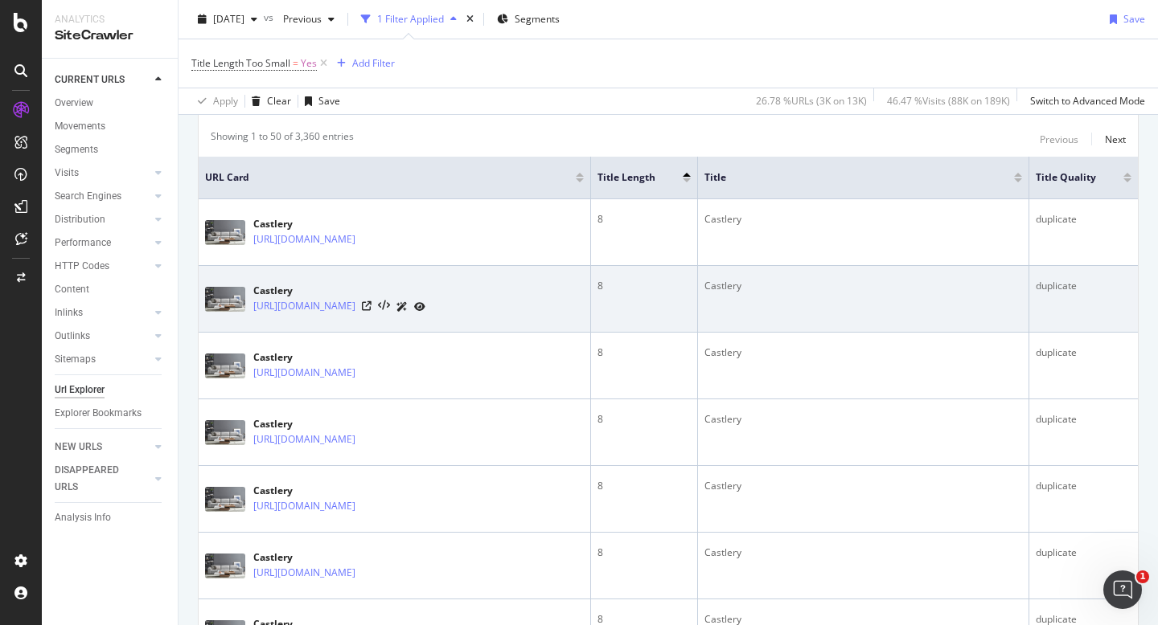
scroll to position [331, 0]
click at [371, 300] on icon at bounding box center [367, 304] width 10 height 10
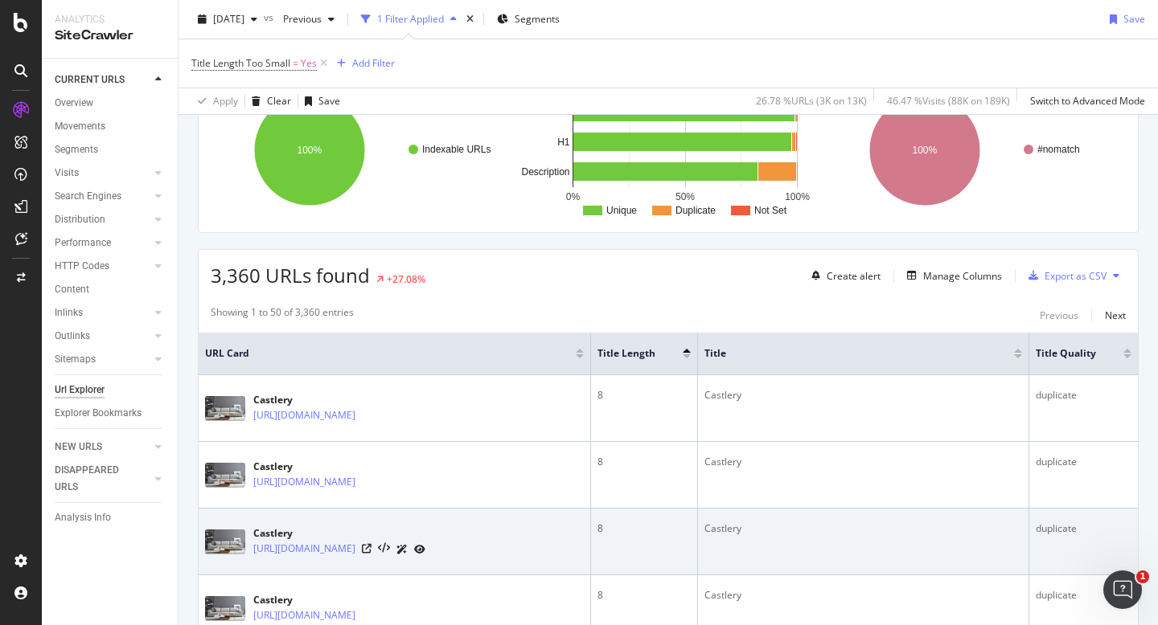
scroll to position [486, 0]
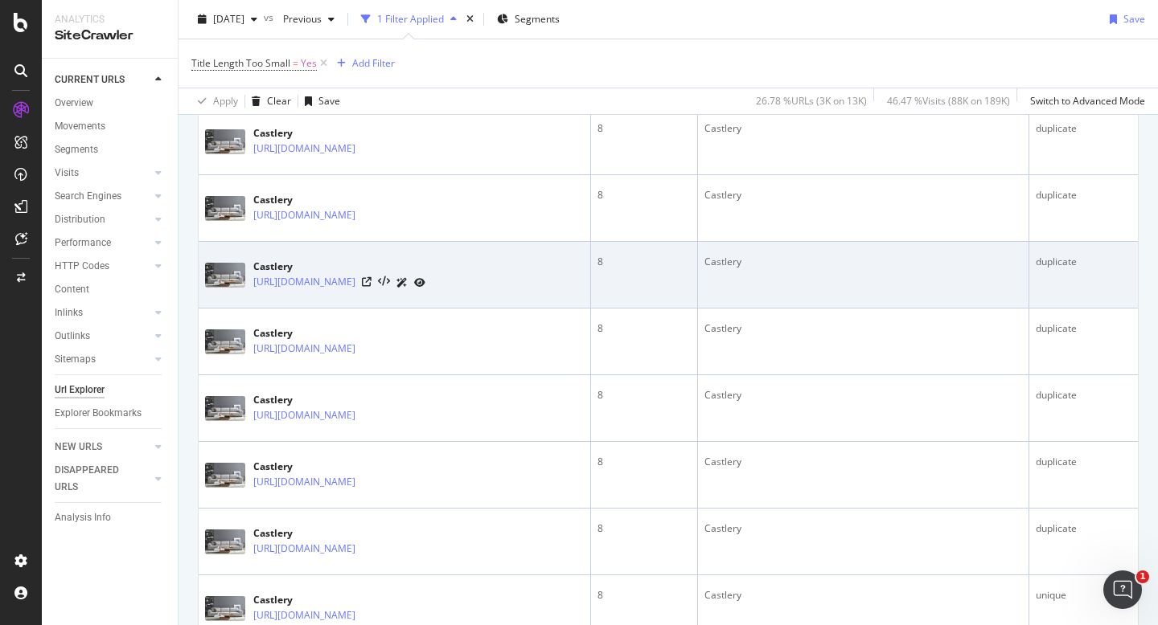
click at [425, 282] on div "[URL][DOMAIN_NAME]" at bounding box center [339, 282] width 172 height 17
click at [371, 281] on icon at bounding box center [367, 282] width 10 height 10
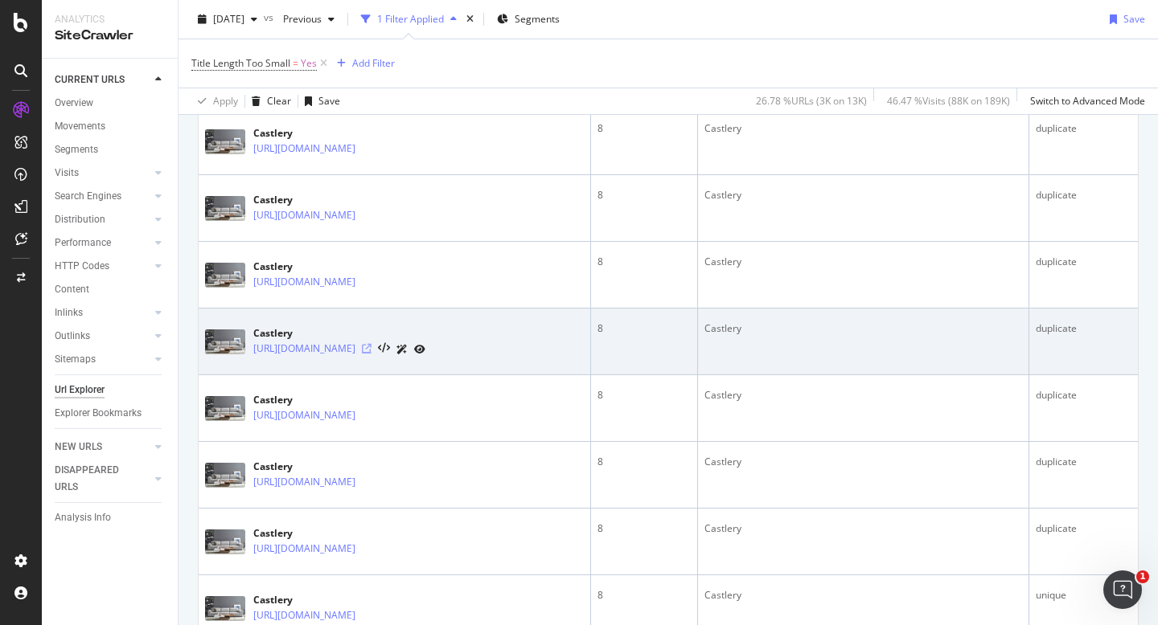
click at [371, 349] on icon at bounding box center [367, 349] width 10 height 10
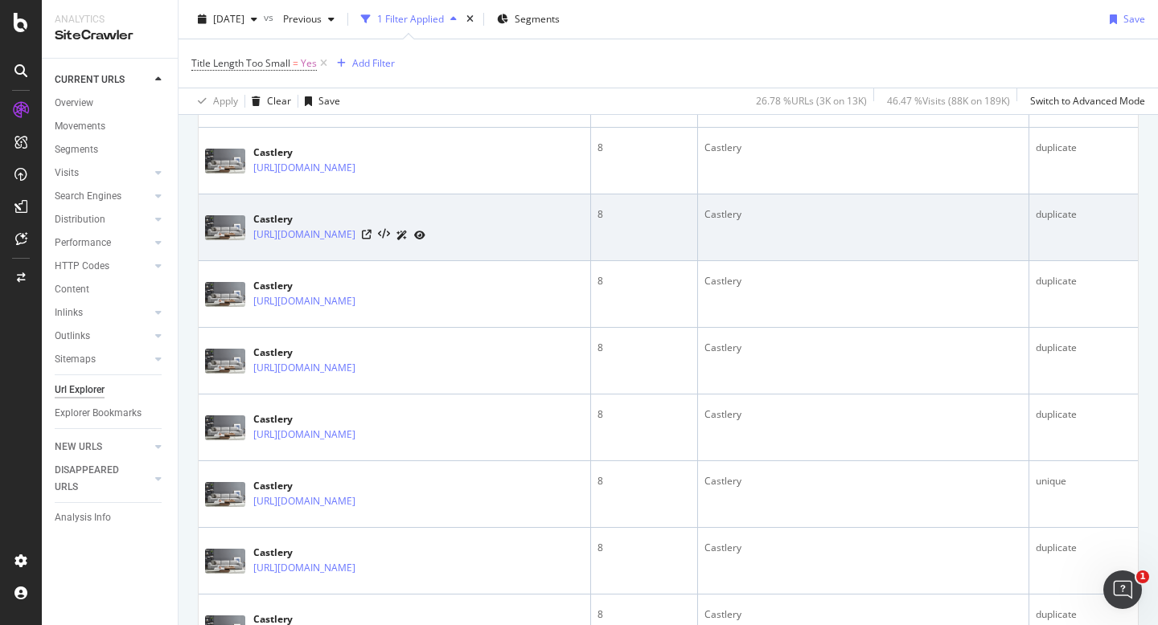
scroll to position [623, 0]
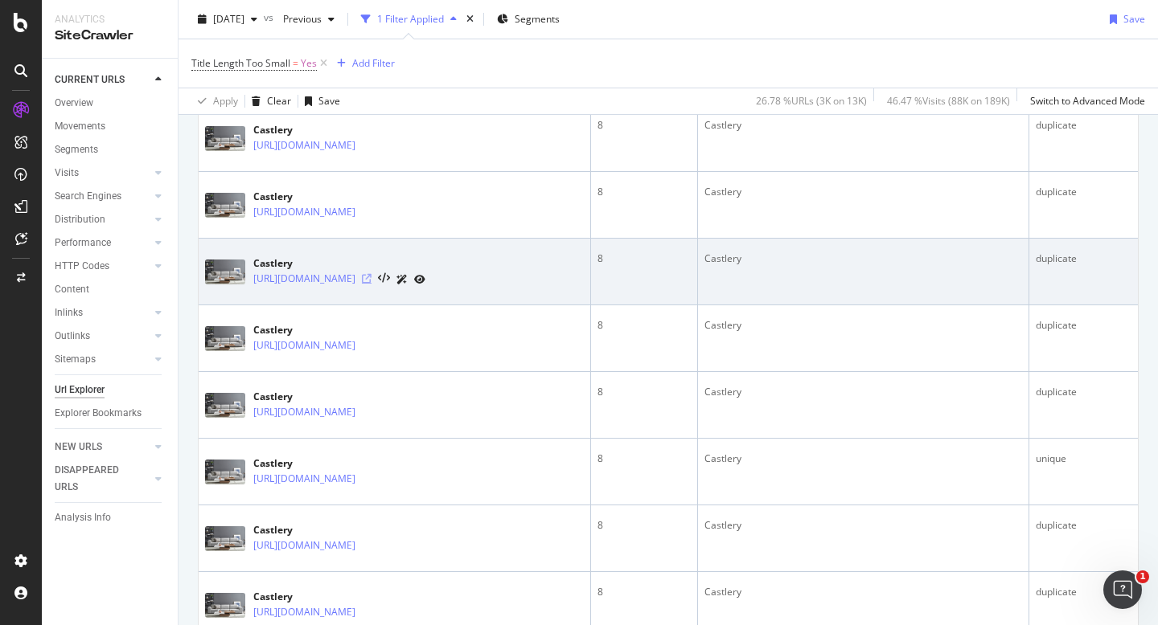
click at [371, 277] on icon at bounding box center [367, 279] width 10 height 10
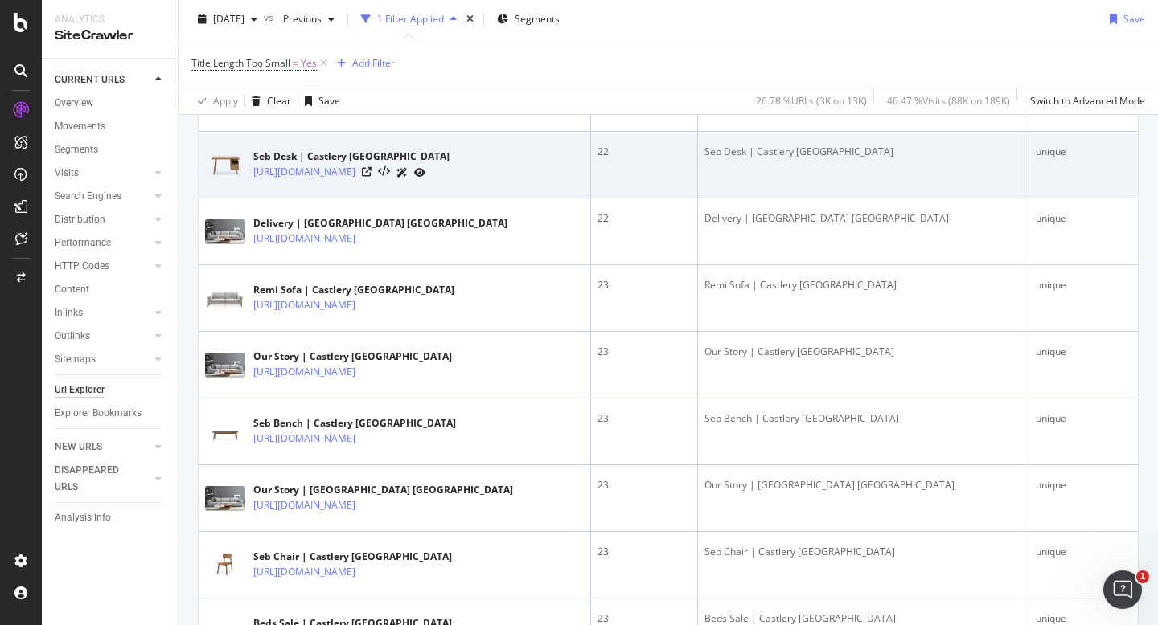
scroll to position [1994, 0]
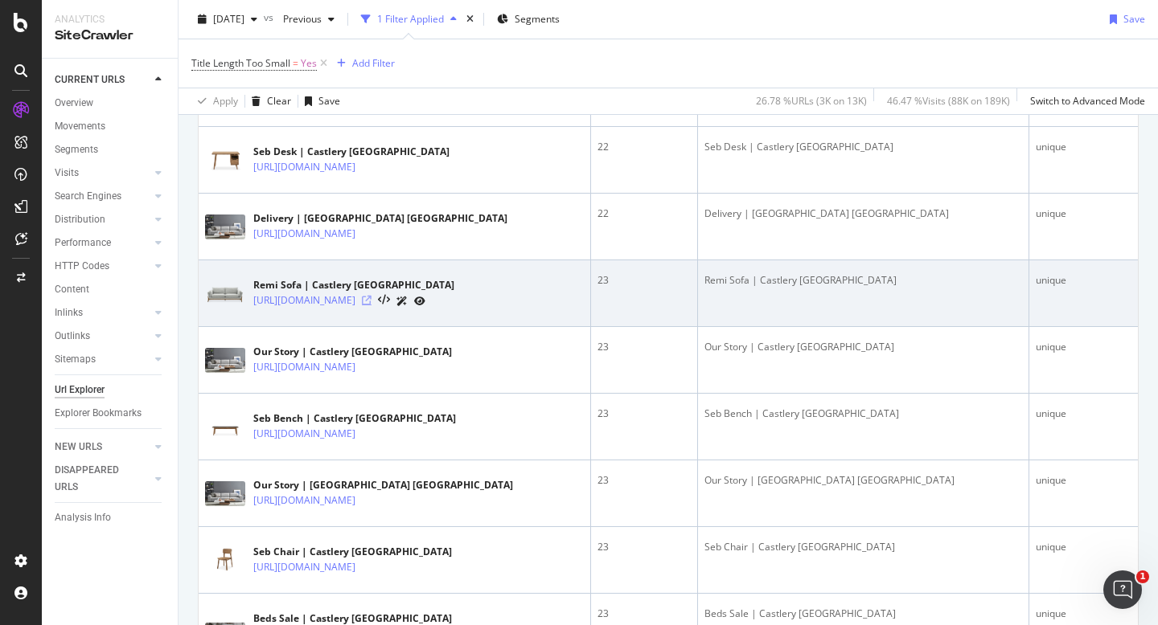
click at [371, 299] on icon at bounding box center [367, 301] width 10 height 10
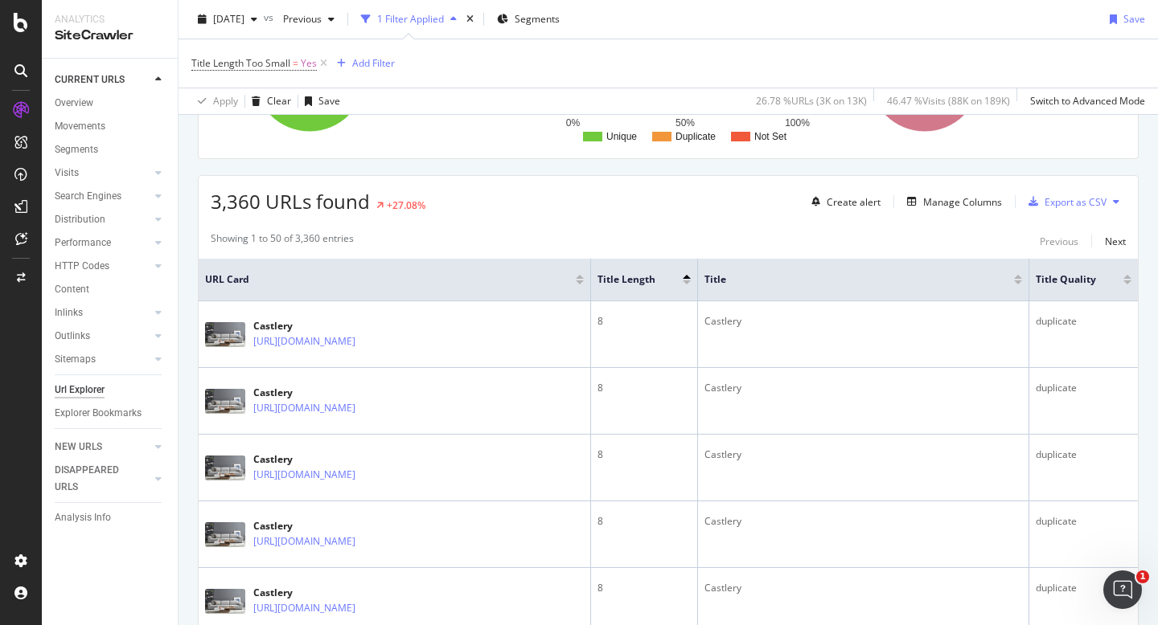
scroll to position [273, 0]
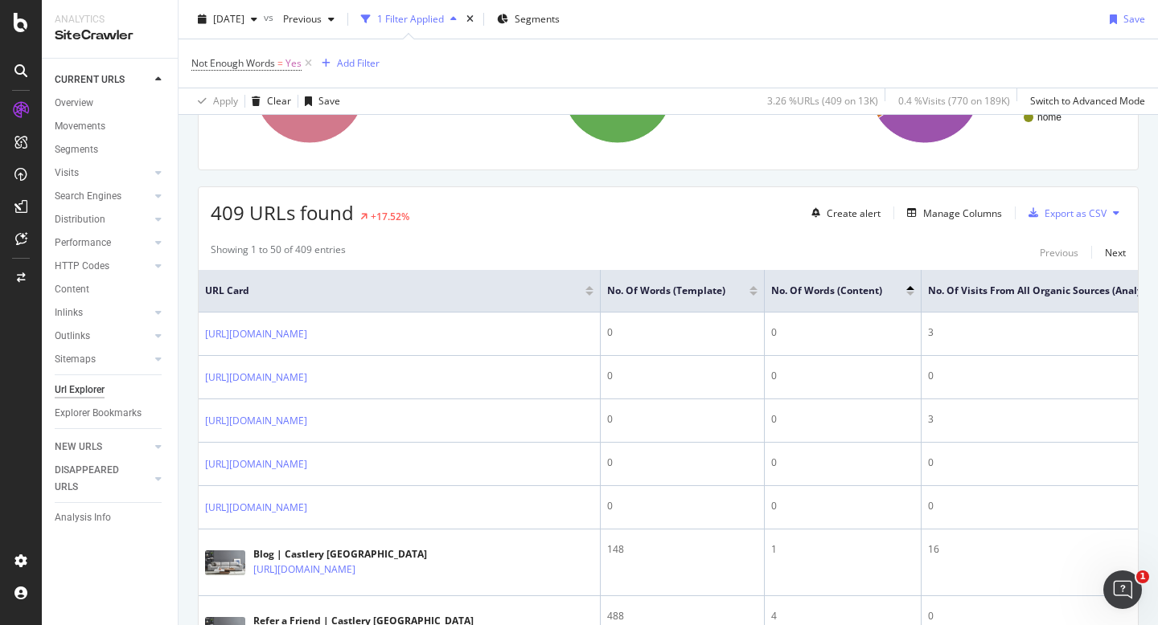
scroll to position [268, 0]
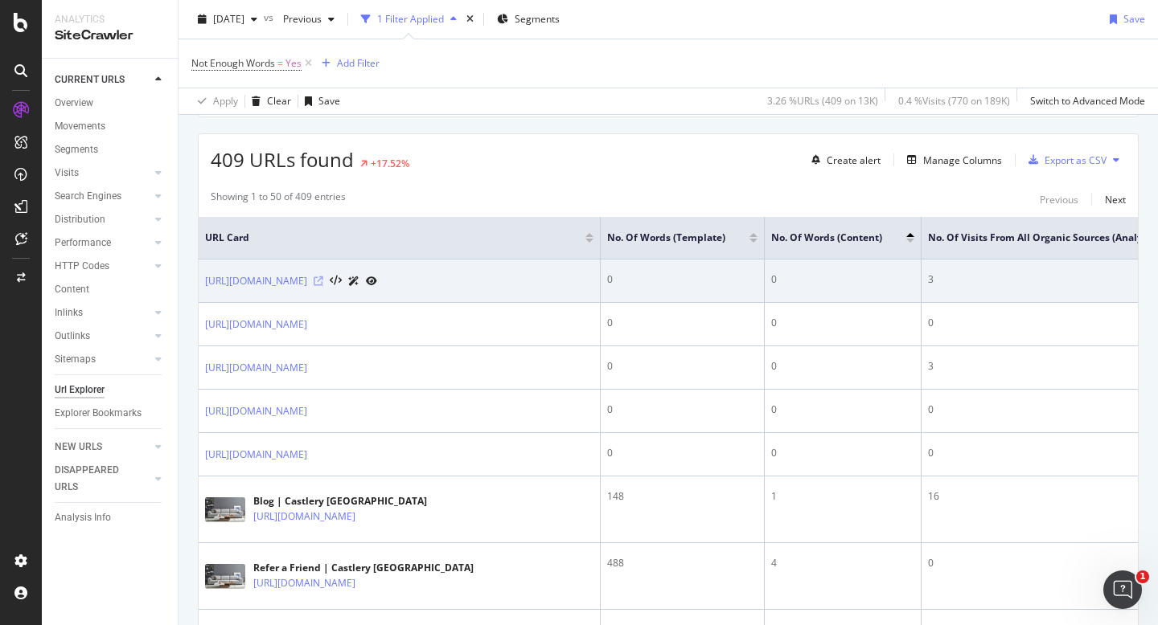
click at [323, 277] on icon at bounding box center [319, 282] width 10 height 10
